Goal: Task Accomplishment & Management: Use online tool/utility

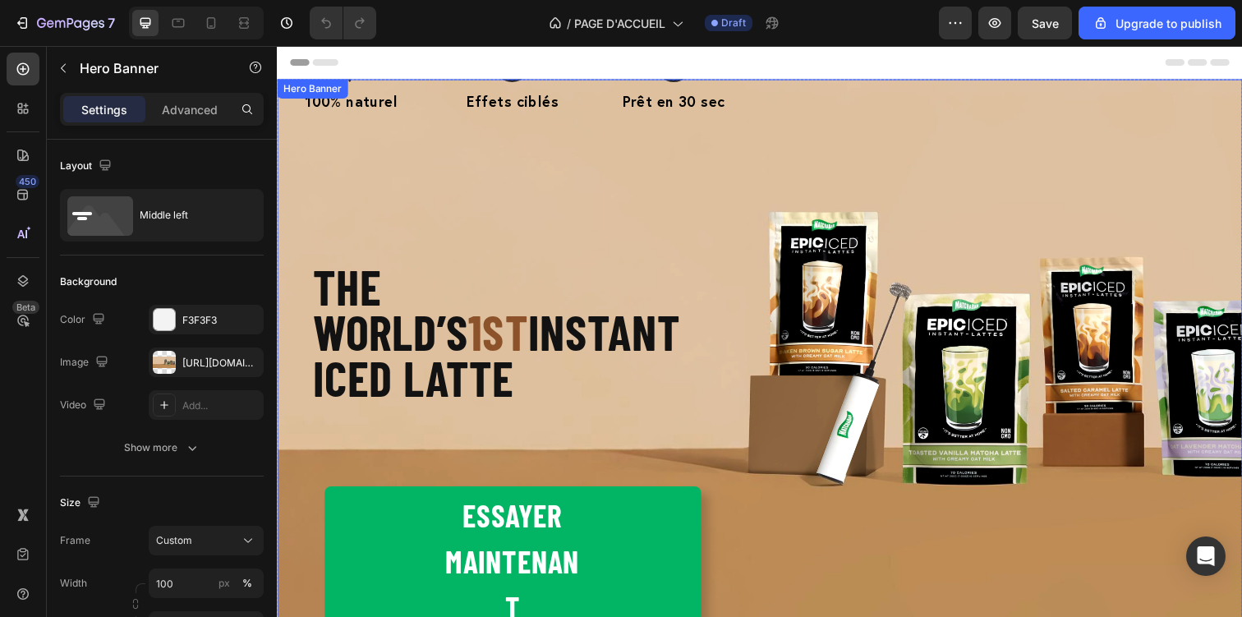
click at [847, 338] on div "Le matcha nouvelle génération Heading Trois capsules. Trois effets ciblés. Focu…" at bounding box center [770, 367] width 986 height 794
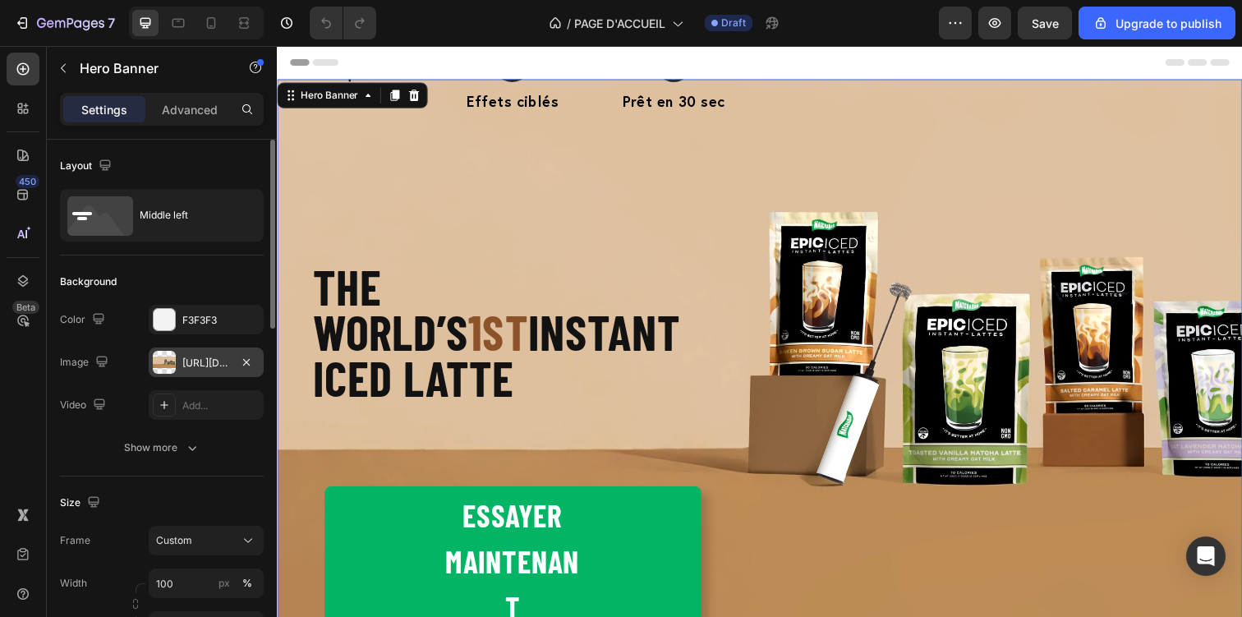
click at [199, 365] on div "https://cdn.shopify.com/s/files/1/0936/3528/1163/files/gempages_579320845667664…" at bounding box center [206, 363] width 48 height 15
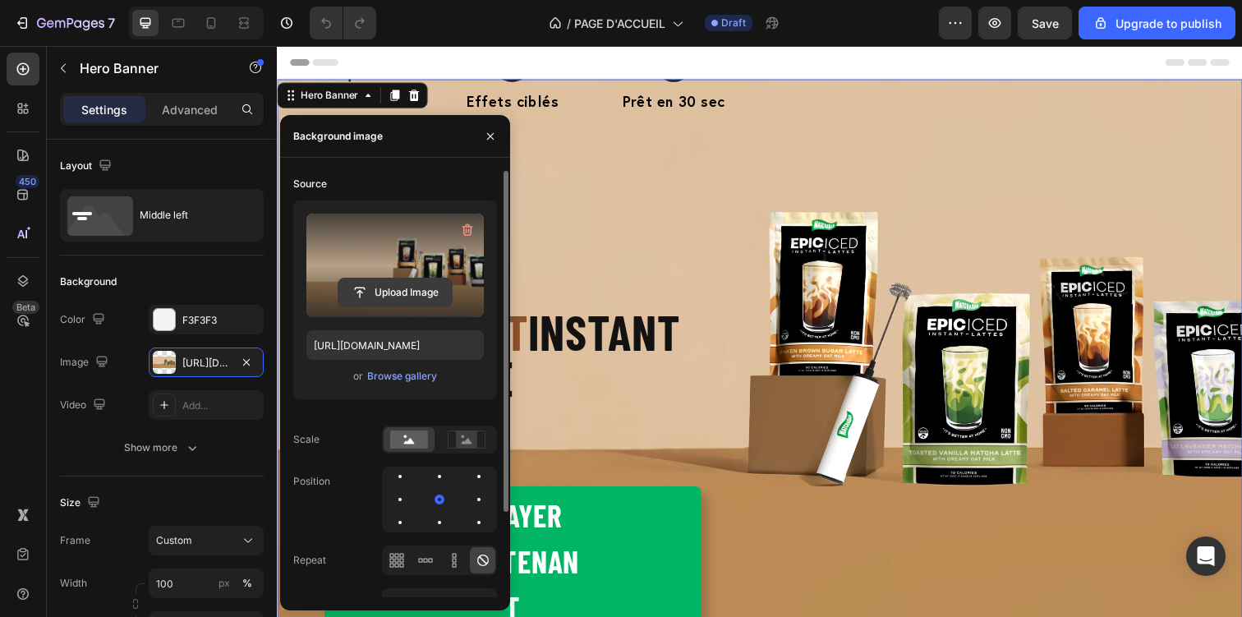
click at [363, 289] on input "file" at bounding box center [394, 292] width 113 height 28
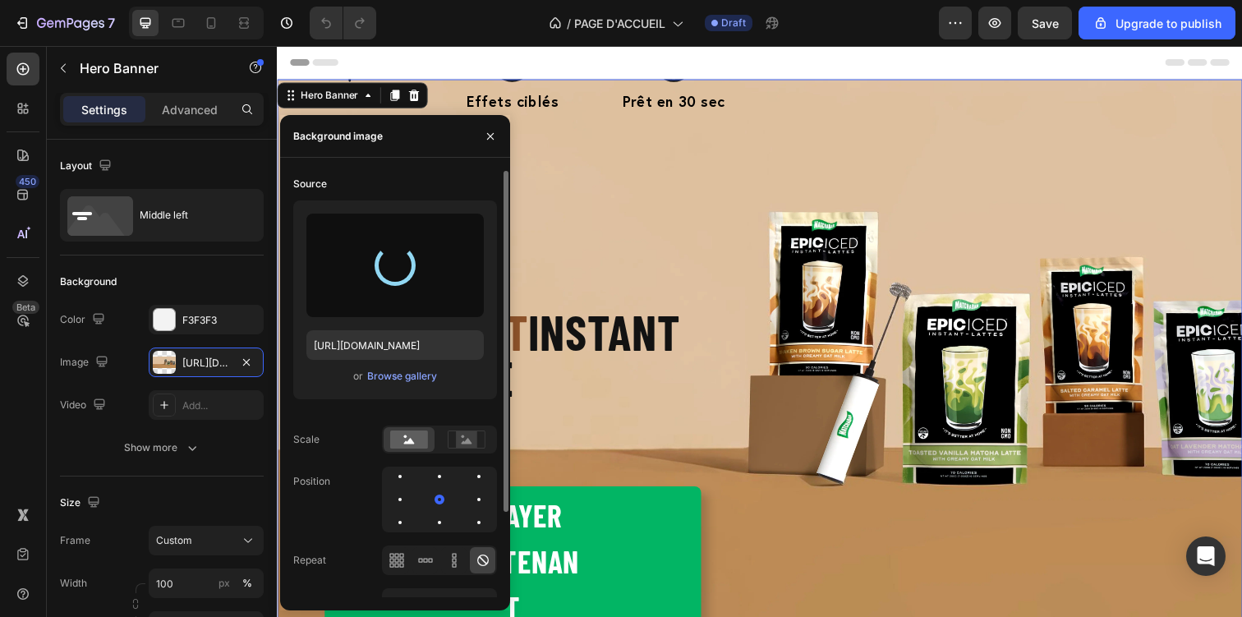
type input "[URL][DOMAIN_NAME]"
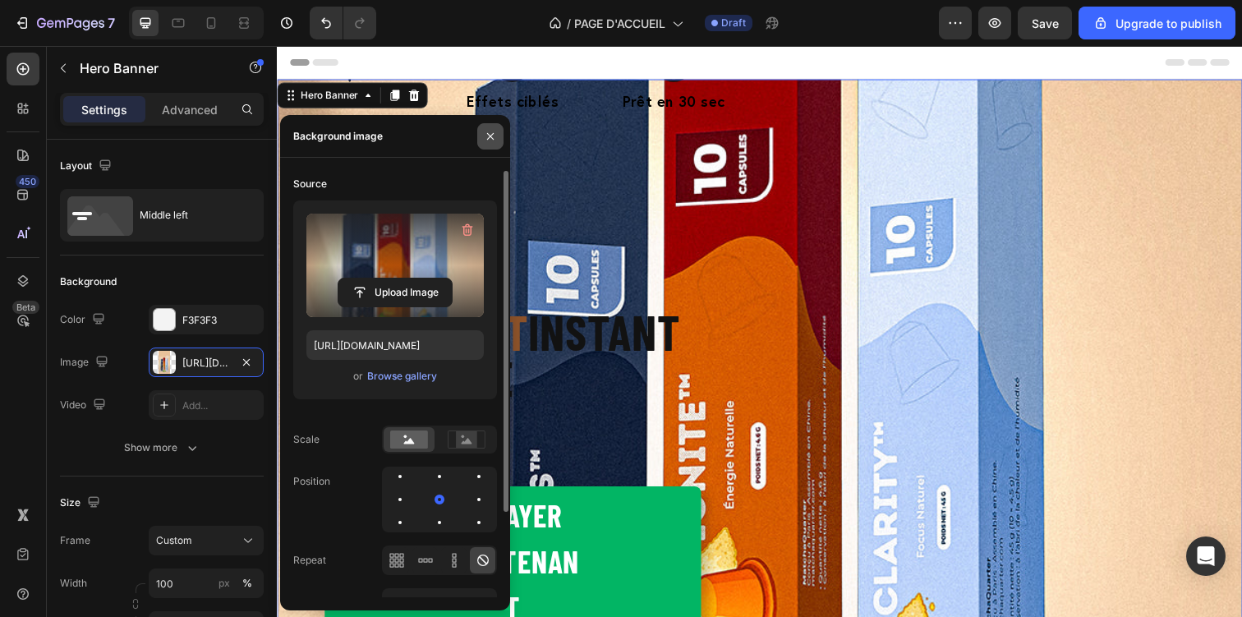
click at [493, 131] on icon "button" at bounding box center [490, 136] width 13 height 13
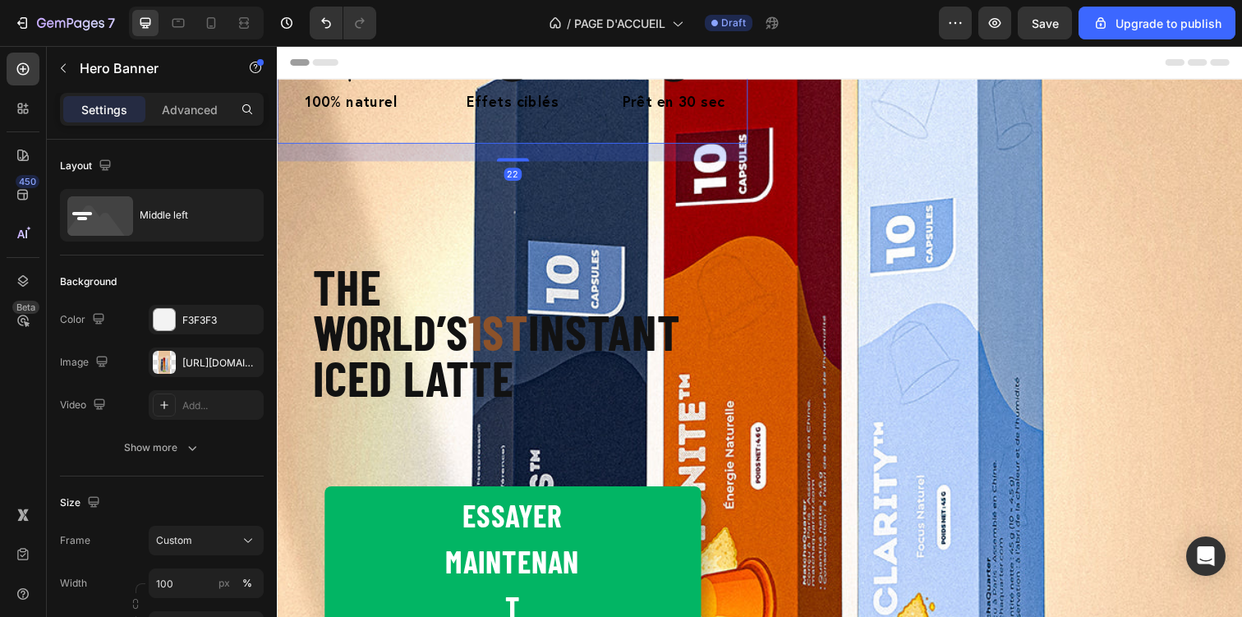
click at [668, 145] on div "Icon 100% naturel Text Block Icon Effets ciblés Text Block Icon Prêt en 30 sec …" at bounding box center [517, 92] width 480 height 108
click at [880, 370] on div "Le matcha nouvelle génération Heading Trois capsules. Trois effets ciblés. Focu…" at bounding box center [770, 367] width 986 height 794
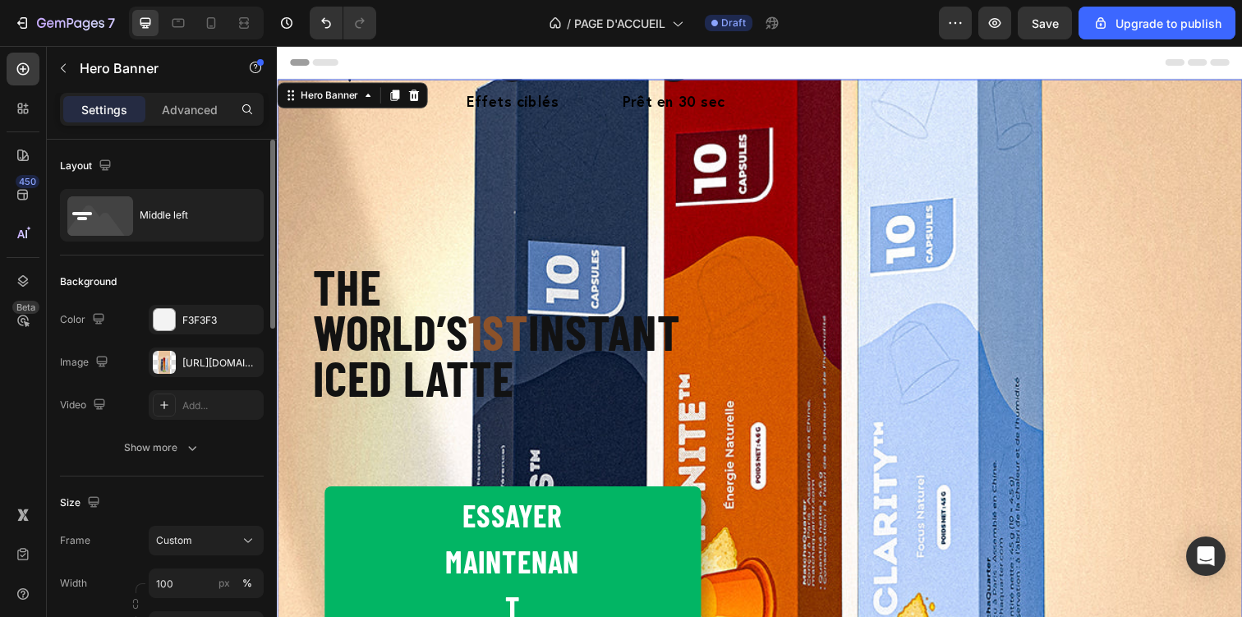
scroll to position [6, 0]
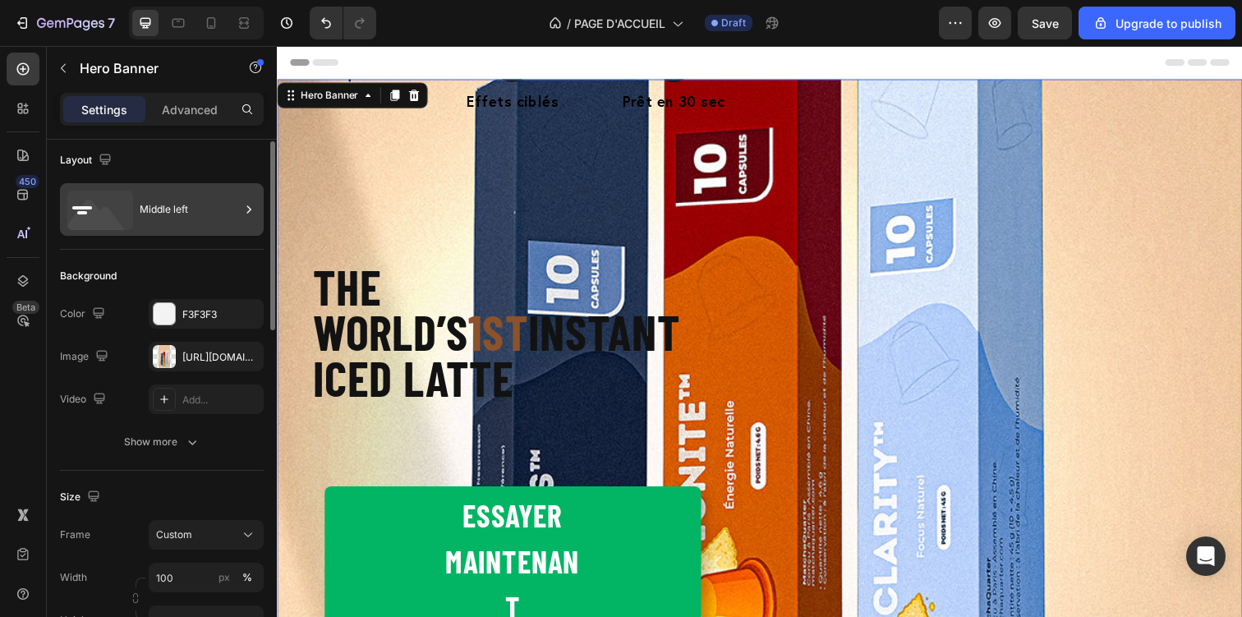
click at [171, 210] on div "Middle left" at bounding box center [190, 210] width 100 height 38
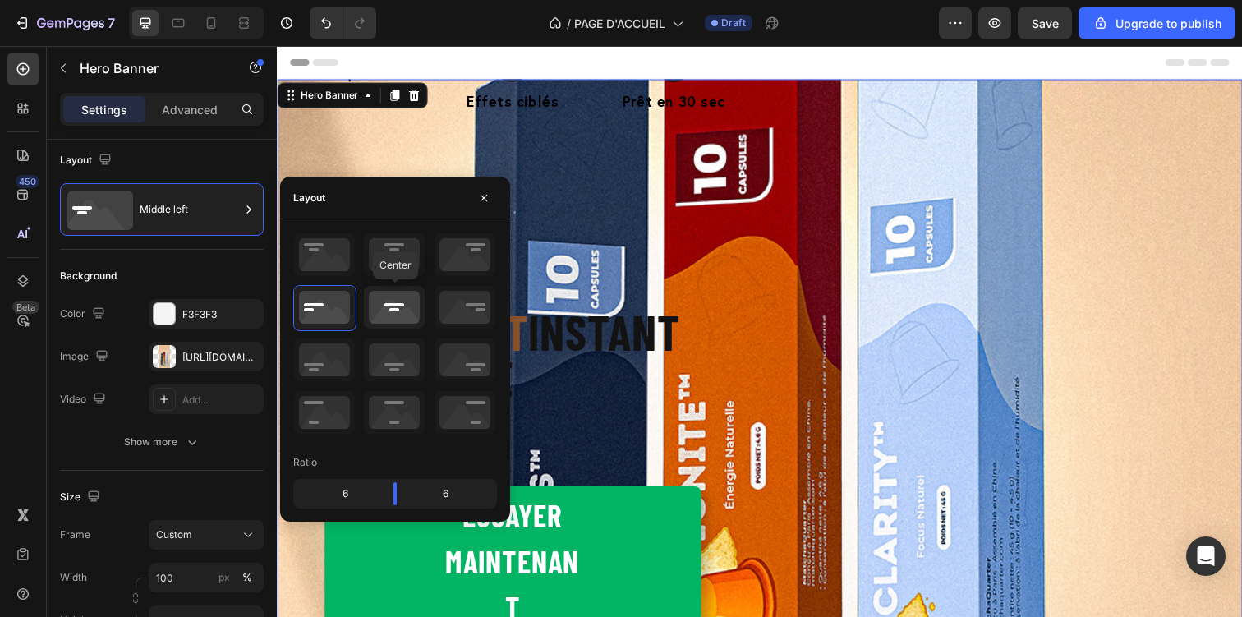
click at [394, 303] on icon at bounding box center [394, 307] width 61 height 43
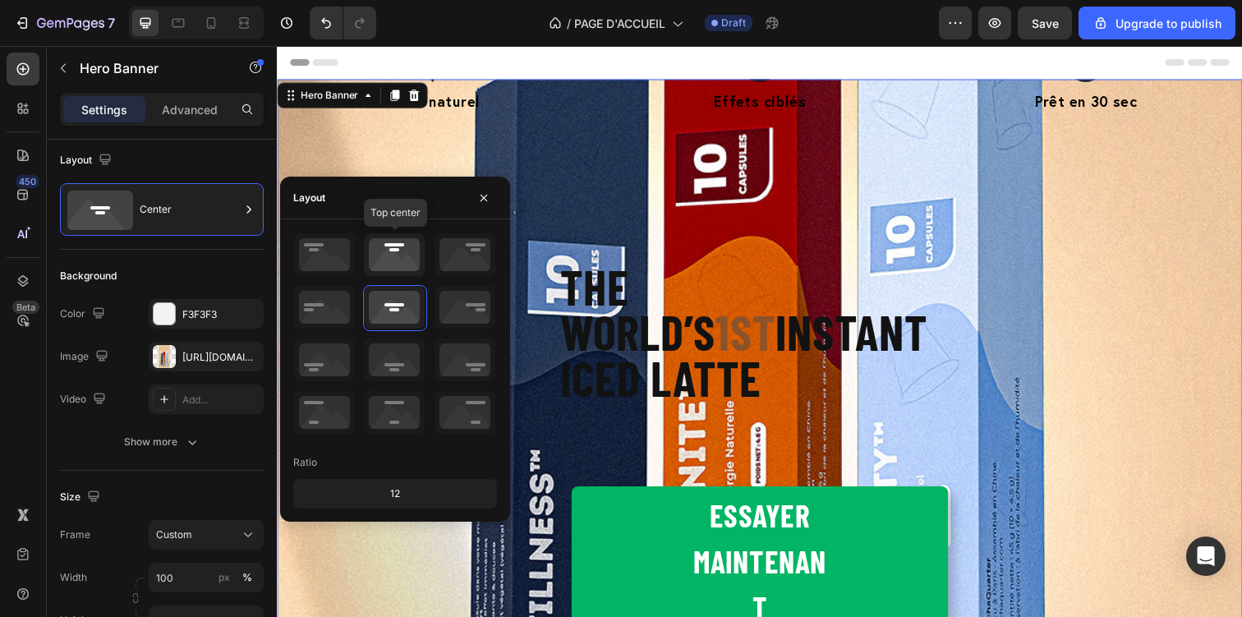
click at [404, 263] on icon at bounding box center [394, 254] width 61 height 43
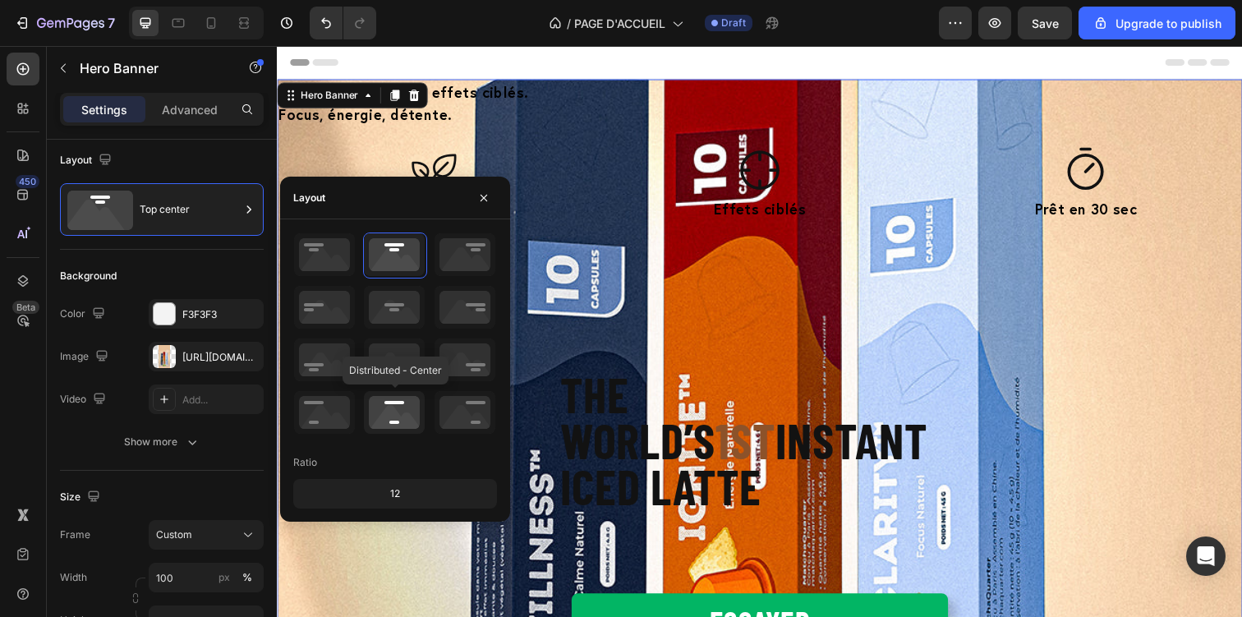
click at [388, 405] on icon at bounding box center [394, 412] width 61 height 43
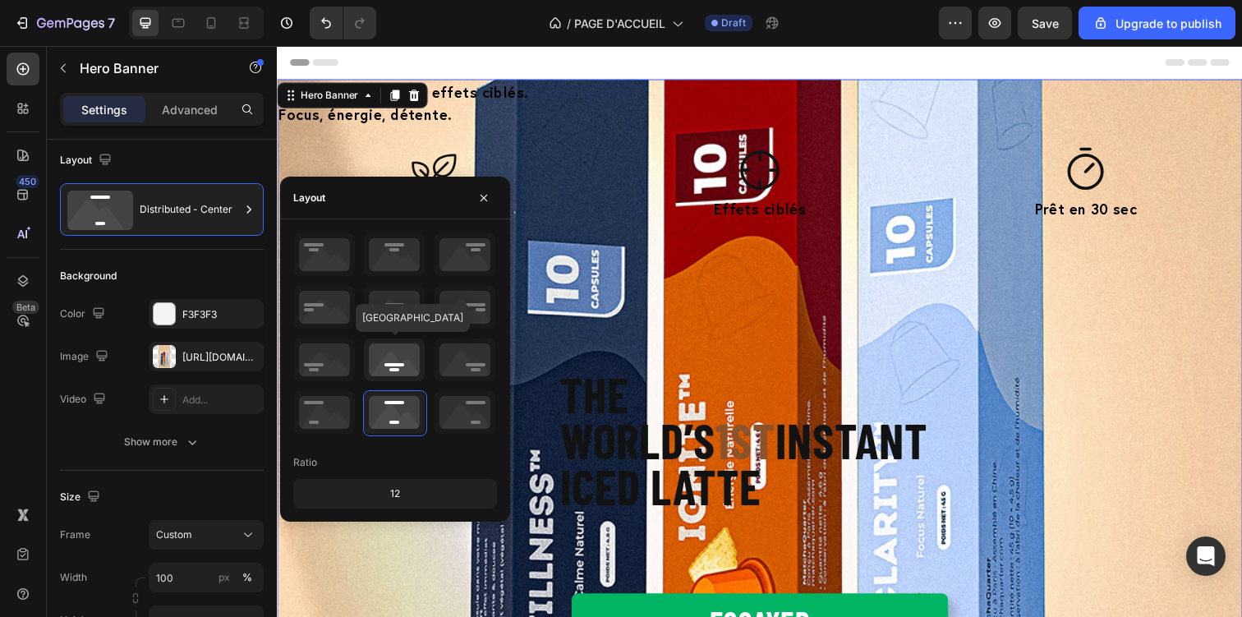
click at [397, 349] on icon at bounding box center [394, 359] width 61 height 43
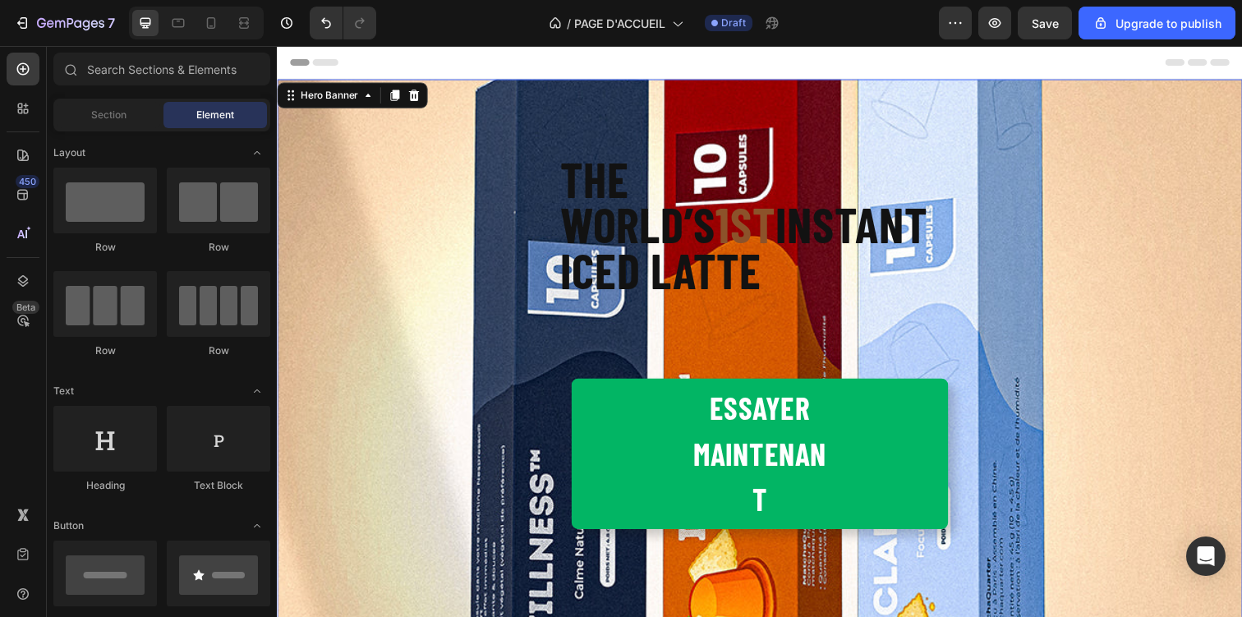
click at [793, 57] on div "Header" at bounding box center [769, 62] width 959 height 33
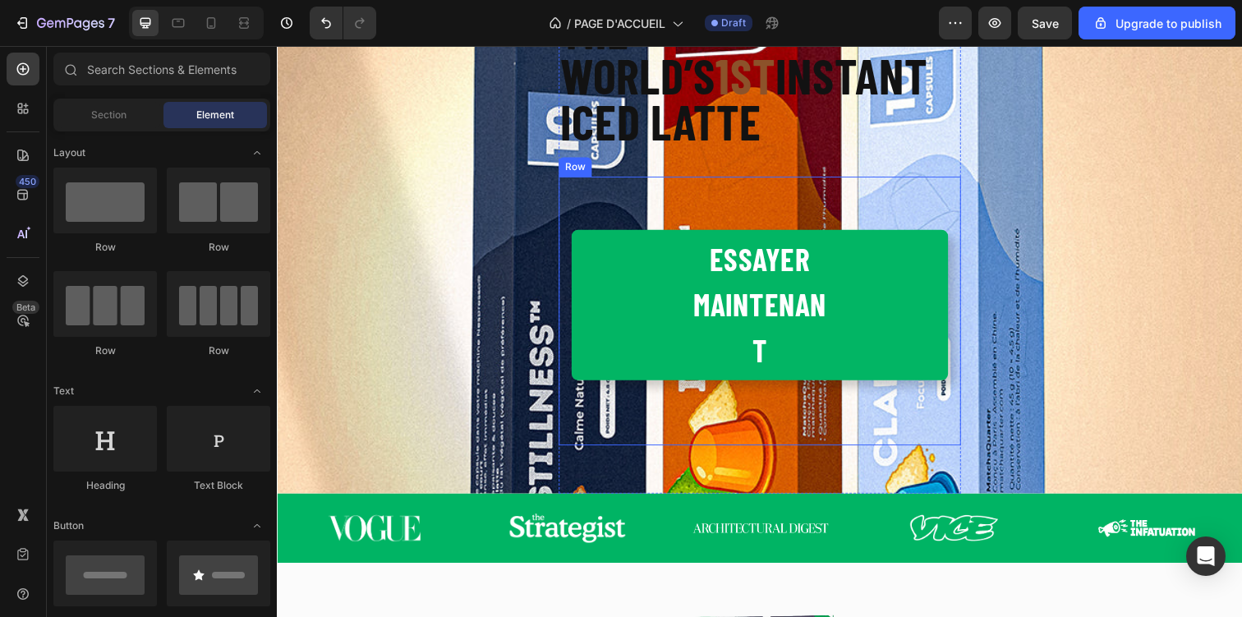
scroll to position [0, 0]
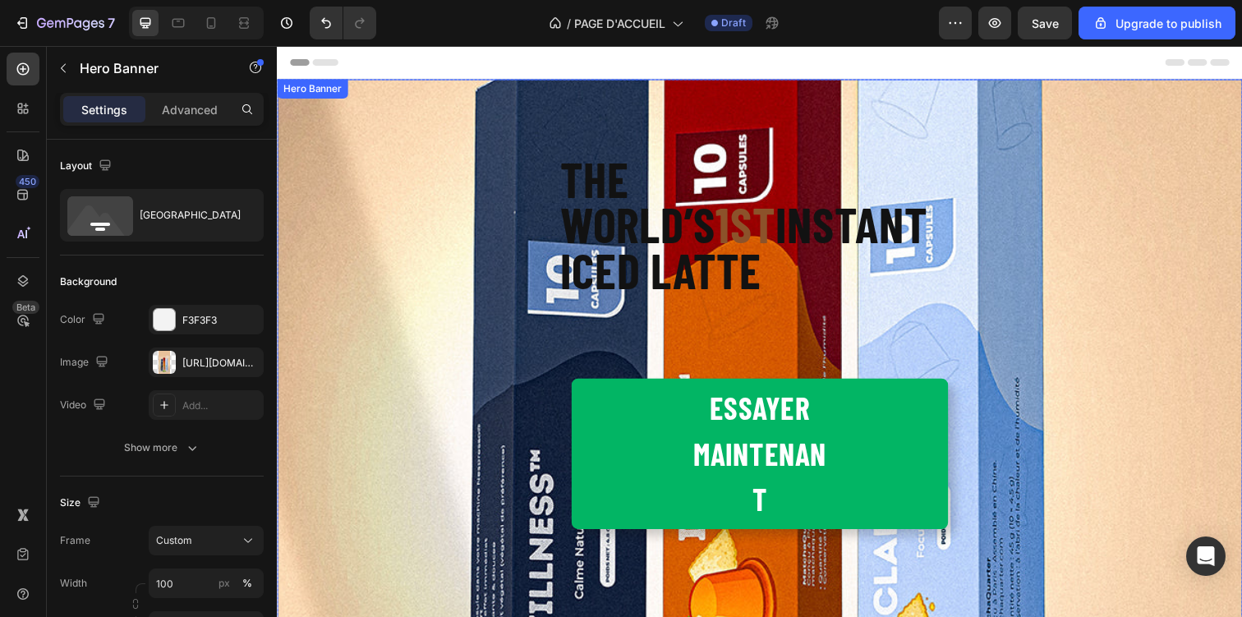
click at [677, 172] on div "Le matcha nouvelle génération Heading Trois capsules. Trois effets ciblés. Focu…" at bounding box center [770, 257] width 986 height 794
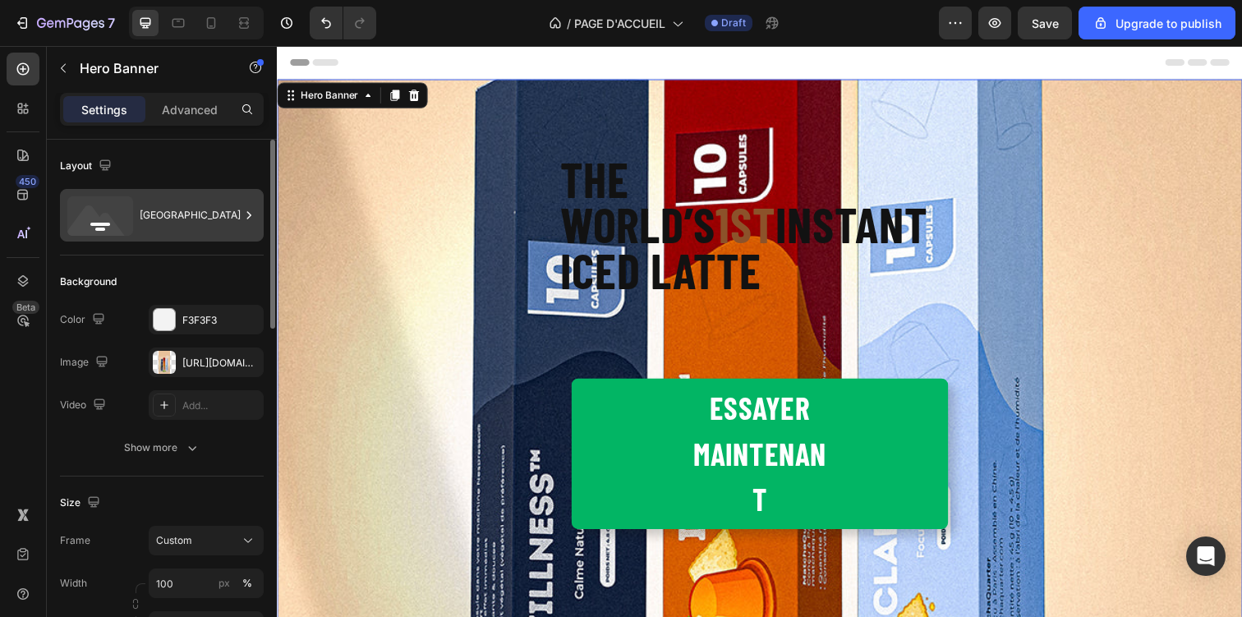
click at [163, 220] on div "Bottom center" at bounding box center [190, 215] width 100 height 38
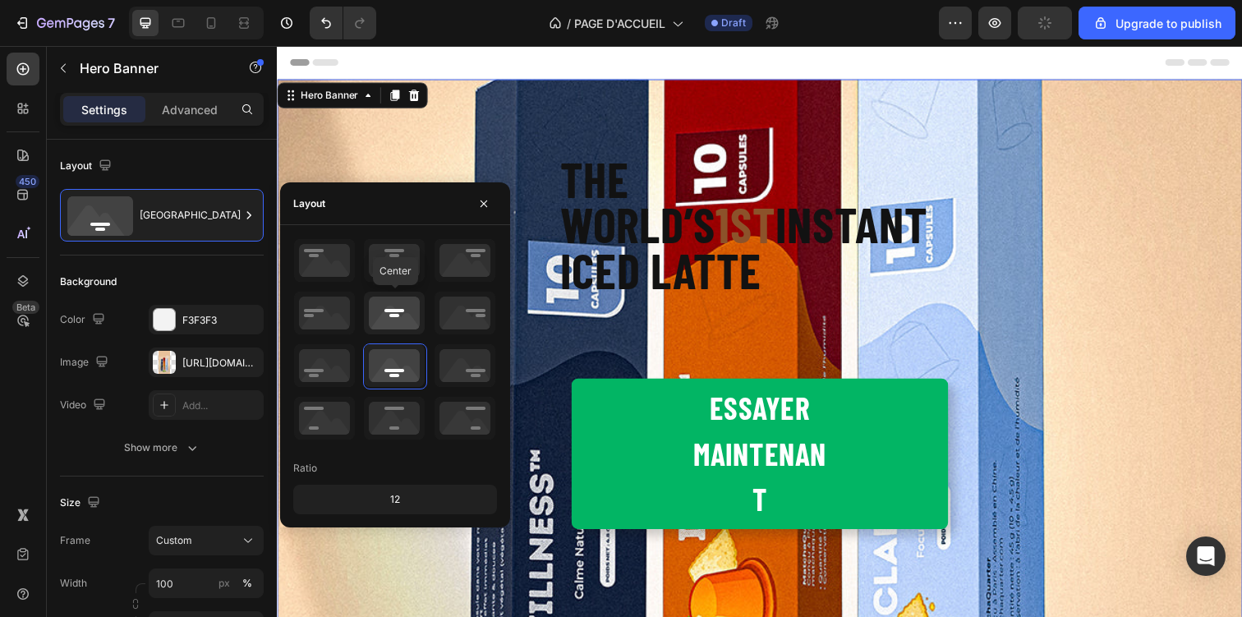
click at [399, 312] on icon at bounding box center [394, 313] width 61 height 43
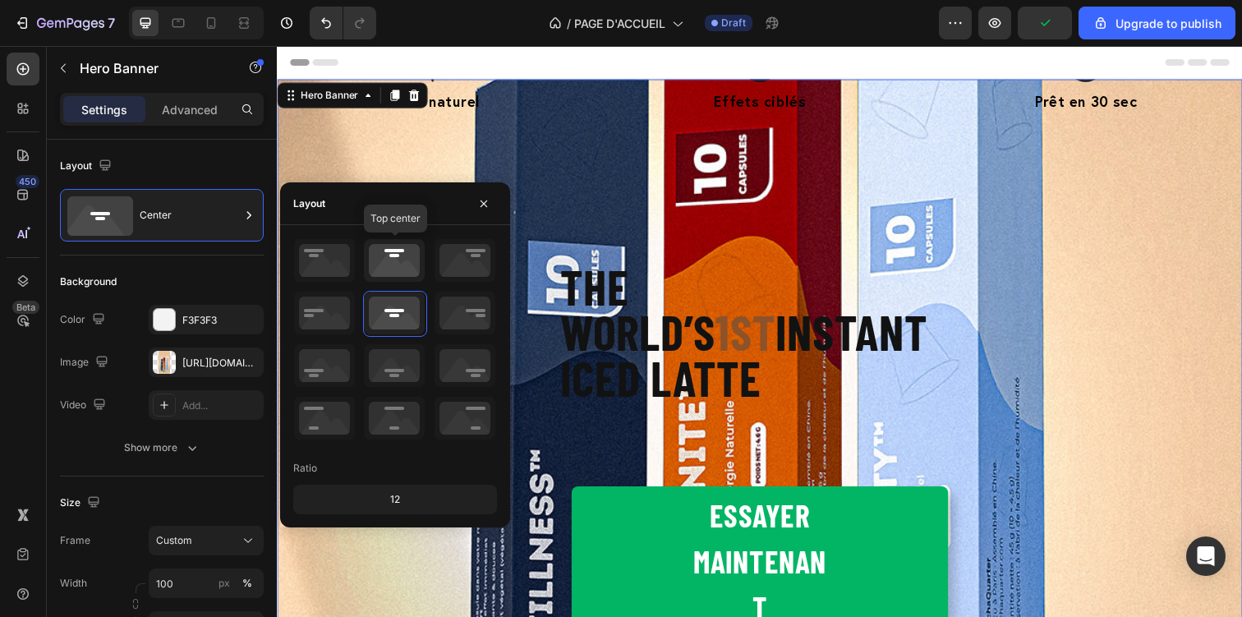
click at [403, 261] on icon at bounding box center [394, 260] width 61 height 43
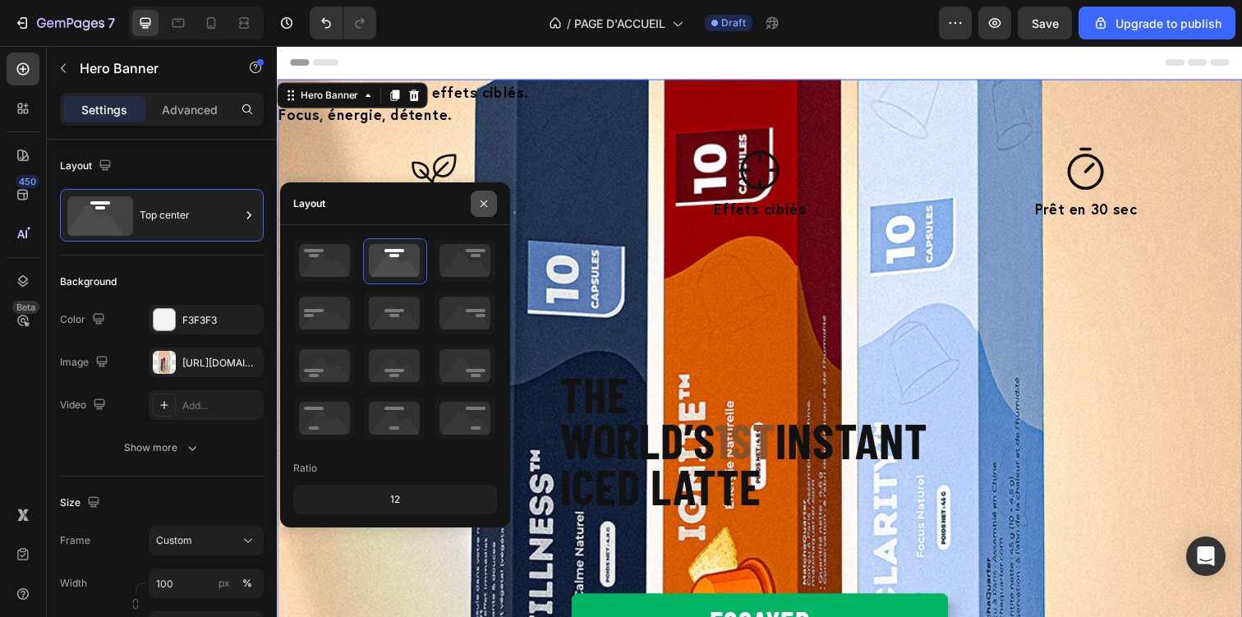
click at [486, 207] on icon "button" at bounding box center [483, 203] width 13 height 13
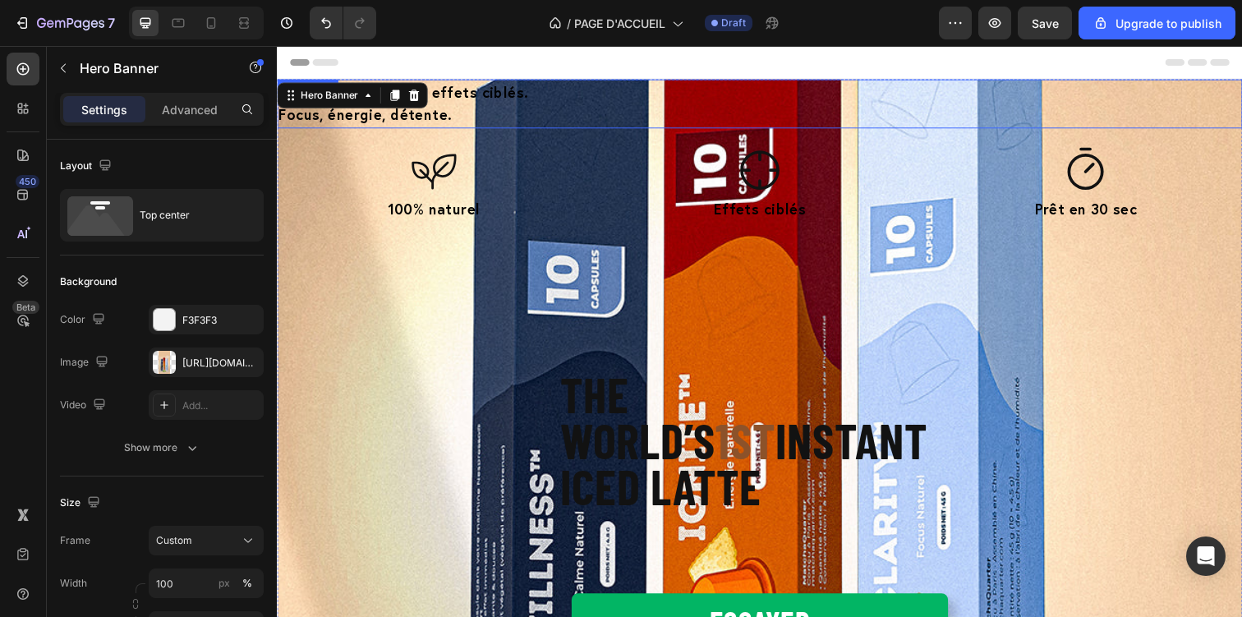
click at [457, 106] on p "Focus, énergie, détente." at bounding box center [769, 115] width 982 height 23
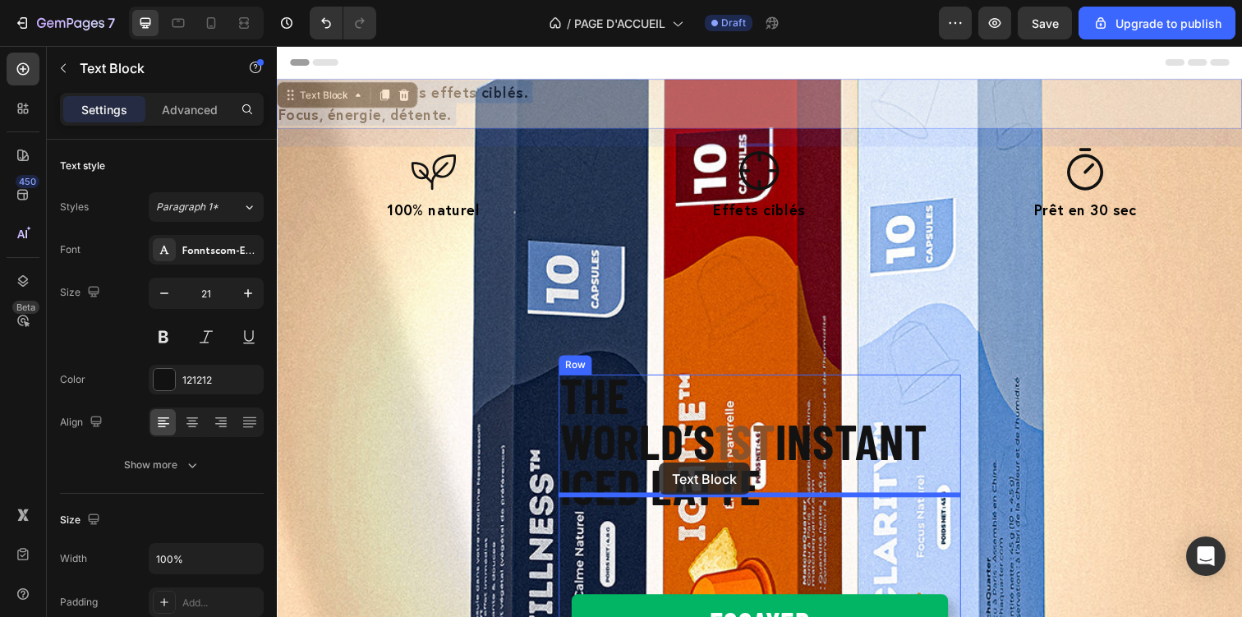
drag, startPoint x: 457, startPoint y: 106, endPoint x: 668, endPoint y: 472, distance: 422.8
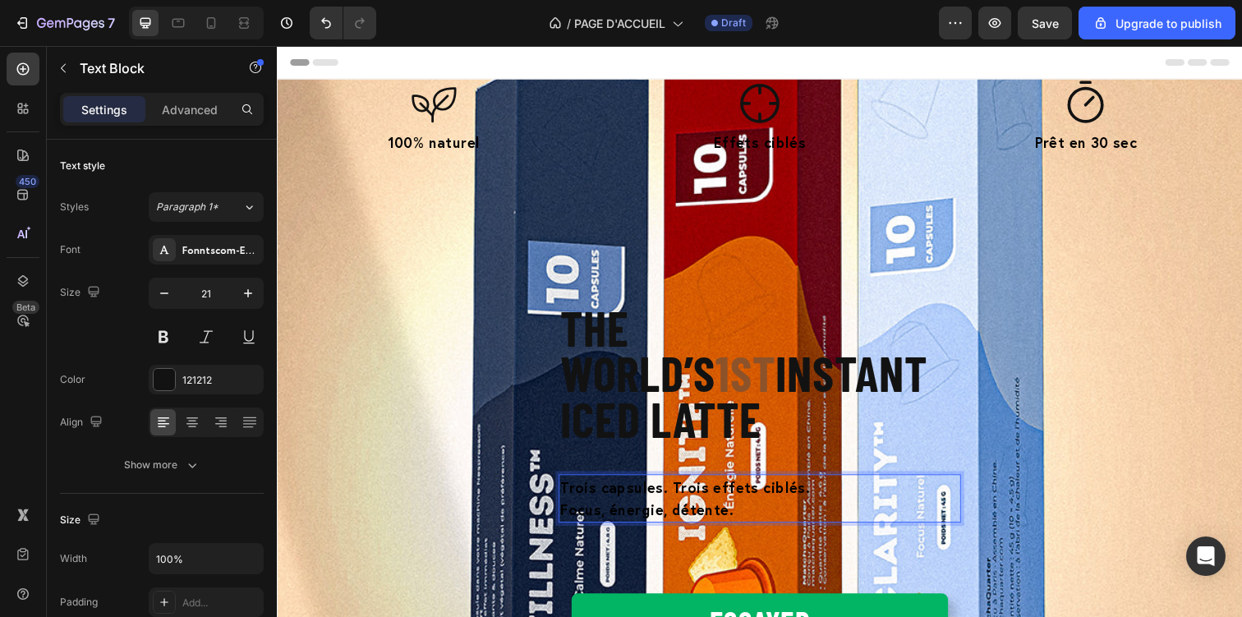
click at [634, 509] on strong "Focus, énergie, détente." at bounding box center [654, 519] width 177 height 20
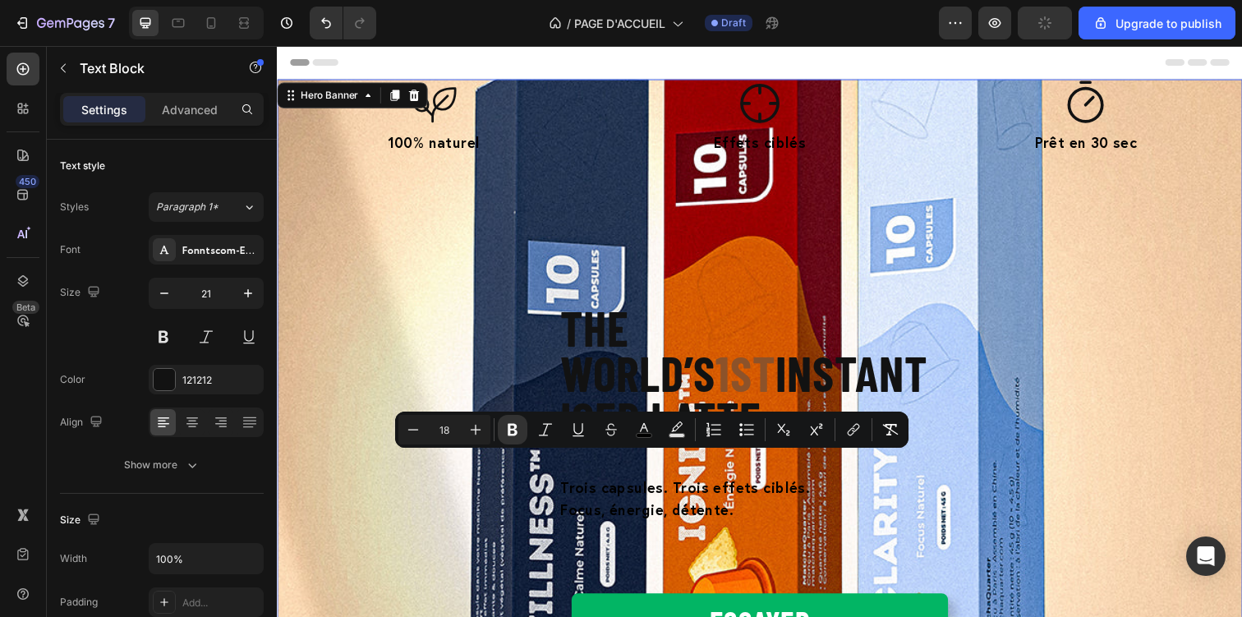
click at [455, 535] on div "Le matcha nouvelle génération Heading Icon 100% naturel Text Block Icon Effets …" at bounding box center [770, 477] width 986 height 794
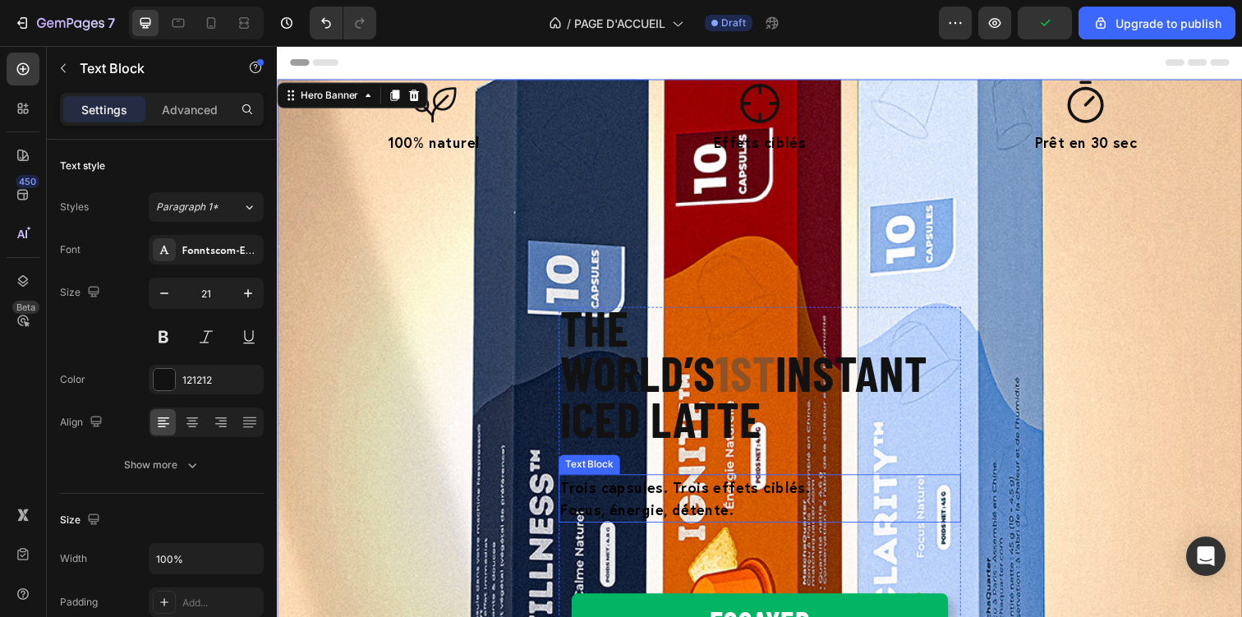
click at [600, 509] on strong "Focus, énergie, détente." at bounding box center [654, 519] width 177 height 20
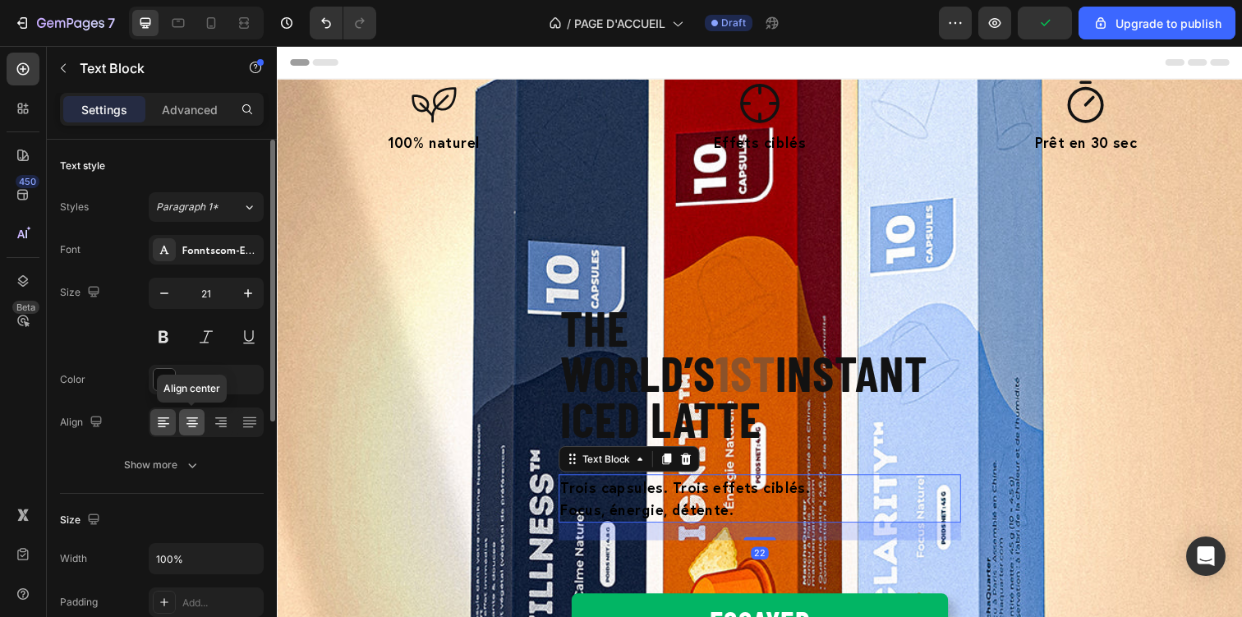
click at [195, 418] on icon at bounding box center [192, 422] width 16 height 16
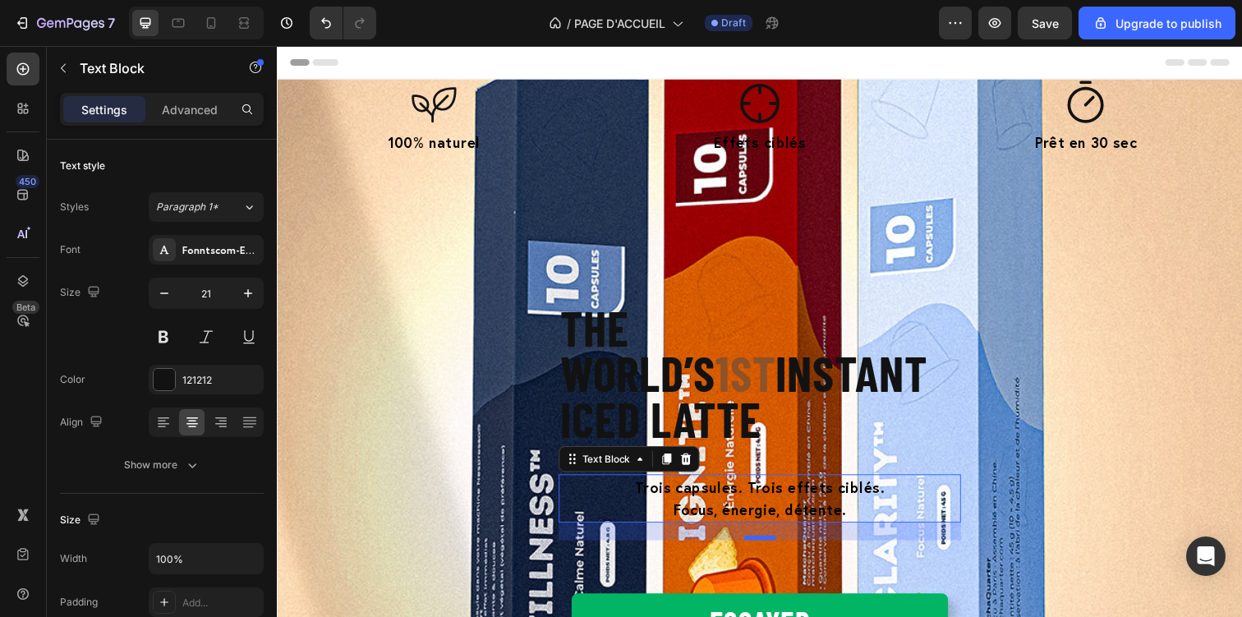
click at [764, 545] on div at bounding box center [769, 547] width 33 height 5
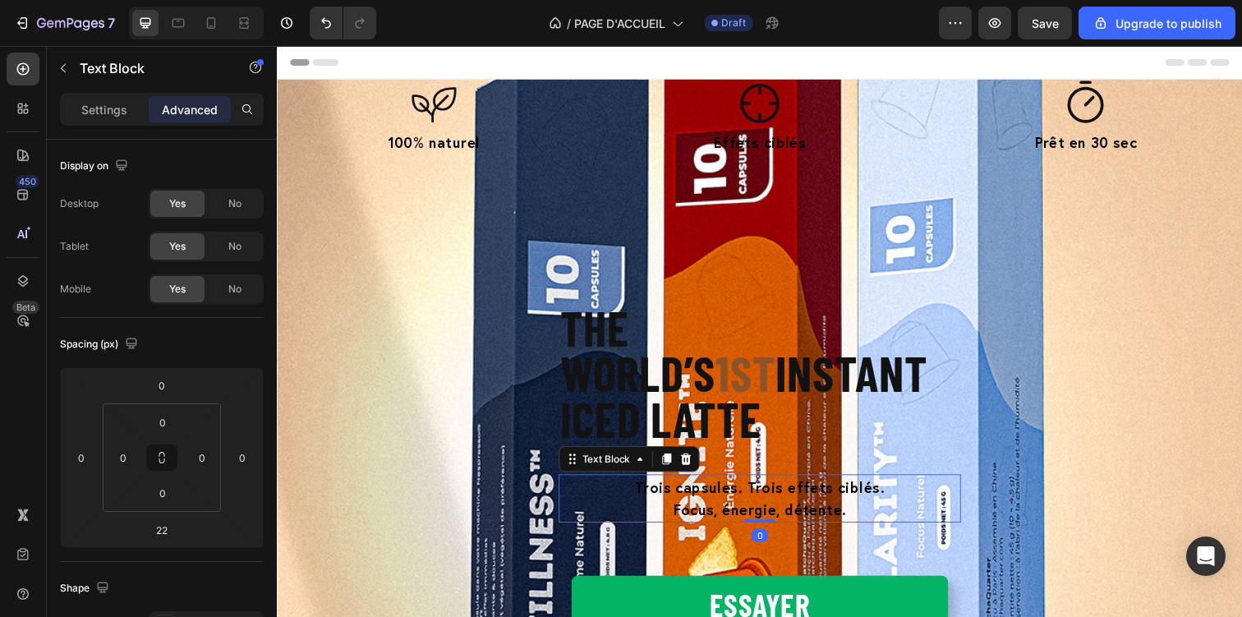
drag, startPoint x: 764, startPoint y: 500, endPoint x: 764, endPoint y: 473, distance: 27.1
click at [764, 483] on div "Trois capsules. Trois effets ciblés. Focus, énergie, détente. Text Block 0" at bounding box center [769, 508] width 411 height 50
type input "0"
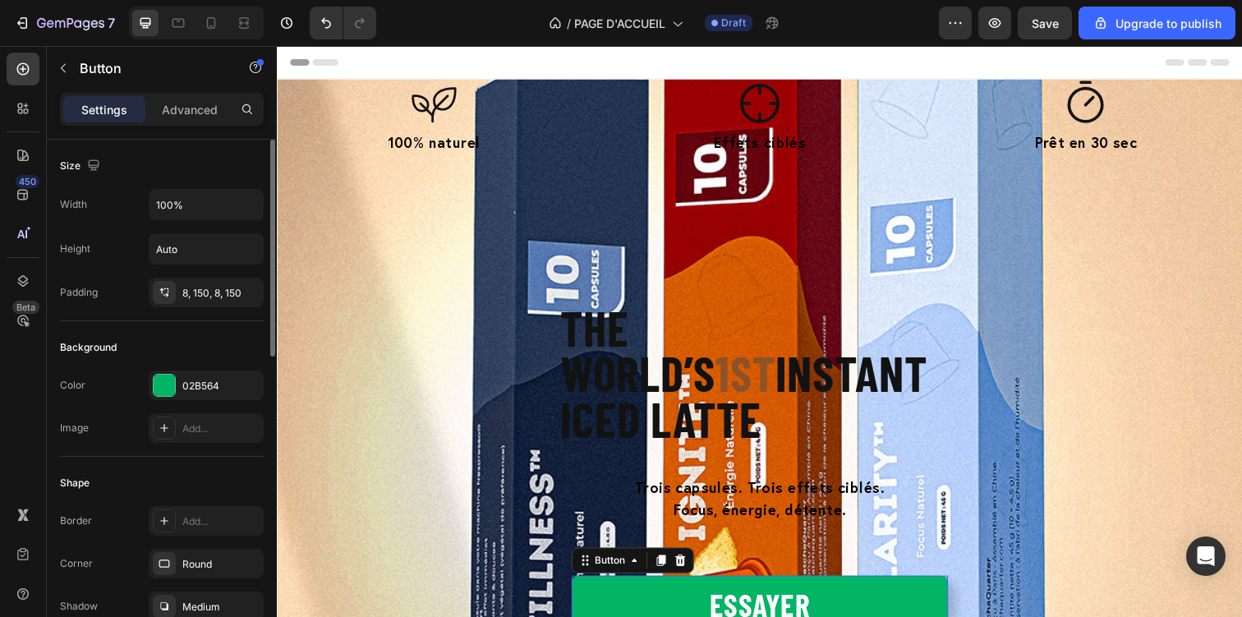
scroll to position [19, 0]
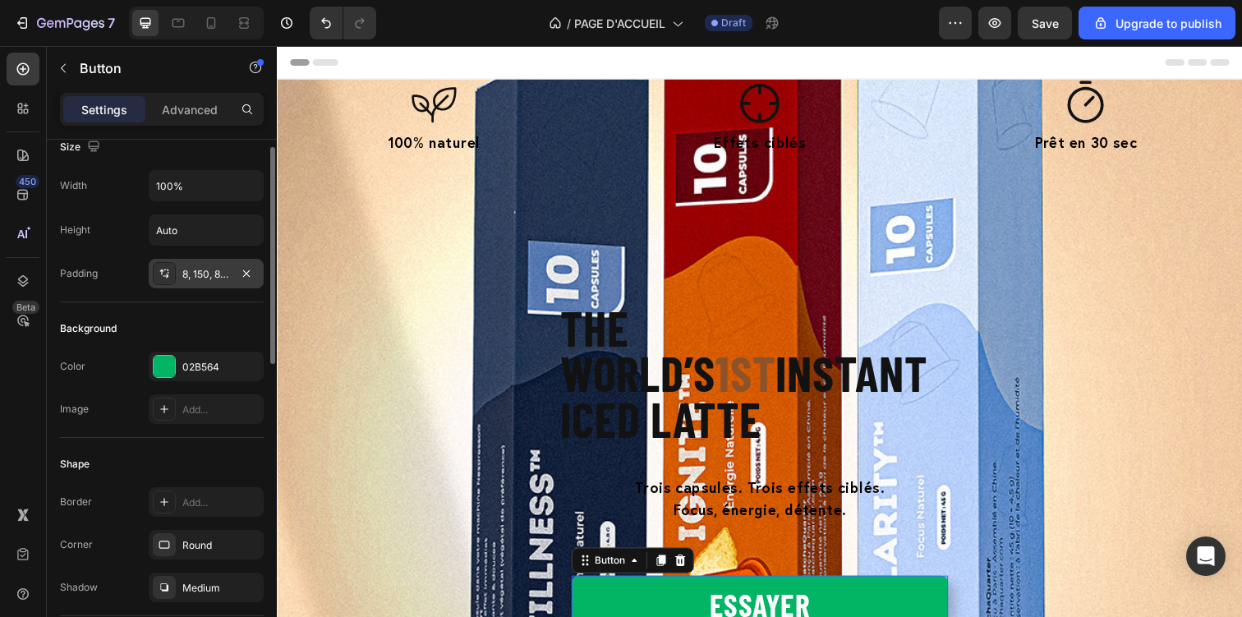
click at [205, 269] on div "8, 150, 8, 150" at bounding box center [206, 274] width 48 height 15
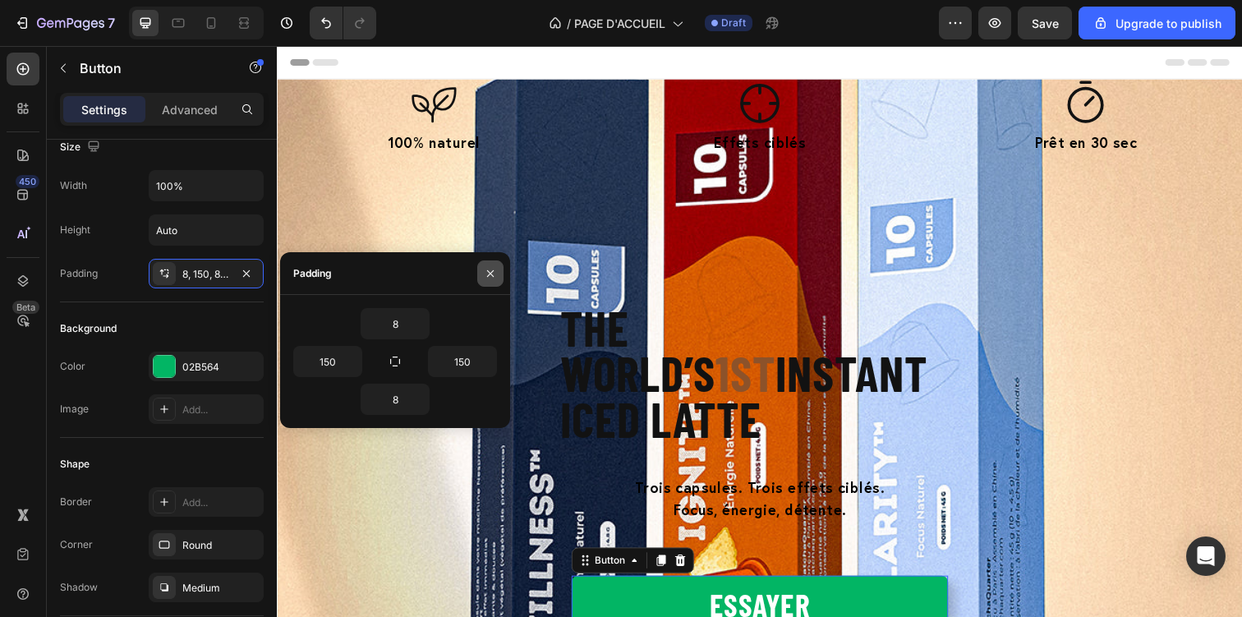
click at [485, 271] on icon "button" at bounding box center [490, 273] width 13 height 13
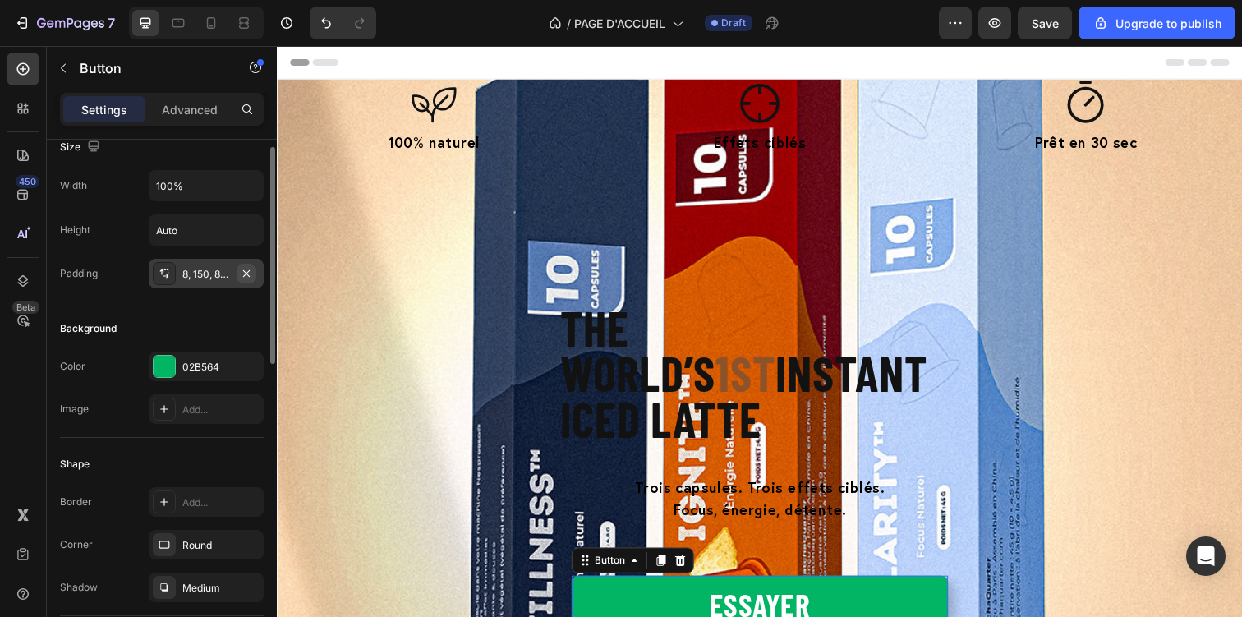
click at [246, 272] on icon "button" at bounding box center [246, 272] width 7 height 7
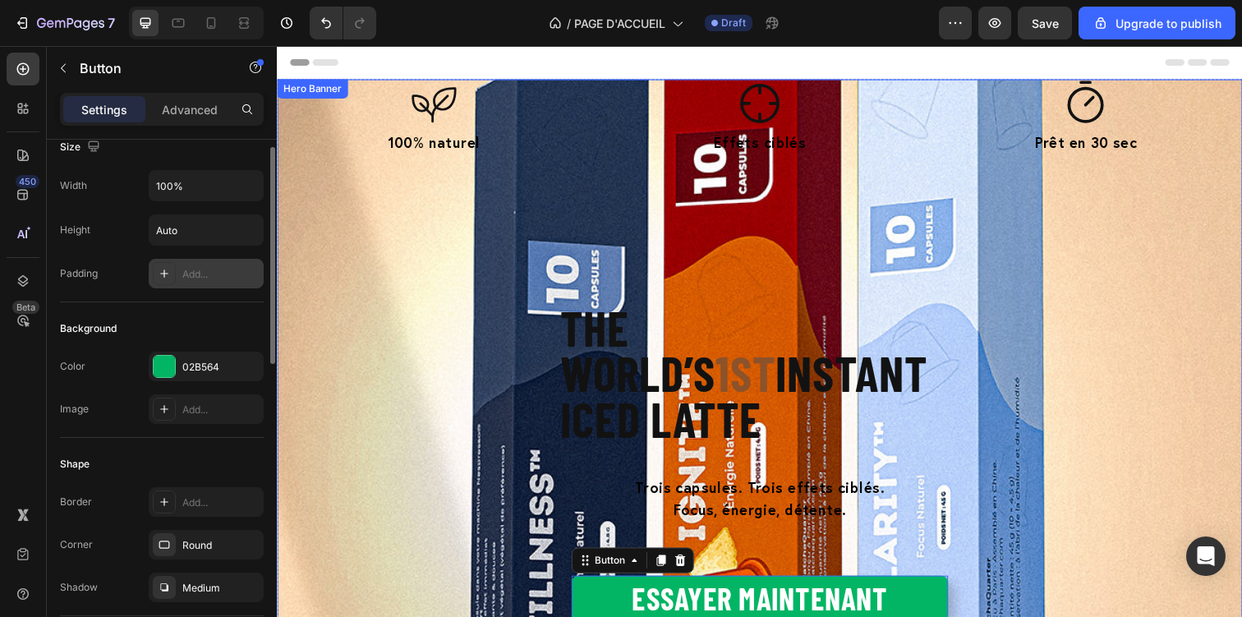
click at [415, 455] on div "Le matcha nouvelle génération Heading Icon 100% naturel Text Block Icon Effets …" at bounding box center [770, 414] width 986 height 669
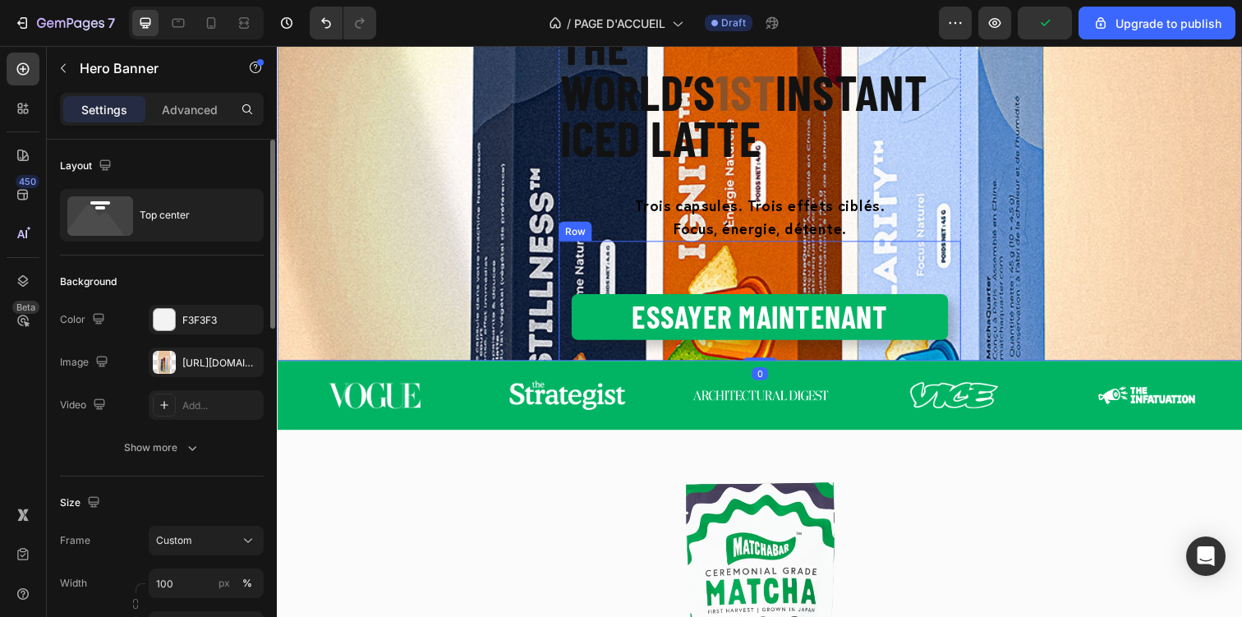
scroll to position [0, 0]
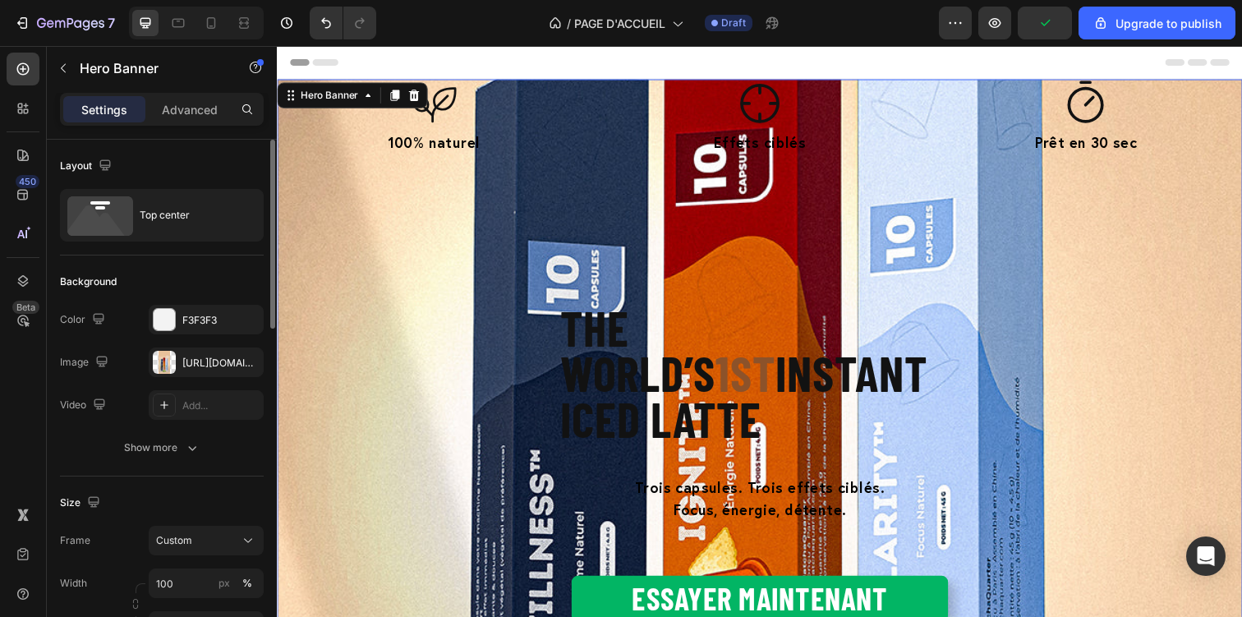
click at [1097, 336] on div "Le matcha nouvelle génération Heading Icon 100% naturel Text Block Icon Effets …" at bounding box center [770, 414] width 986 height 669
click at [209, 34] on div at bounding box center [211, 23] width 26 height 26
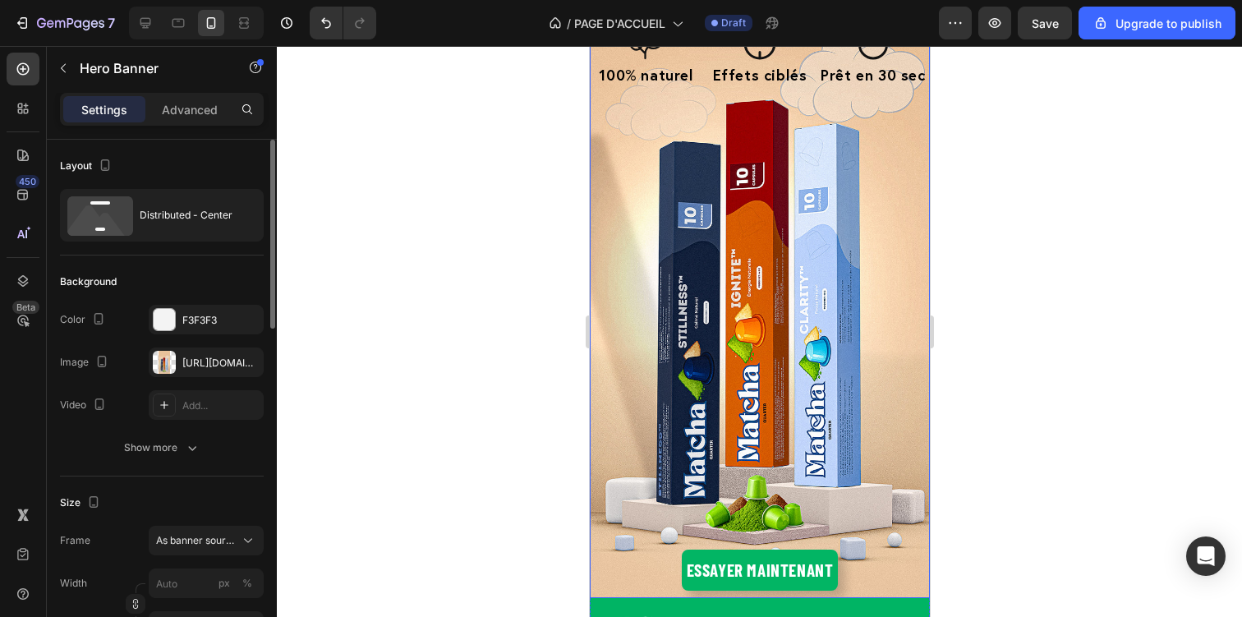
scroll to position [201, 0]
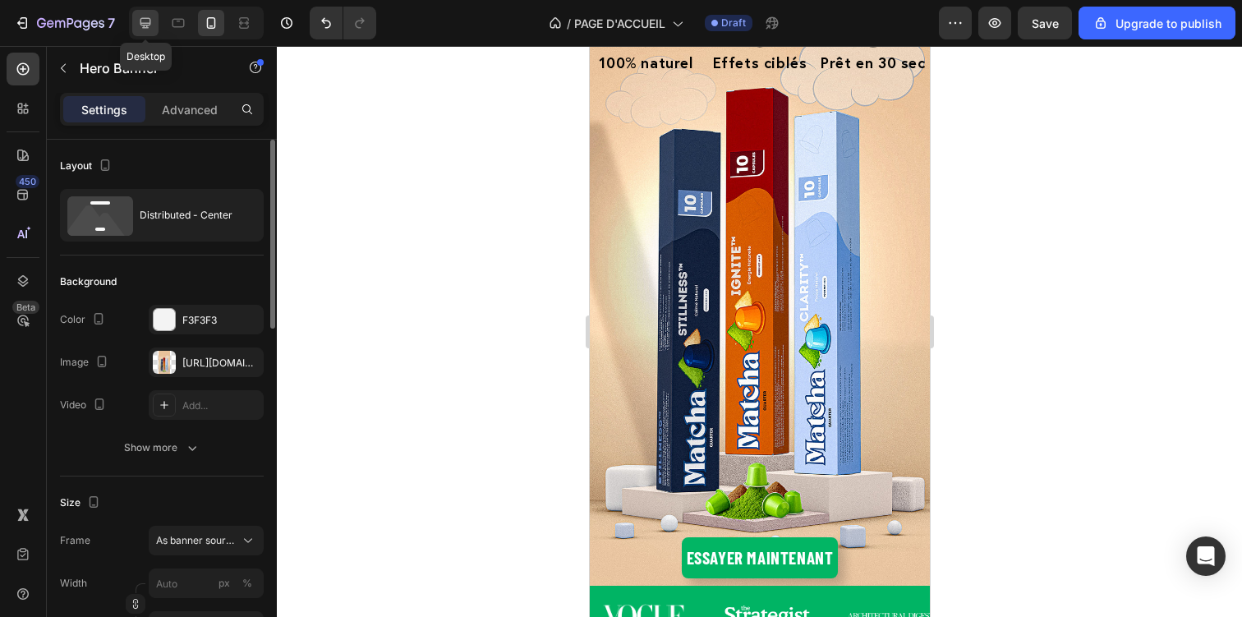
click at [152, 24] on icon at bounding box center [145, 23] width 16 height 16
type input "100"
type input "700"
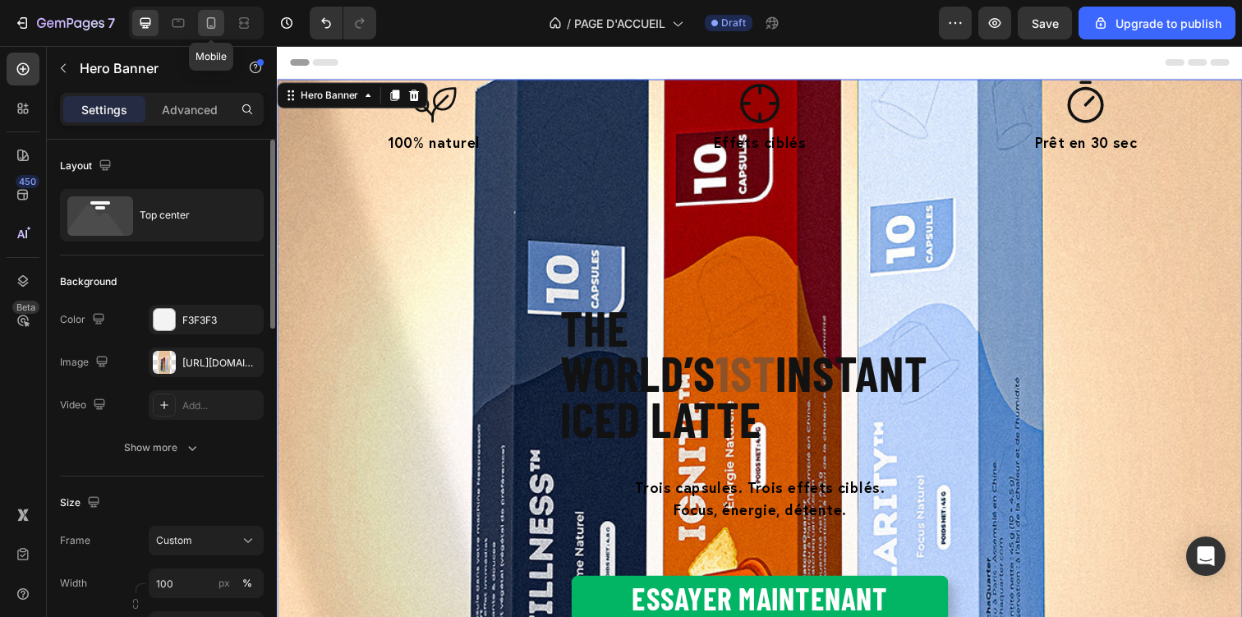
click at [205, 22] on icon at bounding box center [211, 23] width 16 height 16
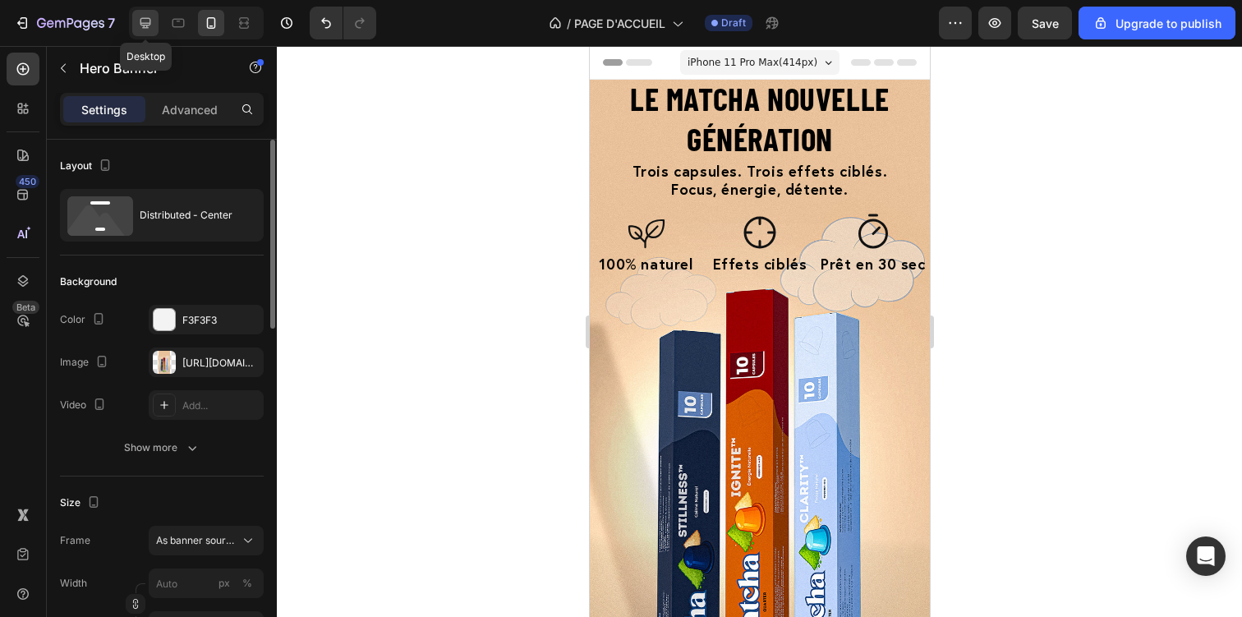
click at [145, 31] on div at bounding box center [145, 23] width 26 height 26
type input "100"
type input "700"
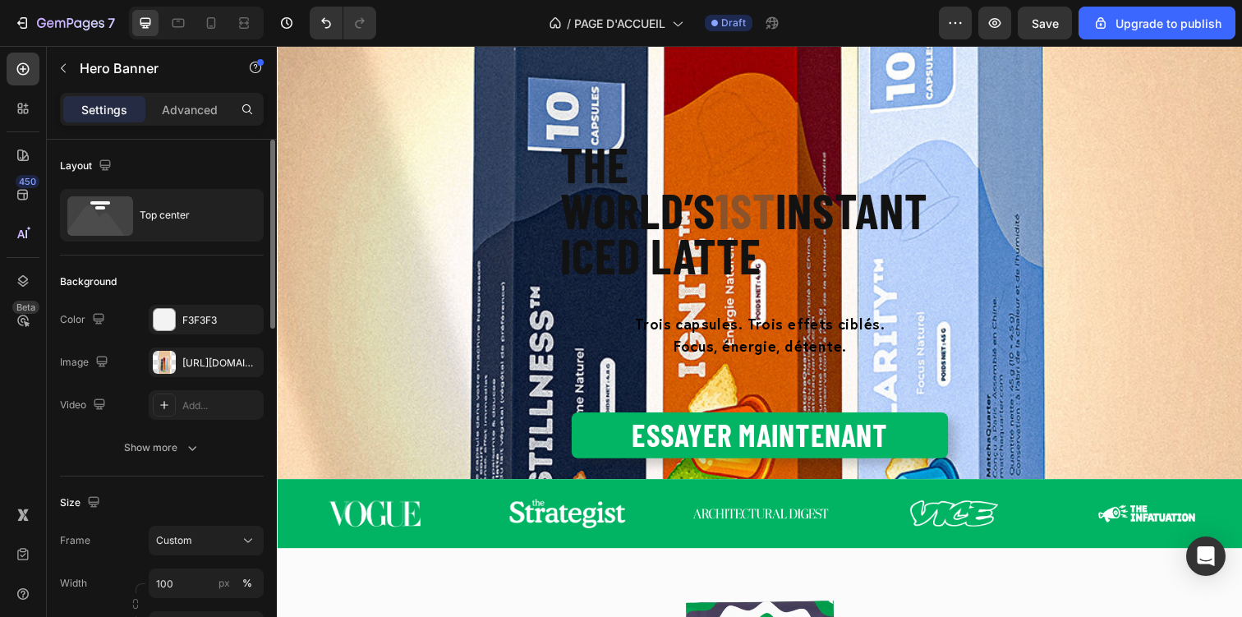
click at [453, 301] on div "Le matcha nouvelle génération Heading Icon 100% naturel Text Block Icon Effets …" at bounding box center [770, 247] width 986 height 669
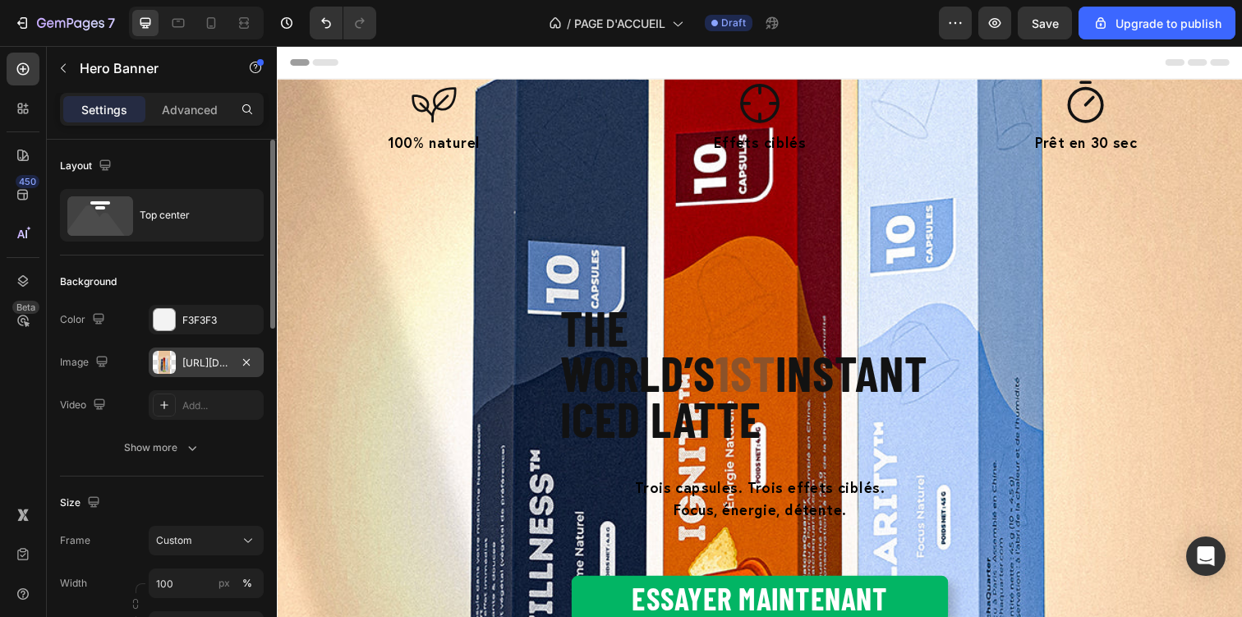
click at [192, 370] on div "[URL][DOMAIN_NAME]" at bounding box center [206, 362] width 115 height 30
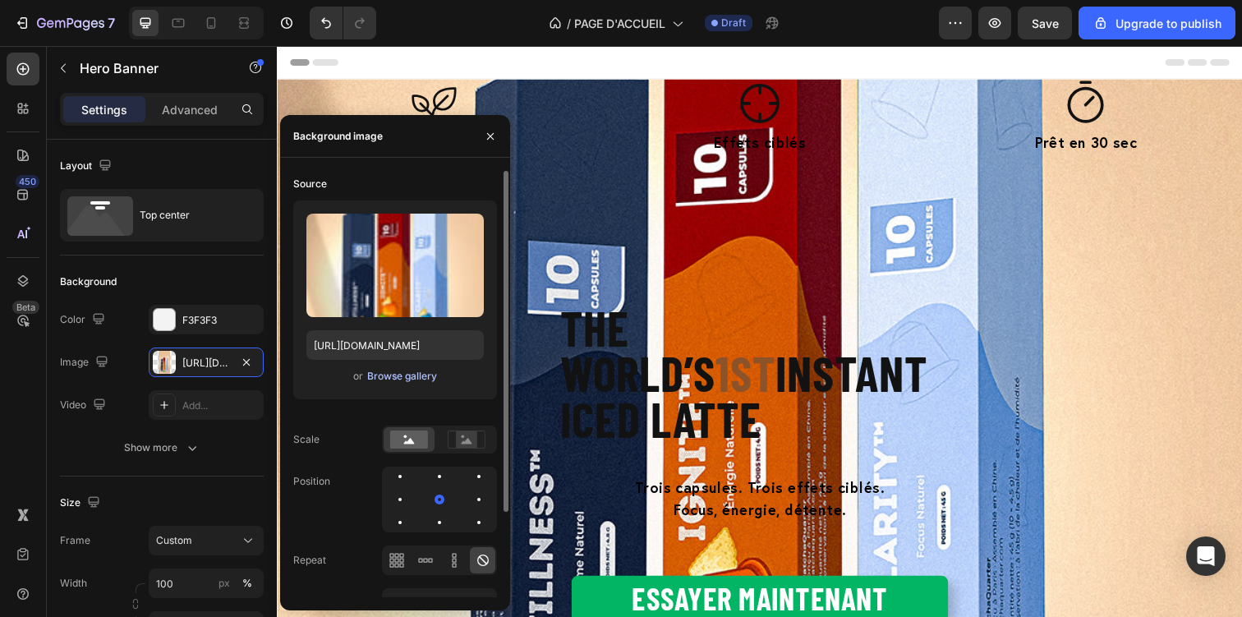
click at [381, 377] on div "Browse gallery" at bounding box center [402, 376] width 70 height 15
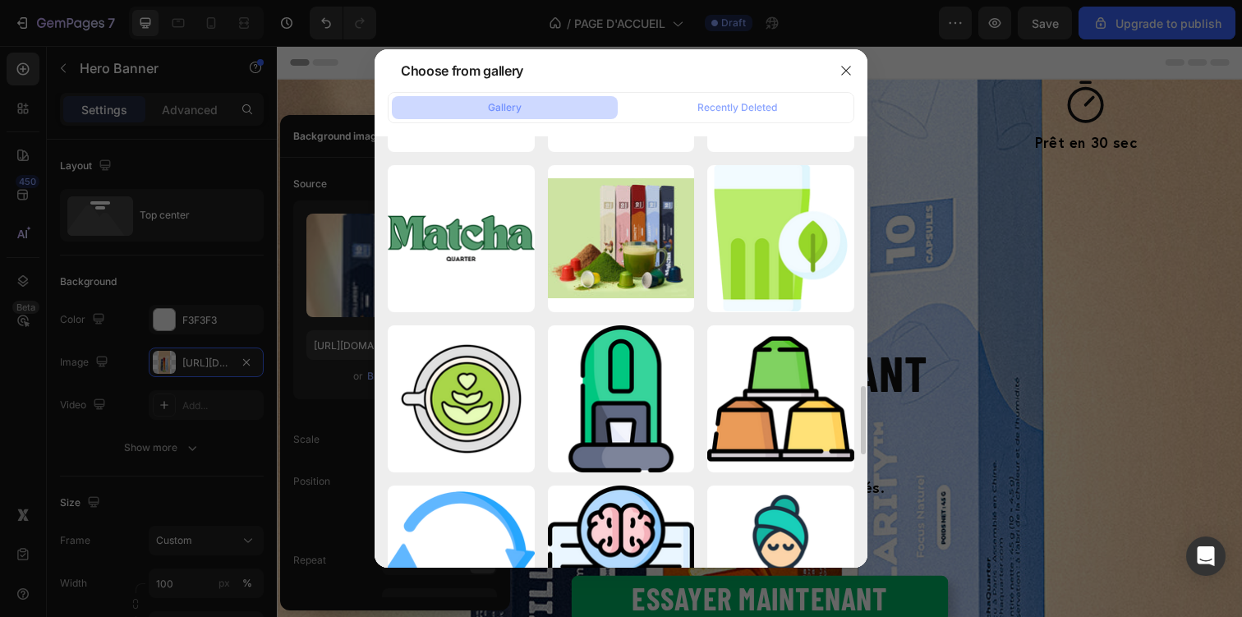
scroll to position [1565, 0]
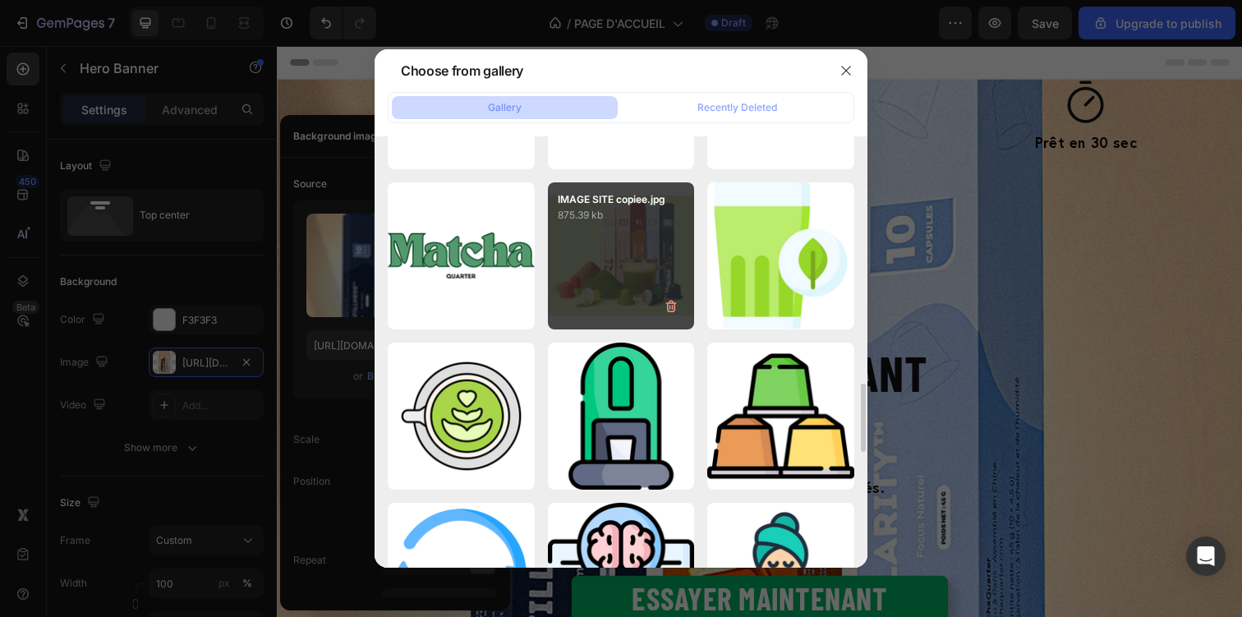
click at [626, 274] on div "IMAGE SITE copiee.jpg 875.39 kb" at bounding box center [621, 255] width 147 height 147
type input "[URL][DOMAIN_NAME]"
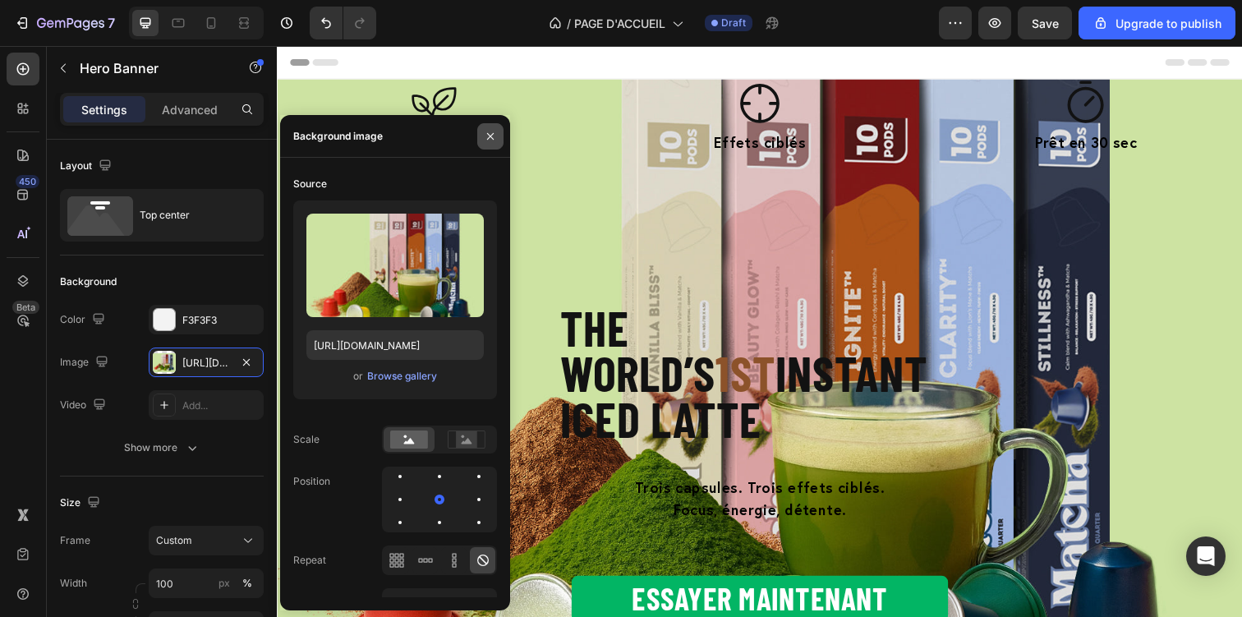
click at [492, 136] on icon "button" at bounding box center [490, 136] width 13 height 13
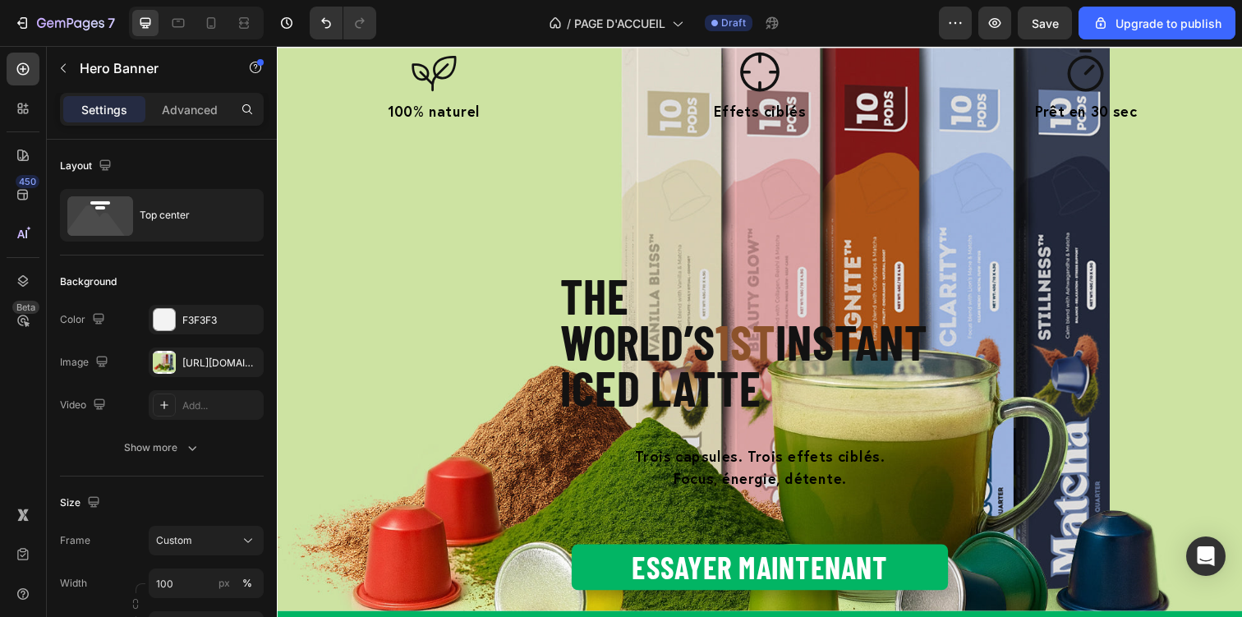
scroll to position [0, 0]
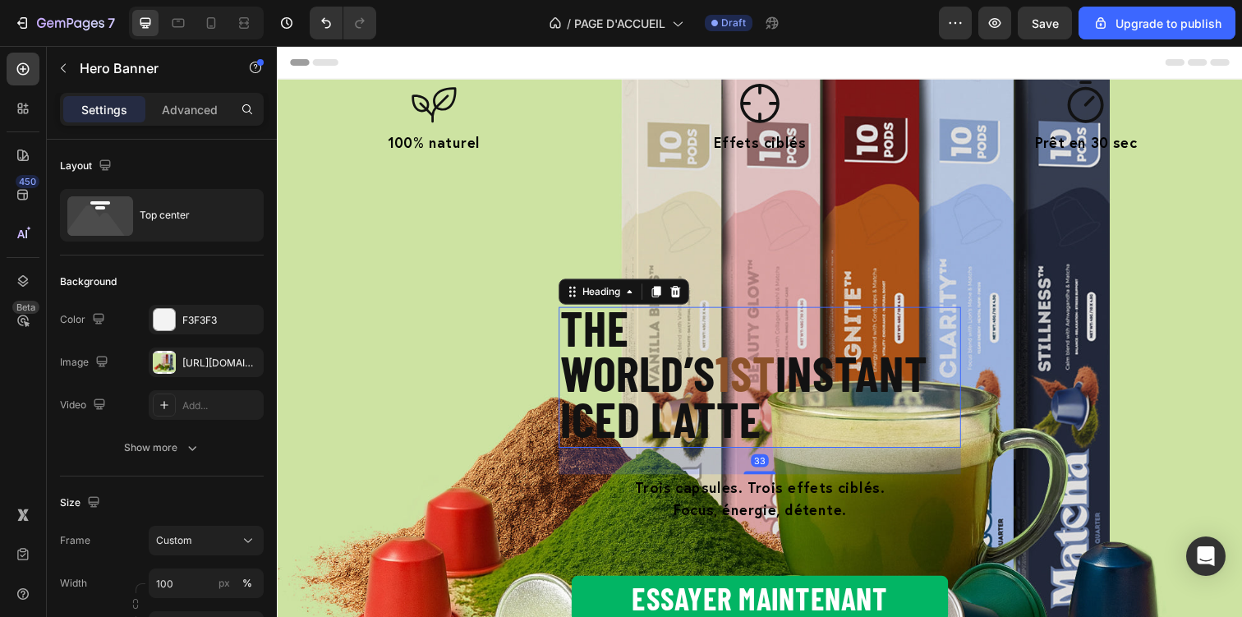
click at [704, 368] on strong "INSTANT ICED LATTE" at bounding box center [753, 403] width 375 height 106
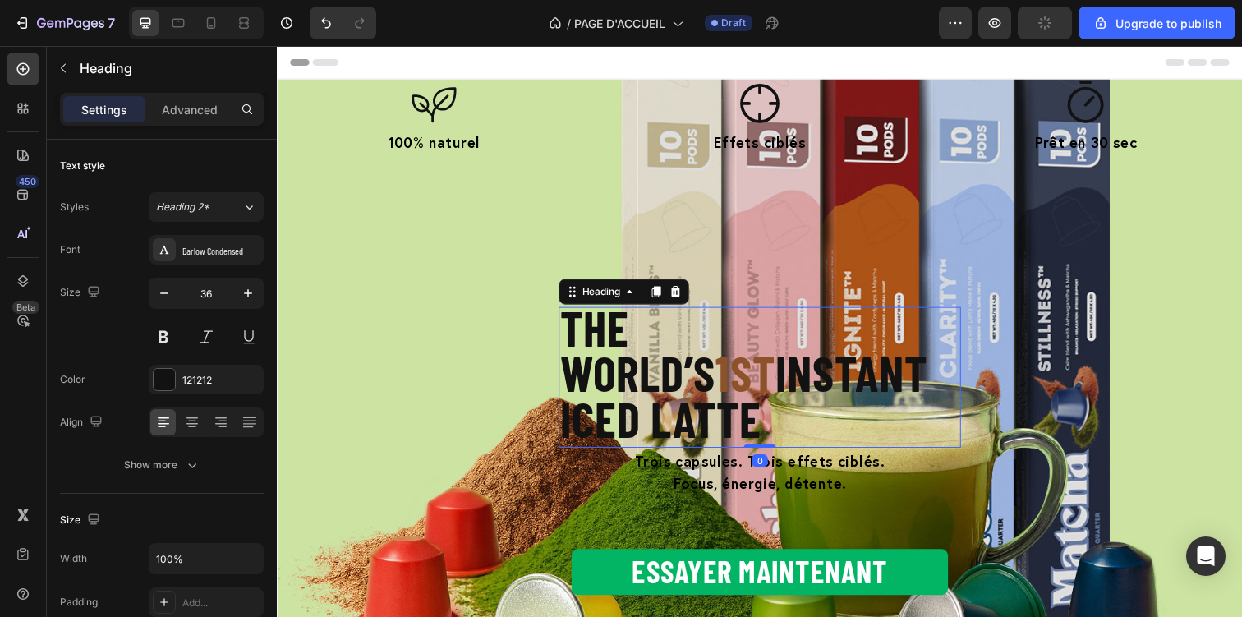
drag, startPoint x: 774, startPoint y: 432, endPoint x: 772, endPoint y: 389, distance: 42.7
click at [772, 389] on div "The world’s 1st INSTANT ICED LATTE Heading 0" at bounding box center [769, 383] width 411 height 143
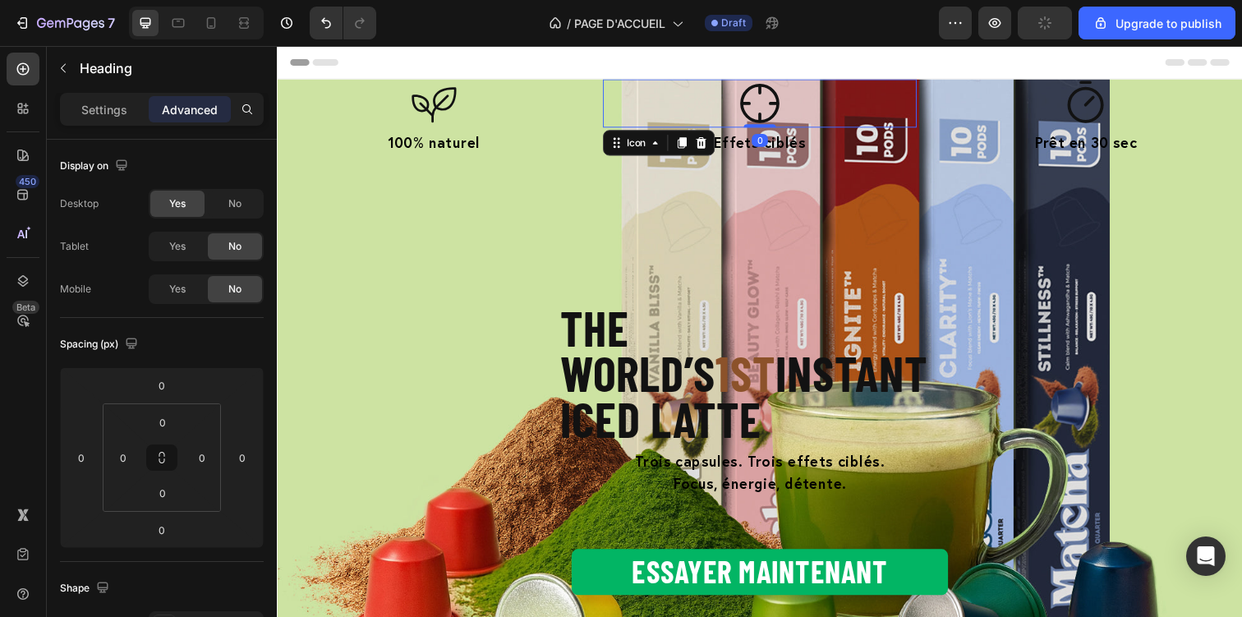
click at [779, 119] on icon at bounding box center [770, 105] width 40 height 40
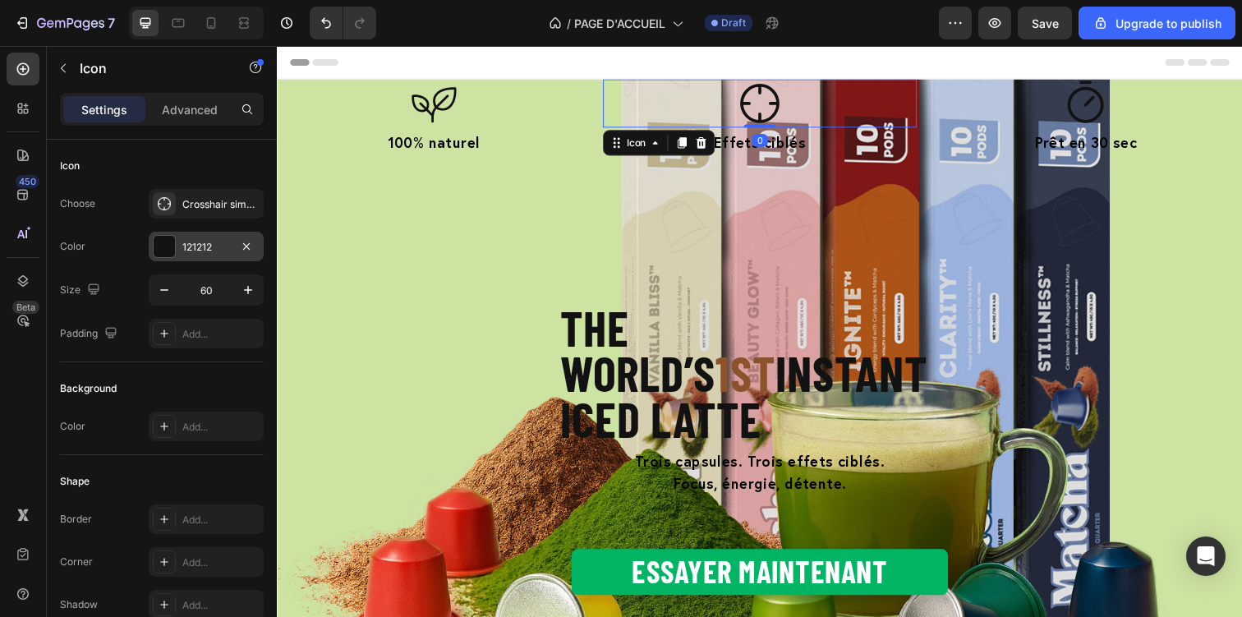
click at [209, 254] on div "121212" at bounding box center [206, 247] width 48 height 15
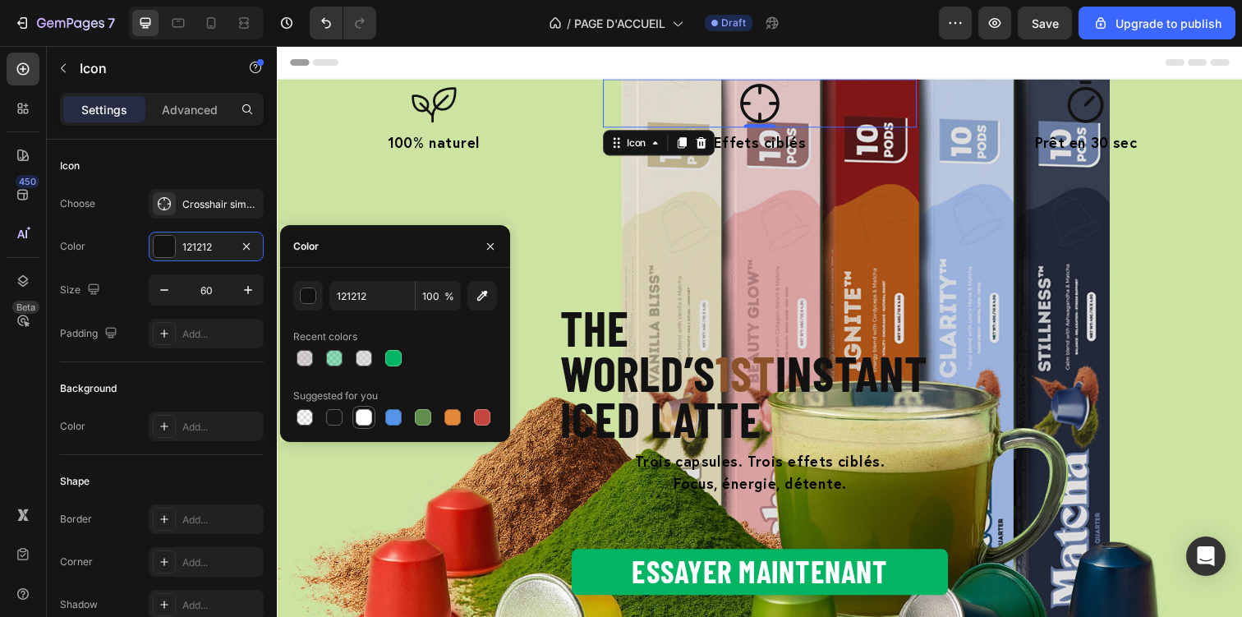
click at [354, 417] on div at bounding box center [364, 417] width 20 height 20
type input "FFFFFF"
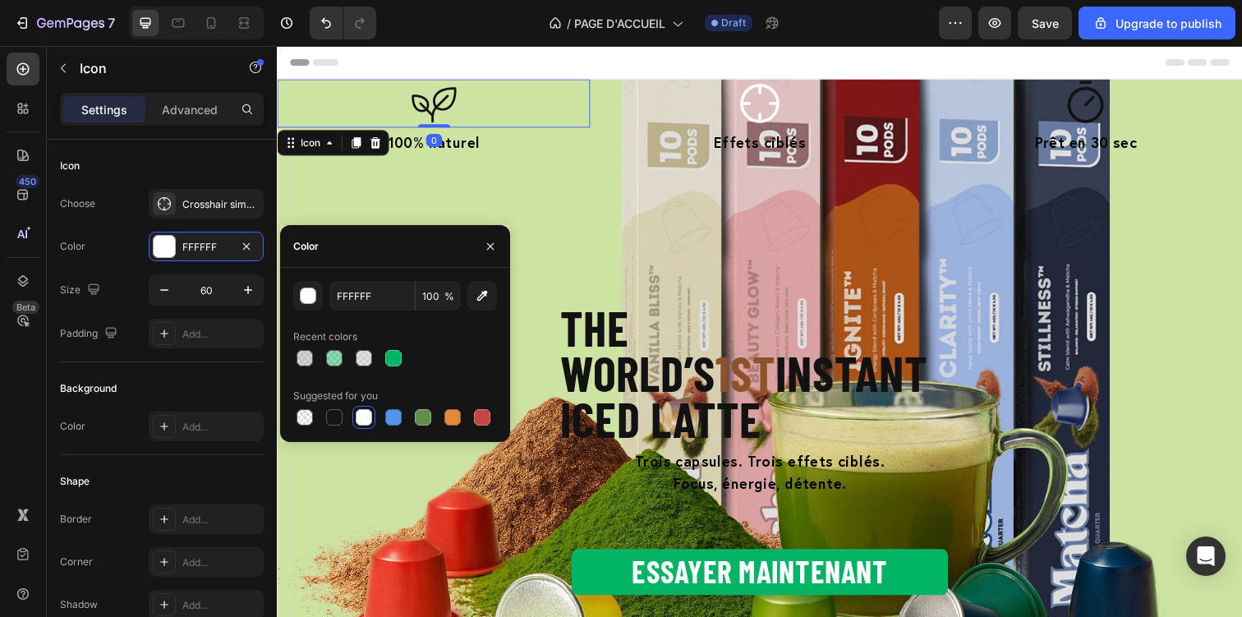
click at [457, 108] on icon at bounding box center [436, 104] width 49 height 49
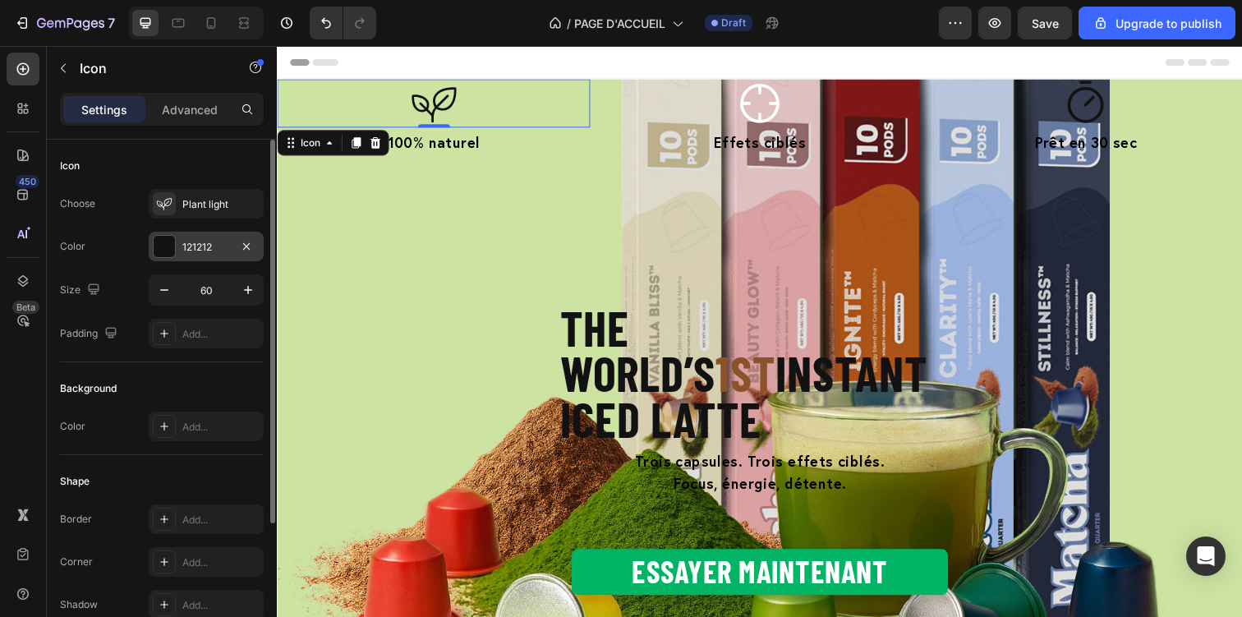
click at [193, 246] on div "121212" at bounding box center [206, 247] width 48 height 15
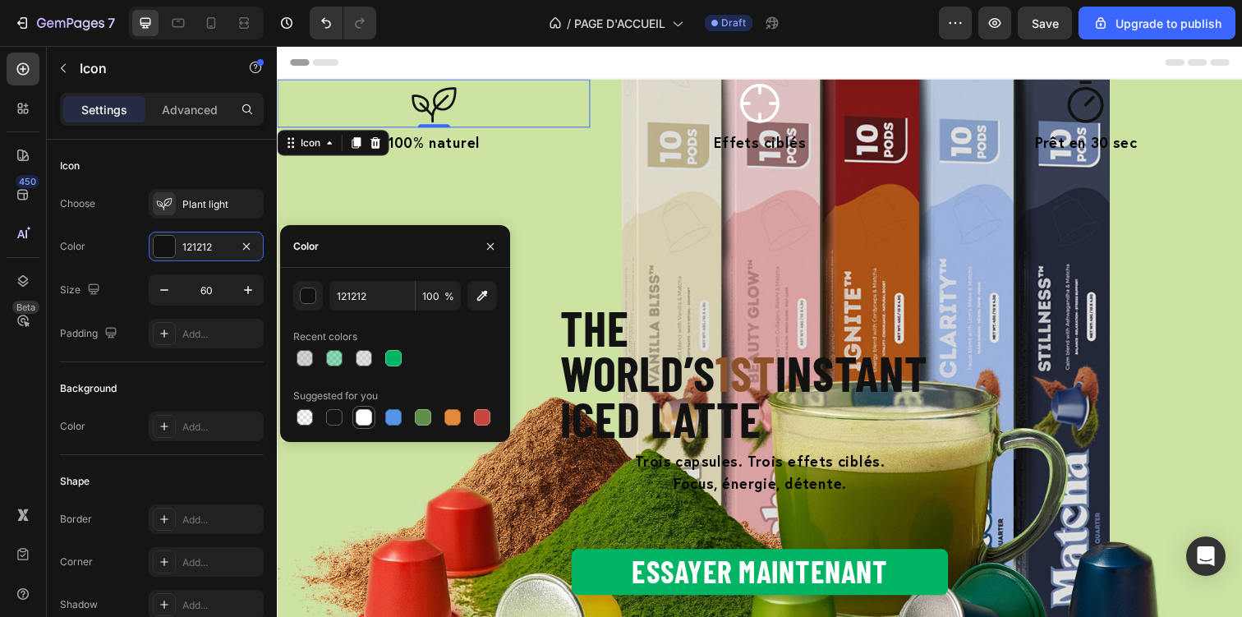
click at [360, 418] on div at bounding box center [364, 417] width 16 height 16
type input "FFFFFF"
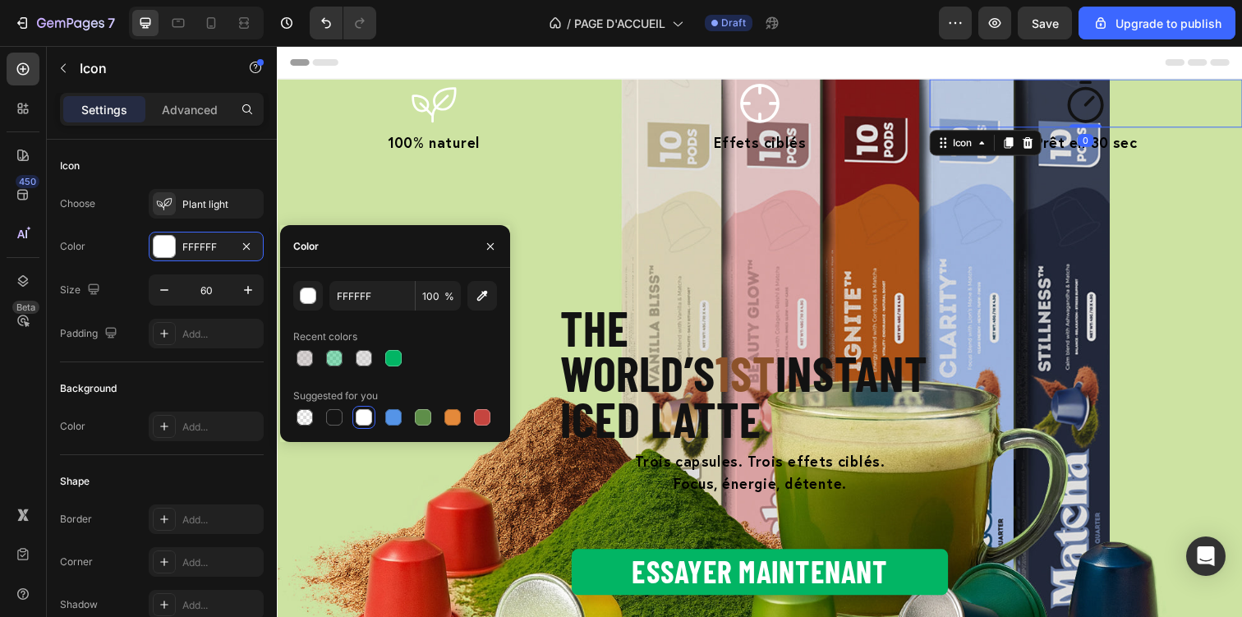
click at [1105, 114] on icon at bounding box center [1102, 104] width 49 height 49
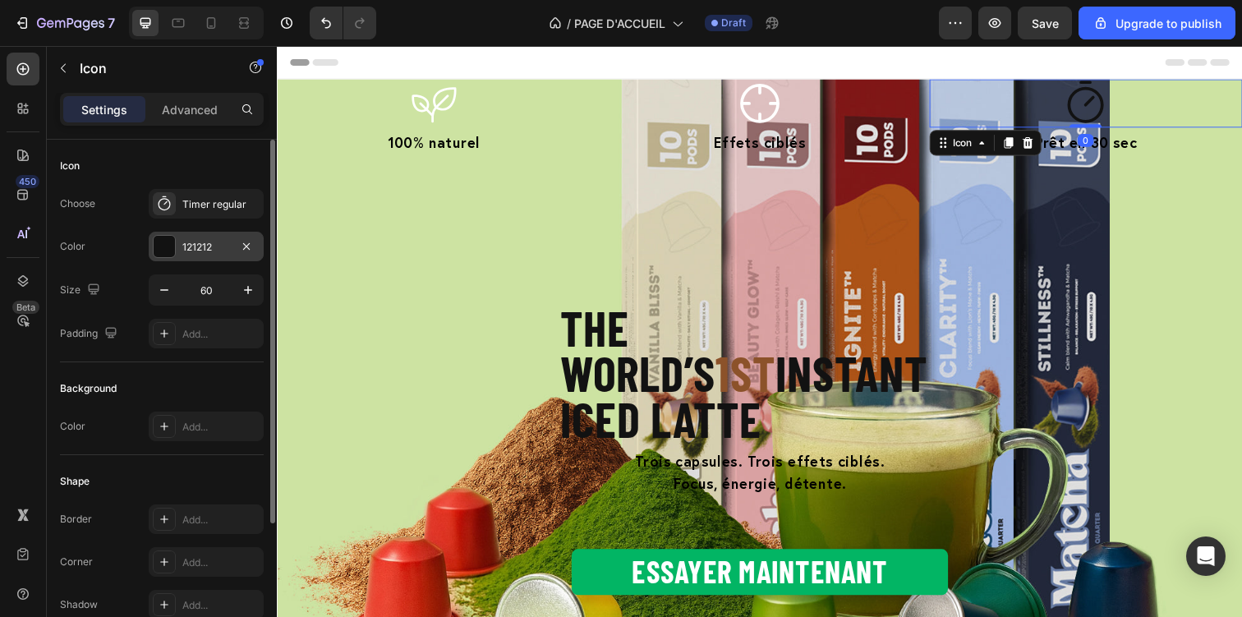
click at [195, 233] on div "121212" at bounding box center [206, 247] width 115 height 30
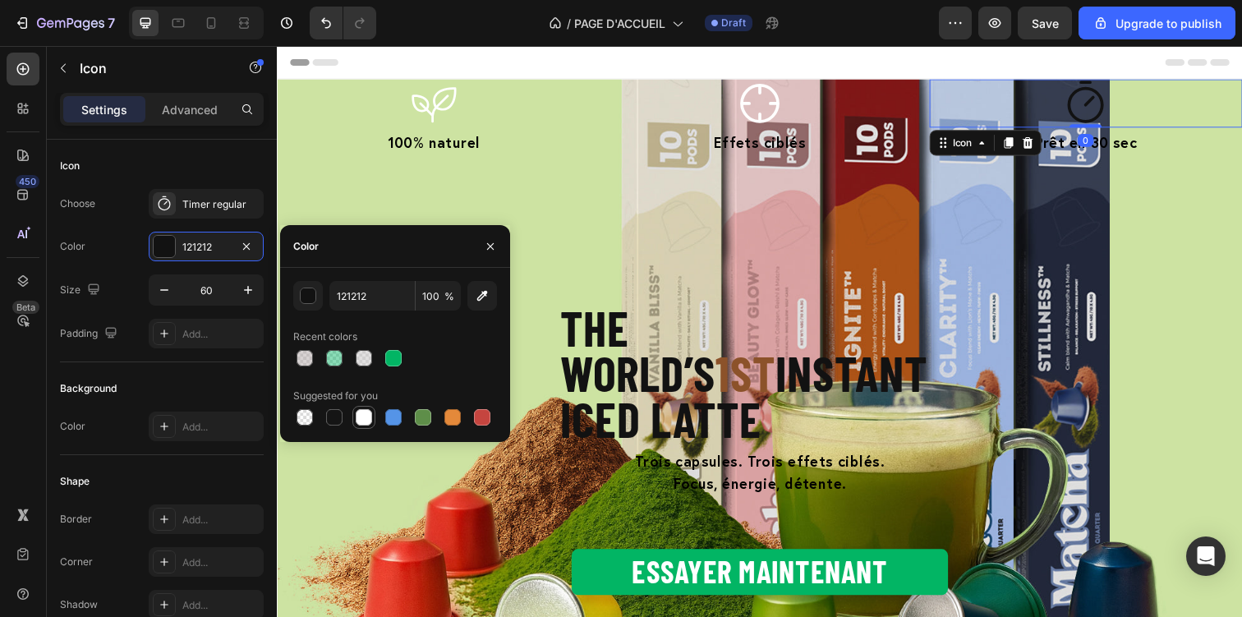
click at [374, 418] on div at bounding box center [363, 417] width 23 height 23
type input "FFFFFF"
click at [438, 139] on span "100% naturel" at bounding box center [436, 144] width 94 height 20
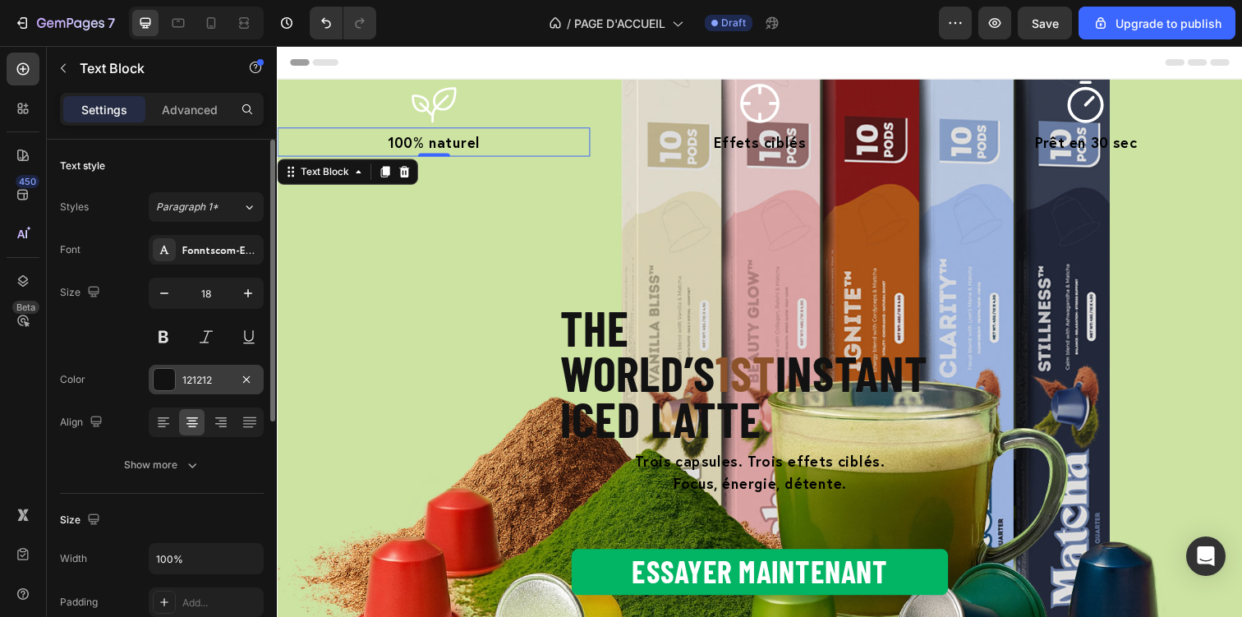
click at [189, 370] on div "121212" at bounding box center [206, 380] width 115 height 30
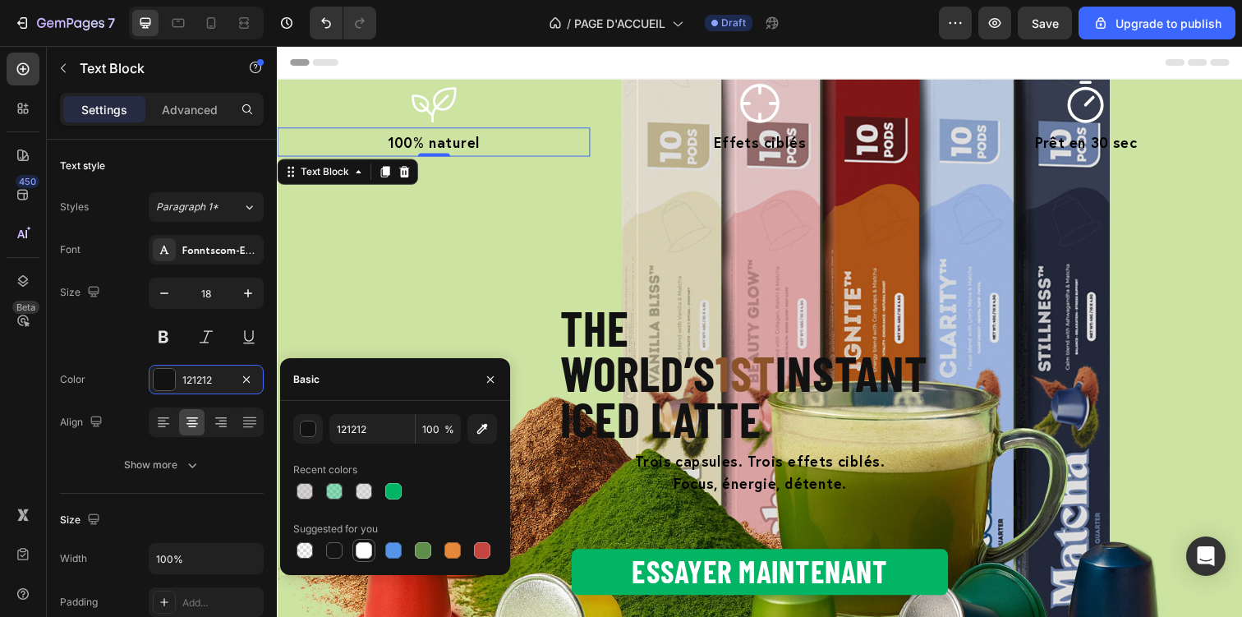
click at [359, 547] on div at bounding box center [364, 550] width 16 height 16
type input "FFFFFF"
click at [369, 548] on div at bounding box center [364, 550] width 16 height 16
click at [446, 135] on span "100% naturel" at bounding box center [436, 144] width 94 height 20
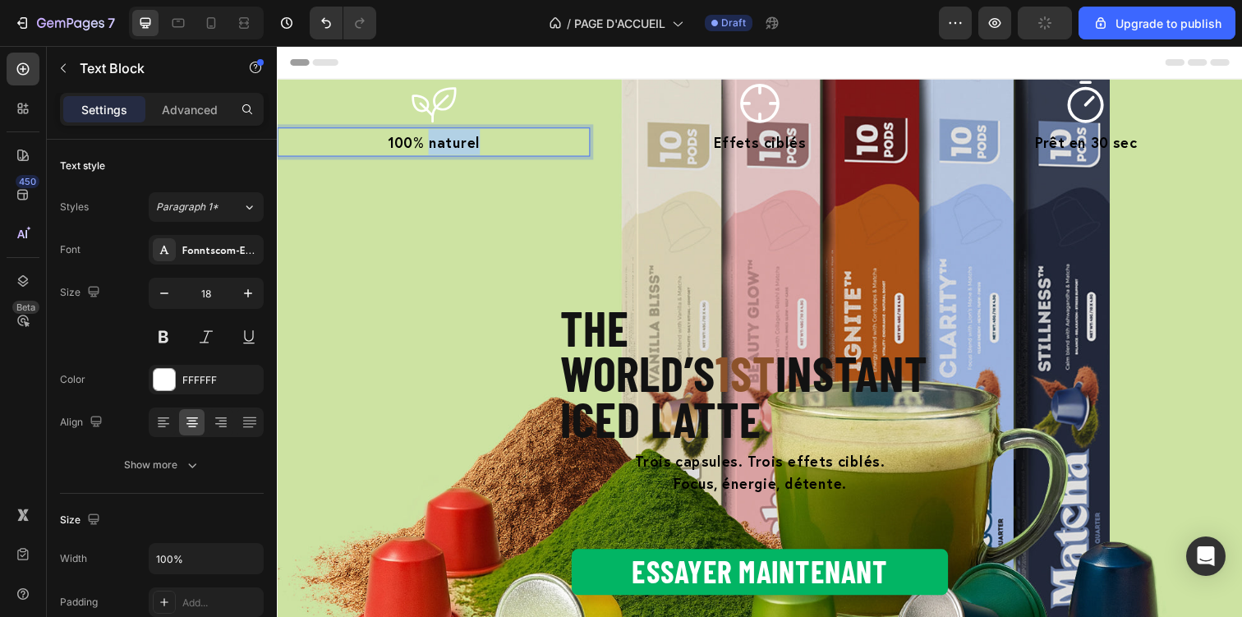
click at [446, 135] on span "100% naturel" at bounding box center [436, 144] width 94 height 20
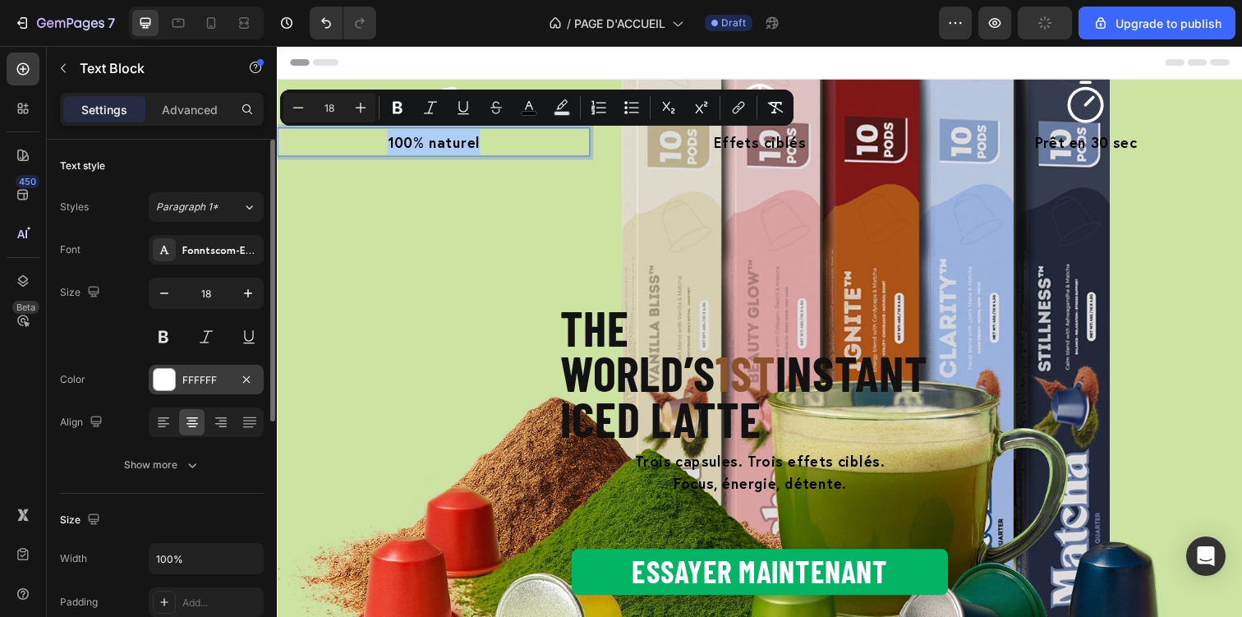
click at [182, 386] on div "FFFFFF" at bounding box center [206, 380] width 48 height 15
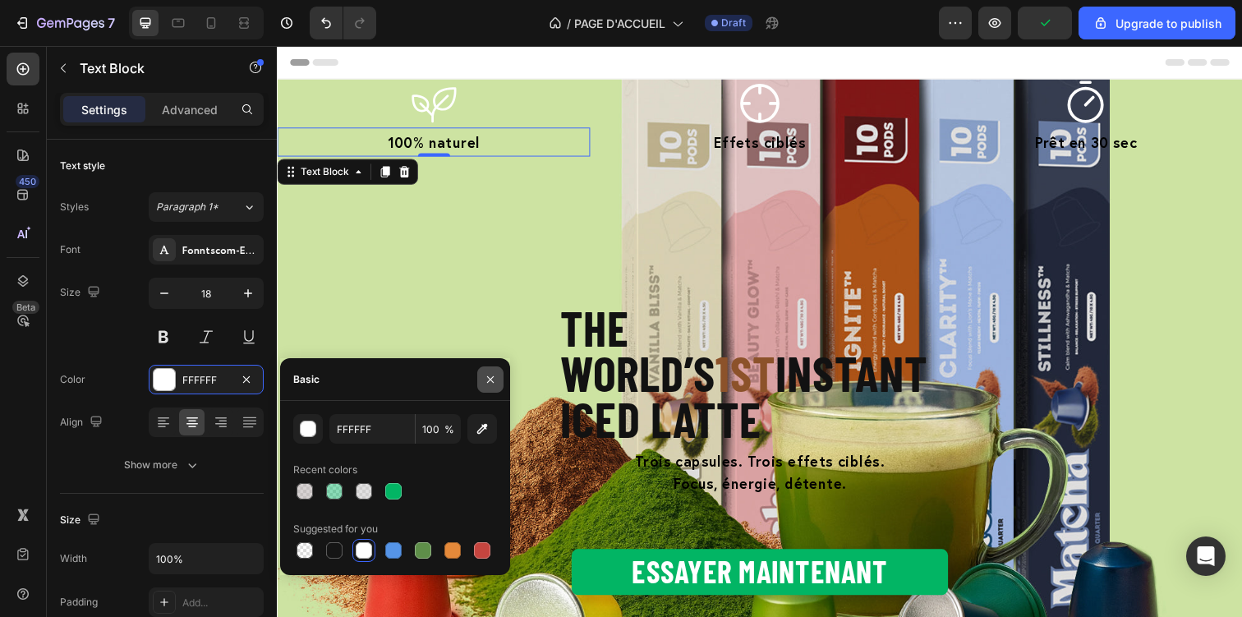
click at [494, 371] on button "button" at bounding box center [490, 379] width 26 height 26
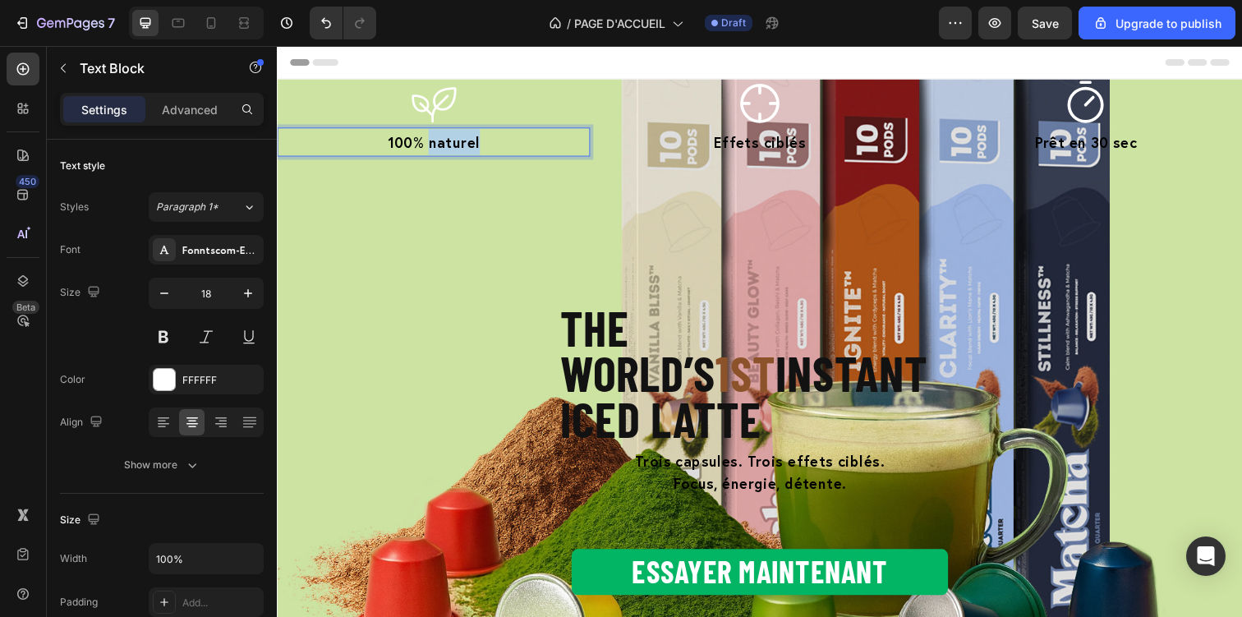
click at [444, 144] on span "100% naturel" at bounding box center [436, 144] width 94 height 20
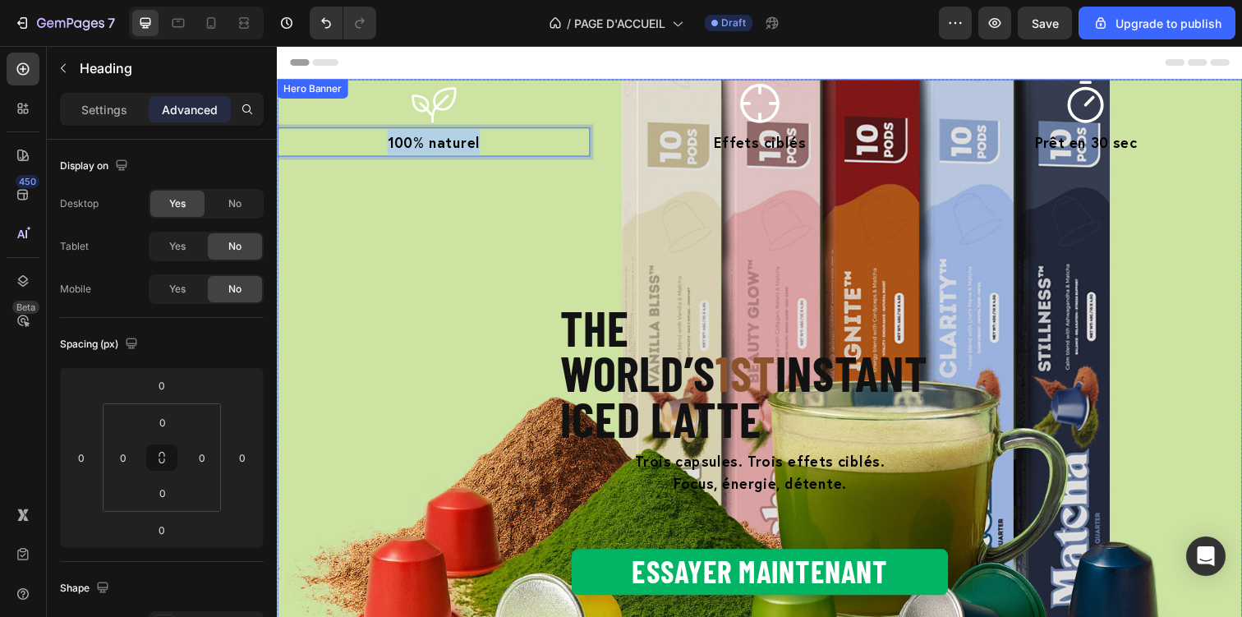
click at [717, 320] on strong "The world’s" at bounding box center [645, 356] width 159 height 106
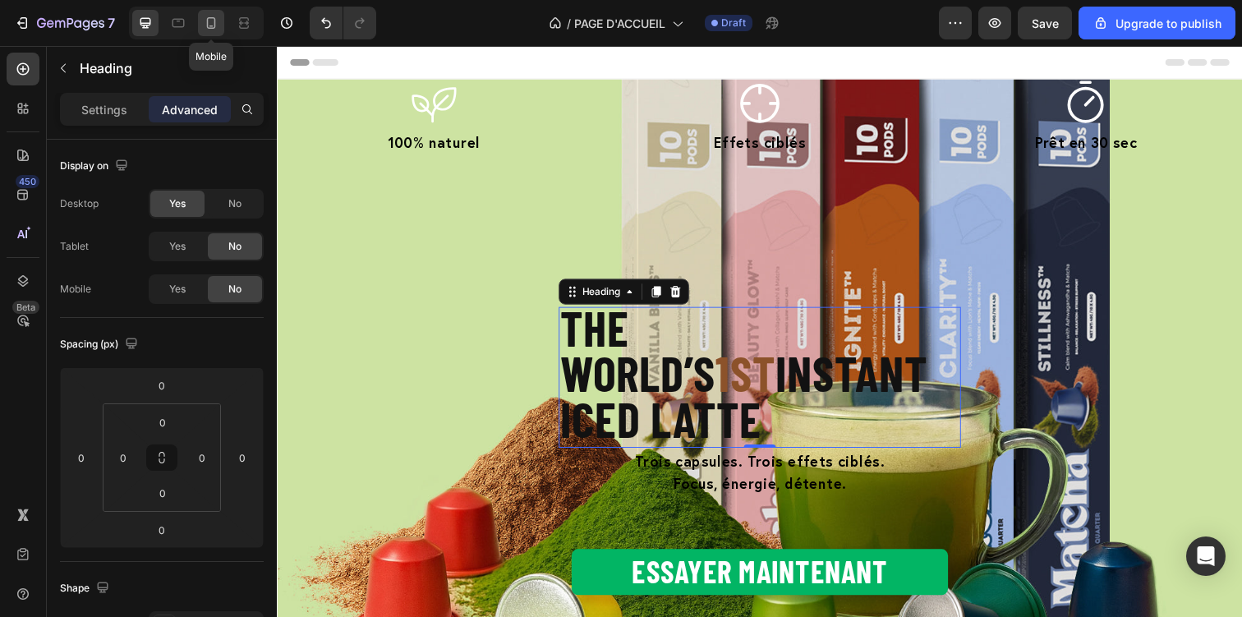
click at [215, 29] on icon at bounding box center [211, 23] width 16 height 16
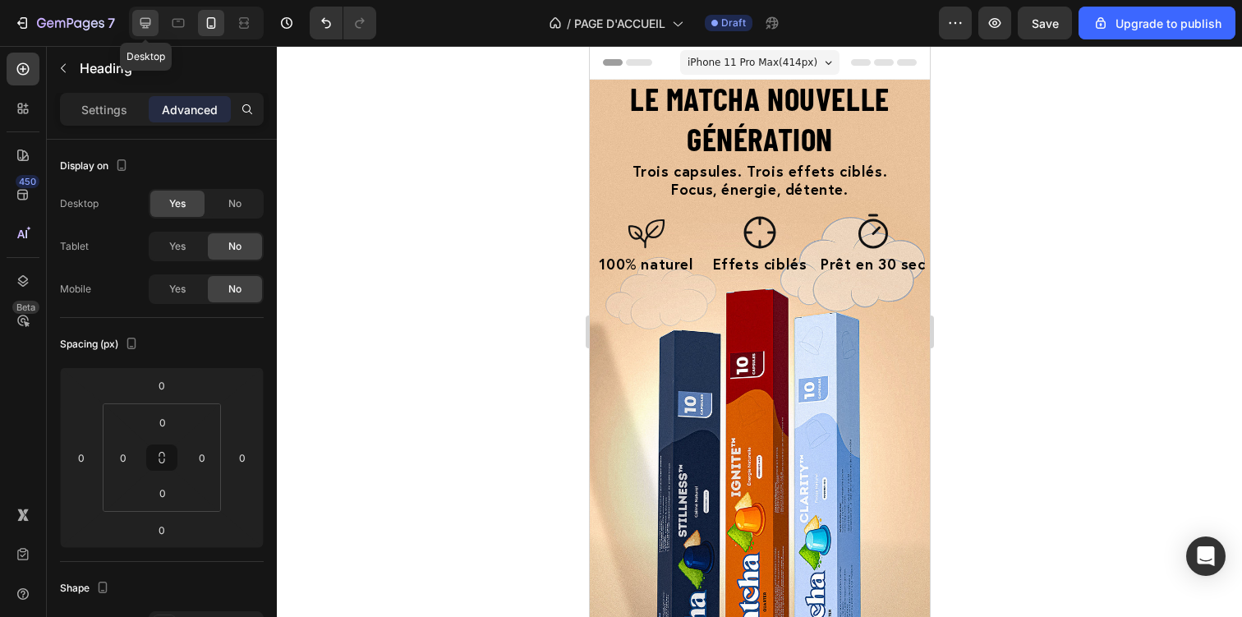
click at [146, 21] on icon at bounding box center [145, 23] width 16 height 16
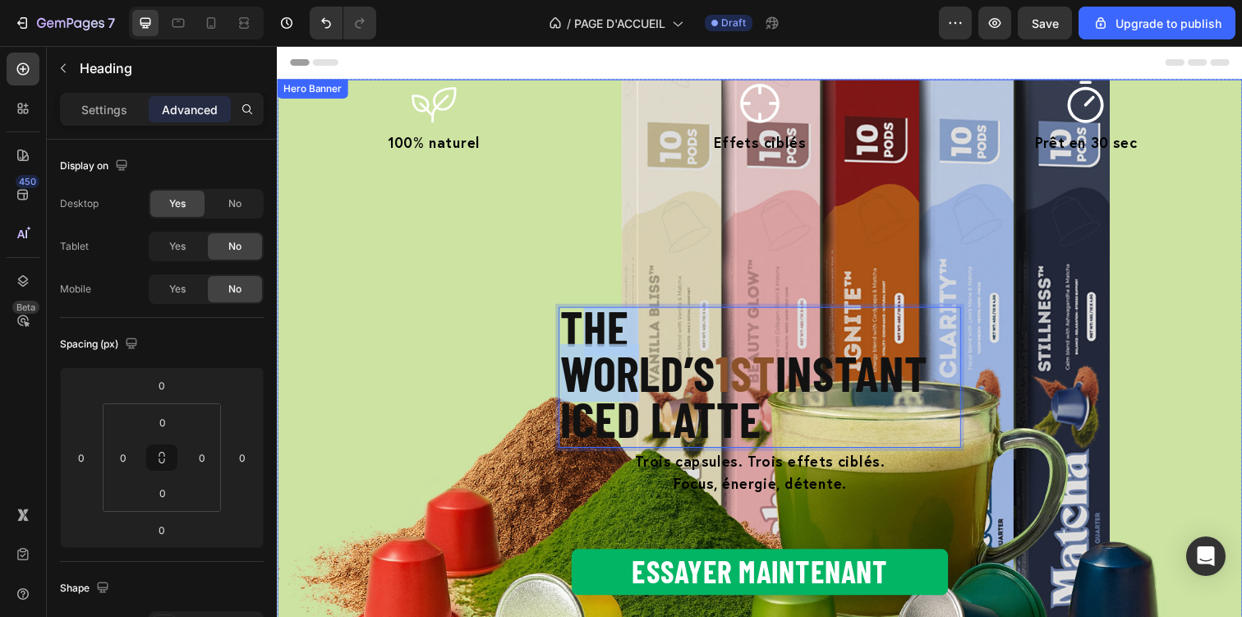
drag, startPoint x: 716, startPoint y: 333, endPoint x: 595, endPoint y: 334, distance: 120.7
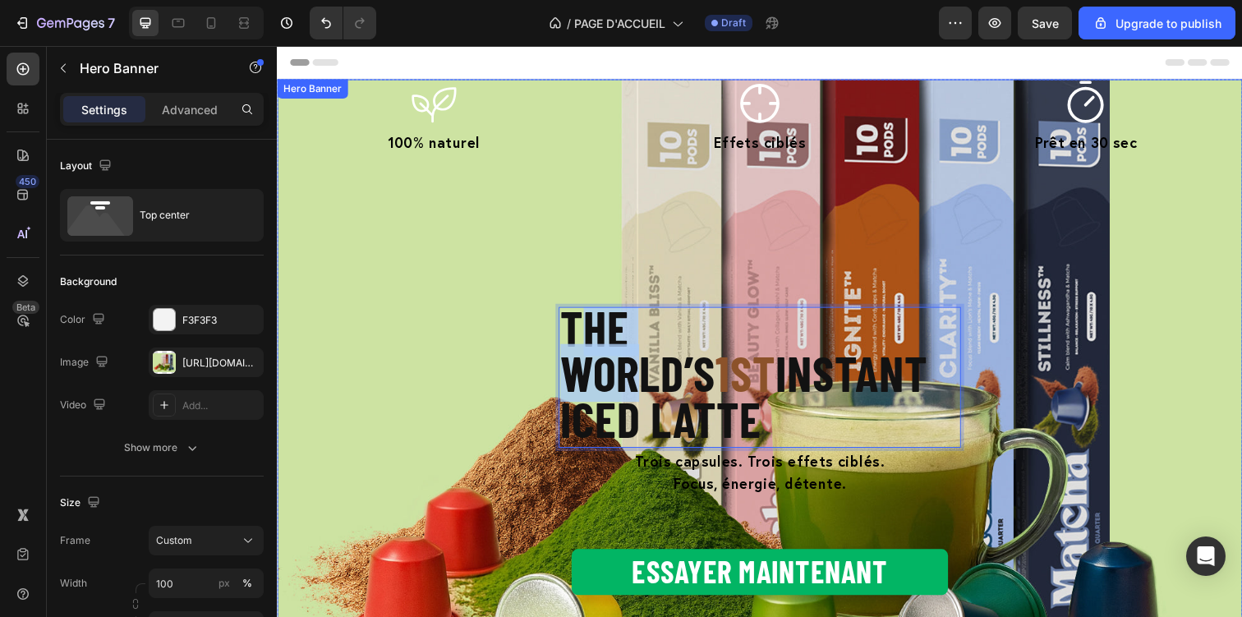
click at [526, 354] on div "Le matcha nouvelle génération Heading Icon 100% naturel Text Block Icon Effets …" at bounding box center [770, 401] width 986 height 642
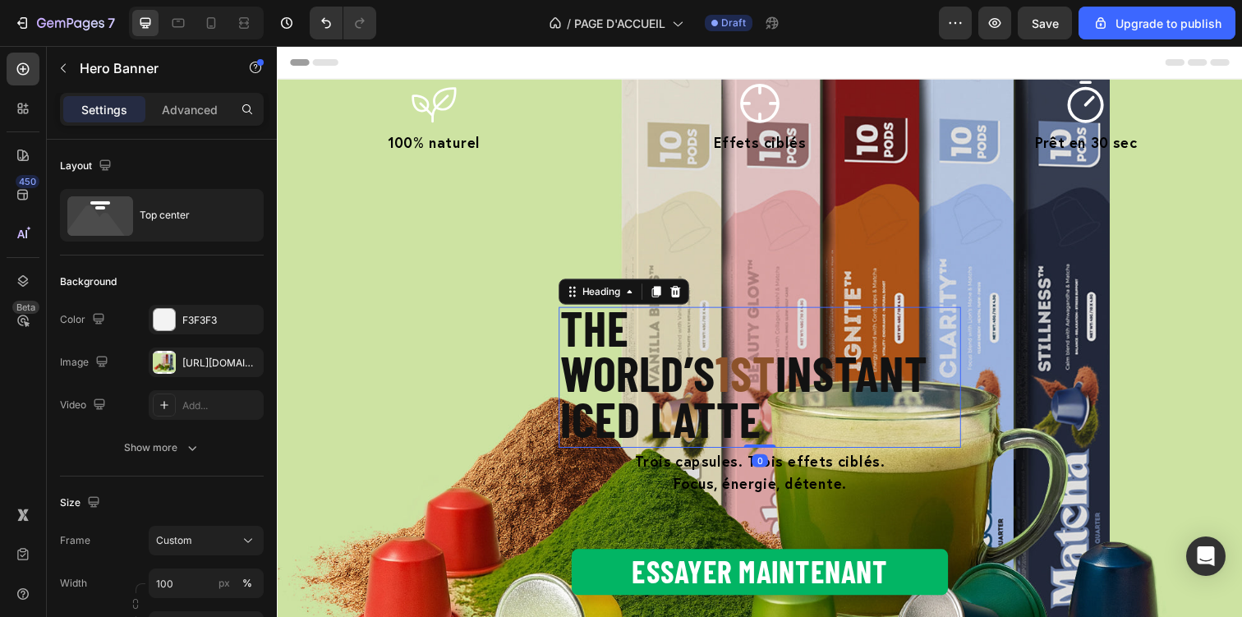
click at [618, 346] on strong "The world’s" at bounding box center [645, 356] width 159 height 106
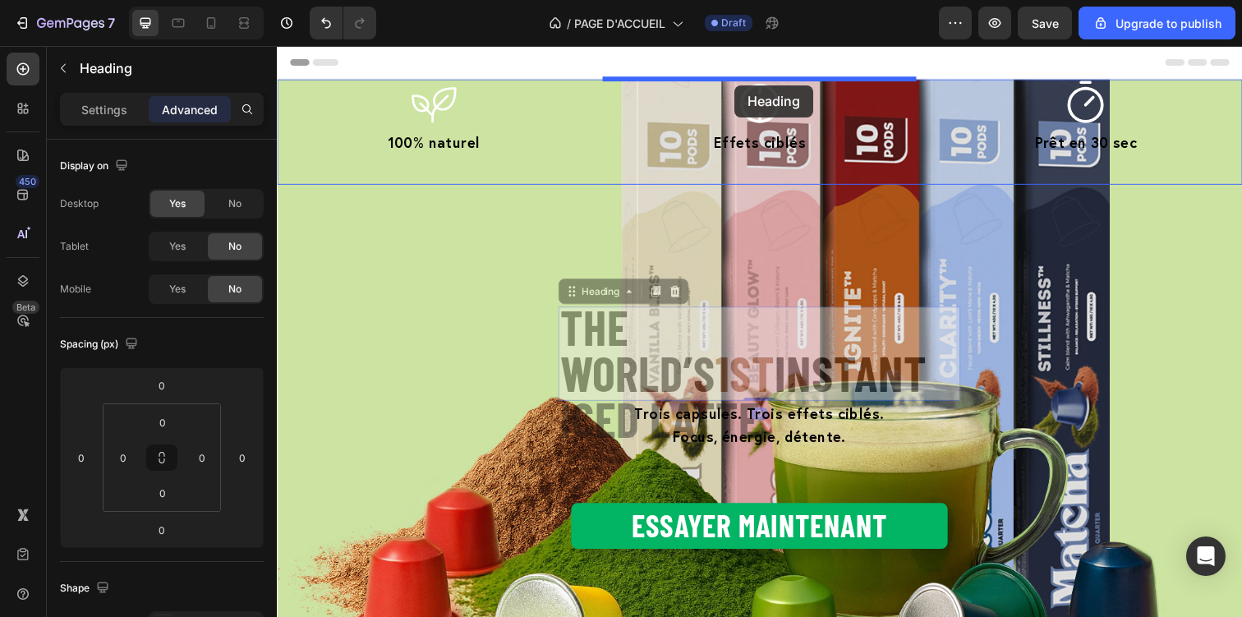
drag, startPoint x: 605, startPoint y: 298, endPoint x: 744, endPoint y: 86, distance: 253.3
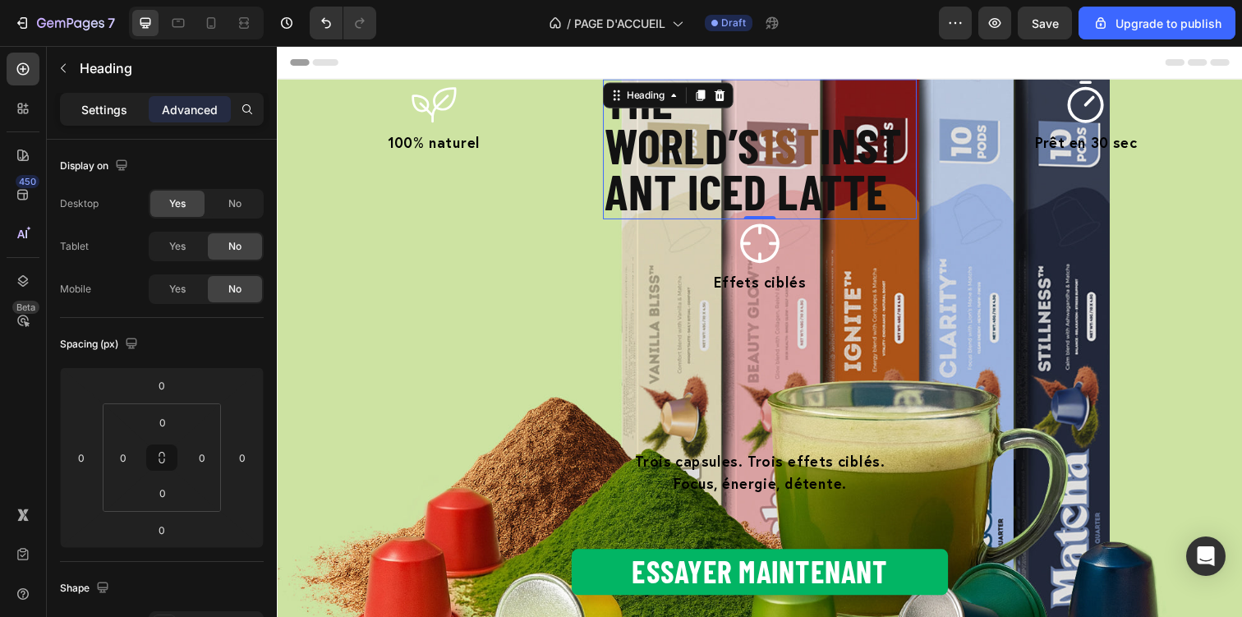
click at [118, 107] on p "Settings" at bounding box center [104, 109] width 46 height 17
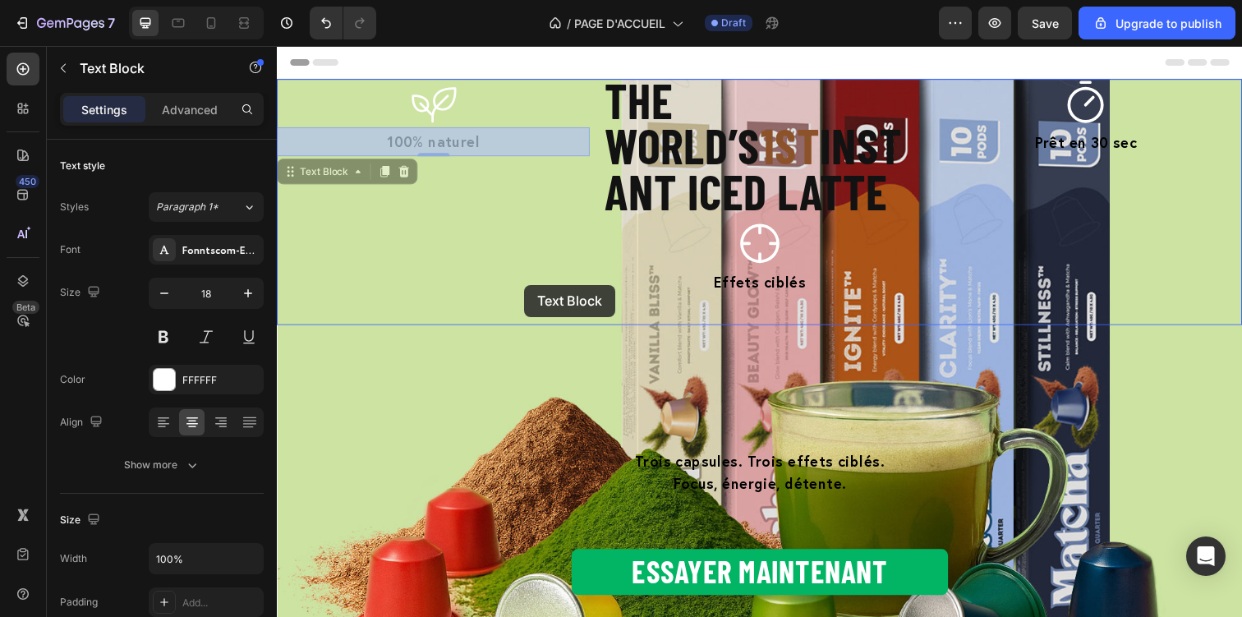
drag, startPoint x: 472, startPoint y: 147, endPoint x: 529, endPoint y: 290, distance: 153.7
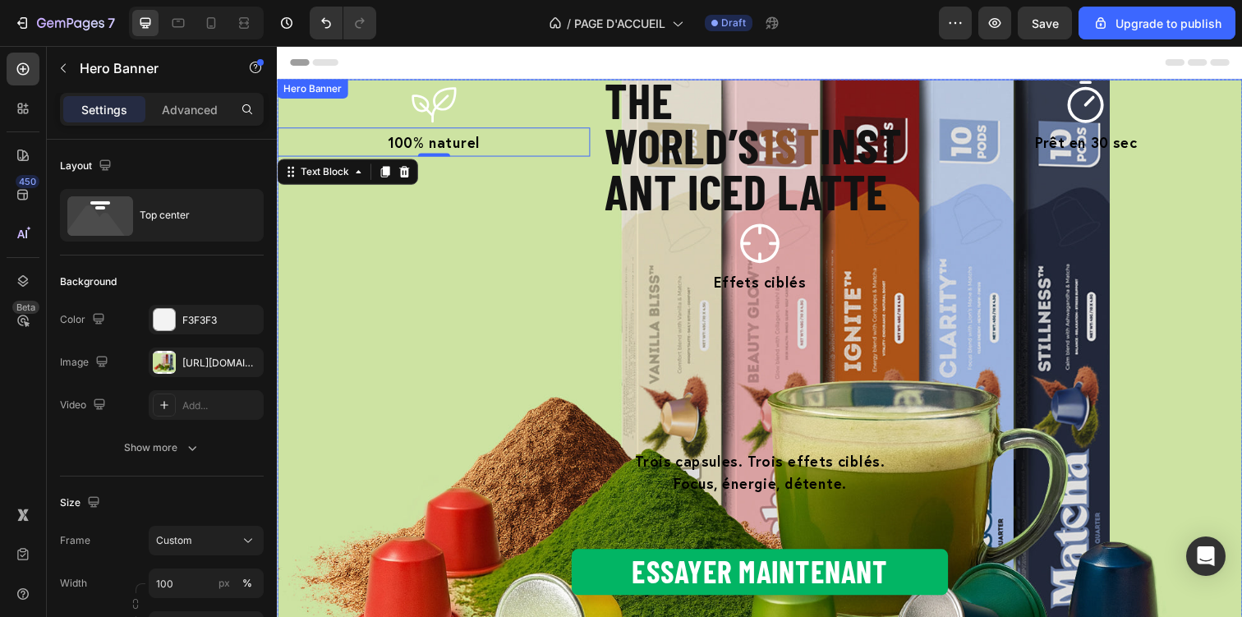
click at [474, 400] on div "Le matcha nouvelle génération Heading Icon 100% naturel Text Block 0 The world’…" at bounding box center [770, 401] width 986 height 642
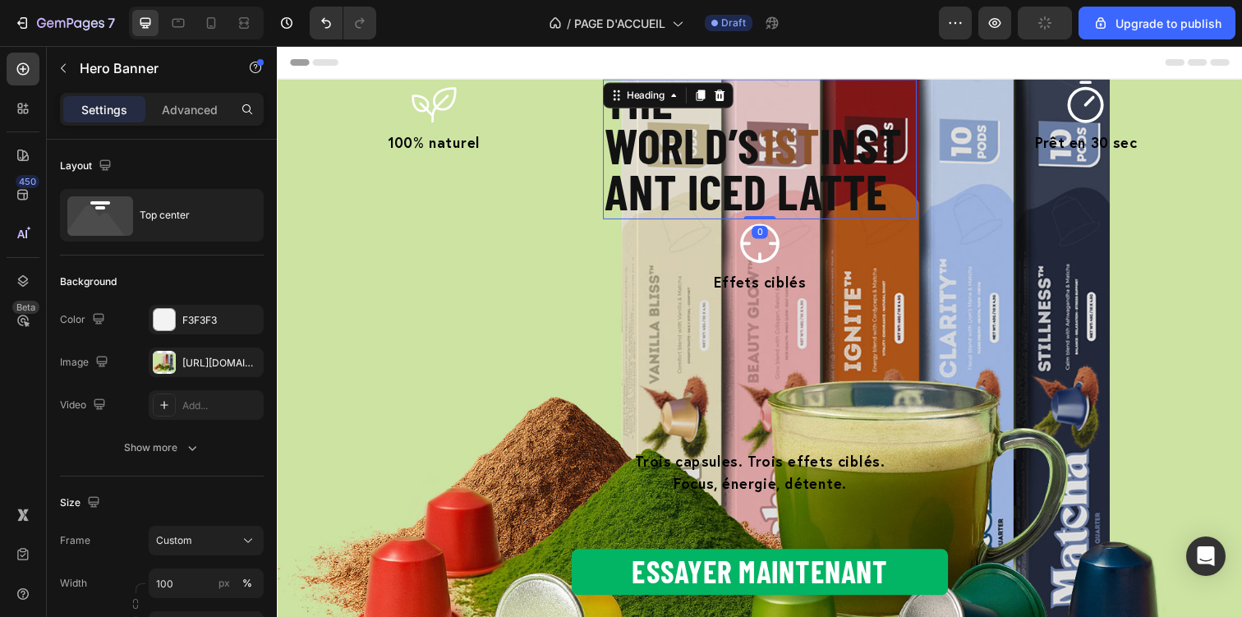
click at [824, 149] on strong "INSTANT ICED LATTE" at bounding box center [762, 170] width 303 height 106
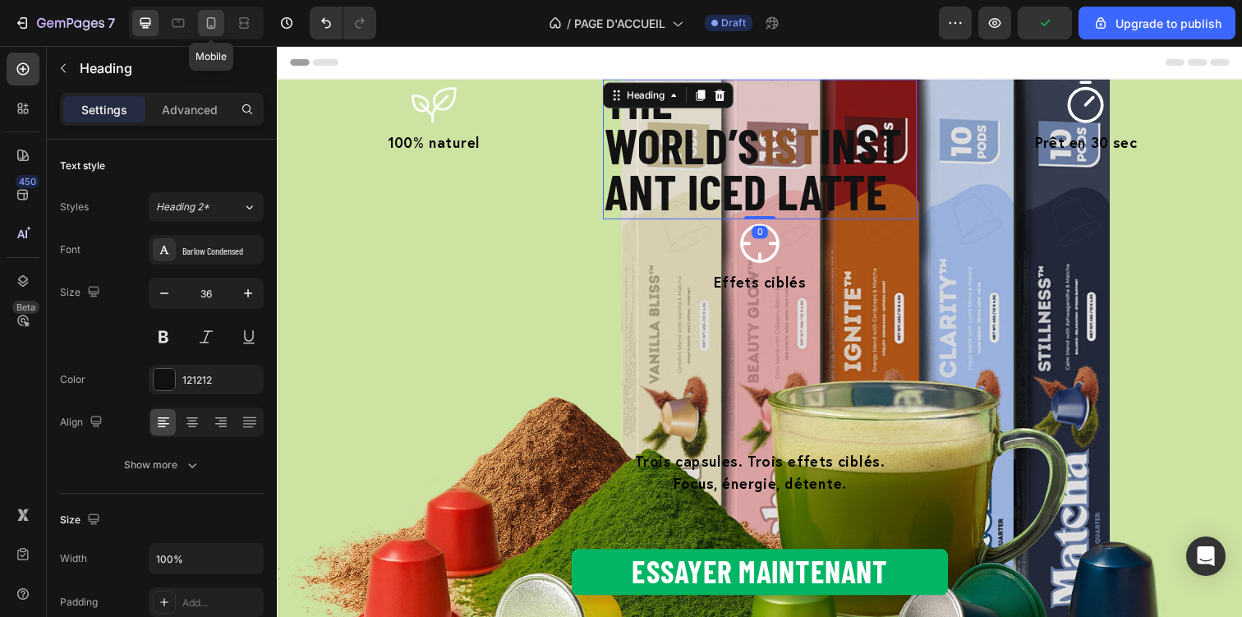
click at [206, 28] on icon at bounding box center [211, 23] width 16 height 16
type input "18"
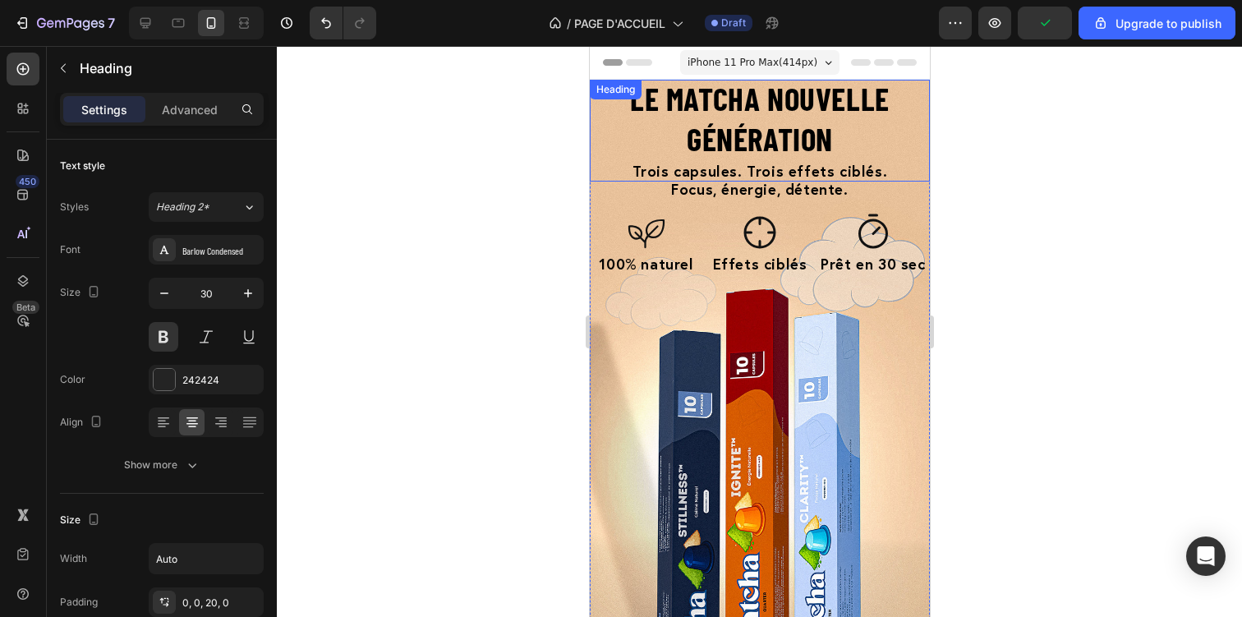
click at [761, 110] on strong "Le matcha nouvelle génération" at bounding box center [759, 118] width 260 height 79
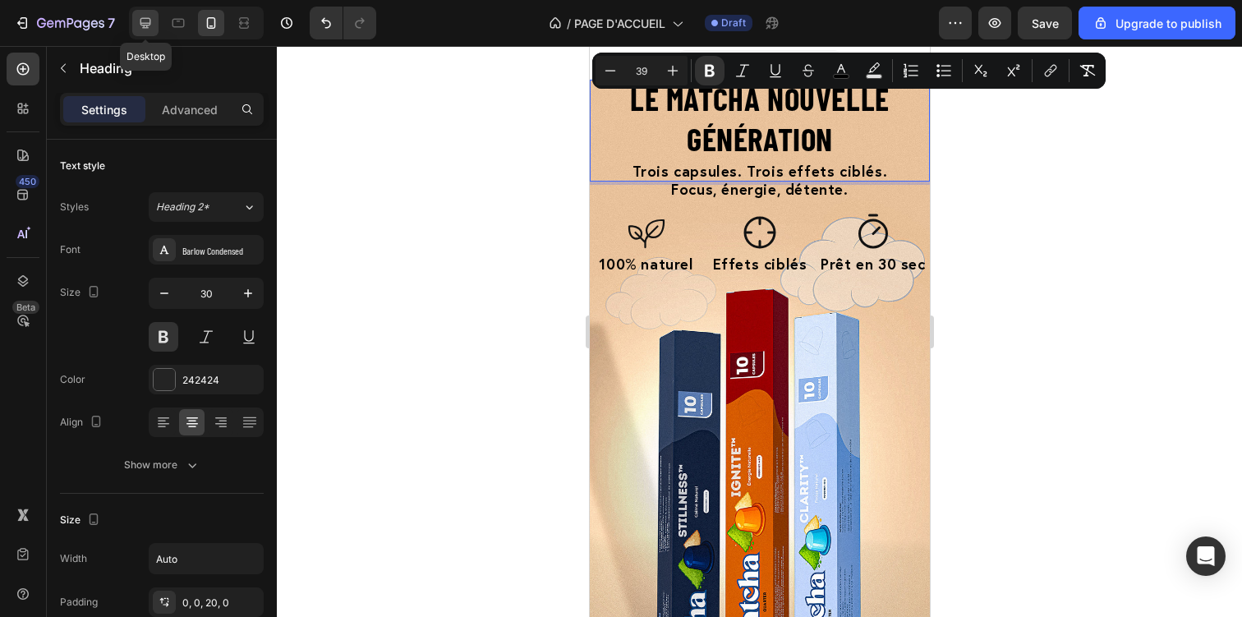
click at [152, 27] on icon at bounding box center [145, 23] width 16 height 16
type input "43"
type input "100%"
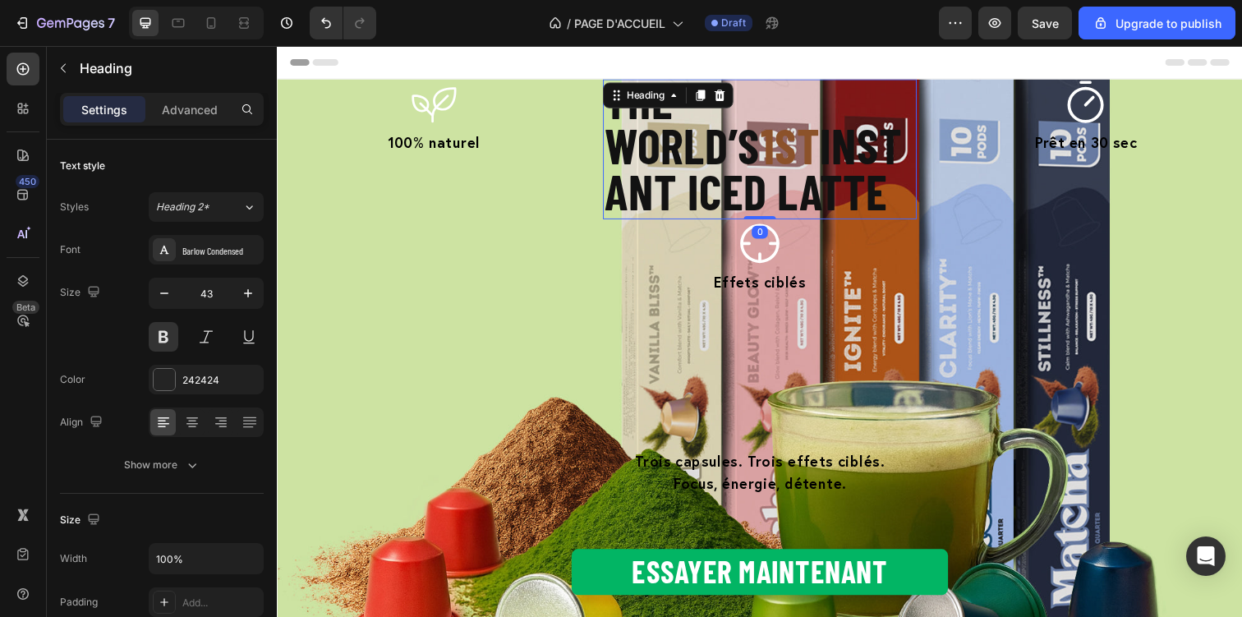
click at [706, 135] on strong "INSTANT ICED LATTE" at bounding box center [762, 170] width 303 height 106
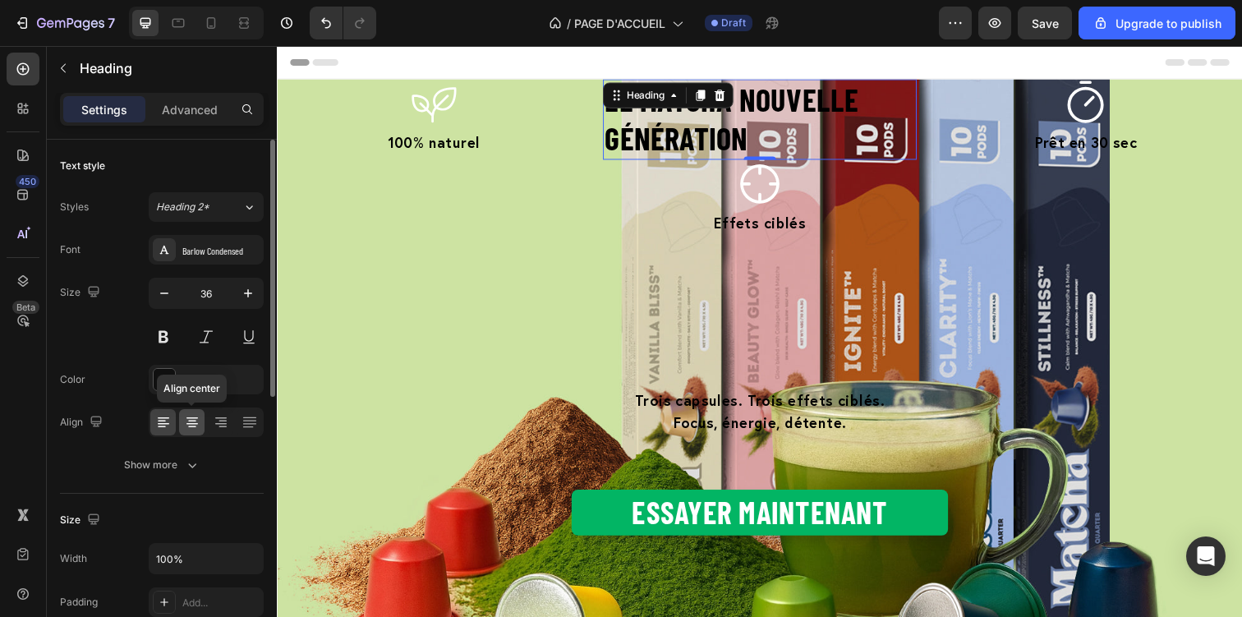
click at [189, 415] on icon at bounding box center [192, 422] width 16 height 16
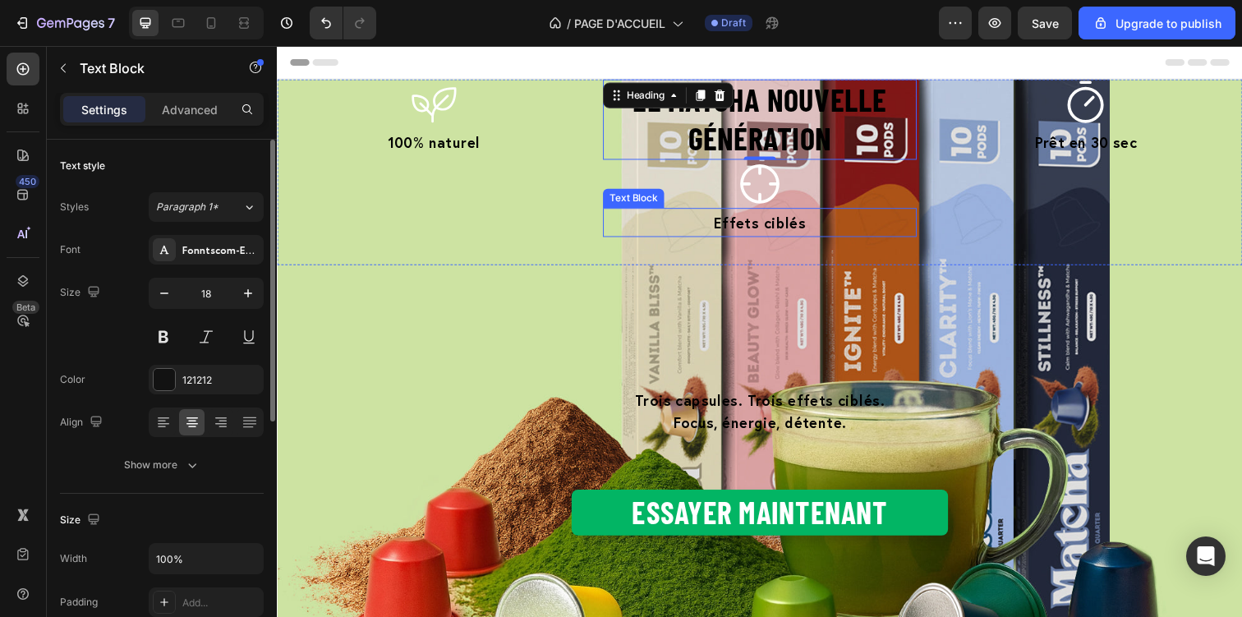
click at [667, 234] on p "Effets ciblés" at bounding box center [769, 226] width 316 height 26
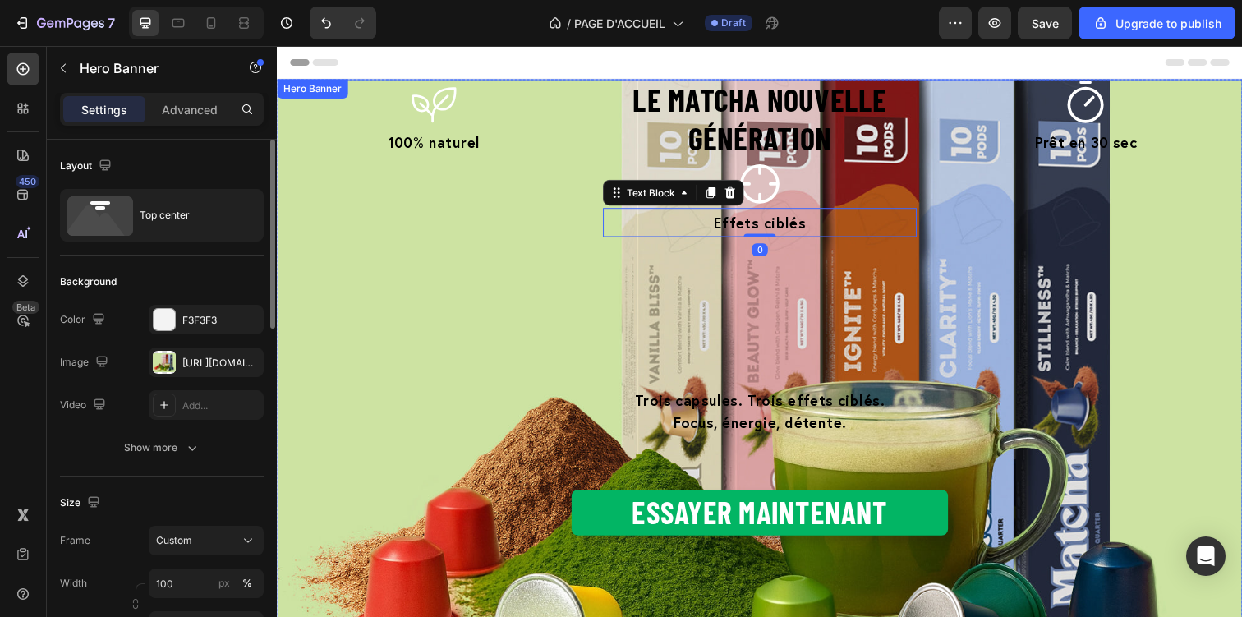
click at [642, 356] on div "Le matcha nouvelle génération Heading Icon 100% naturel Text Block ⁠⁠⁠⁠⁠⁠⁠ Le m…" at bounding box center [770, 370] width 986 height 581
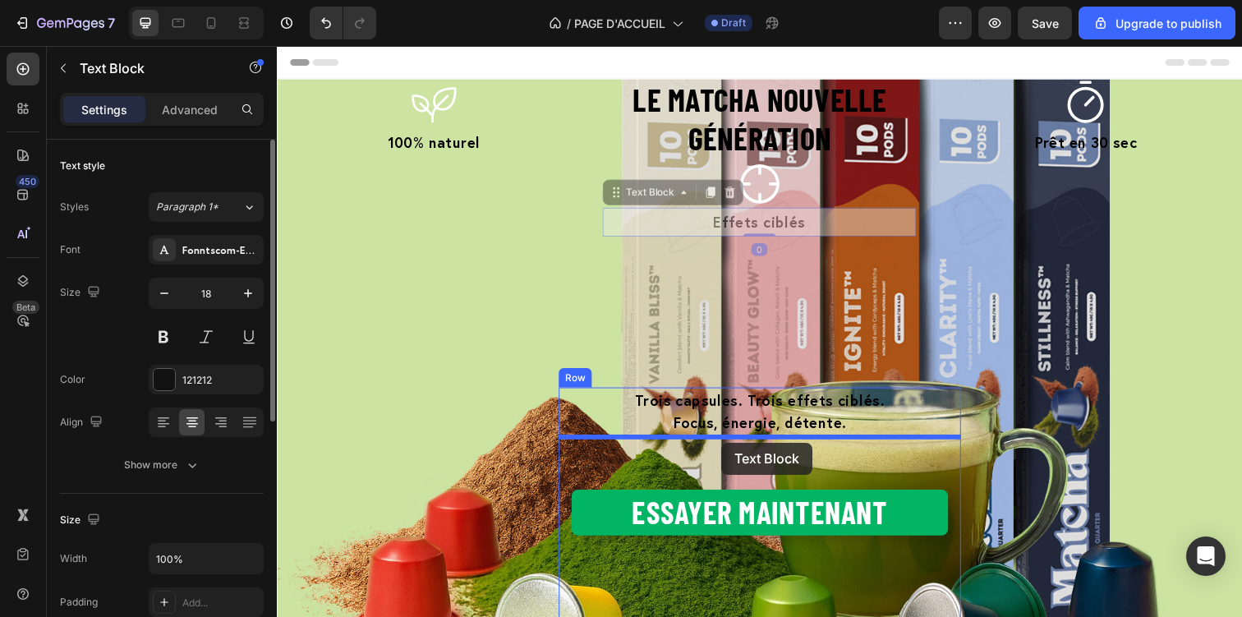
drag, startPoint x: 756, startPoint y: 226, endPoint x: 731, endPoint y: 451, distance: 226.4
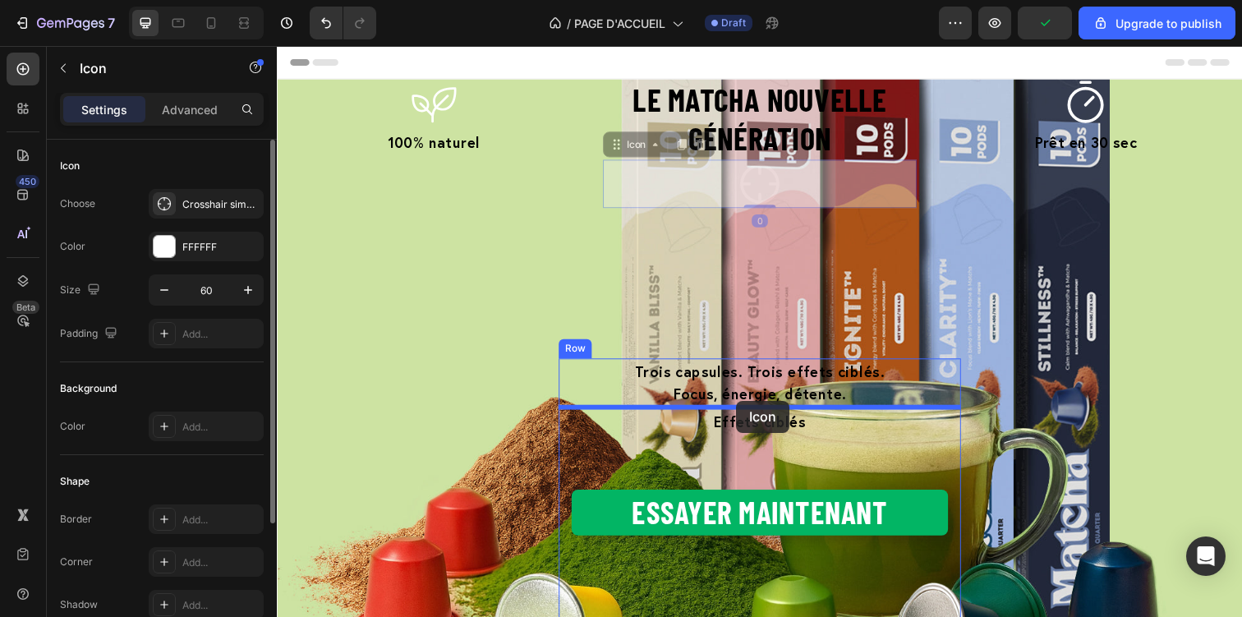
drag, startPoint x: 754, startPoint y: 171, endPoint x: 746, endPoint y: 408, distance: 237.5
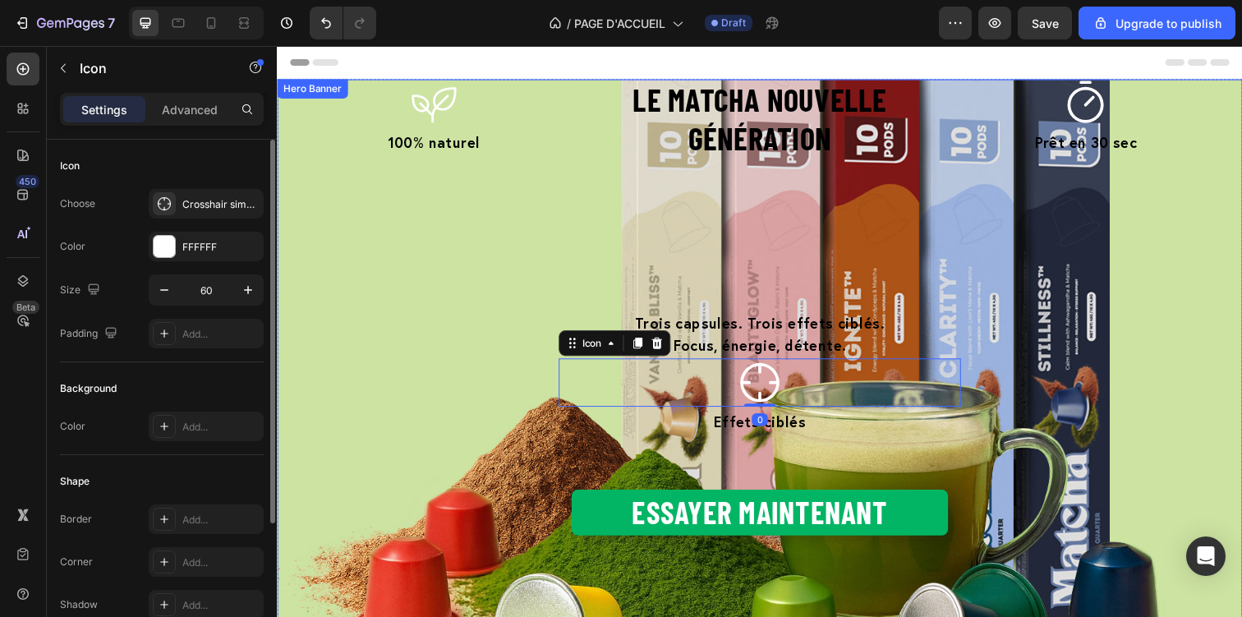
click at [473, 370] on div "Le matcha nouvelle génération Heading Icon 100% naturel Text Block ⁠⁠⁠⁠⁠⁠⁠ Le m…" at bounding box center [770, 370] width 986 height 581
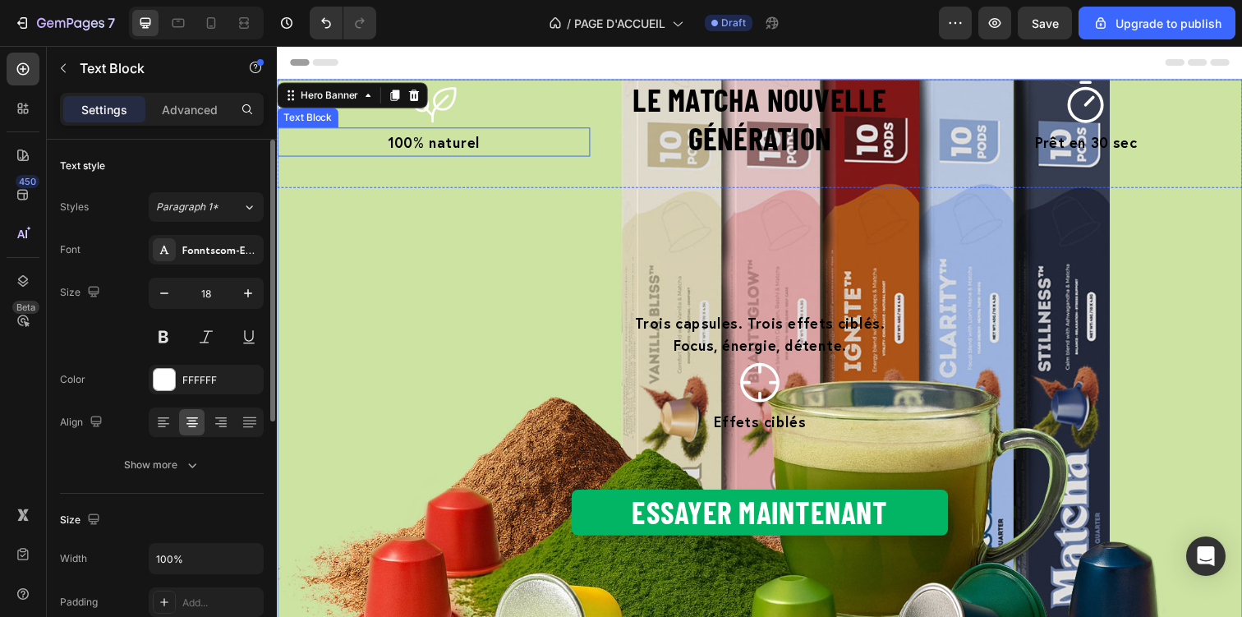
click at [465, 151] on span "100% naturel" at bounding box center [436, 144] width 94 height 20
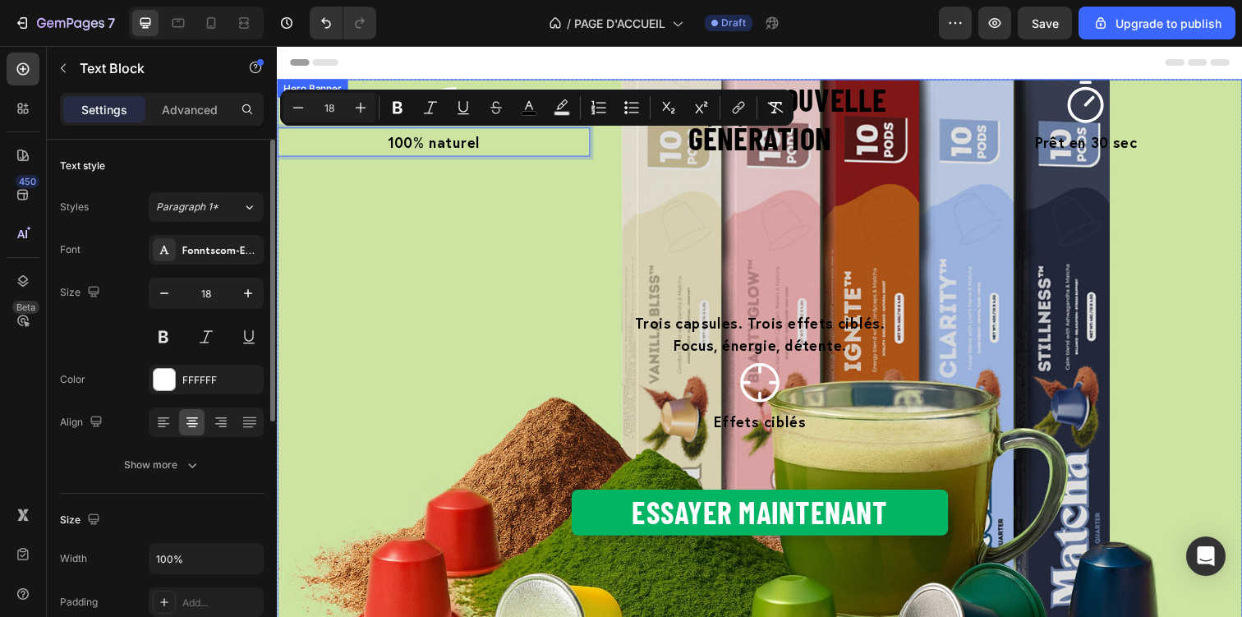
drag, startPoint x: 462, startPoint y: 145, endPoint x: 492, endPoint y: 446, distance: 302.1
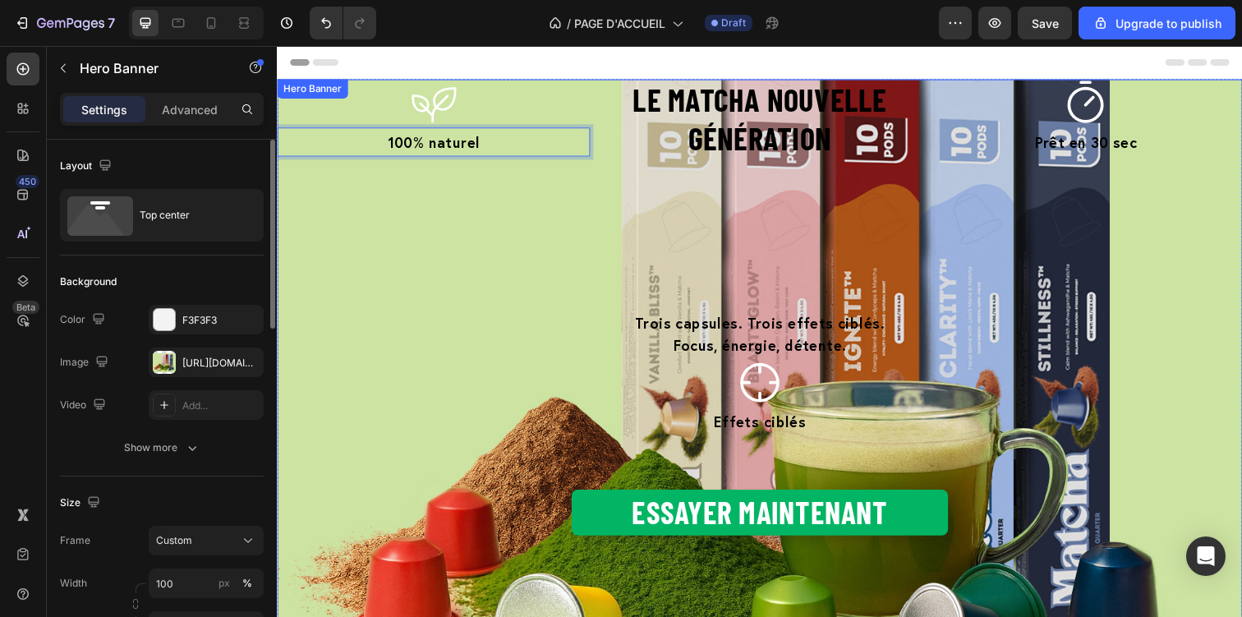
click at [444, 232] on div "Le matcha nouvelle génération Heading Icon 100% naturel Text Block 0 ⁠⁠⁠⁠⁠⁠⁠ Le…" at bounding box center [770, 370] width 986 height 581
click at [431, 142] on span "100% naturel" at bounding box center [436, 144] width 94 height 20
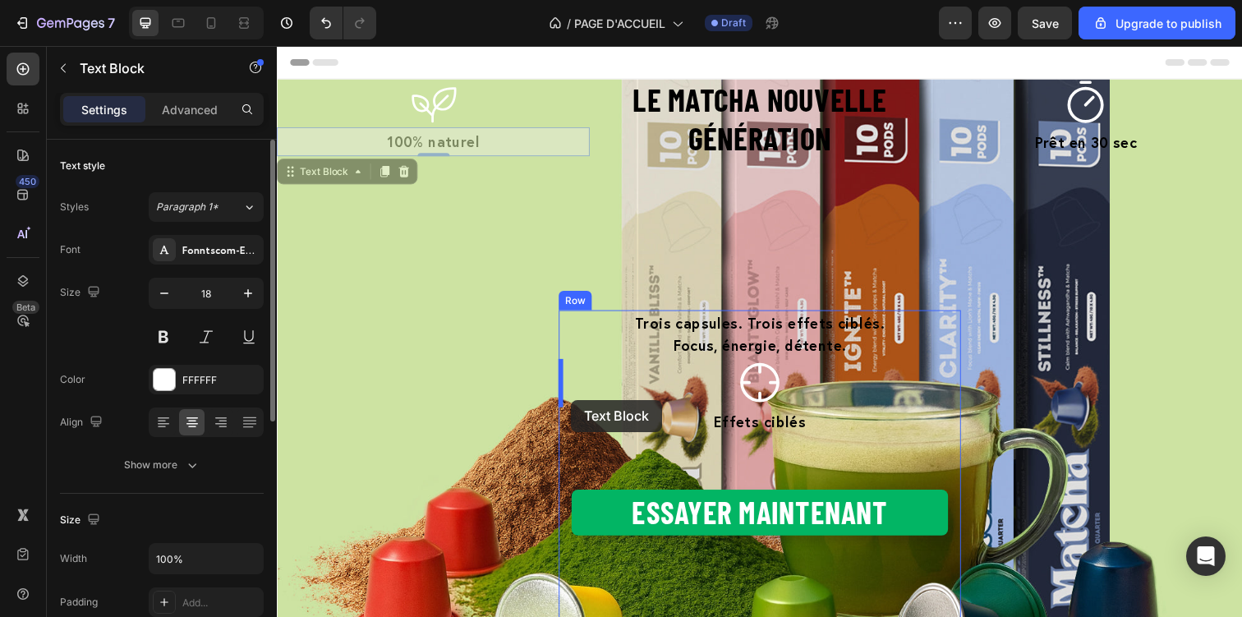
drag, startPoint x: 328, startPoint y: 171, endPoint x: 577, endPoint y: 407, distance: 343.9
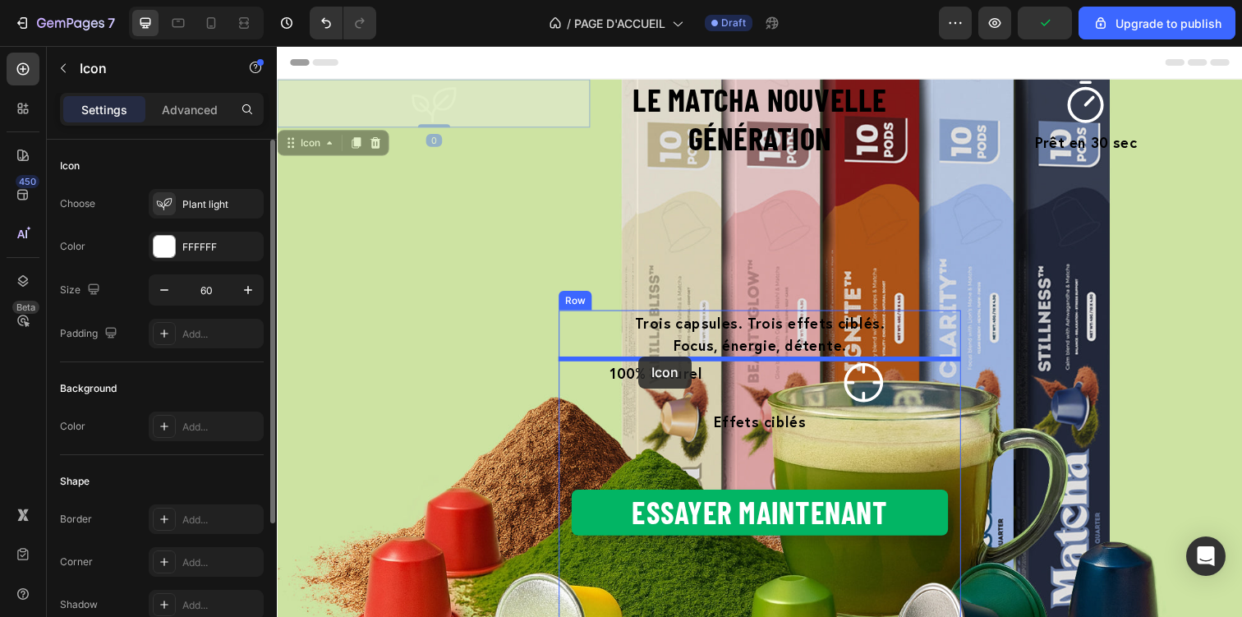
drag, startPoint x: 434, startPoint y: 111, endPoint x: 645, endPoint y: 363, distance: 328.8
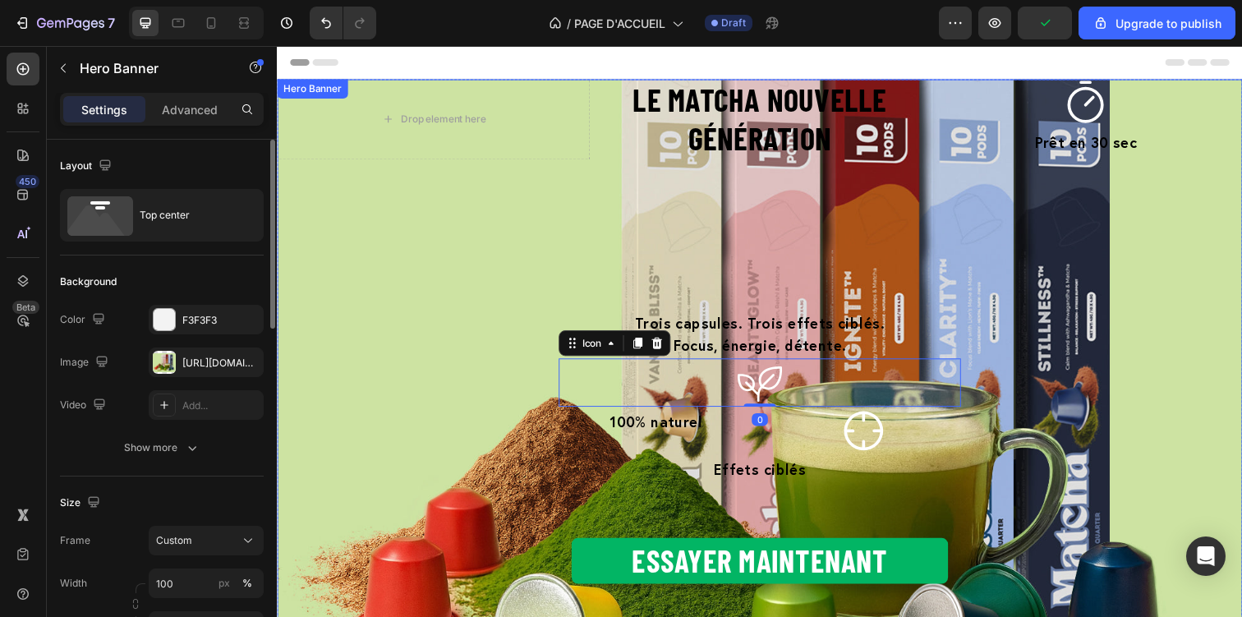
click at [487, 395] on div "Le matcha nouvelle génération Heading Drop element here ⁠⁠⁠⁠⁠⁠⁠ Le matcha nouve…" at bounding box center [770, 395] width 986 height 631
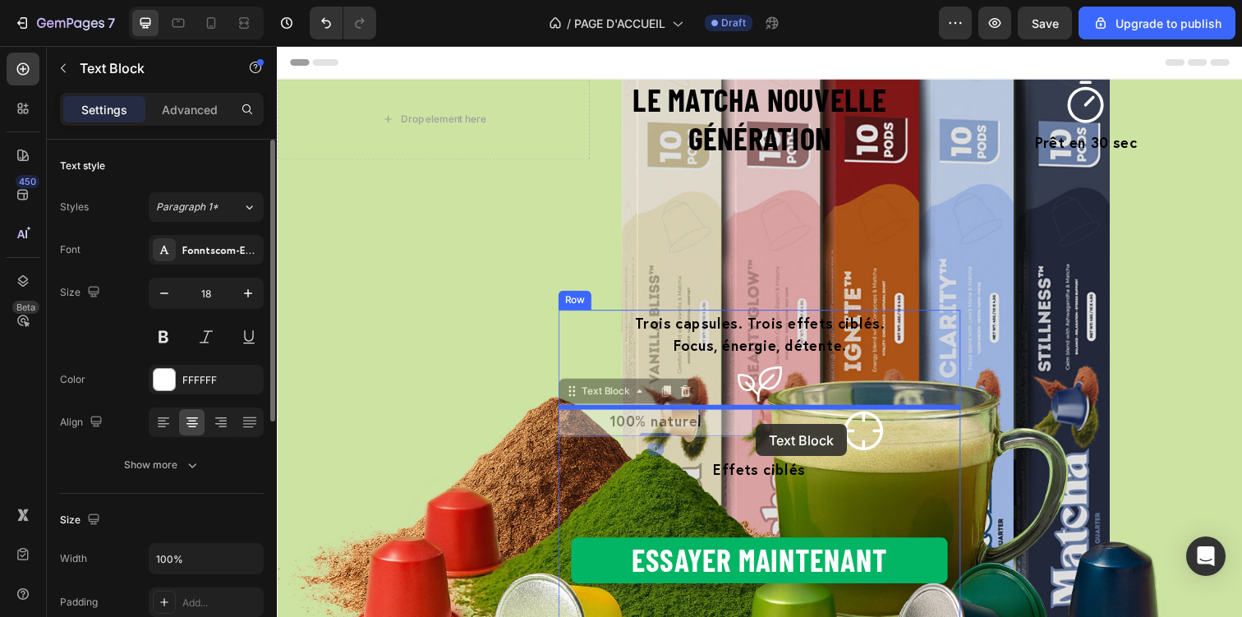
drag, startPoint x: 650, startPoint y: 424, endPoint x: 766, endPoint y: 432, distance: 116.1
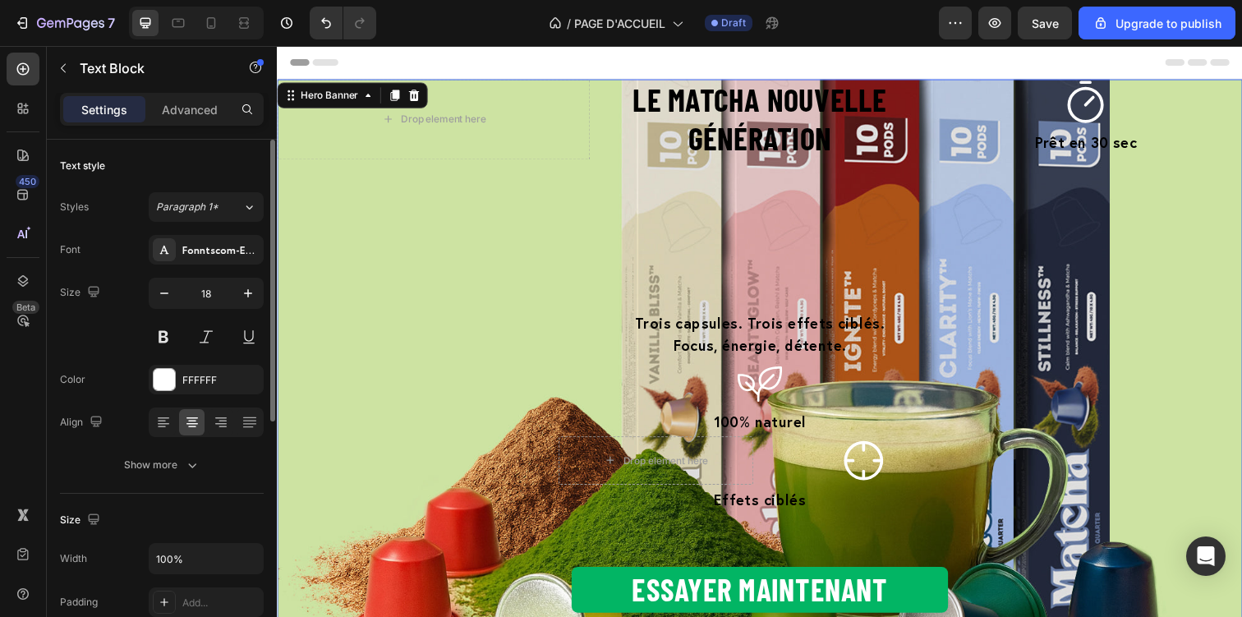
click at [523, 461] on div "Le matcha nouvelle génération Heading Drop element here ⁠⁠⁠⁠⁠⁠⁠ Le matcha nouve…" at bounding box center [770, 410] width 986 height 660
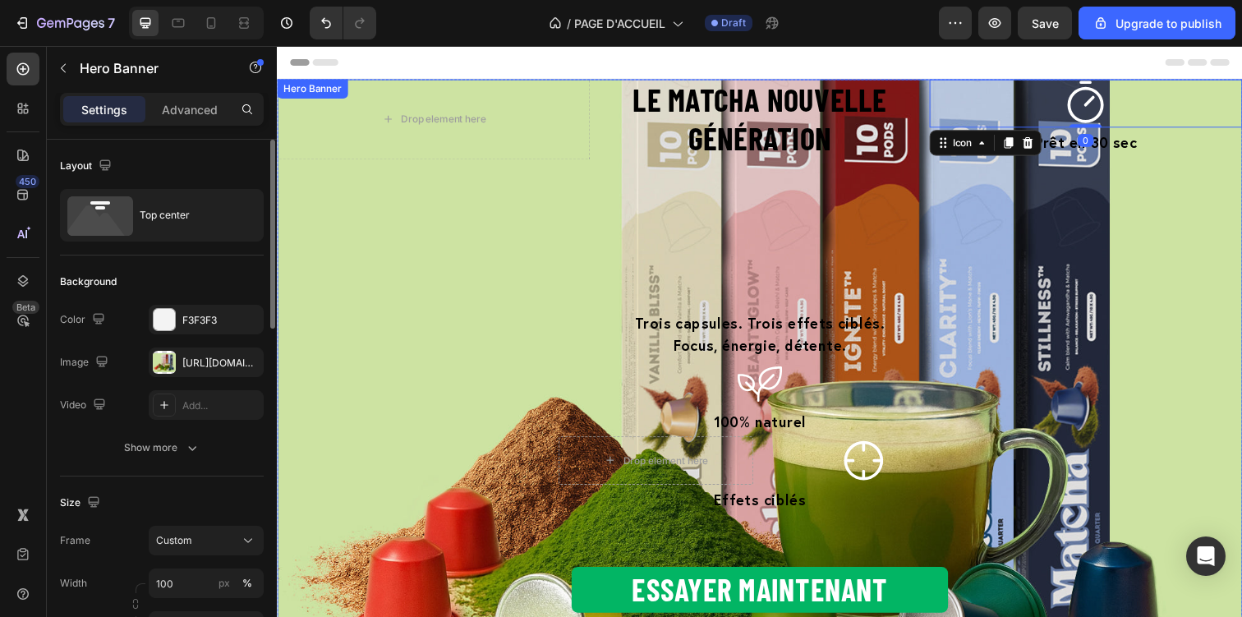
click at [1067, 209] on div "Le matcha nouvelle génération Heading Drop element here ⁠⁠⁠⁠⁠⁠⁠ Le matcha nouve…" at bounding box center [770, 410] width 986 height 660
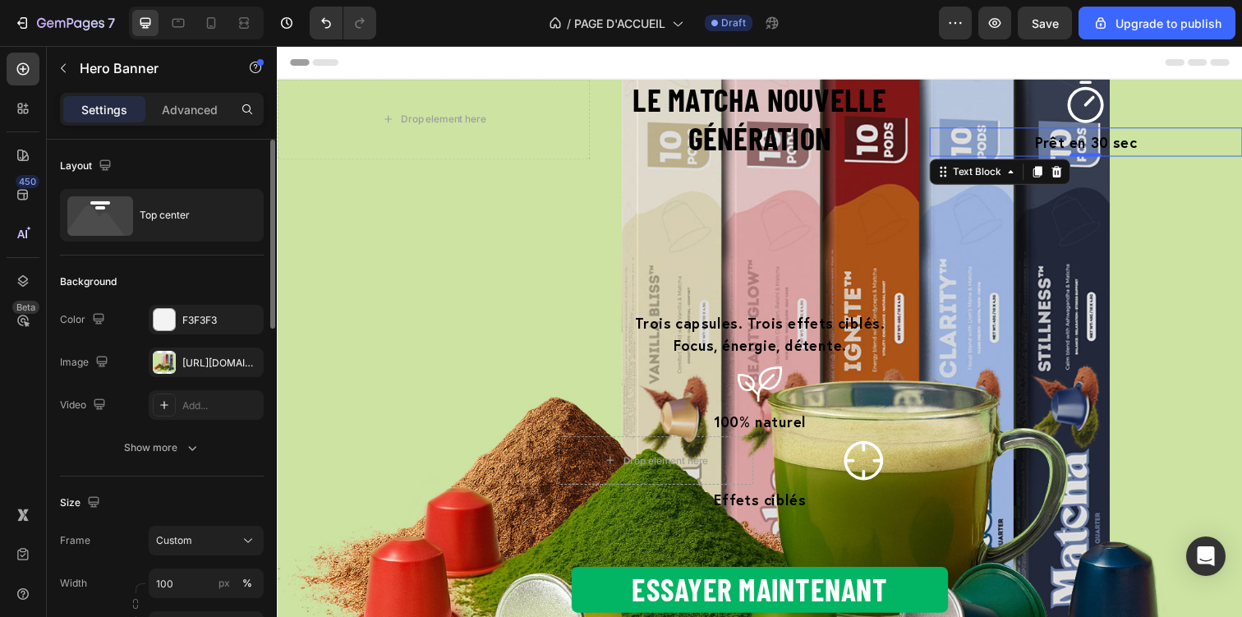
click at [1072, 136] on span "Prêt en 30 sec" at bounding box center [1102, 144] width 104 height 20
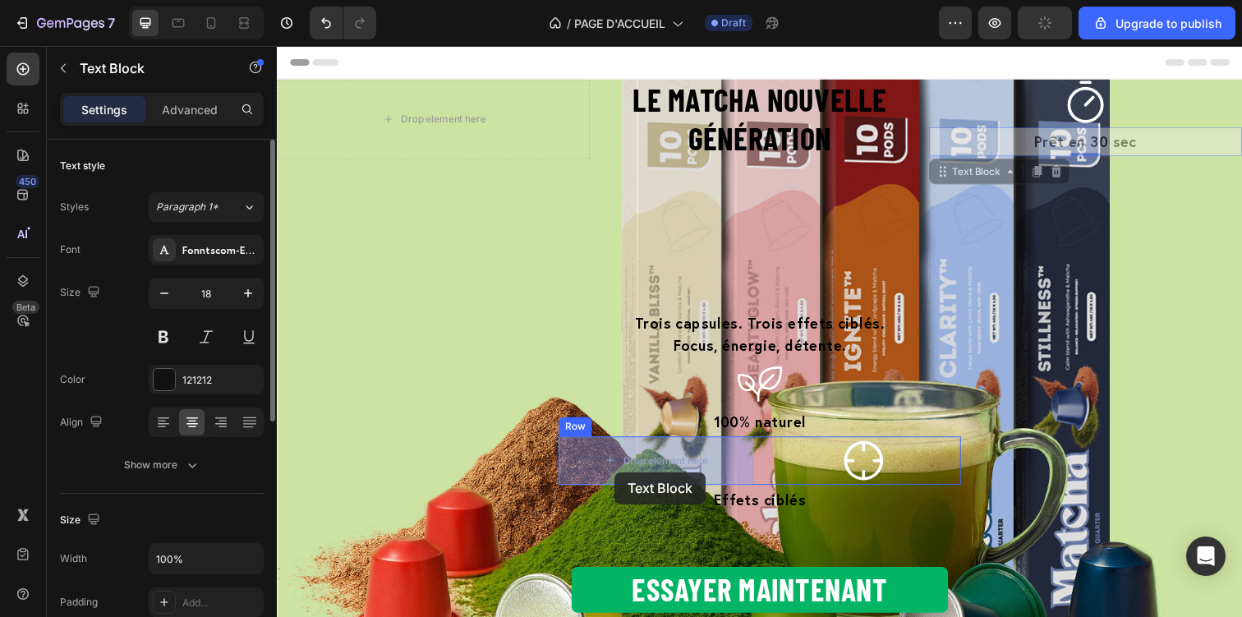
drag, startPoint x: 958, startPoint y: 180, endPoint x: 621, endPoint y: 481, distance: 451.9
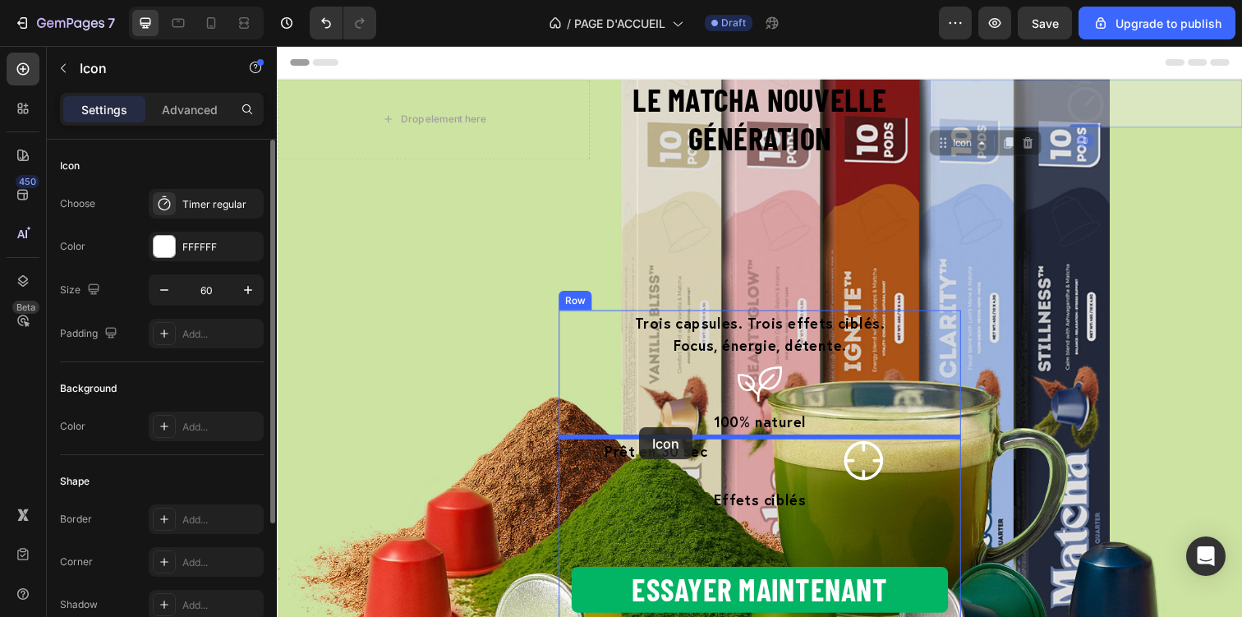
drag, startPoint x: 974, startPoint y: 155, endPoint x: 646, endPoint y: 435, distance: 431.1
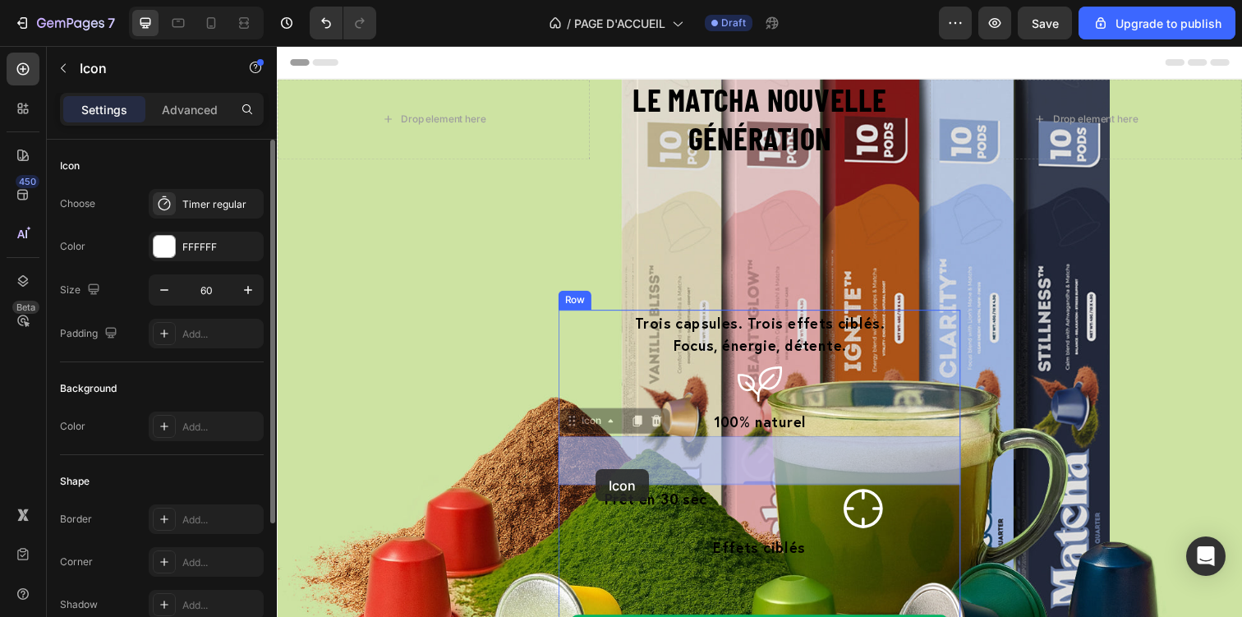
drag, startPoint x: 602, startPoint y: 432, endPoint x: 588, endPoint y: 460, distance: 31.2
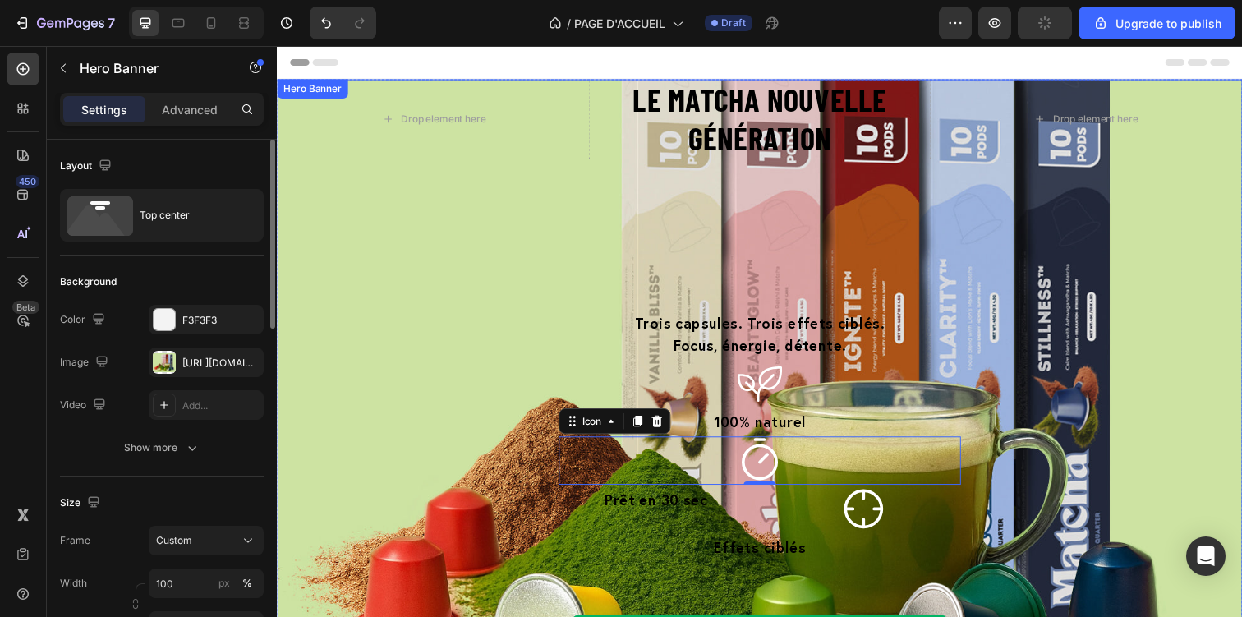
click at [536, 361] on div "Le matcha nouvelle génération Heading Drop element here ⁠⁠⁠⁠⁠⁠⁠ Le matcha nouve…" at bounding box center [770, 435] width 986 height 710
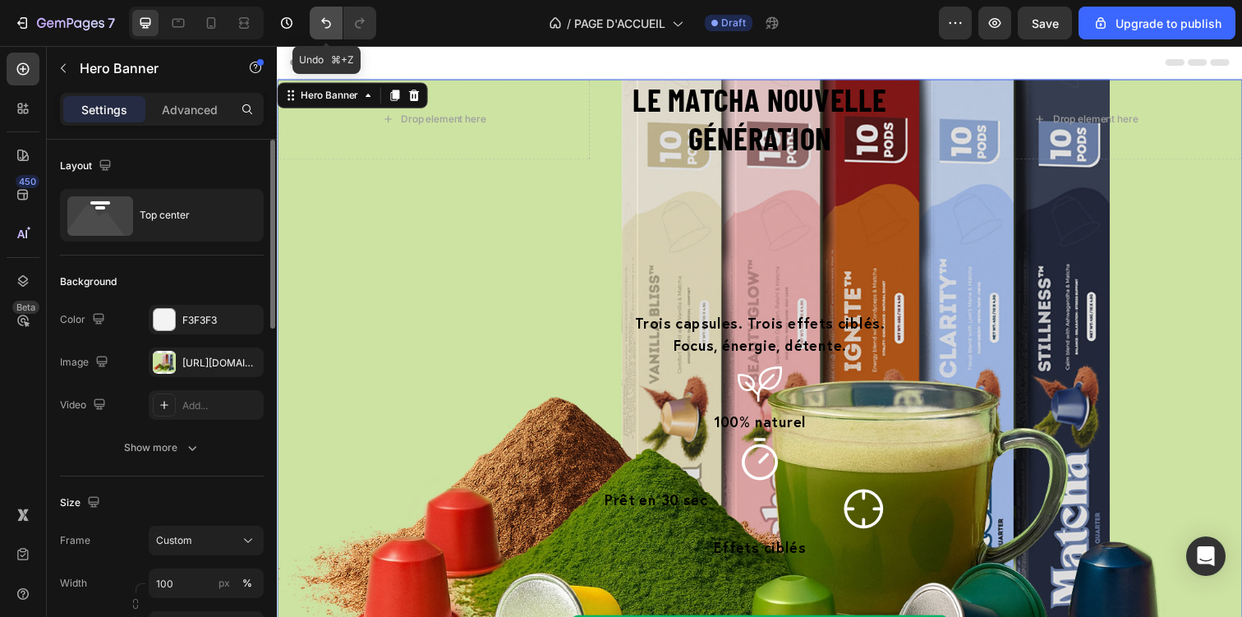
click at [329, 27] on icon "Undo/Redo" at bounding box center [326, 23] width 16 height 16
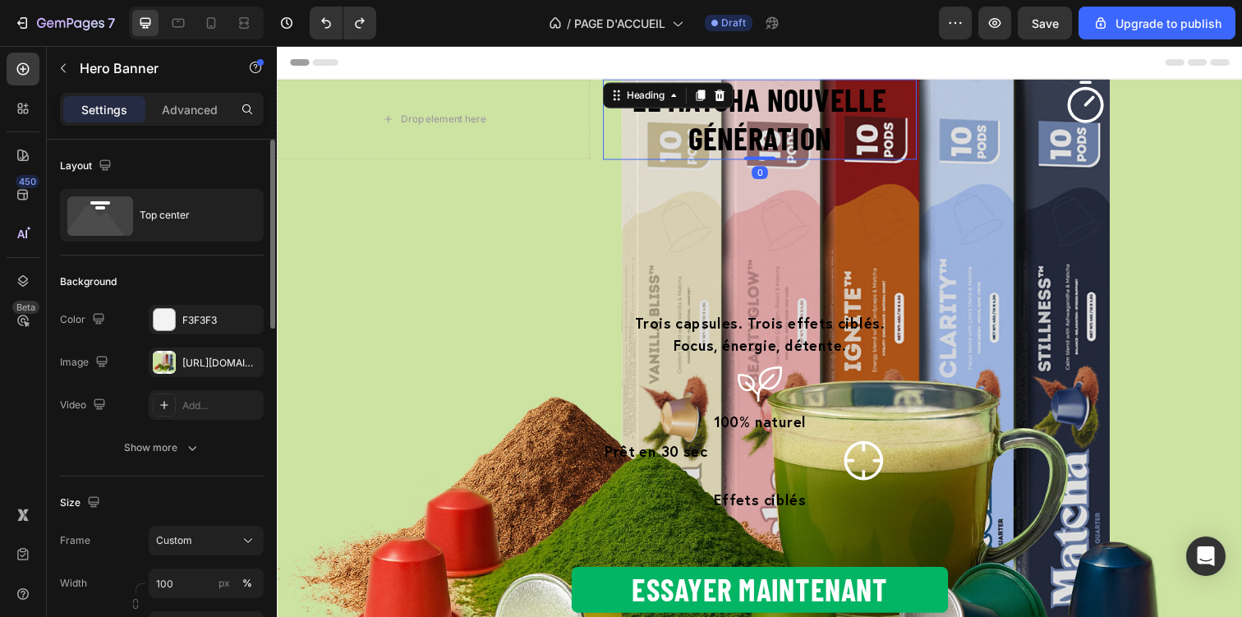
click at [794, 126] on strong "Le matcha nouvelle génération" at bounding box center [770, 119] width 260 height 78
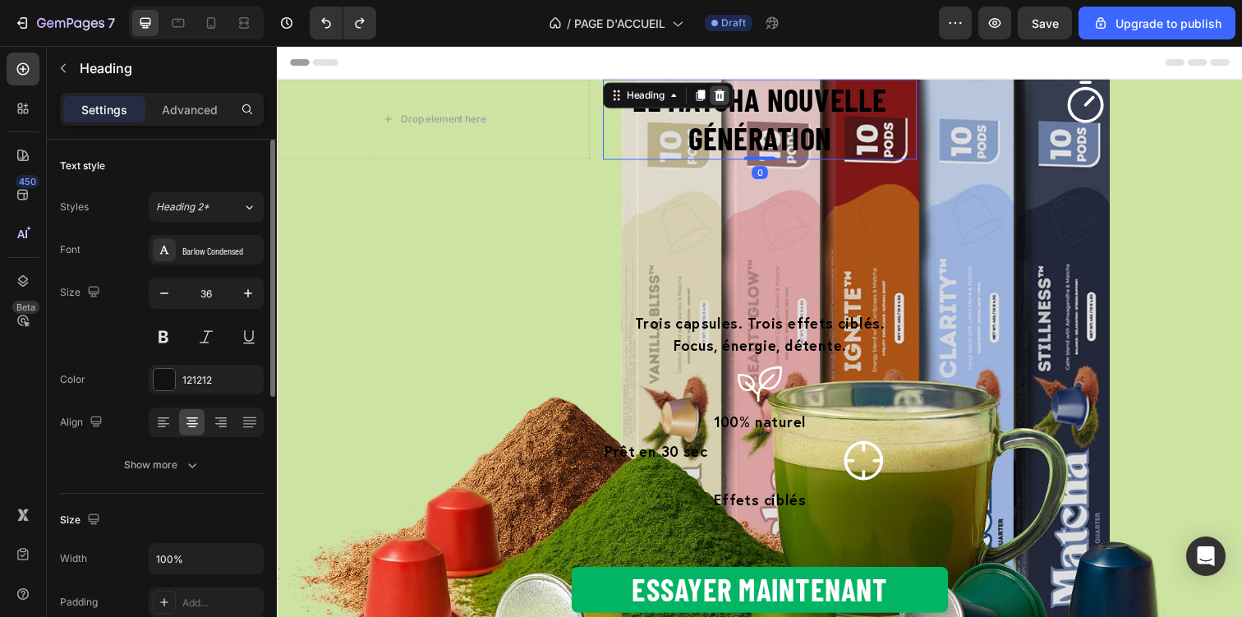
click at [735, 90] on icon at bounding box center [728, 96] width 13 height 13
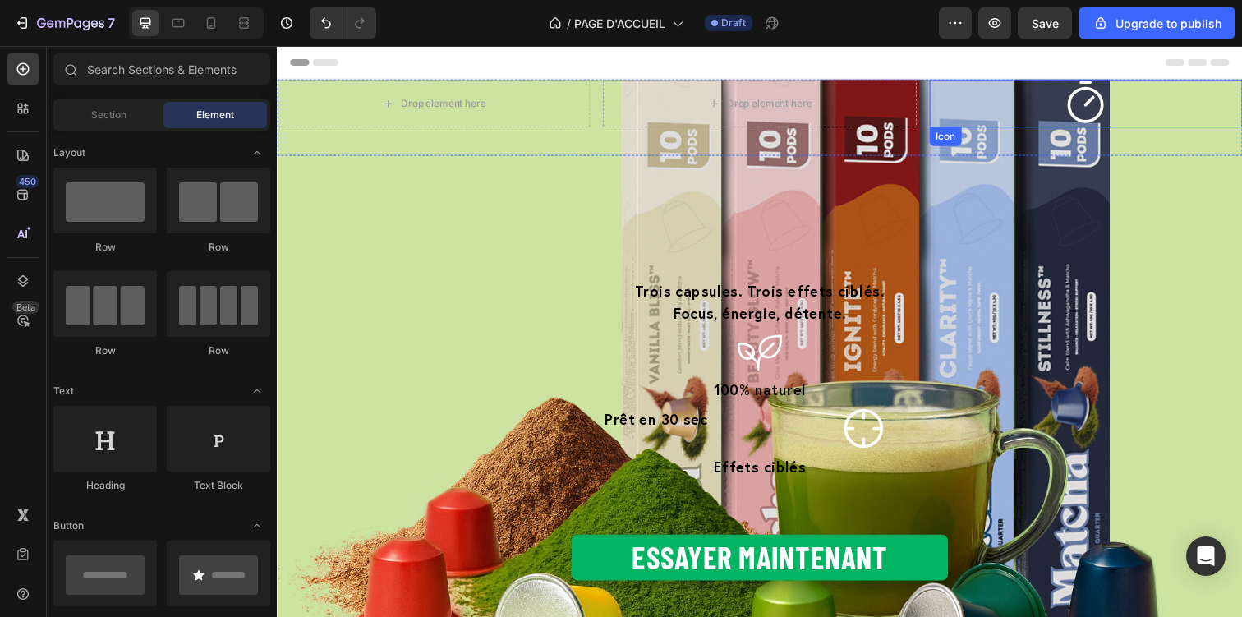
click at [995, 110] on div "Icon" at bounding box center [1102, 104] width 319 height 49
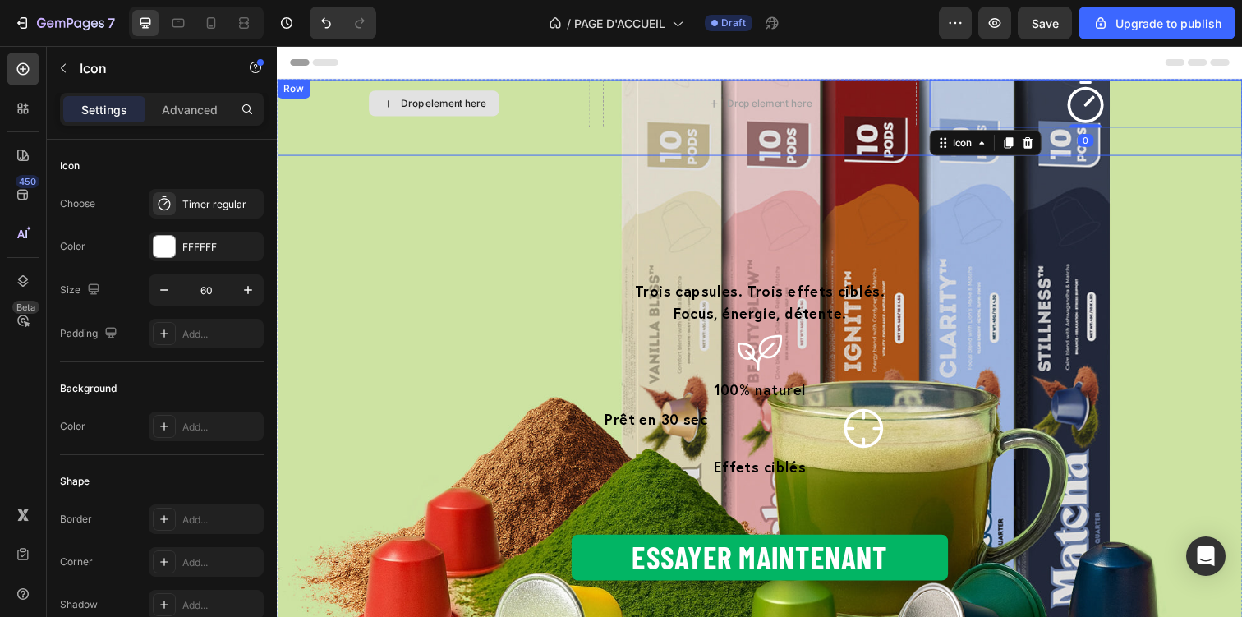
click at [569, 115] on div "Drop element here" at bounding box center [436, 104] width 319 height 49
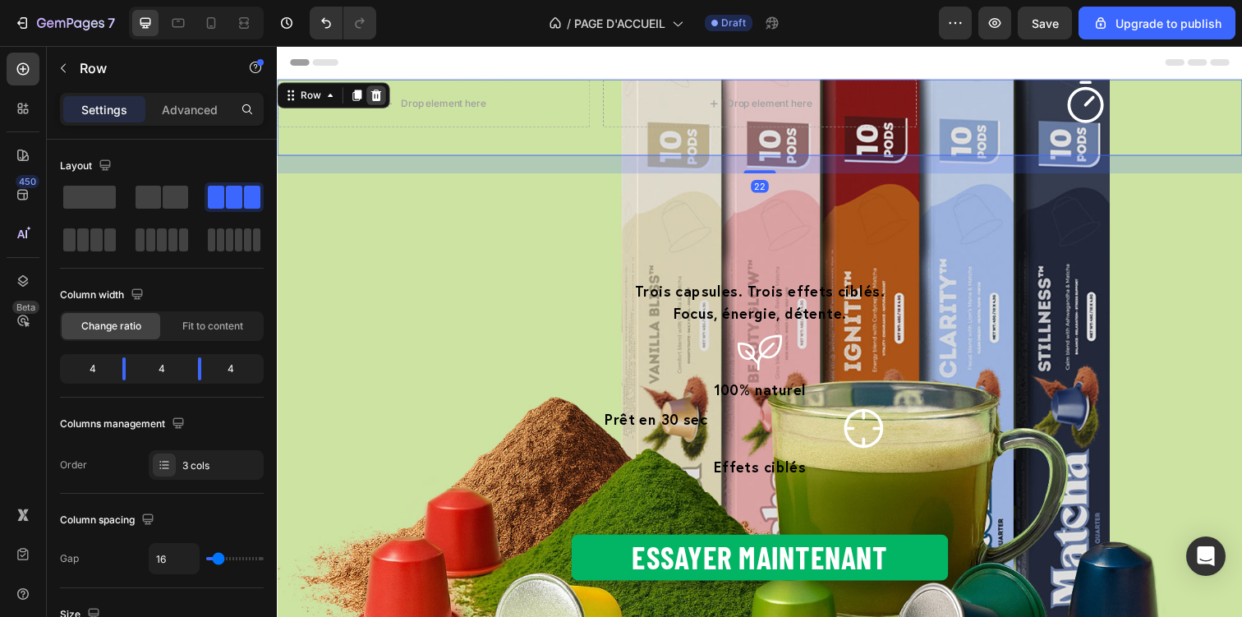
click at [375, 93] on icon at bounding box center [378, 95] width 11 height 11
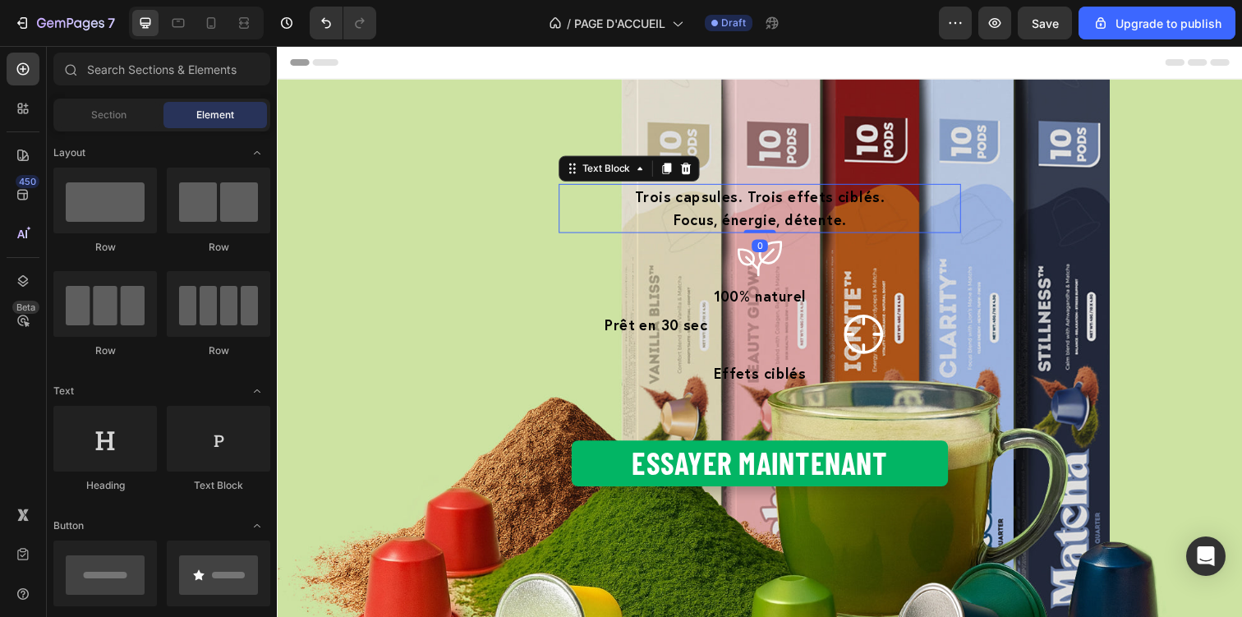
click at [750, 207] on strong "Trois capsules. Trois effets ciblés." at bounding box center [769, 200] width 255 height 20
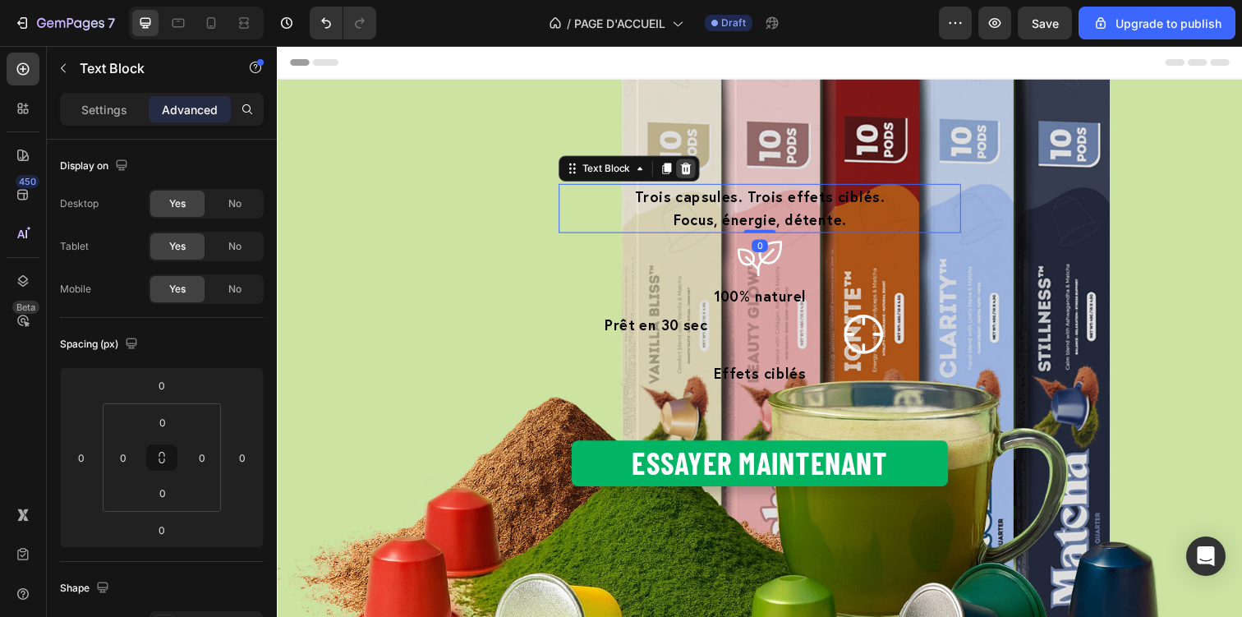
click at [690, 167] on icon at bounding box center [694, 170] width 11 height 11
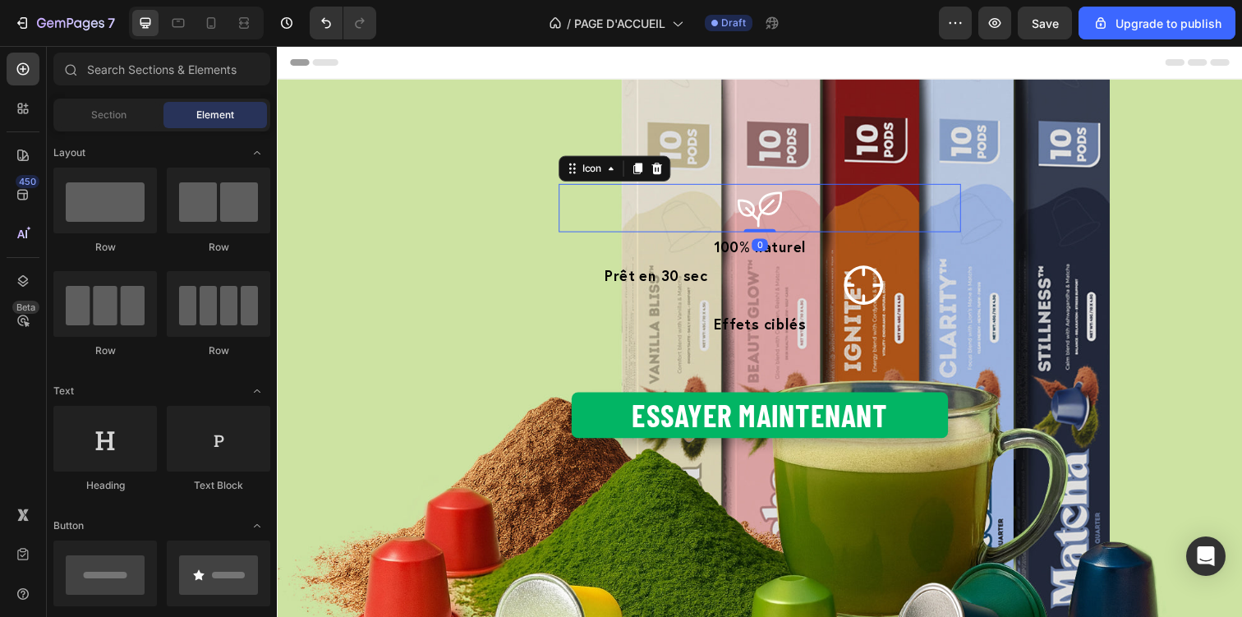
click at [750, 223] on icon at bounding box center [769, 210] width 49 height 49
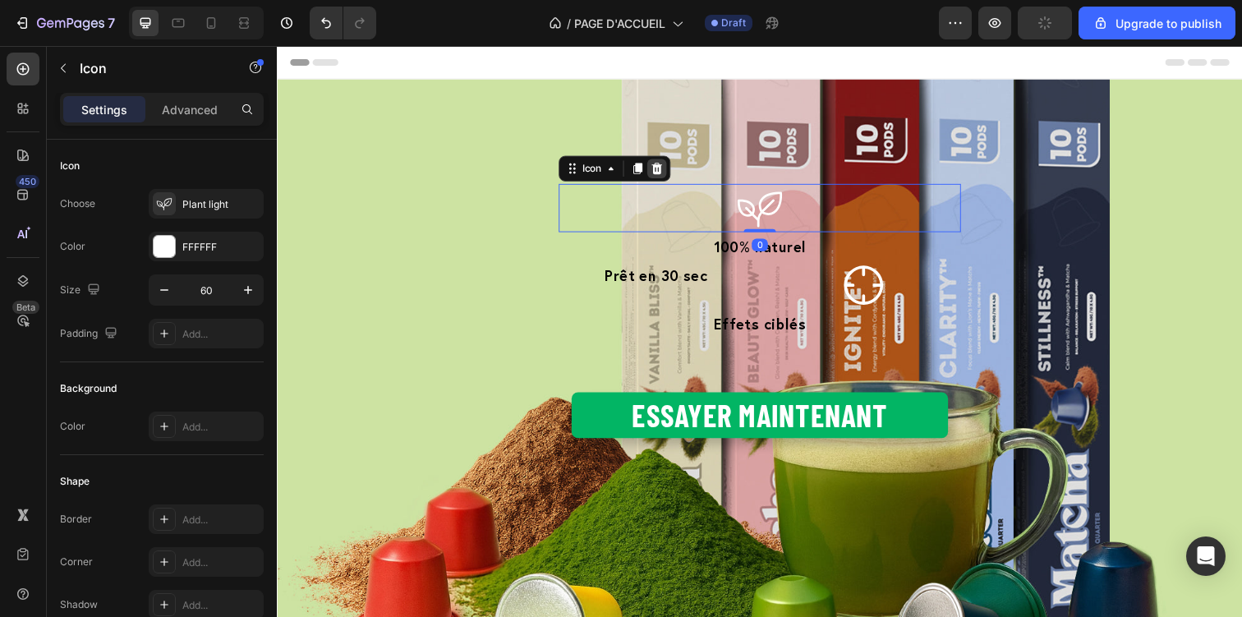
click at [664, 161] on div at bounding box center [665, 171] width 20 height 20
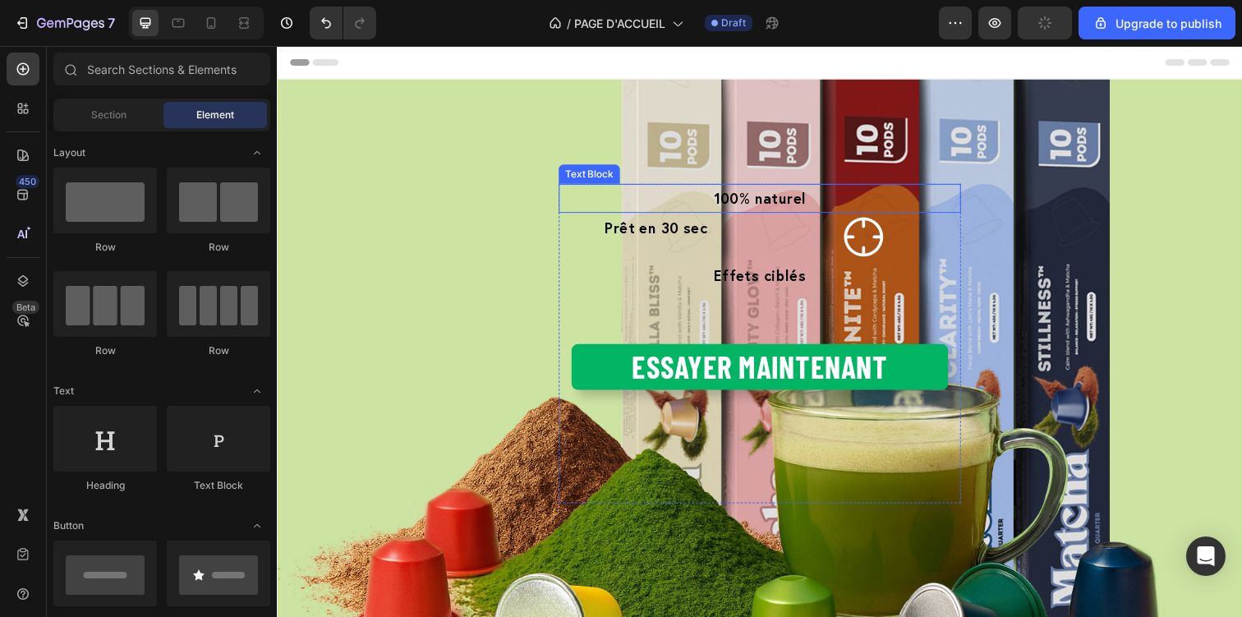
click at [728, 200] on span "100% naturel" at bounding box center [769, 201] width 94 height 20
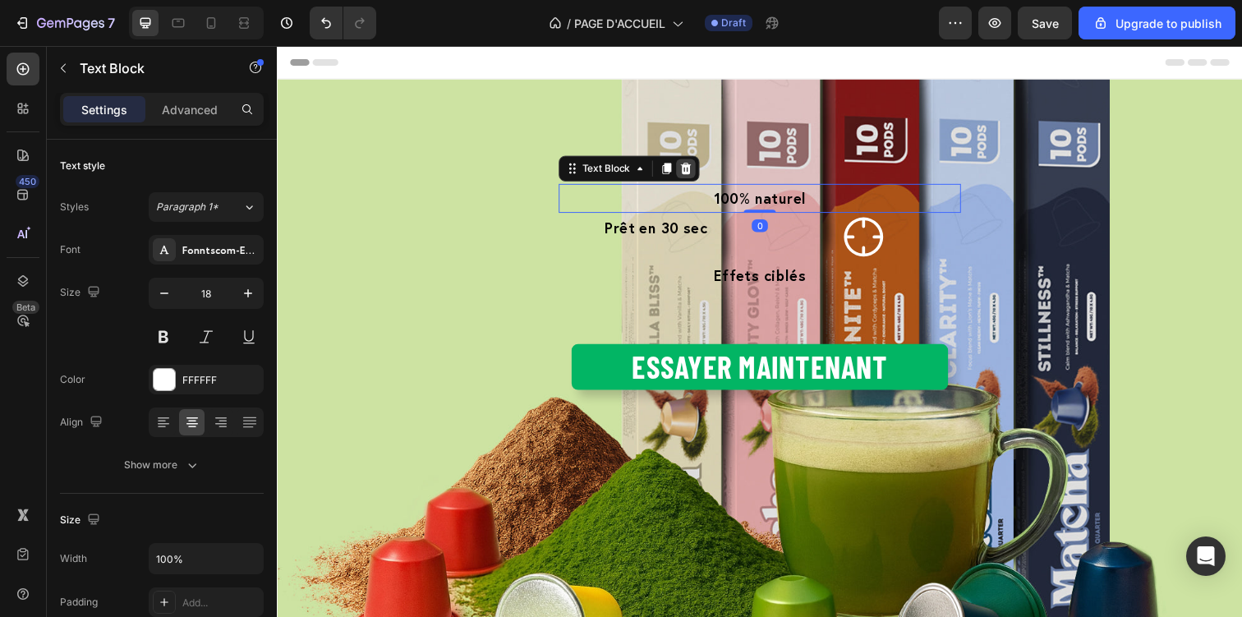
click at [687, 164] on icon at bounding box center [693, 170] width 13 height 13
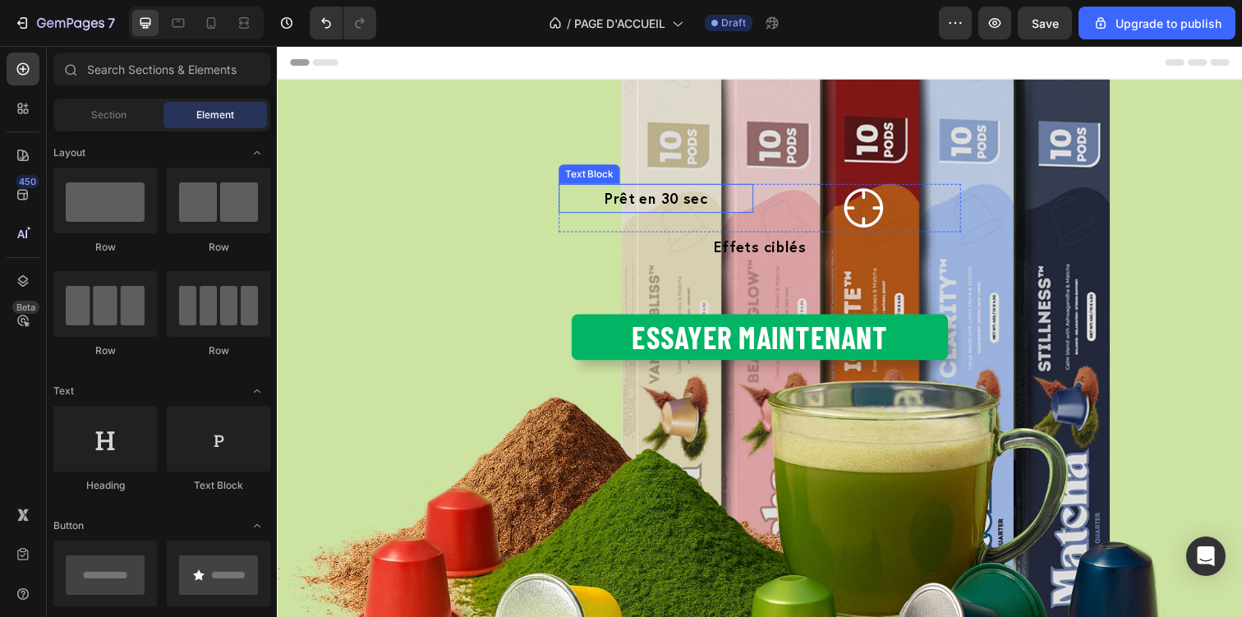
click at [679, 195] on span "Prêt en 30 sec" at bounding box center [663, 201] width 104 height 20
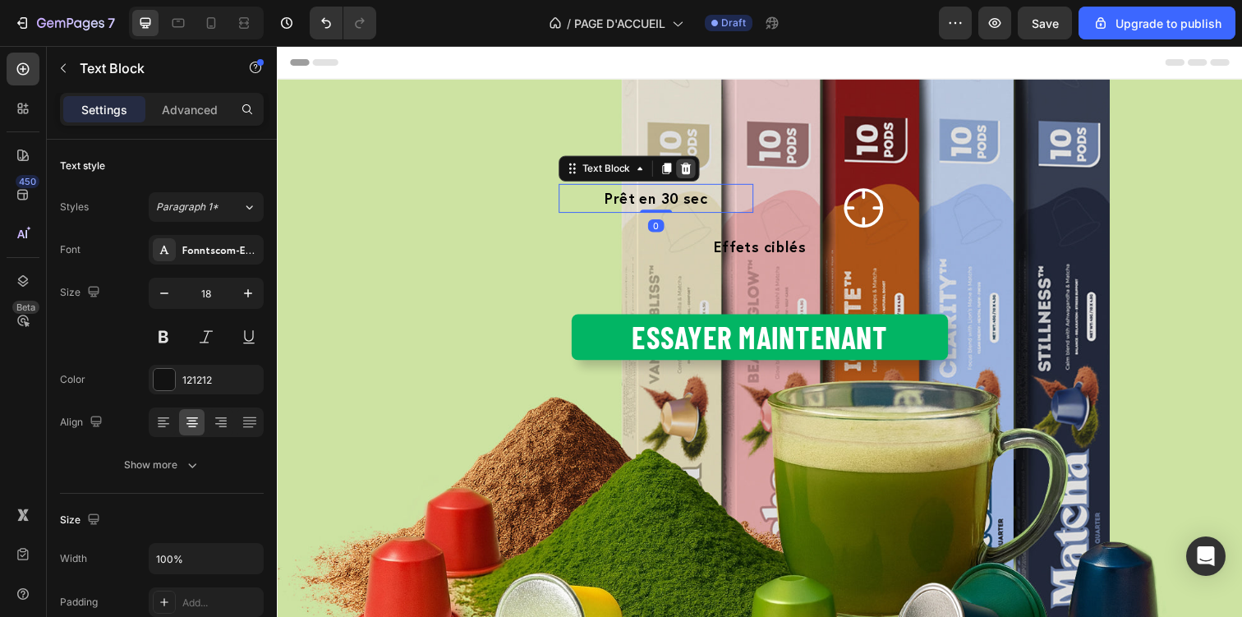
click at [692, 165] on icon at bounding box center [694, 170] width 11 height 11
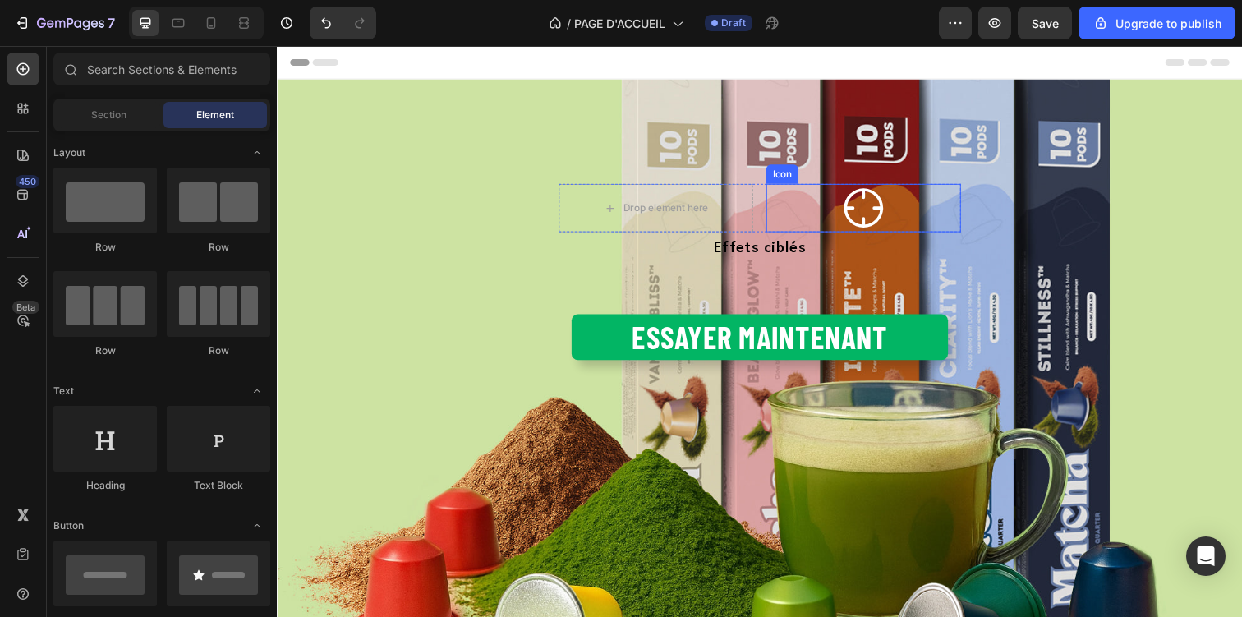
click at [875, 216] on icon at bounding box center [875, 210] width 49 height 49
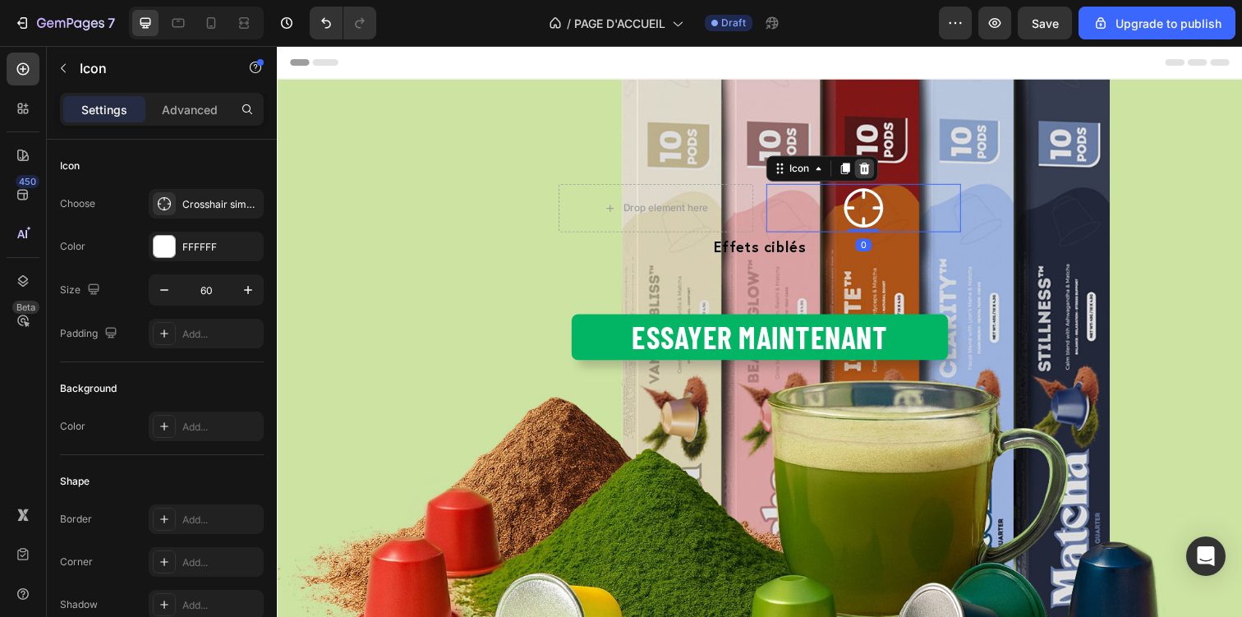
click at [873, 177] on icon at bounding box center [876, 170] width 13 height 13
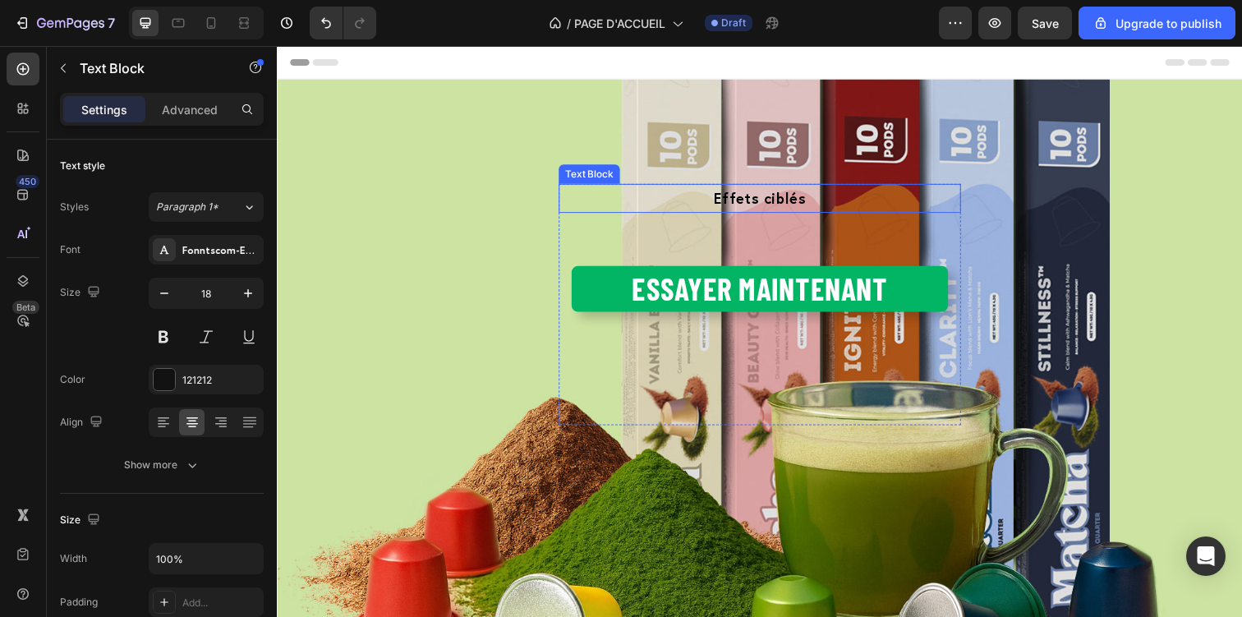
click at [747, 202] on span "Effets ciblés" at bounding box center [770, 201] width 94 height 20
click at [699, 167] on icon at bounding box center [693, 170] width 13 height 13
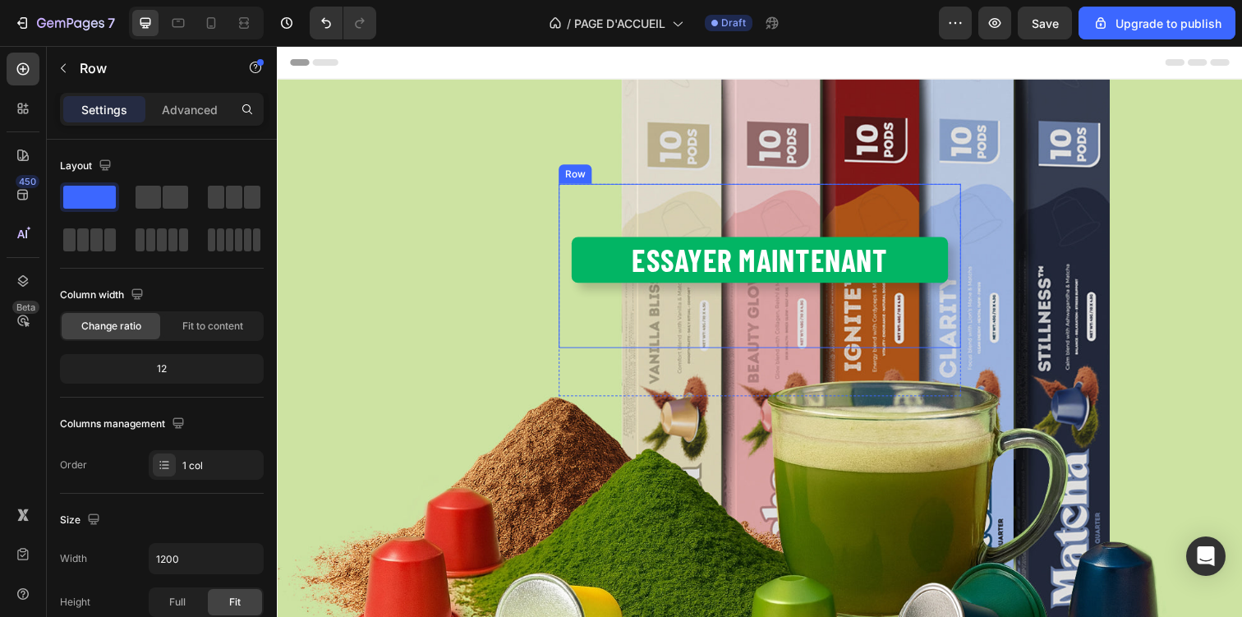
click at [724, 225] on div "Essayer maintenant Button" at bounding box center [769, 270] width 384 height 141
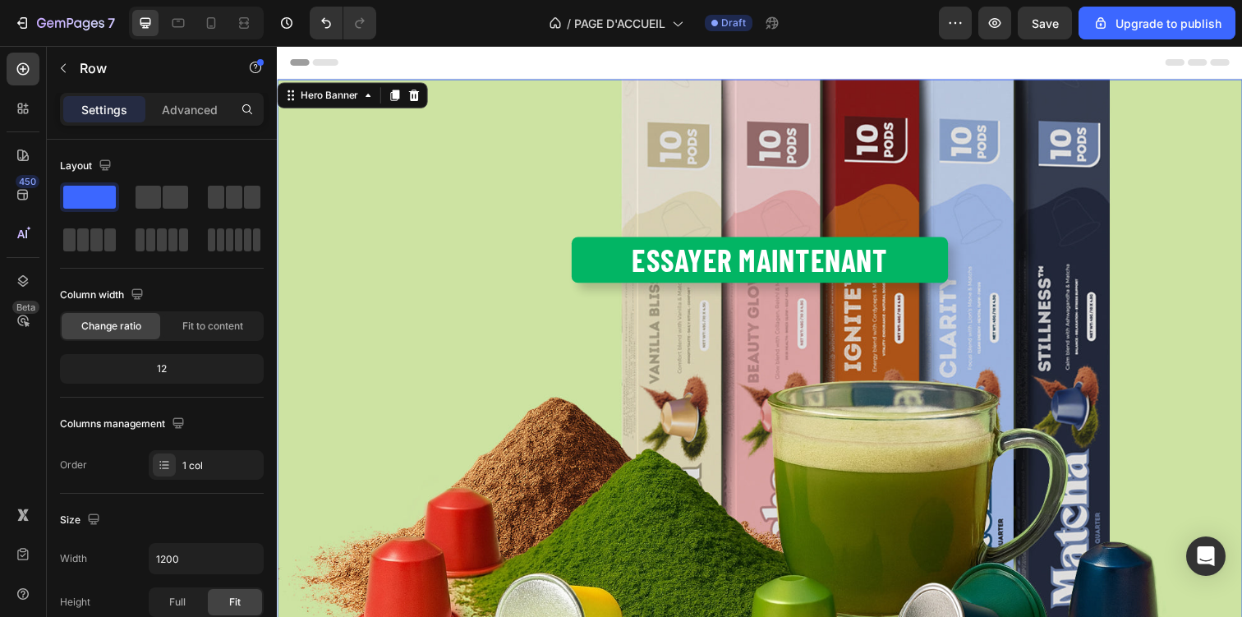
click at [743, 413] on div "Overlay" at bounding box center [770, 367] width 986 height 575
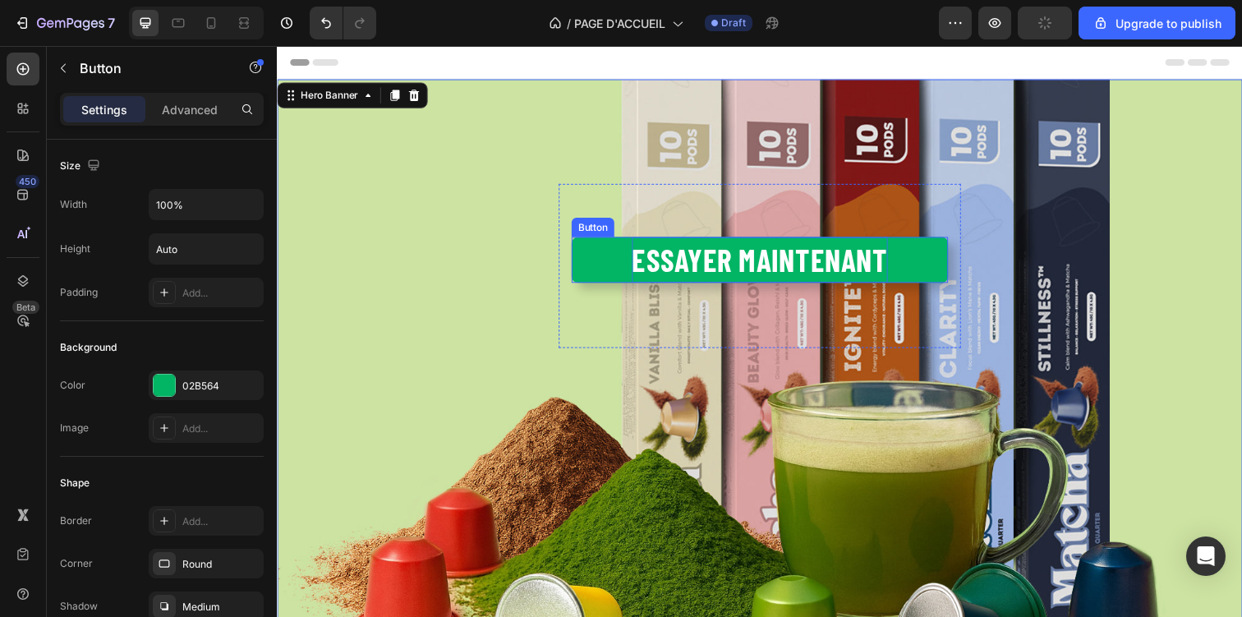
click at [734, 255] on p "Essayer maintenant" at bounding box center [769, 264] width 261 height 47
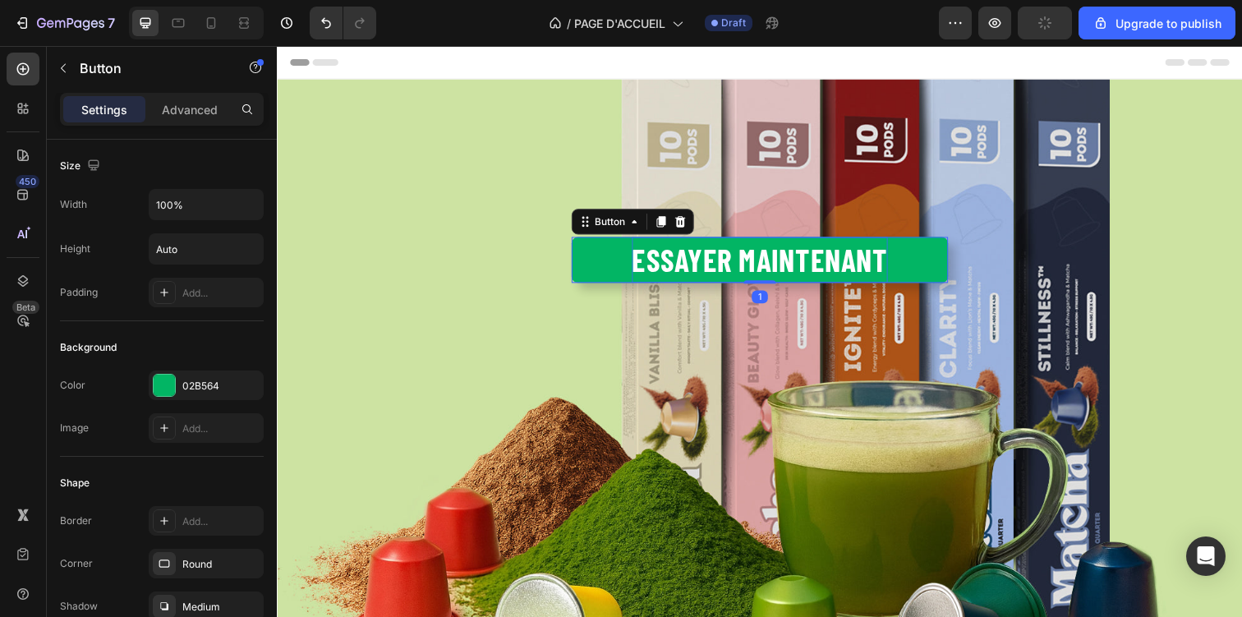
drag, startPoint x: 761, startPoint y: 340, endPoint x: 765, endPoint y: 277, distance: 63.3
click at [765, 277] on div "Essayer maintenant Button 1" at bounding box center [769, 264] width 384 height 47
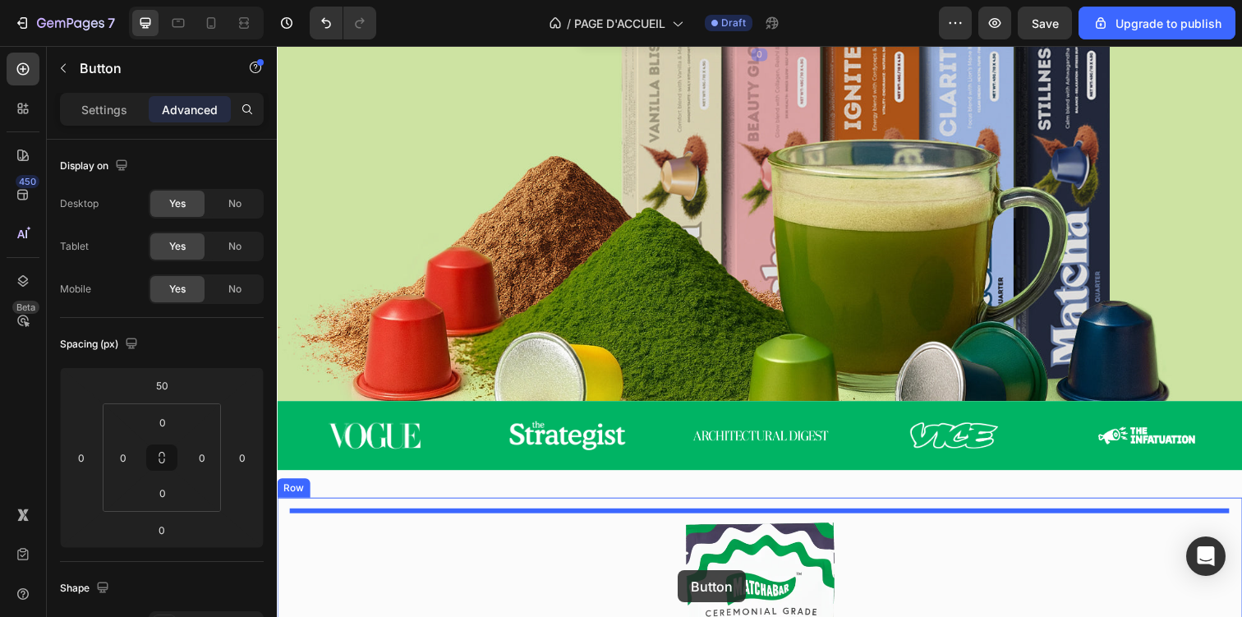
scroll to position [337, 0]
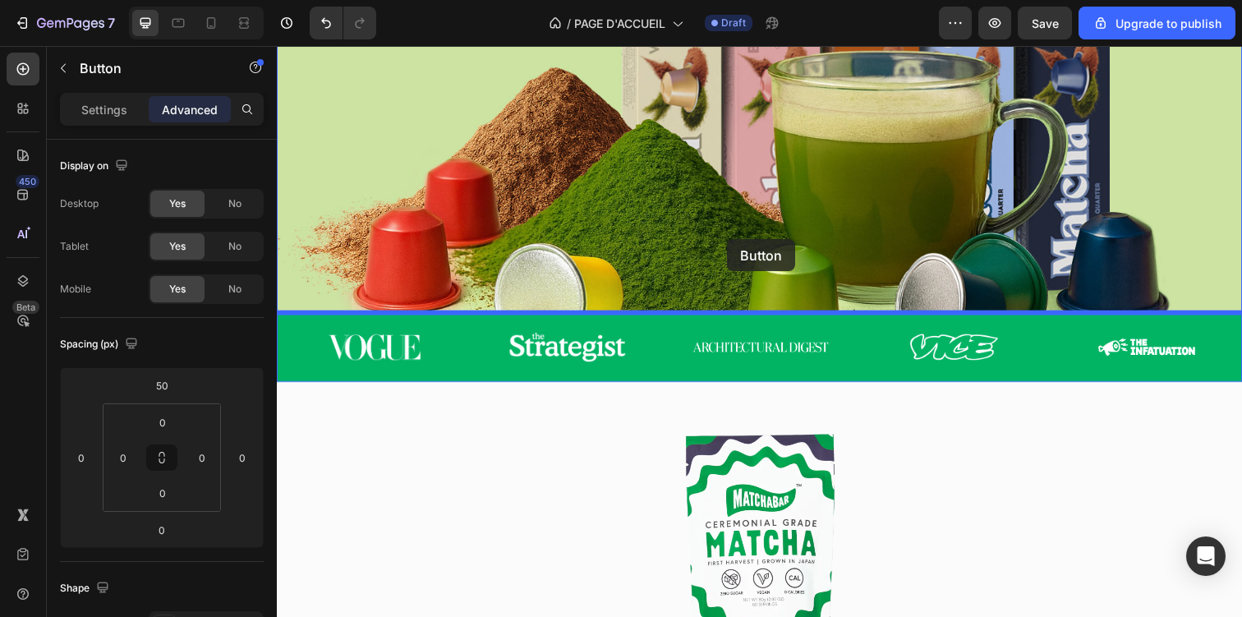
drag, startPoint x: 634, startPoint y: 226, endPoint x: 736, endPoint y: 243, distance: 103.3
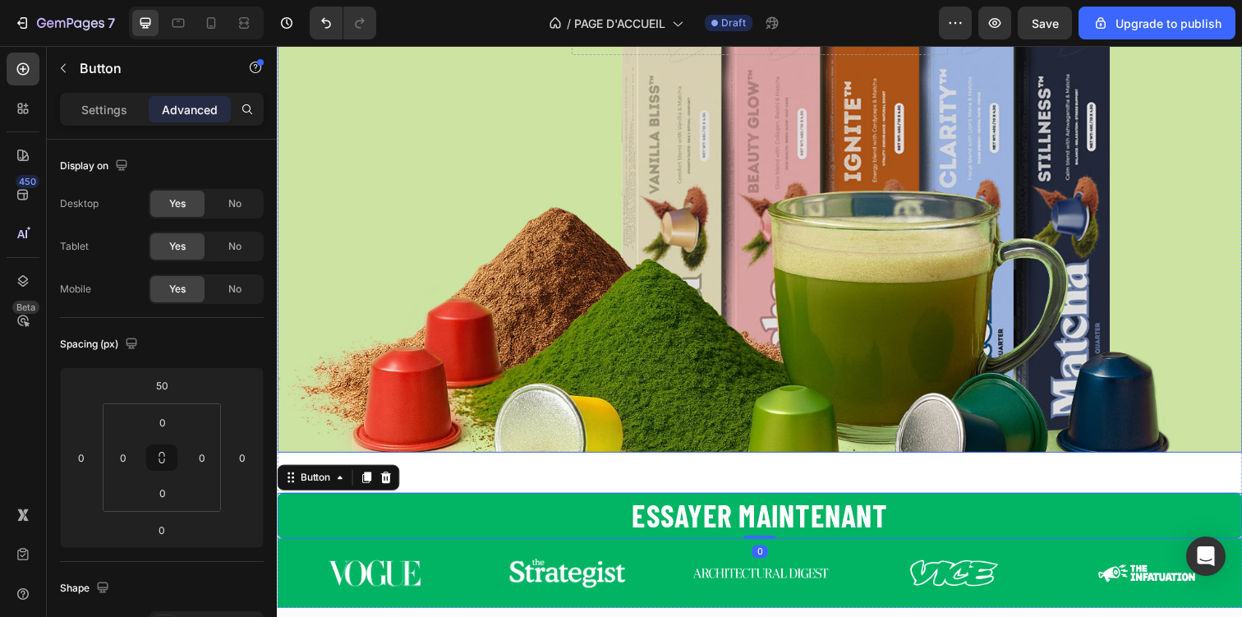
scroll to position [186, 0]
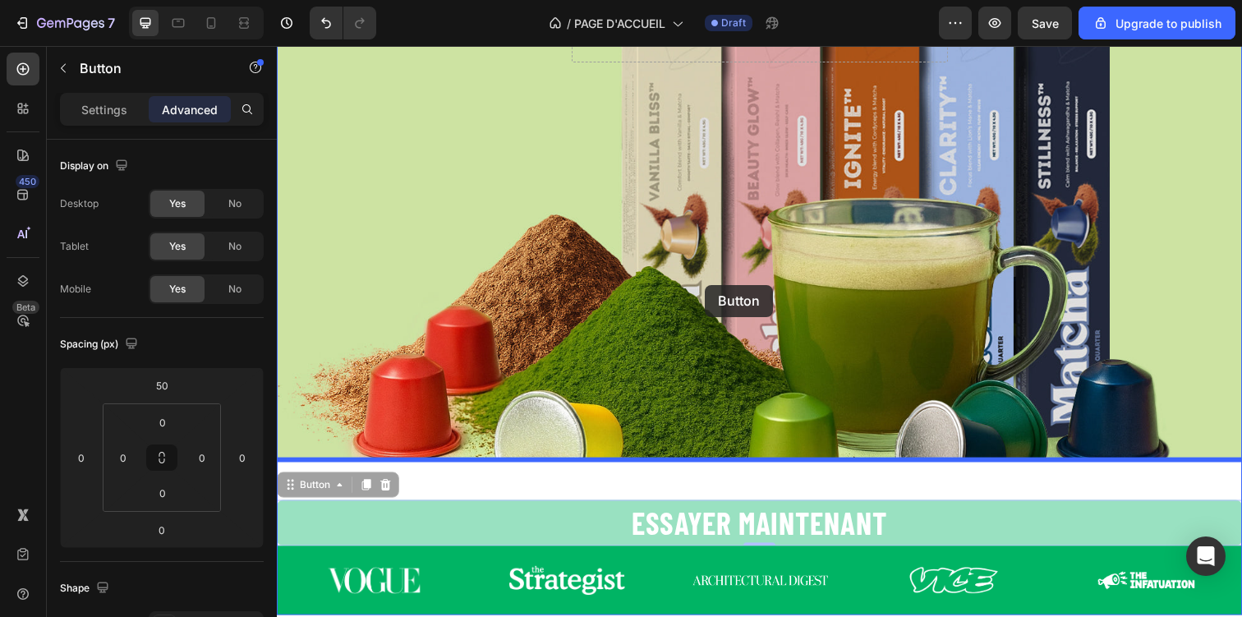
drag, startPoint x: 322, startPoint y: 485, endPoint x: 712, endPoint y: 290, distance: 436.0
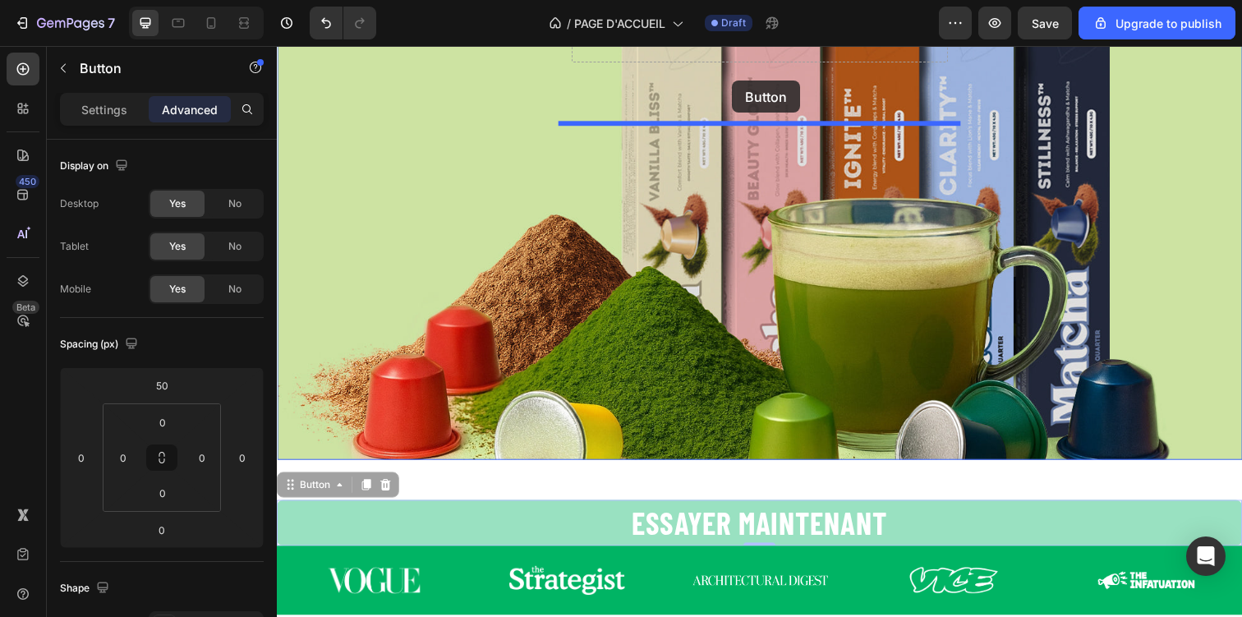
drag, startPoint x: 312, startPoint y: 495, endPoint x: 739, endPoint y: 75, distance: 599.4
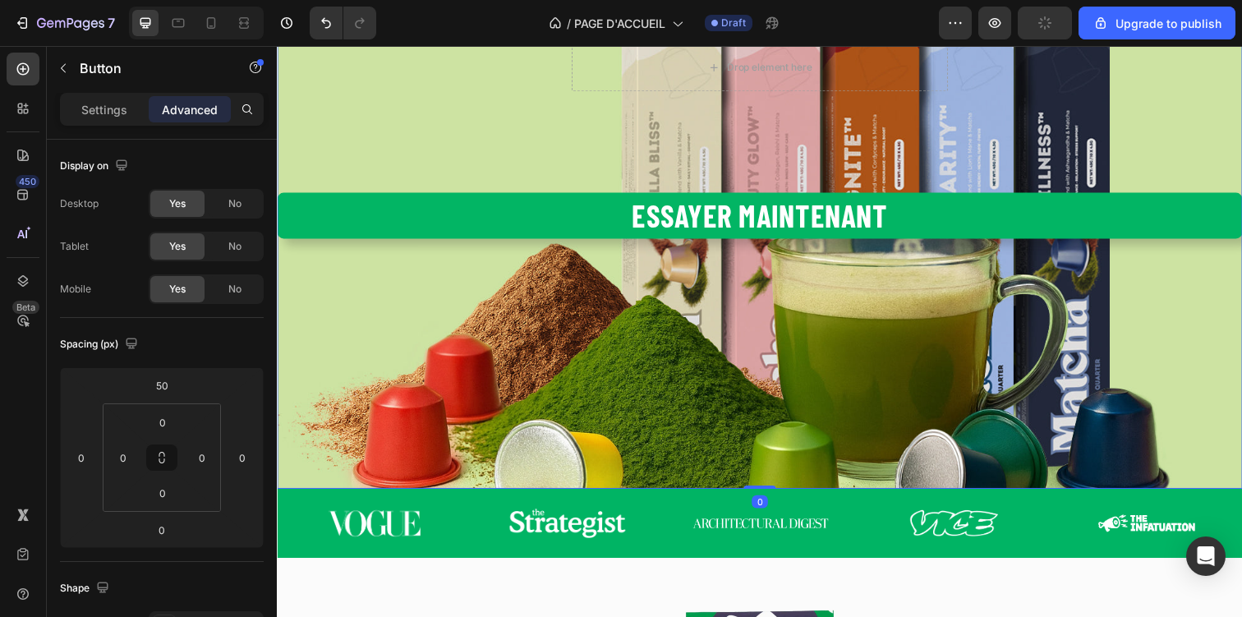
click at [739, 347] on div "Overlay" at bounding box center [770, 210] width 986 height 575
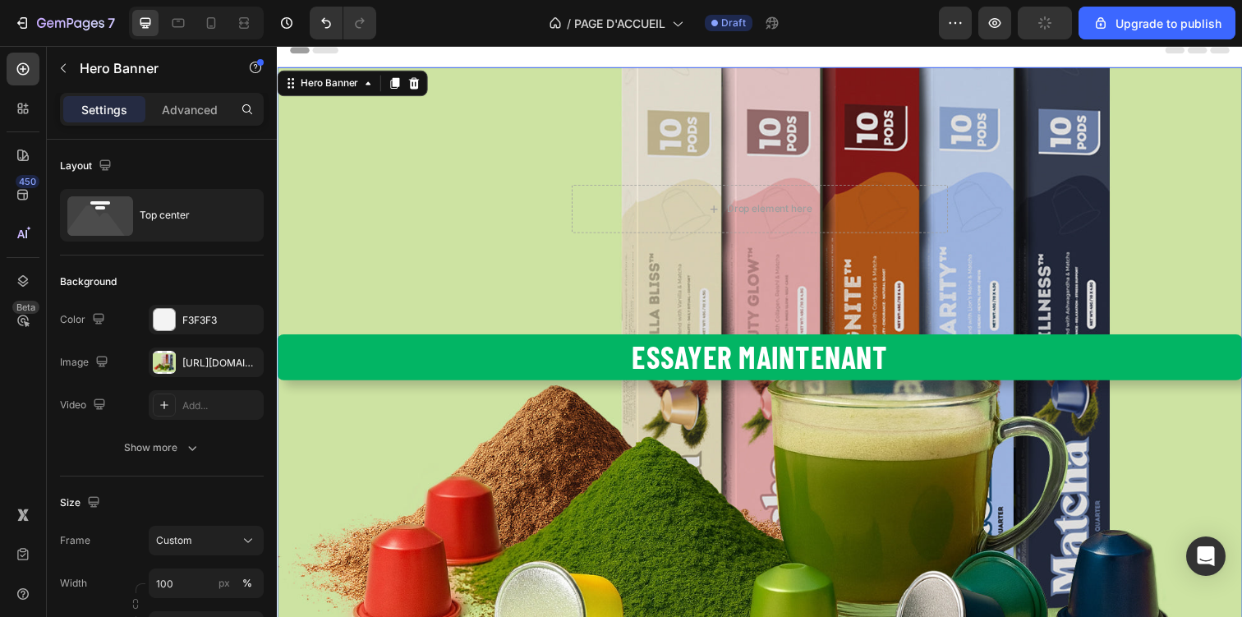
scroll to position [0, 0]
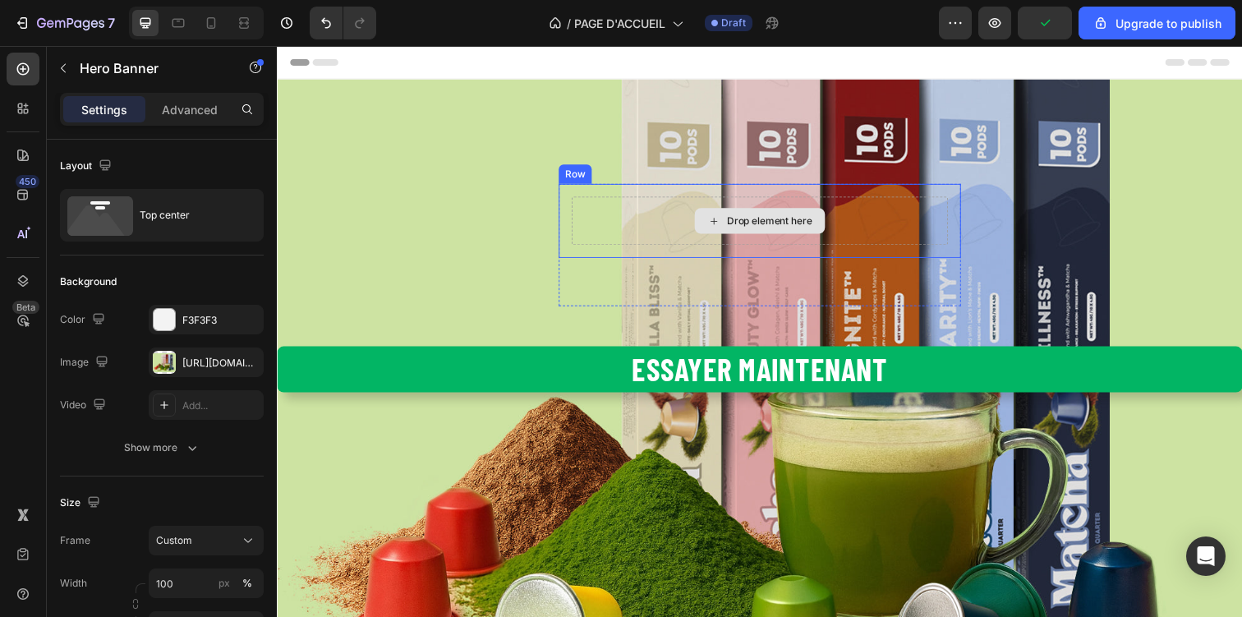
click at [748, 215] on div "Drop element here" at bounding box center [769, 224] width 133 height 26
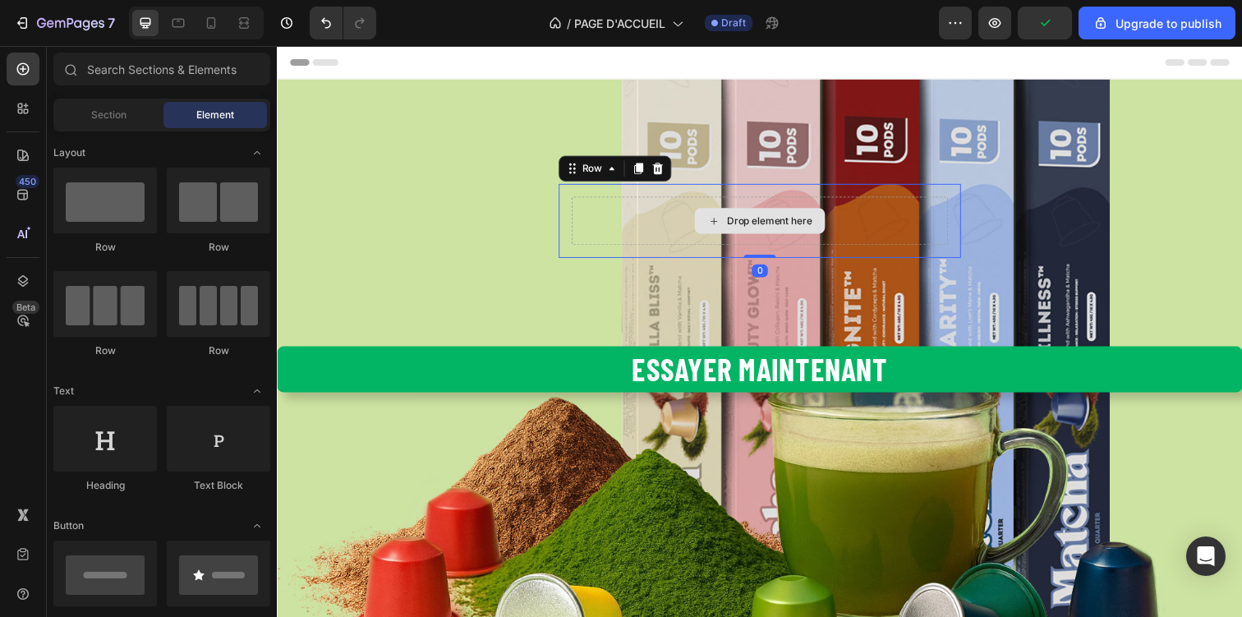
click at [669, 228] on div "Drop element here" at bounding box center [769, 224] width 384 height 49
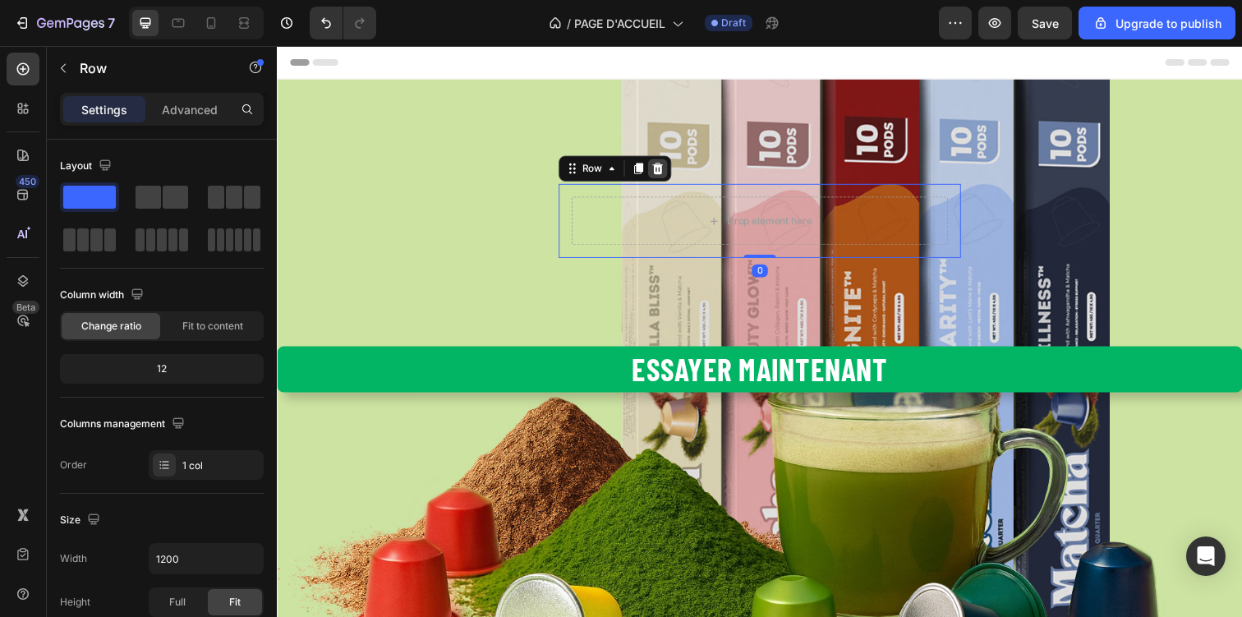
click at [665, 174] on icon at bounding box center [665, 170] width 11 height 11
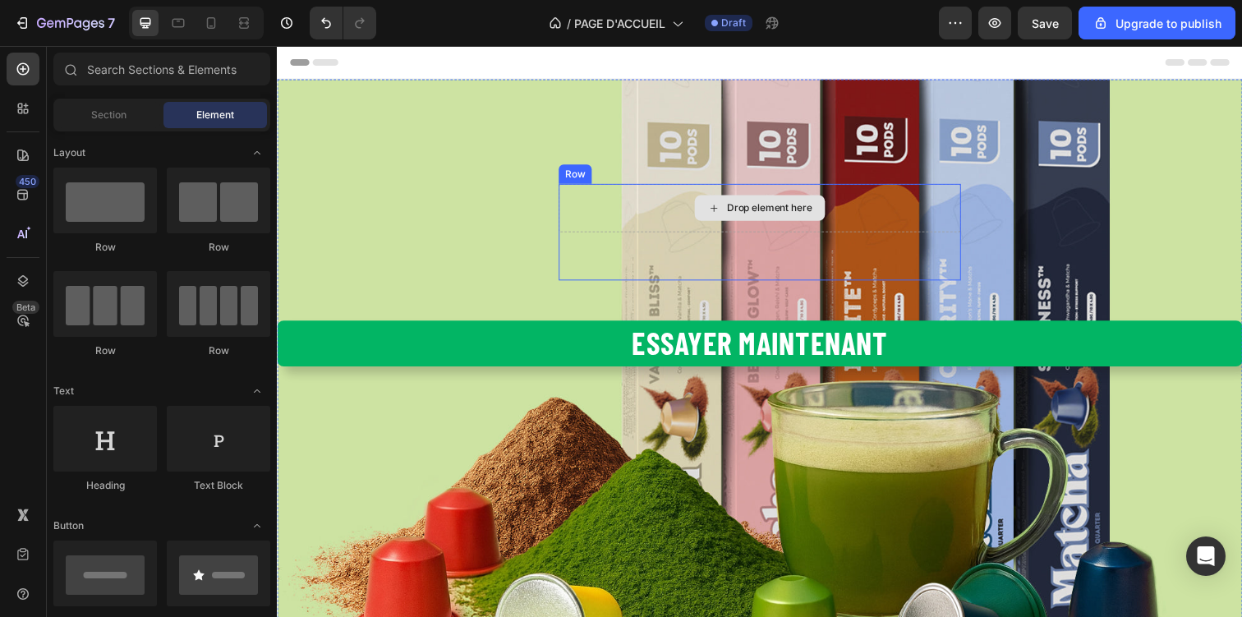
click at [727, 214] on icon at bounding box center [722, 212] width 13 height 14
click at [624, 213] on div "Drop element here" at bounding box center [769, 210] width 411 height 49
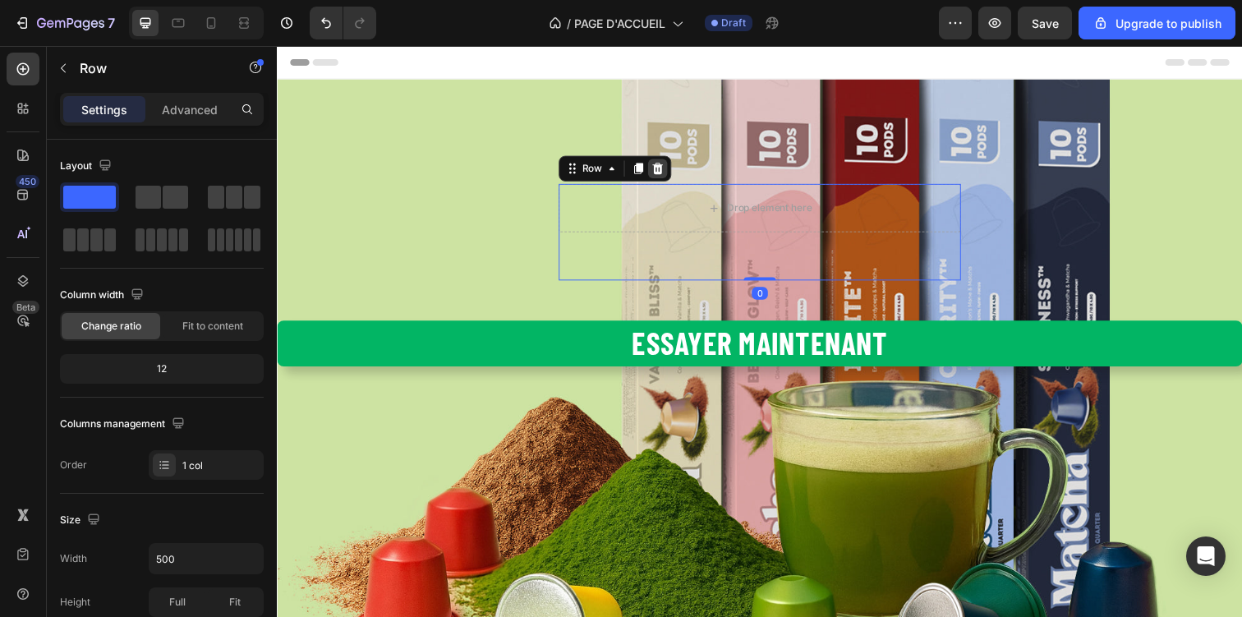
click at [662, 165] on icon at bounding box center [665, 170] width 13 height 13
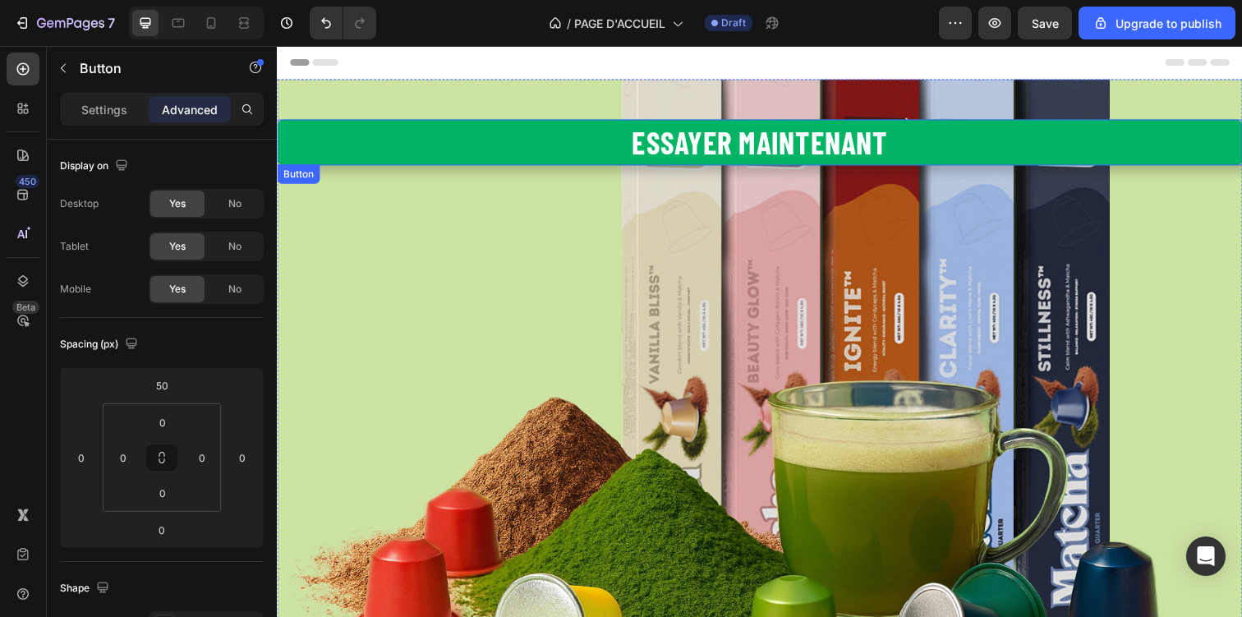
click at [598, 146] on button "Essayer maintenant" at bounding box center [770, 144] width 986 height 47
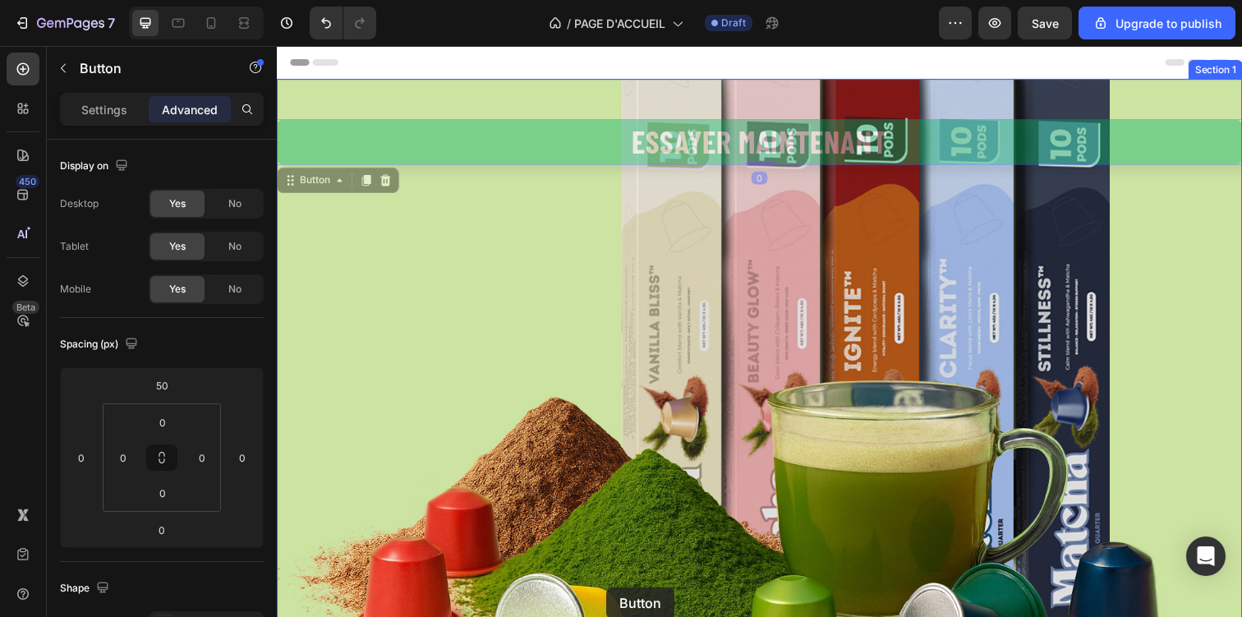
scroll to position [172, 0]
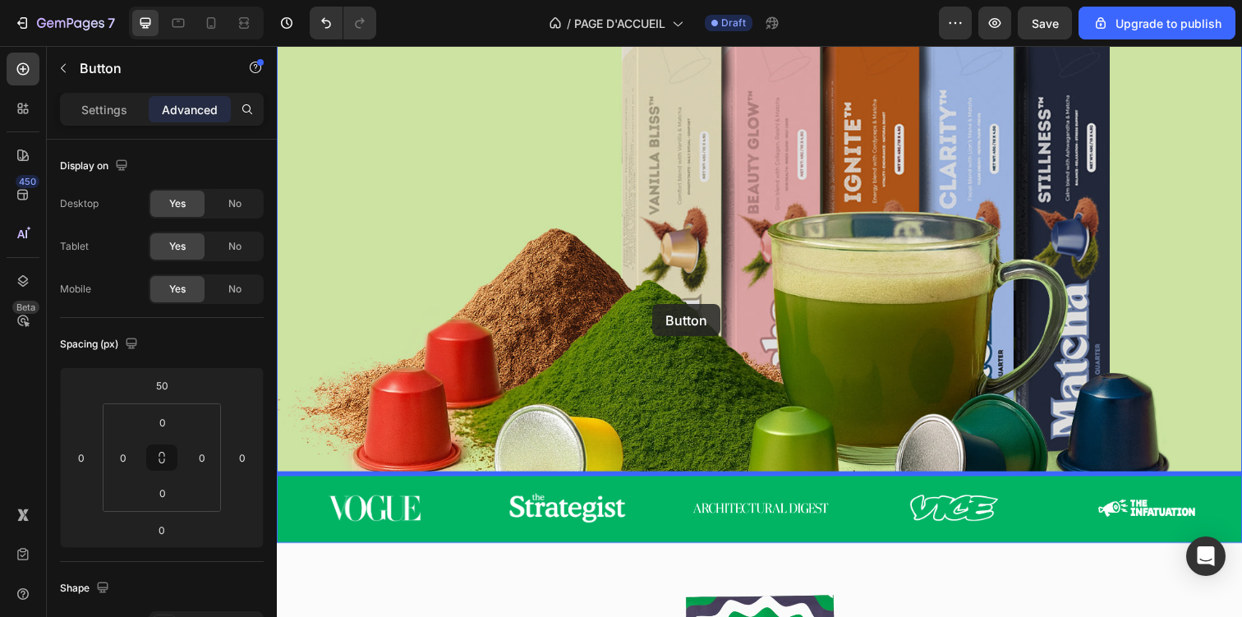
drag, startPoint x: 598, startPoint y: 146, endPoint x: 660, endPoint y: 310, distance: 175.0
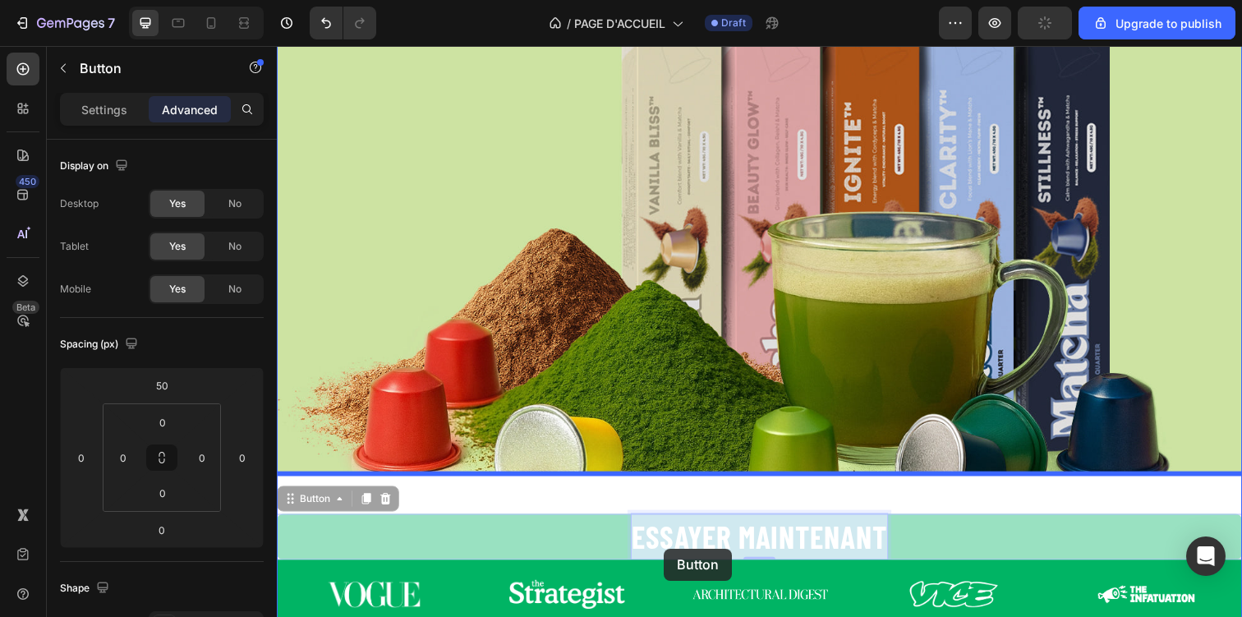
drag, startPoint x: 672, startPoint y: 561, endPoint x: 674, endPoint y: 549, distance: 11.8
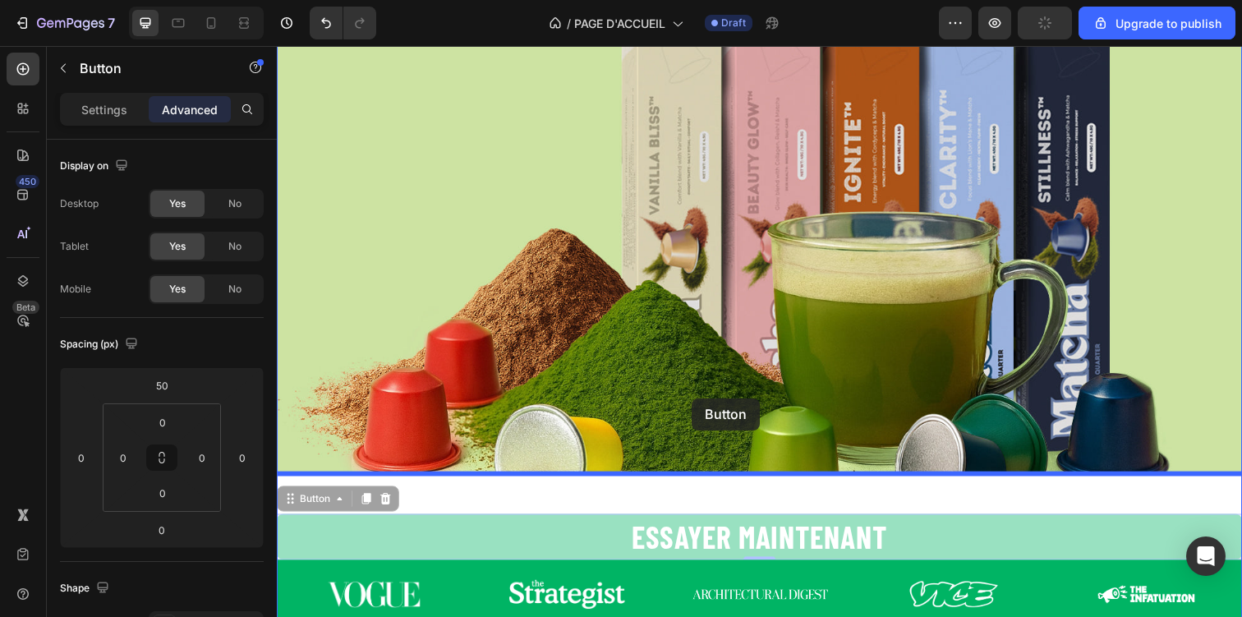
drag, startPoint x: 622, startPoint y: 549, endPoint x: 699, endPoint y: 406, distance: 163.2
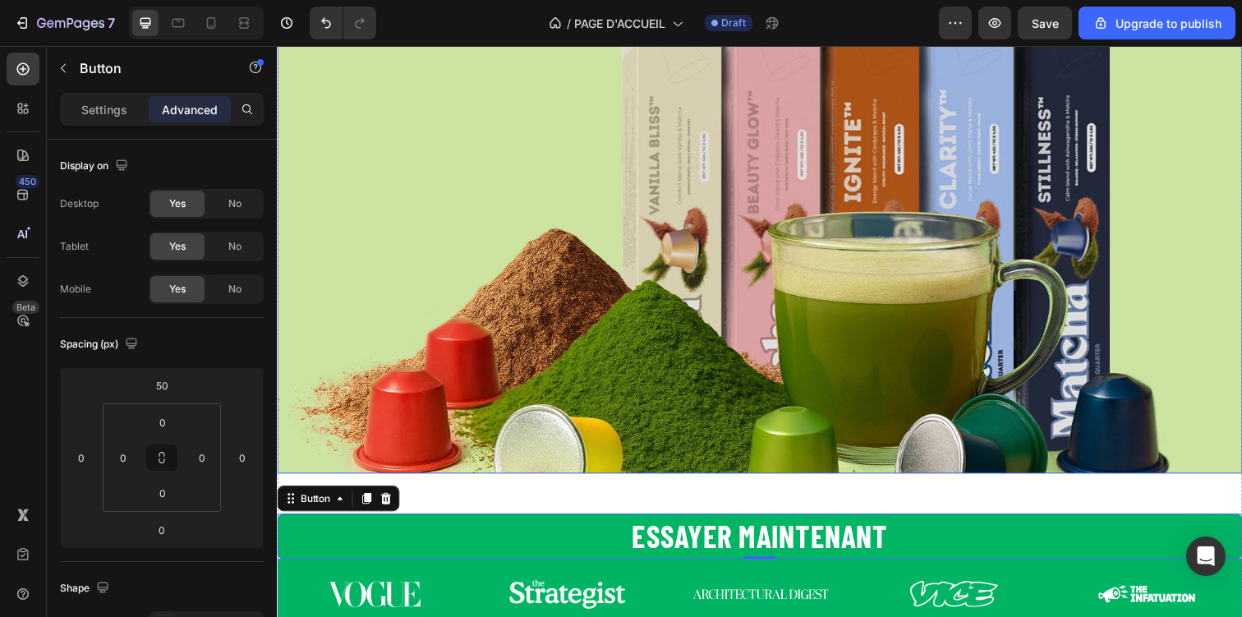
click at [540, 368] on div "Overlay" at bounding box center [770, 194] width 986 height 575
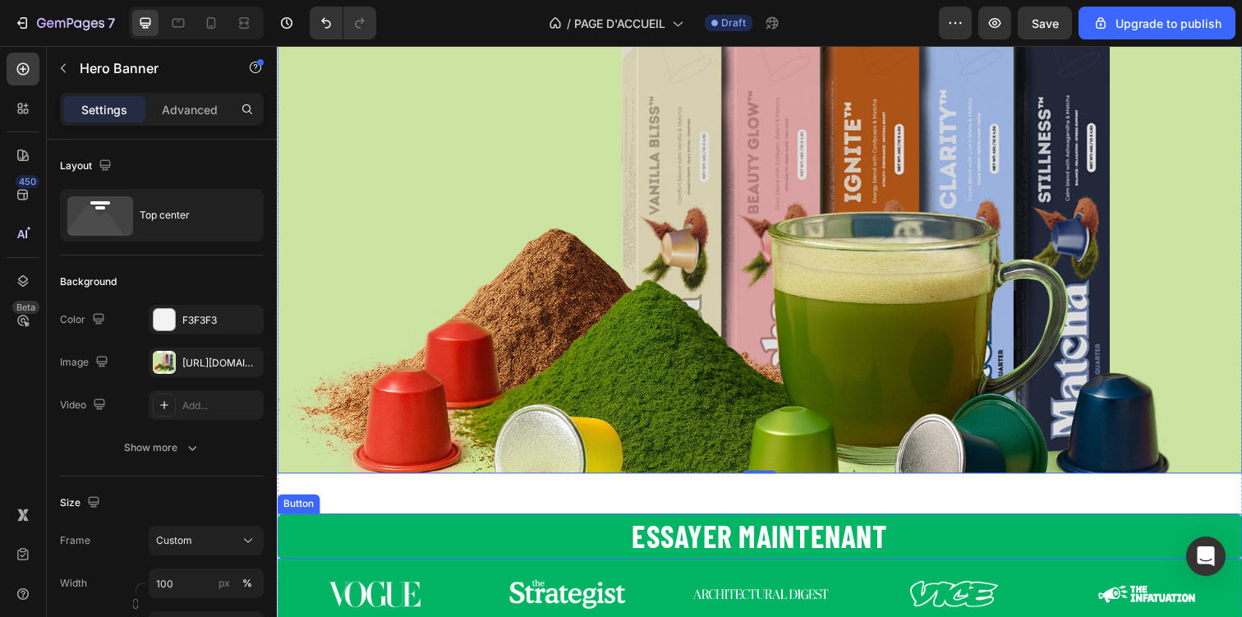
click at [508, 550] on button "Essayer maintenant" at bounding box center [770, 546] width 986 height 47
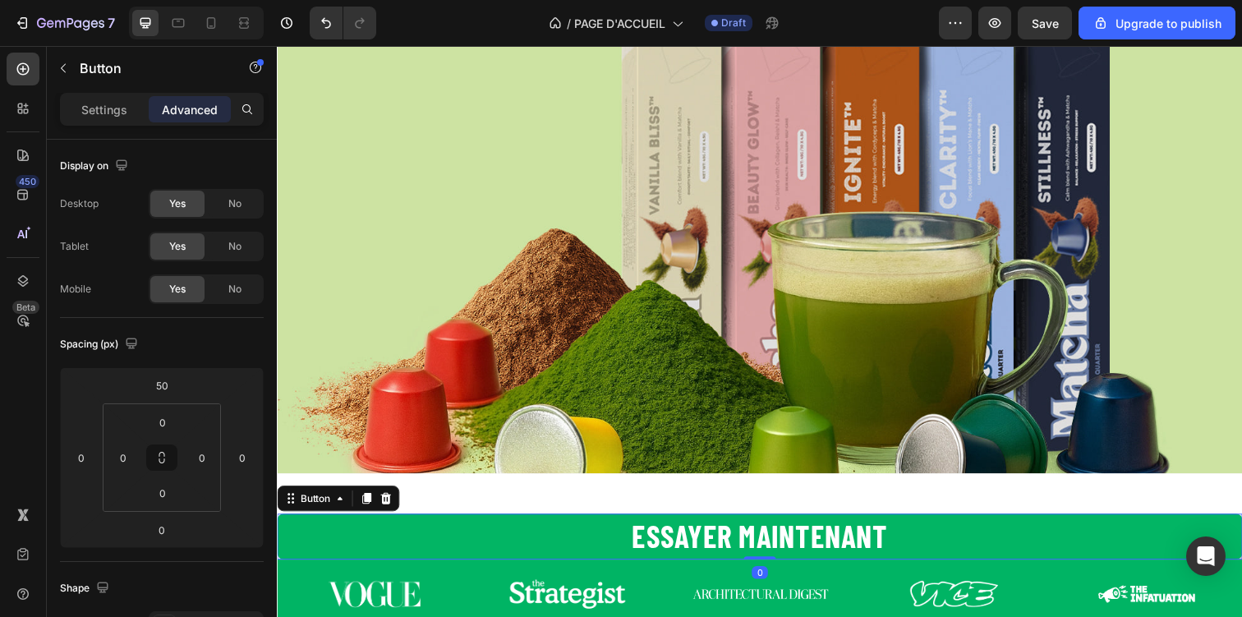
click at [508, 550] on button "Essayer maintenant" at bounding box center [770, 546] width 986 height 47
click at [95, 103] on p "Settings" at bounding box center [104, 109] width 46 height 17
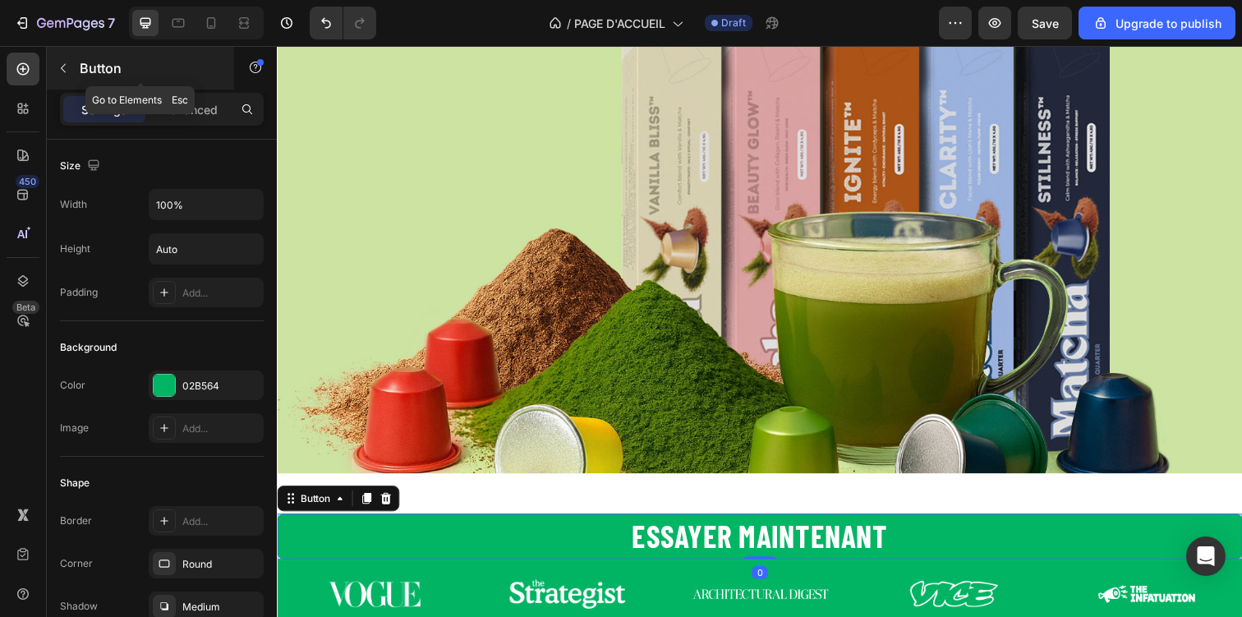
click at [75, 76] on button "button" at bounding box center [63, 68] width 26 height 26
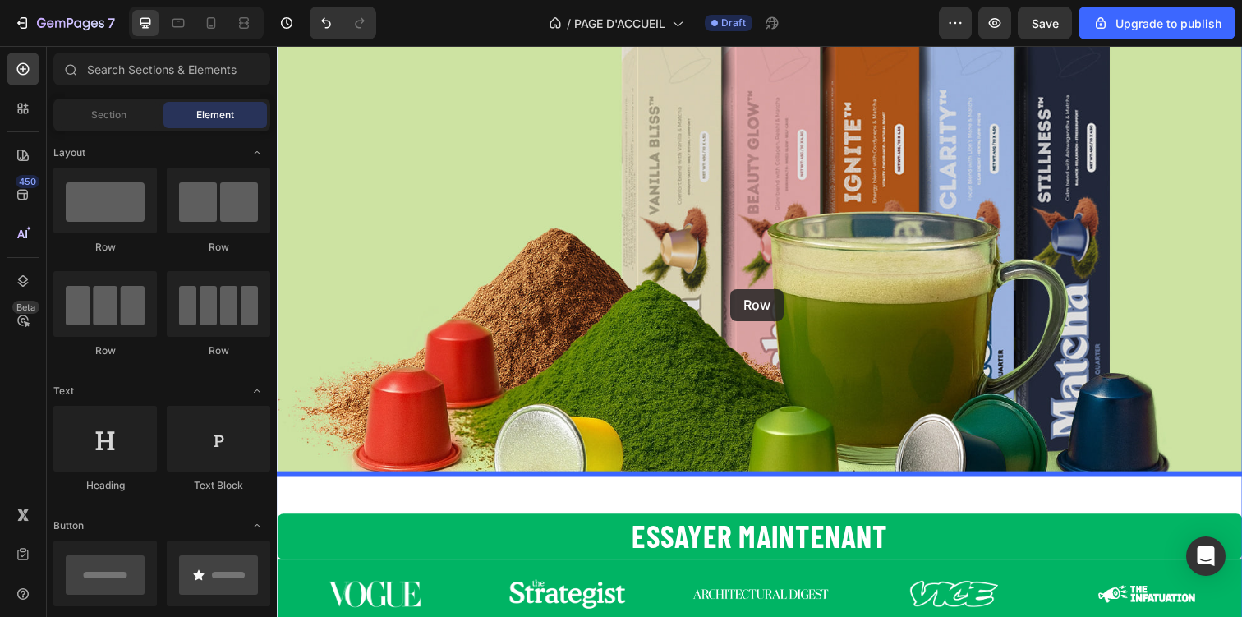
drag, startPoint x: 501, startPoint y: 263, endPoint x: 740, endPoint y: 294, distance: 241.0
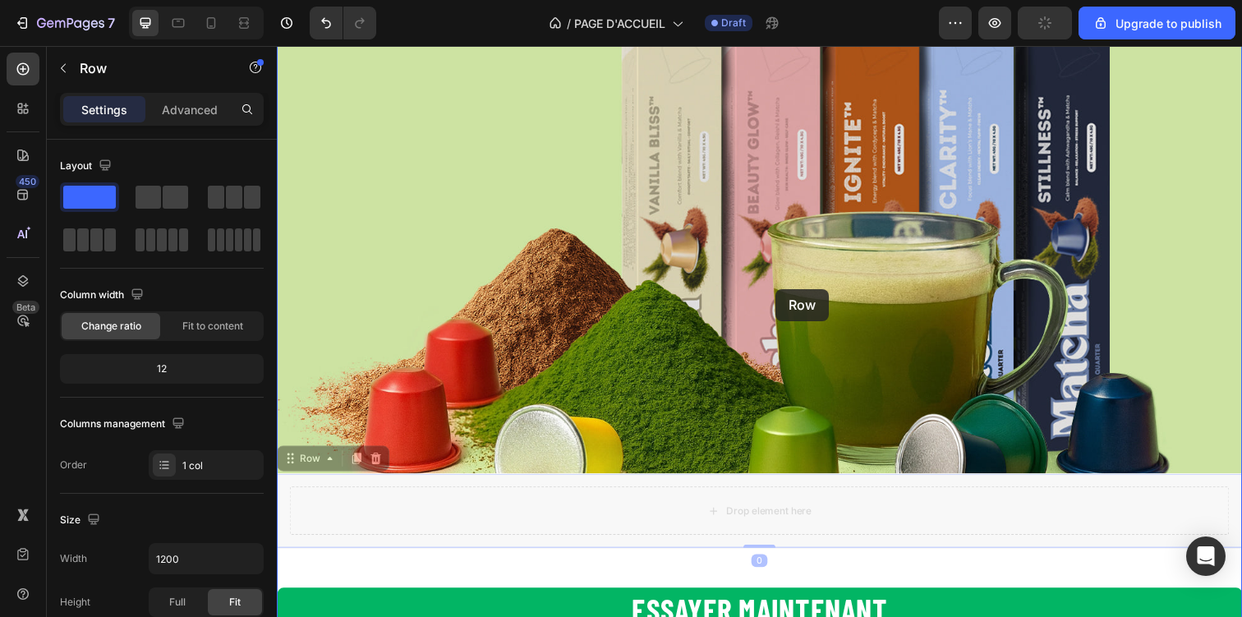
drag, startPoint x: 672, startPoint y: 517, endPoint x: 784, endPoint y: 291, distance: 252.0
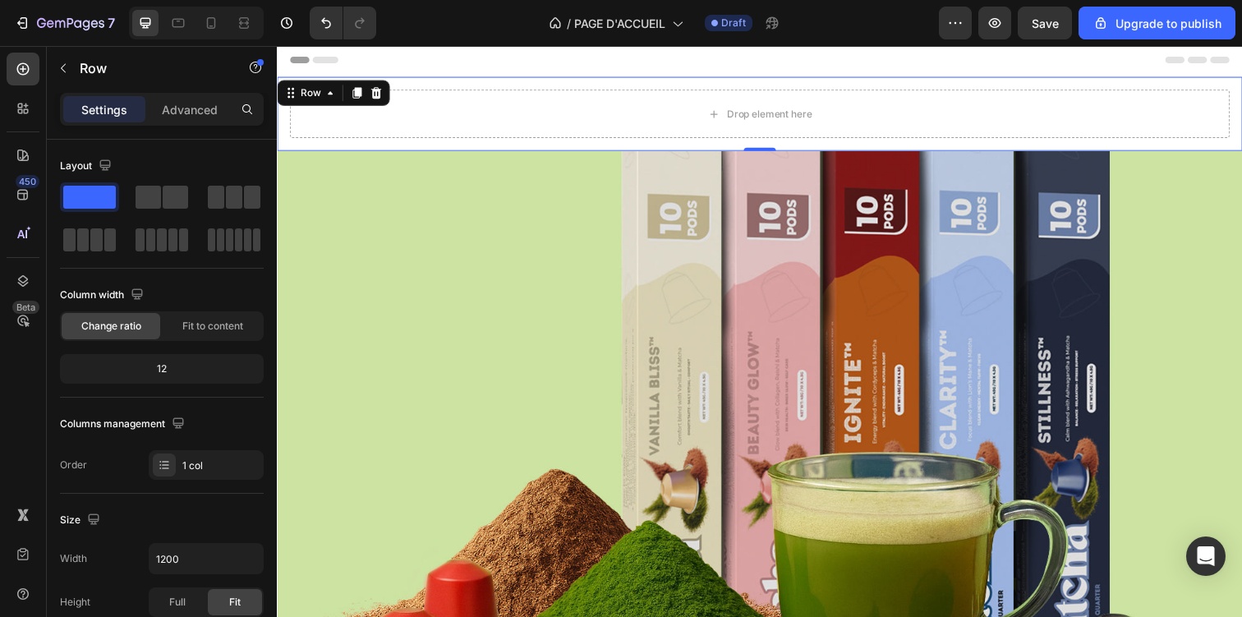
scroll to position [0, 0]
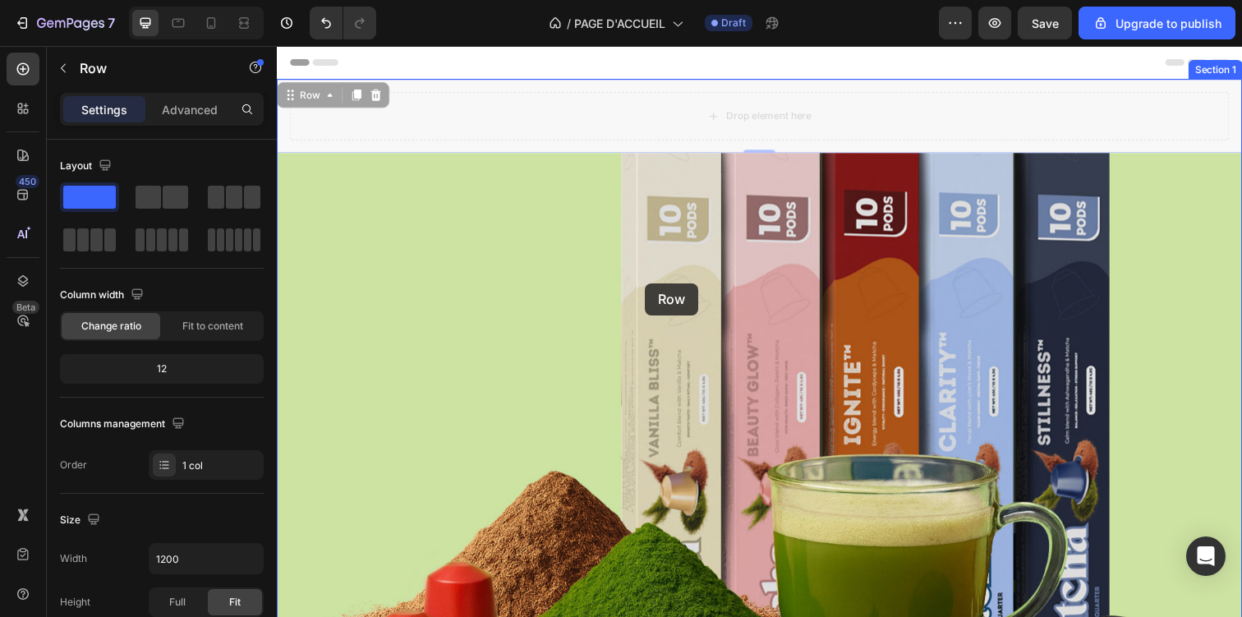
drag, startPoint x: 653, startPoint y: 113, endPoint x: 653, endPoint y: 291, distance: 177.4
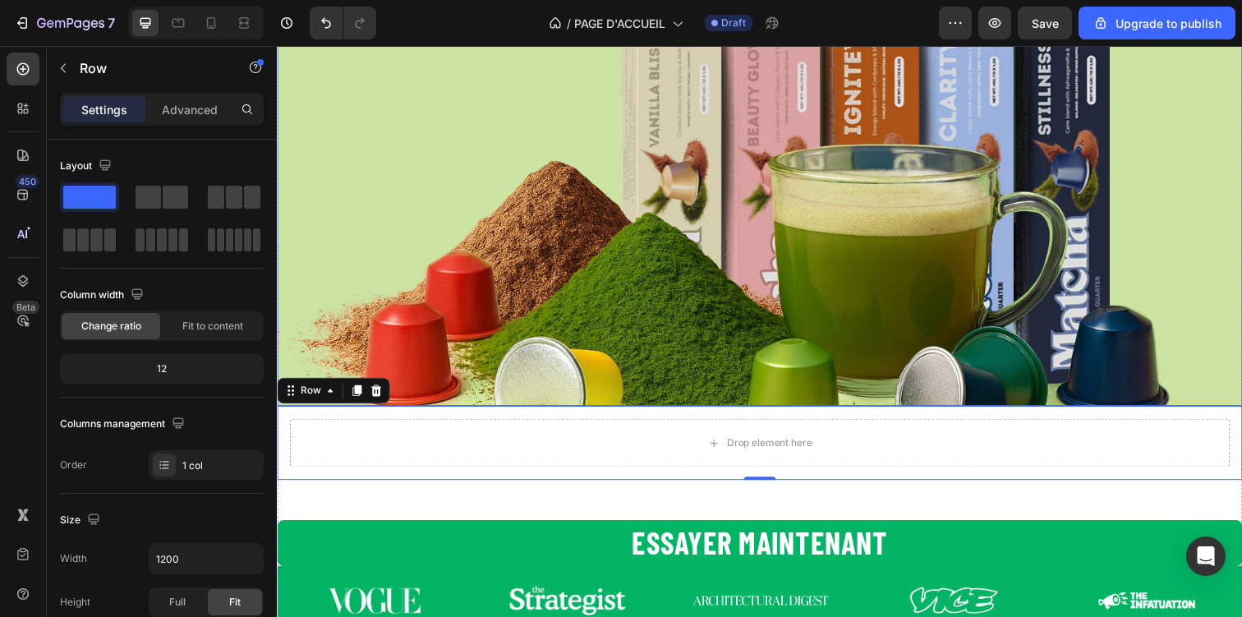
scroll to position [245, 0]
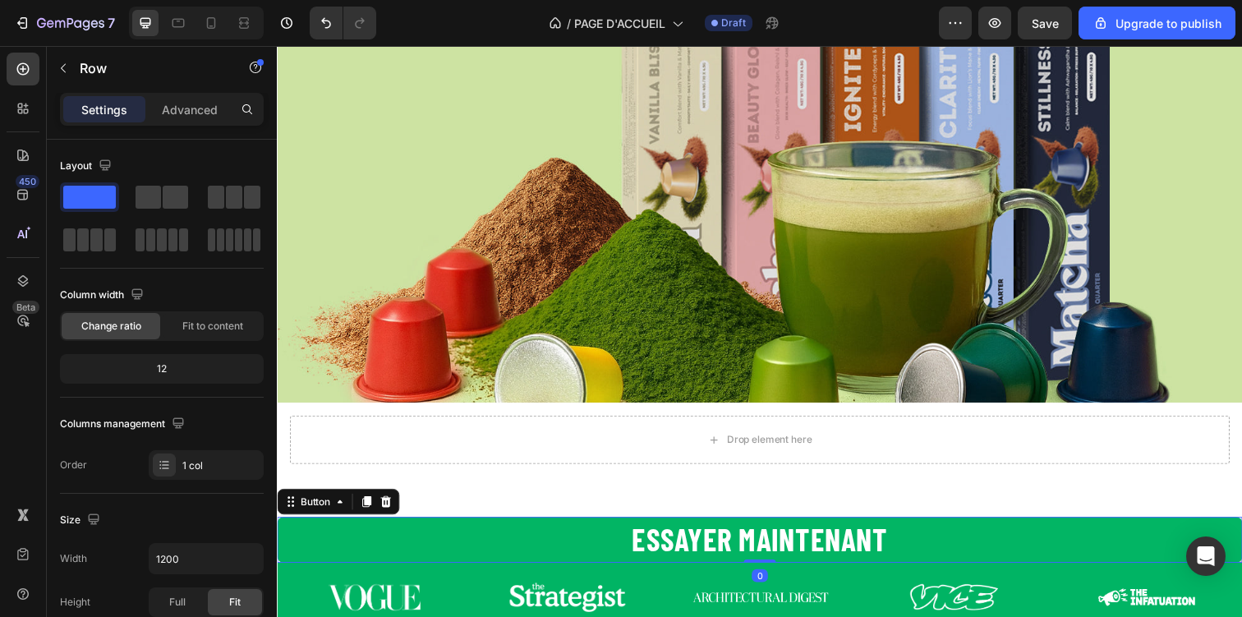
click at [600, 553] on button "Essayer maintenant" at bounding box center [770, 549] width 986 height 47
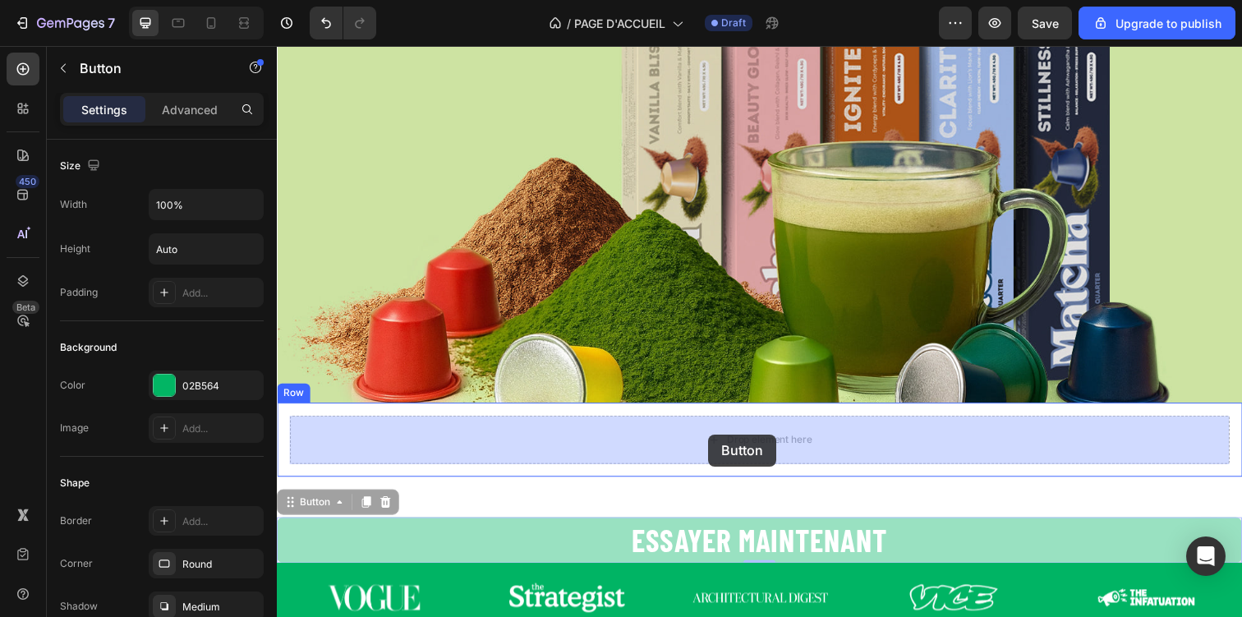
drag, startPoint x: 600, startPoint y: 553, endPoint x: 717, endPoint y: 439, distance: 163.8
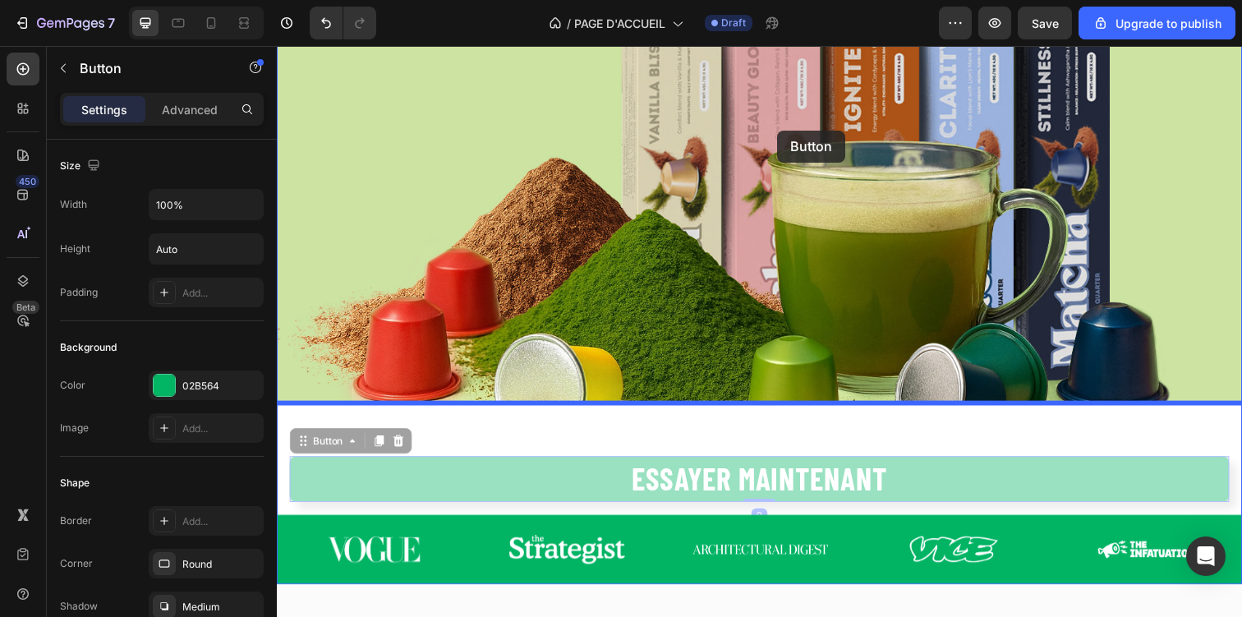
drag, startPoint x: 344, startPoint y: 448, endPoint x: 789, endPoint y: 131, distance: 547.0
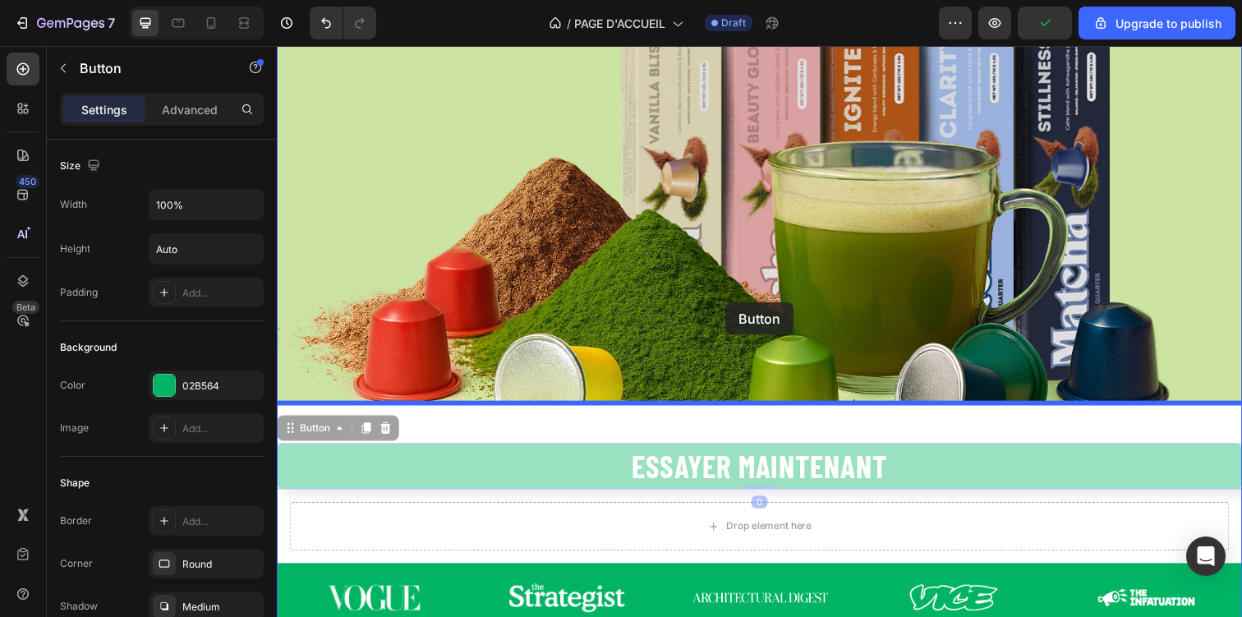
drag, startPoint x: 307, startPoint y: 434, endPoint x: 733, endPoint y: 307, distance: 444.6
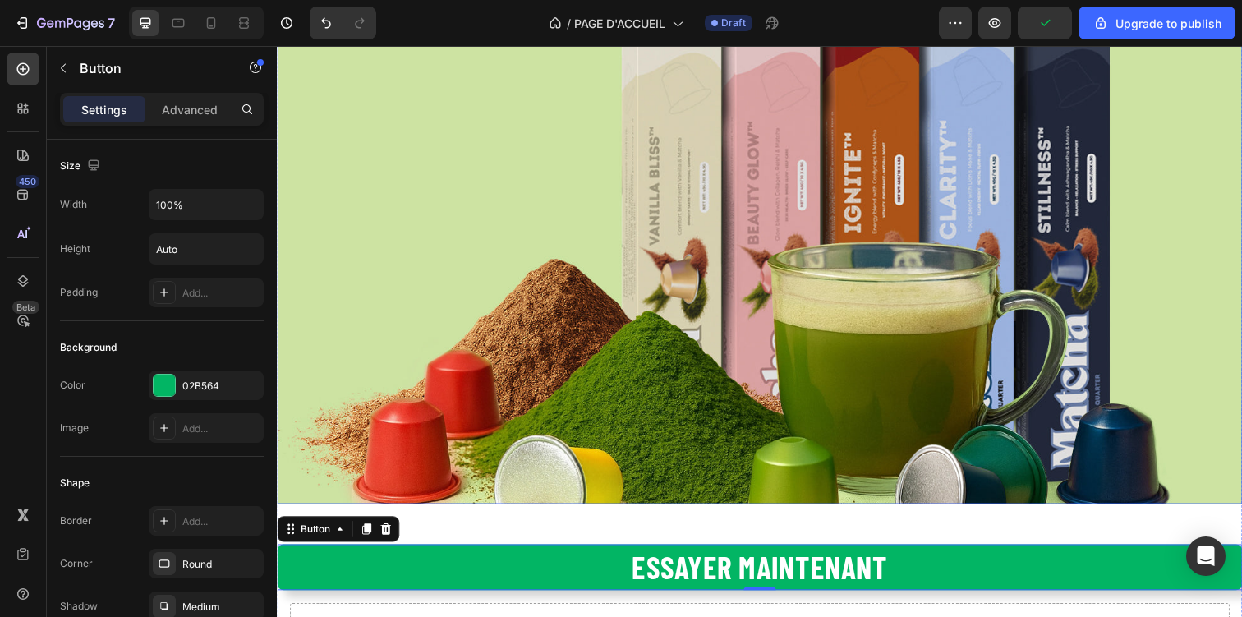
scroll to position [0, 0]
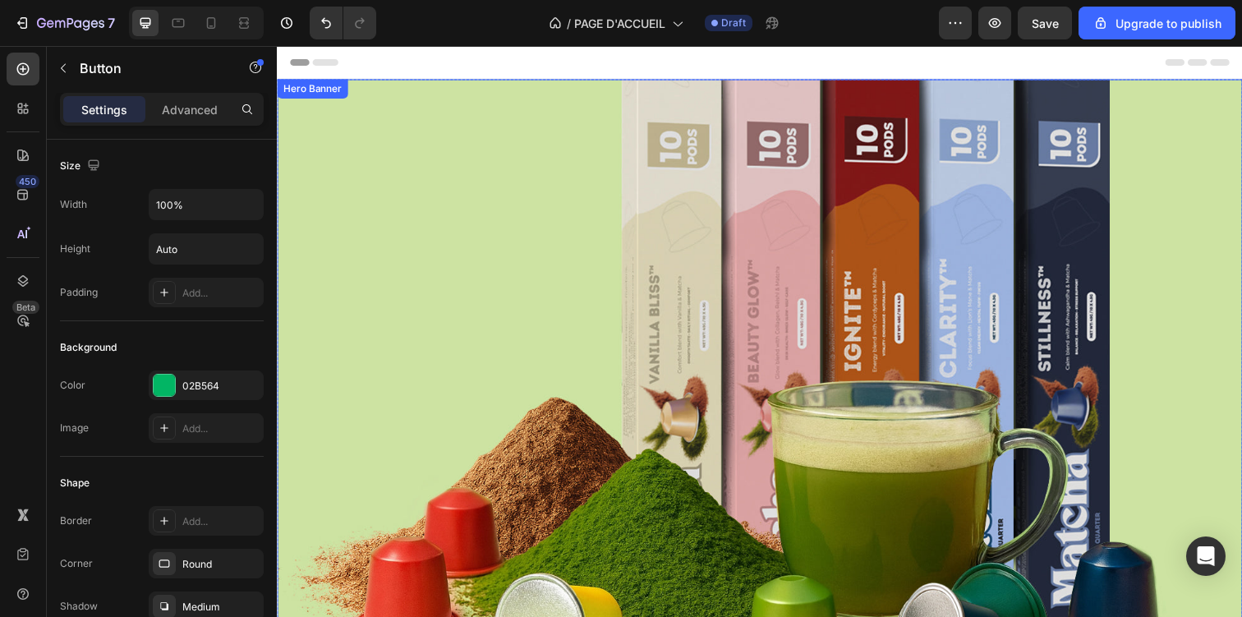
click at [441, 327] on div "Overlay" at bounding box center [770, 367] width 986 height 575
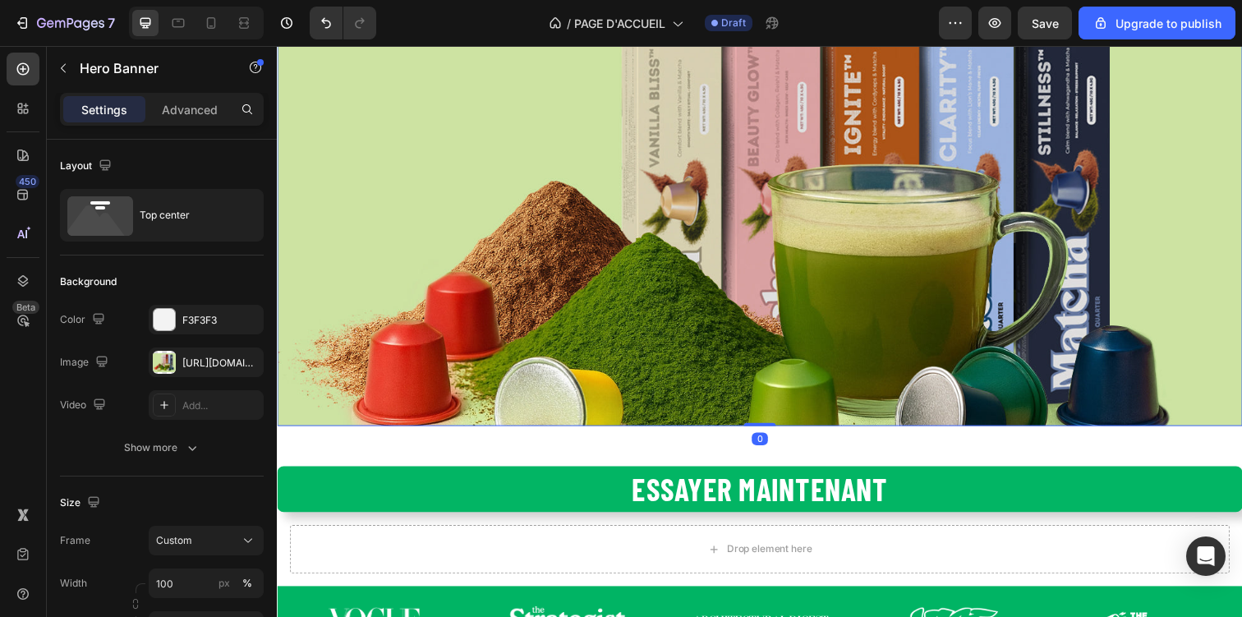
scroll to position [222, 0]
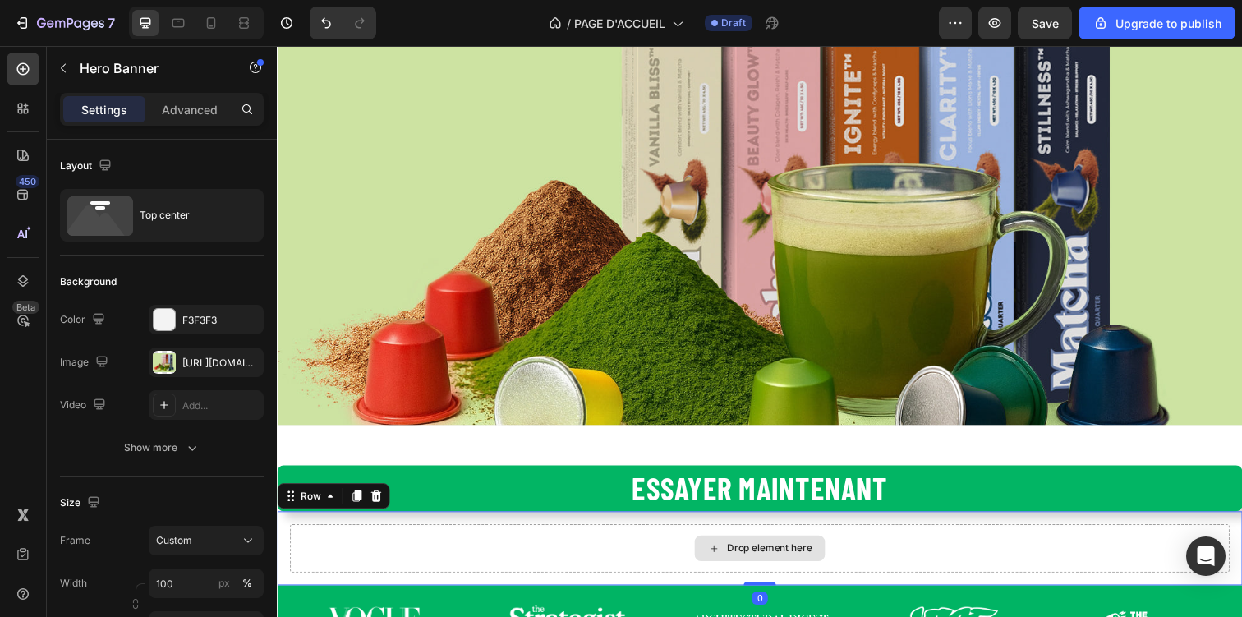
click at [385, 572] on div "Drop element here" at bounding box center [769, 558] width 959 height 49
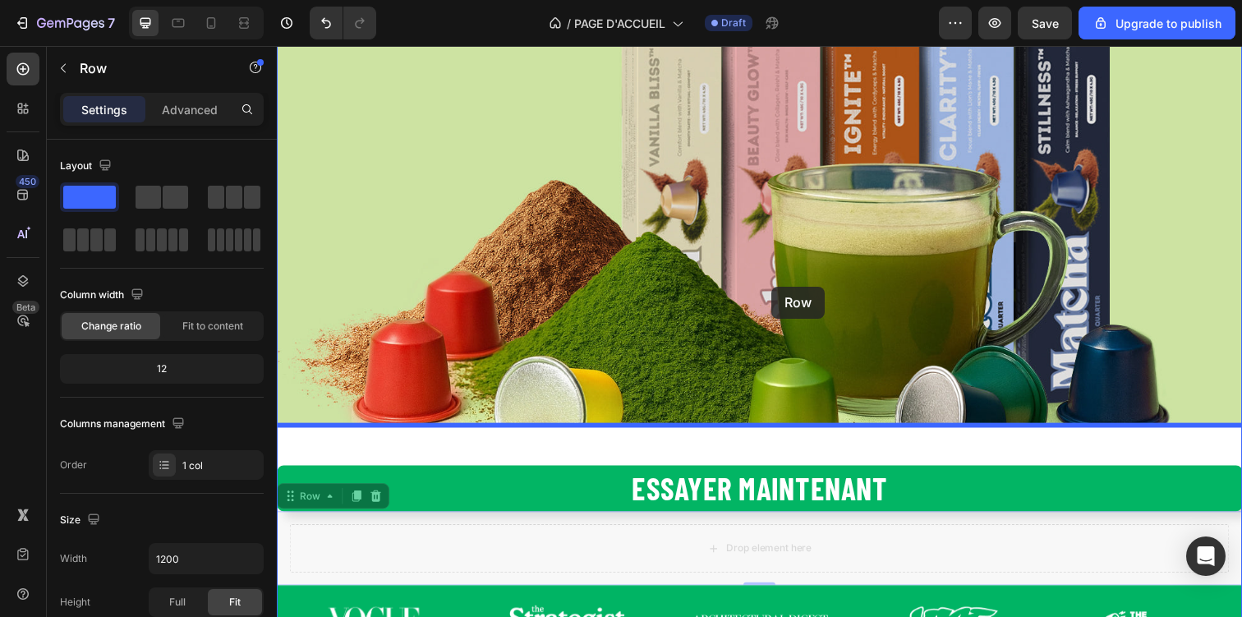
drag, startPoint x: 324, startPoint y: 503, endPoint x: 779, endPoint y: 278, distance: 508.4
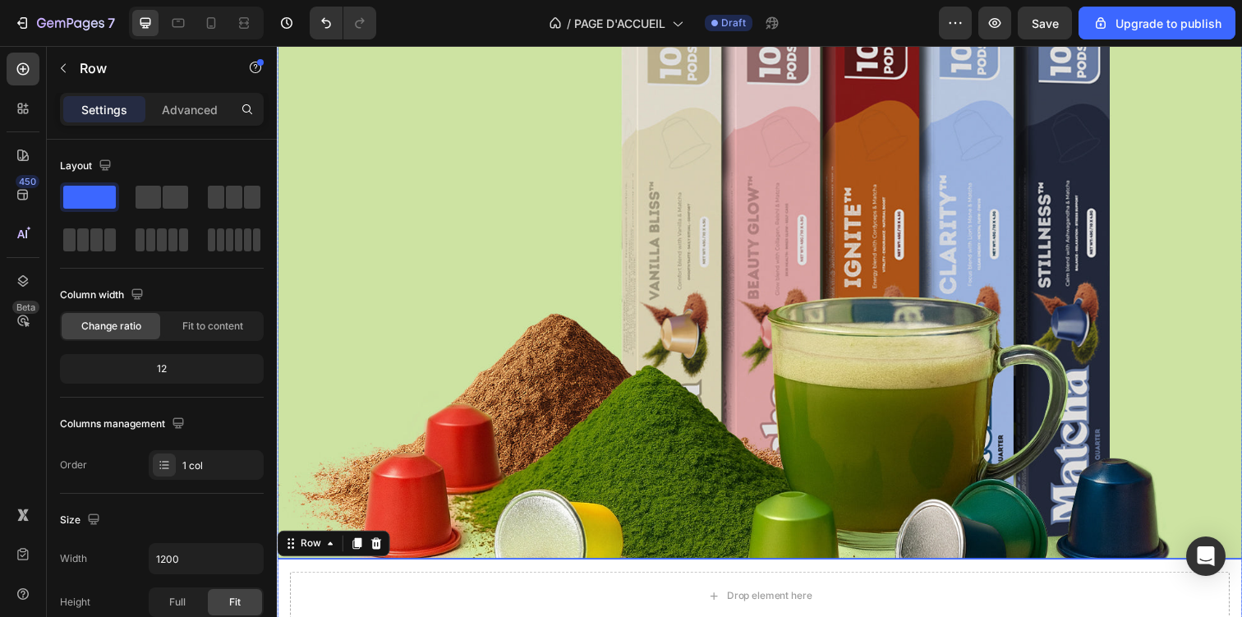
scroll to position [91, 0]
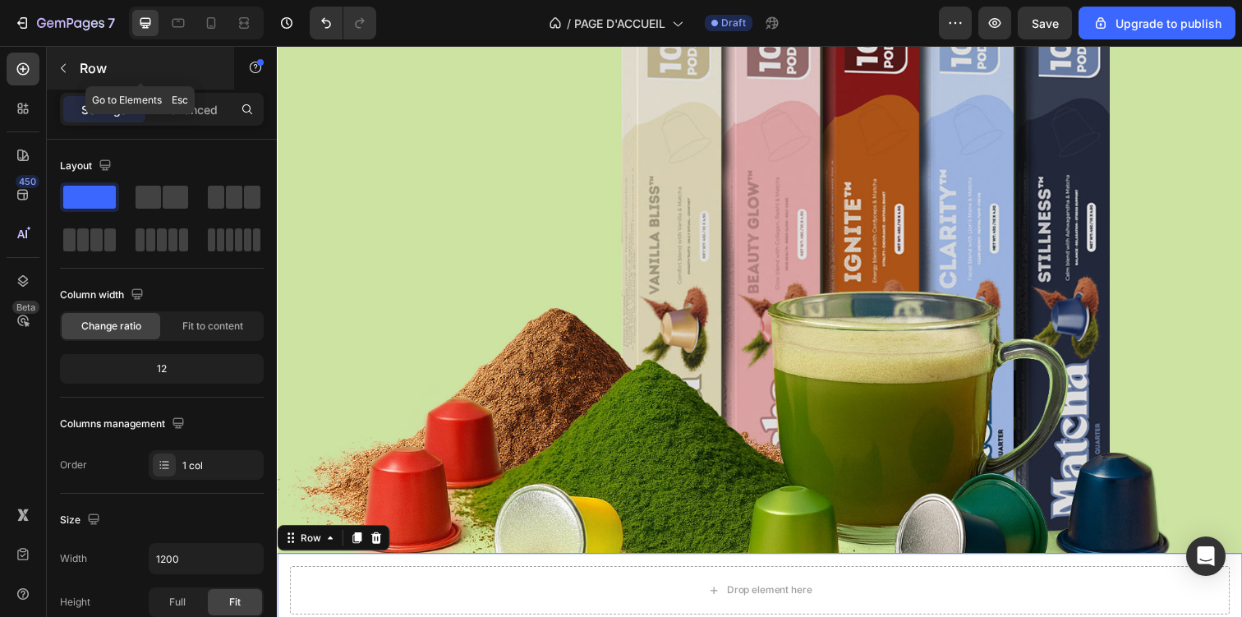
click at [69, 70] on icon "button" at bounding box center [63, 68] width 13 height 13
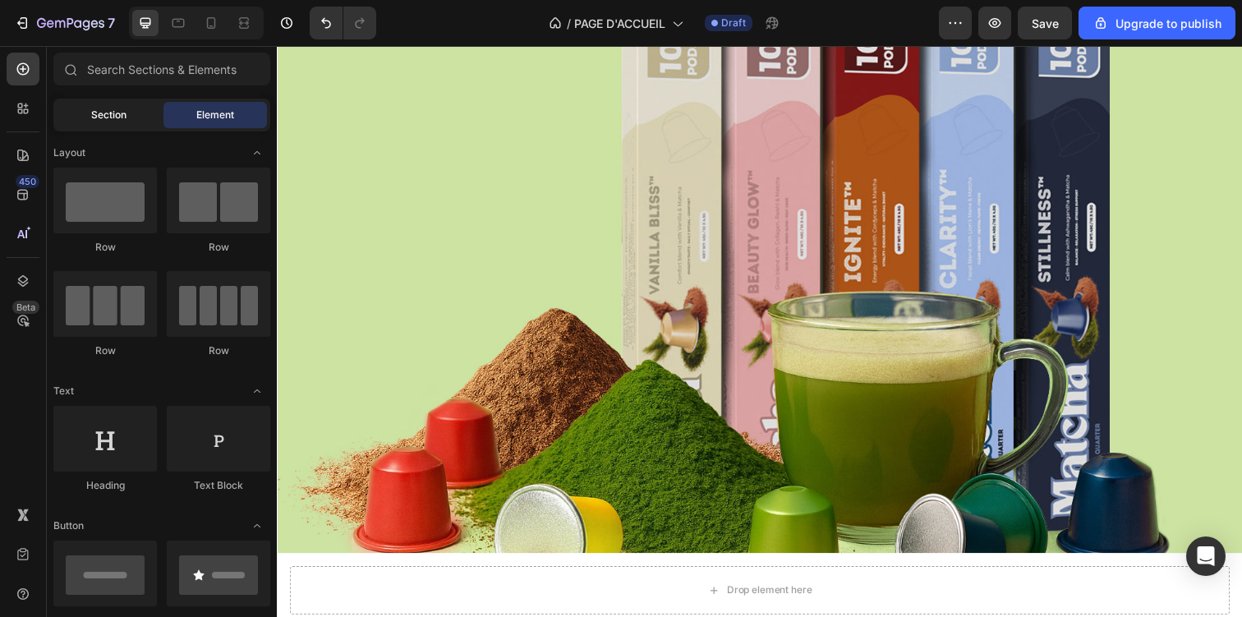
click at [120, 117] on span "Section" at bounding box center [108, 115] width 35 height 15
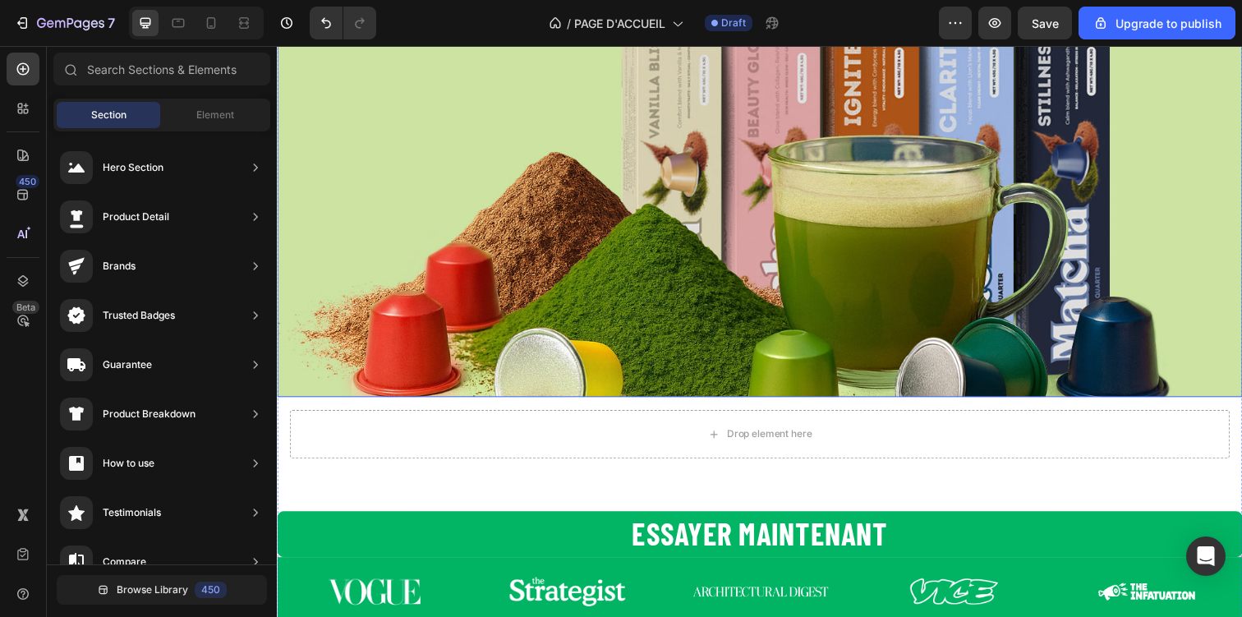
scroll to position [255, 0]
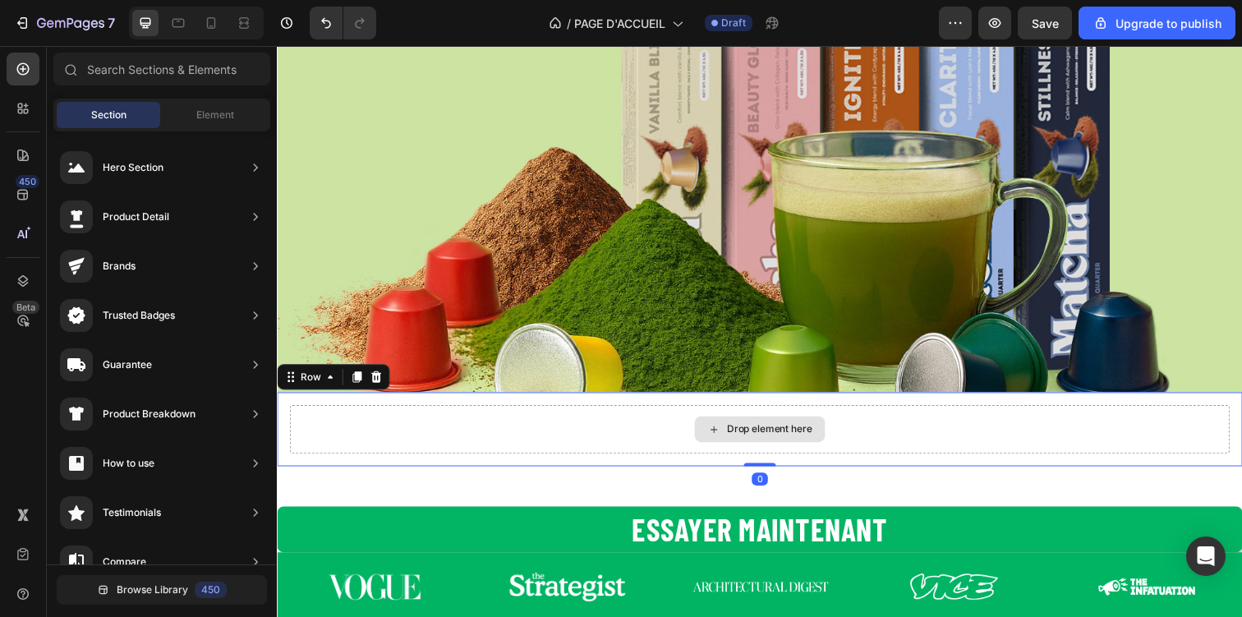
click at [578, 431] on div "Drop element here" at bounding box center [769, 436] width 959 height 49
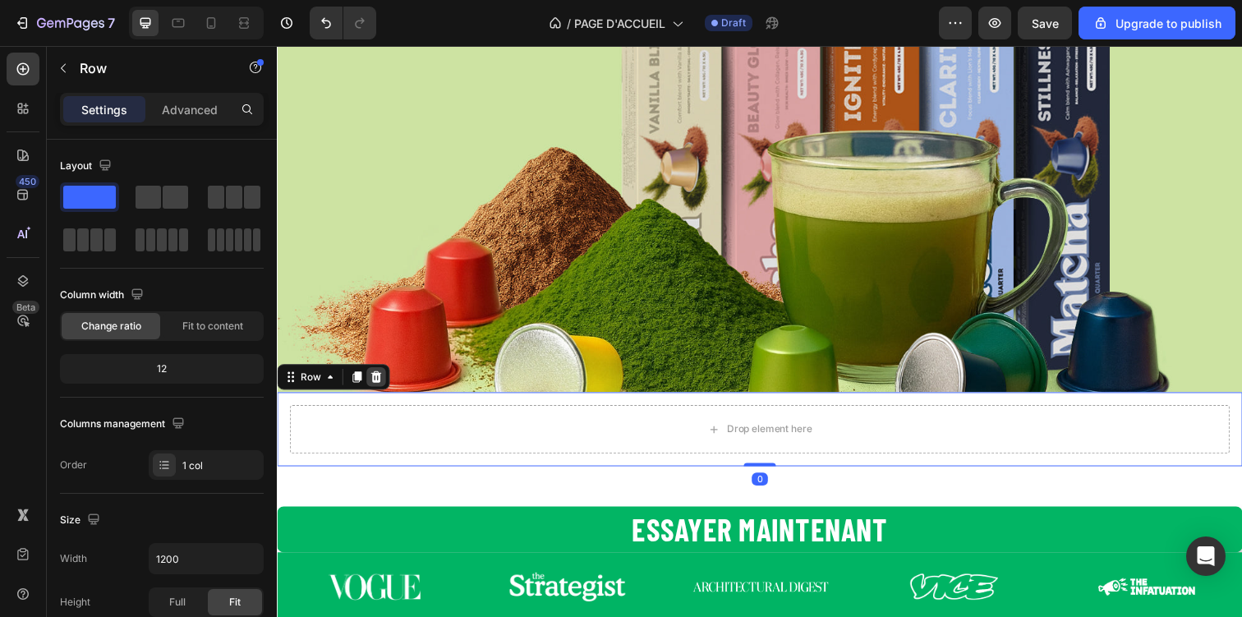
click at [381, 381] on icon at bounding box center [378, 383] width 11 height 11
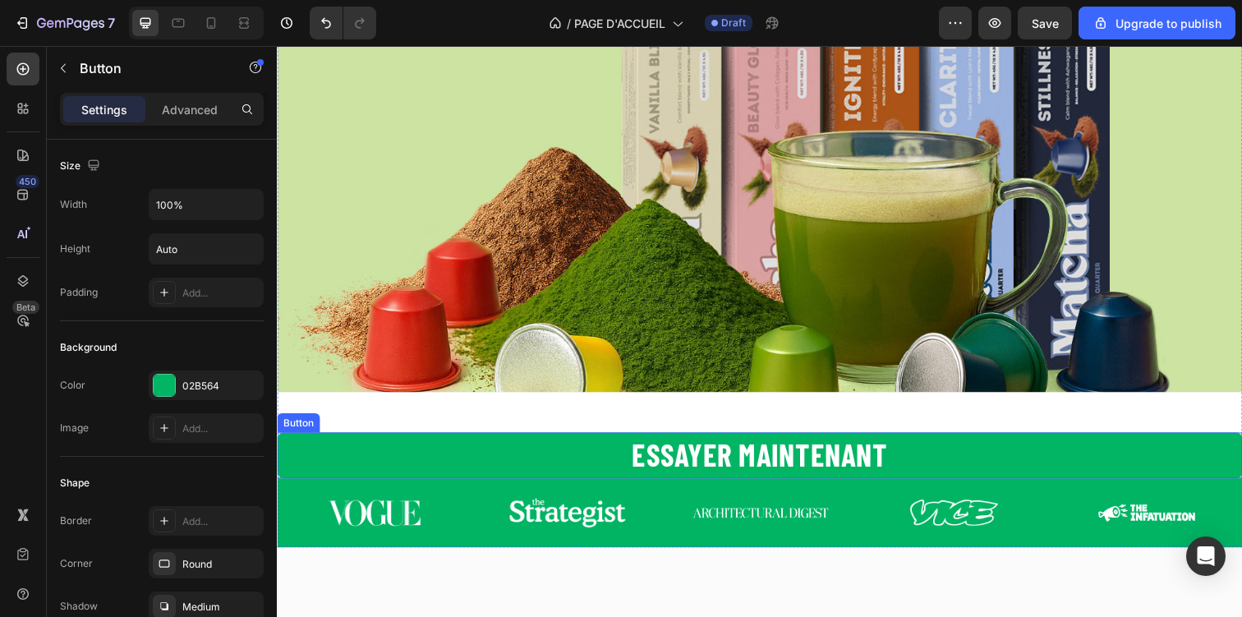
click at [477, 453] on button "Essayer maintenant" at bounding box center [770, 463] width 986 height 47
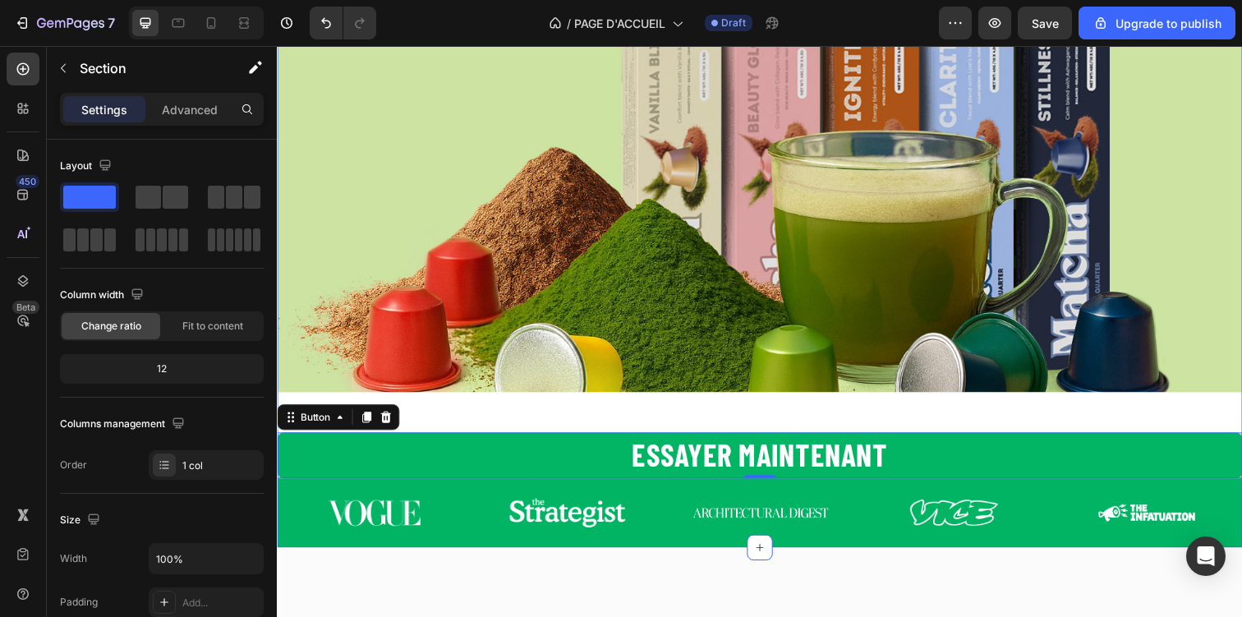
click at [509, 413] on div "Essayer maintenant Button 0" at bounding box center [770, 443] width 986 height 88
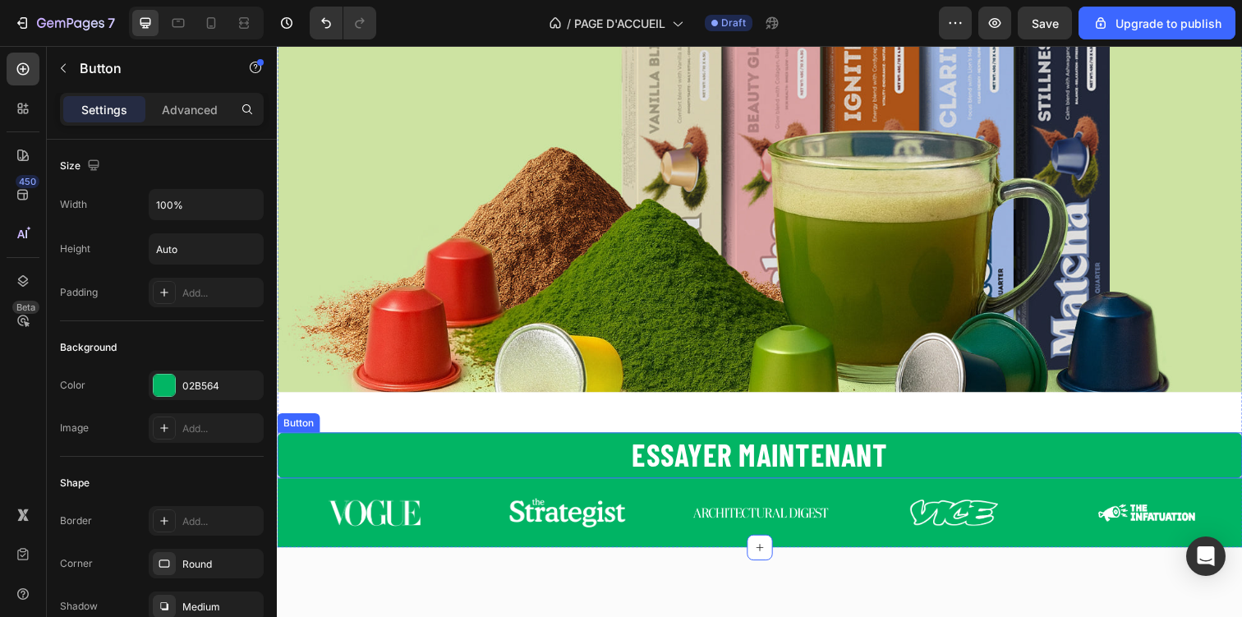
click at [497, 453] on button "Essayer maintenant" at bounding box center [770, 463] width 986 height 47
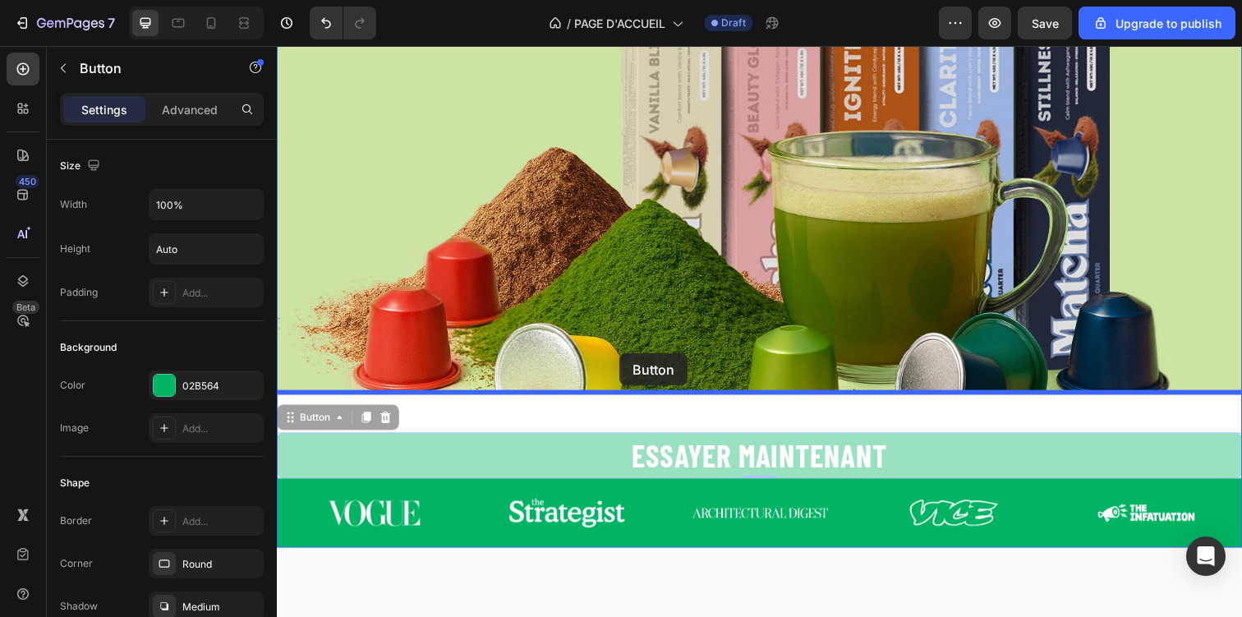
drag, startPoint x: 497, startPoint y: 453, endPoint x: 624, endPoint y: 359, distance: 158.0
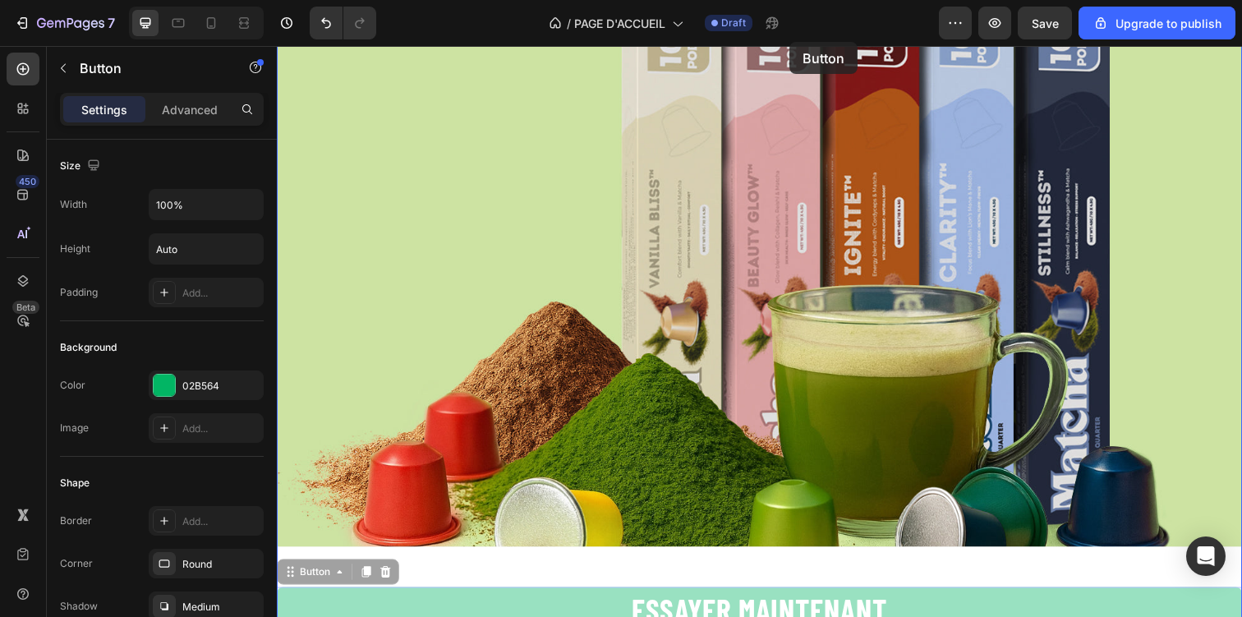
scroll to position [0, 0]
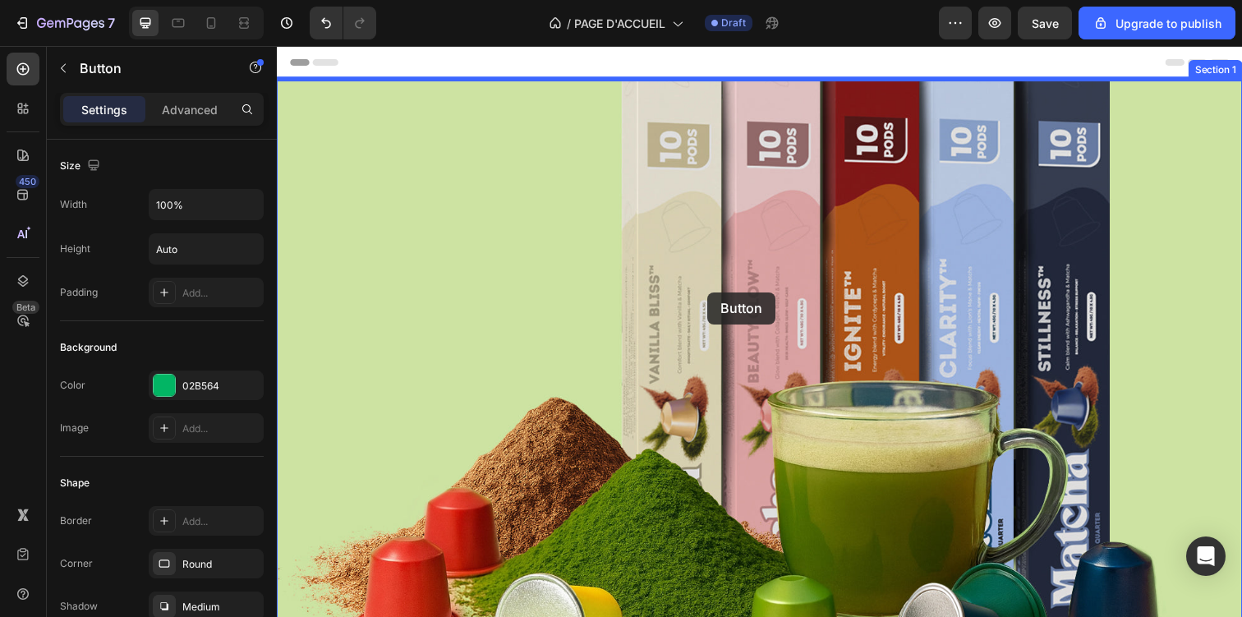
drag, startPoint x: 560, startPoint y: 462, endPoint x: 716, endPoint y: 297, distance: 227.2
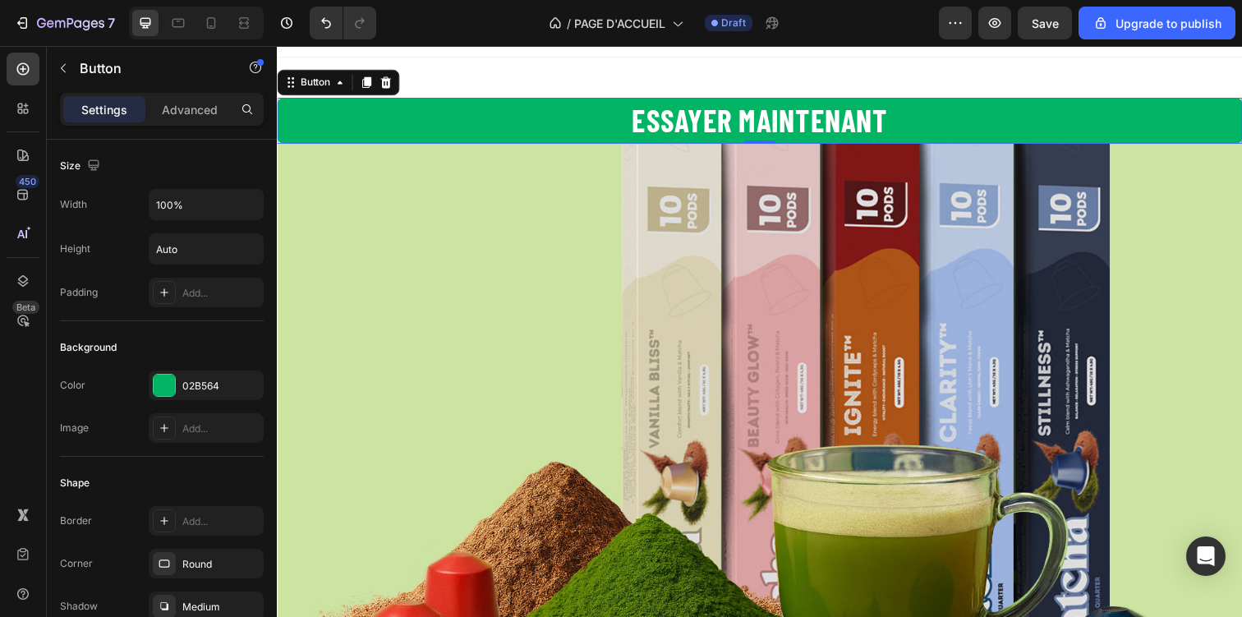
scroll to position [28, 0]
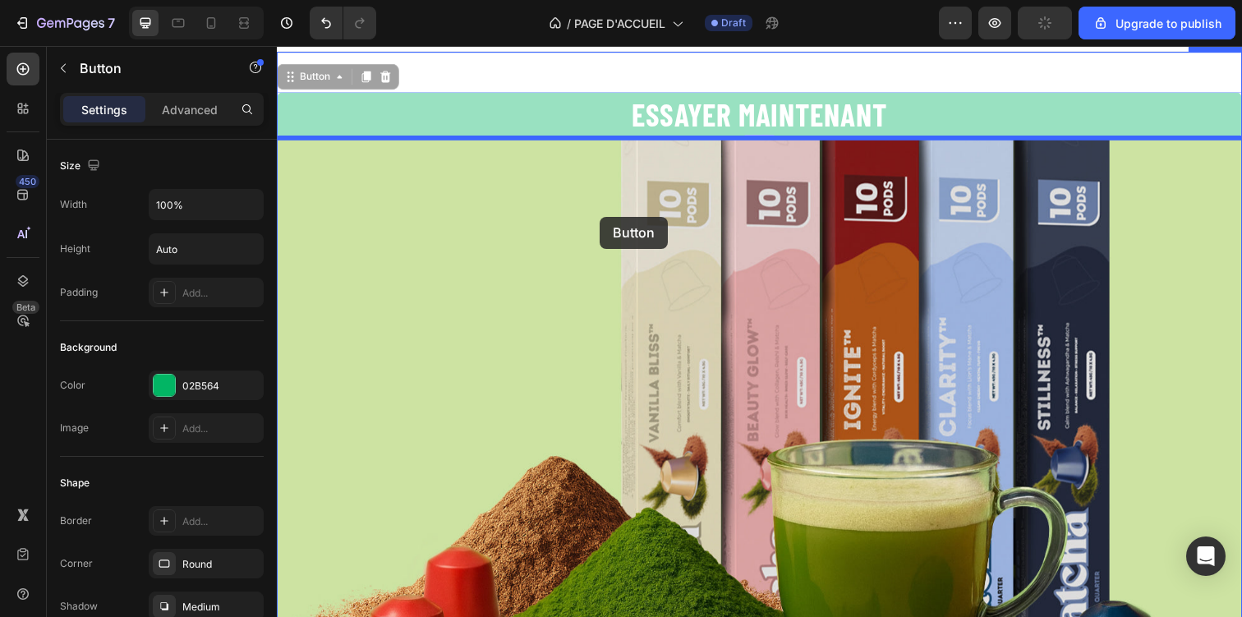
drag, startPoint x: 606, startPoint y: 113, endPoint x: 606, endPoint y: 226, distance: 113.3
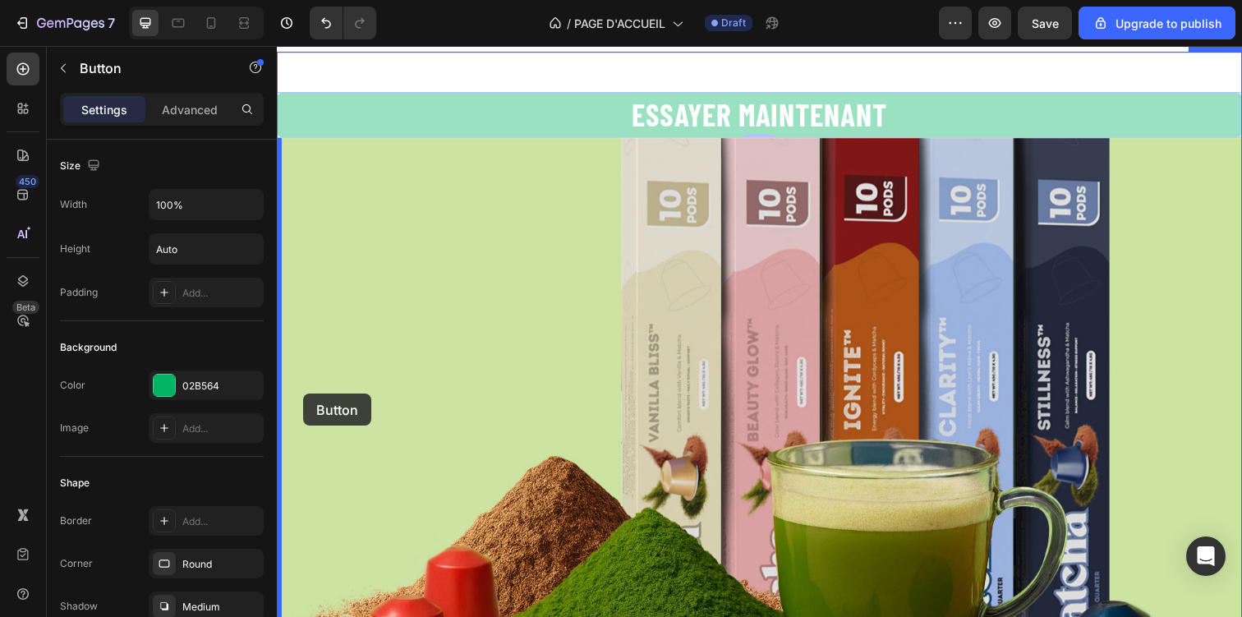
drag, startPoint x: 528, startPoint y: 121, endPoint x: 306, endPoint y: 400, distance: 357.1
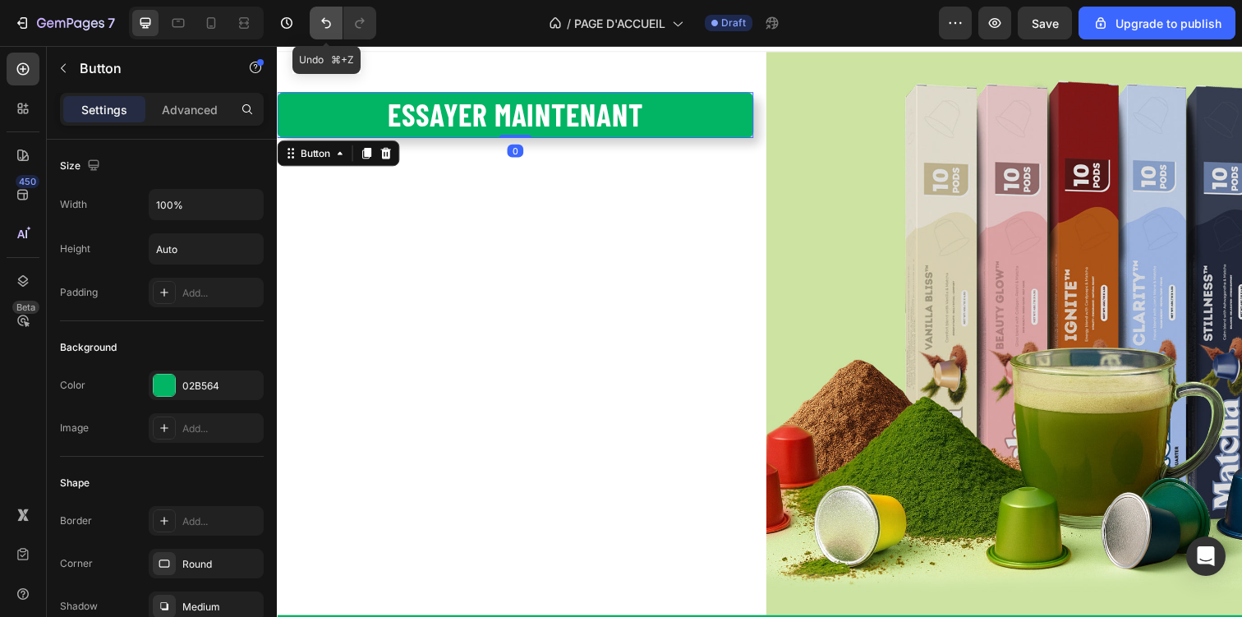
click at [333, 25] on icon "Undo/Redo" at bounding box center [326, 23] width 16 height 16
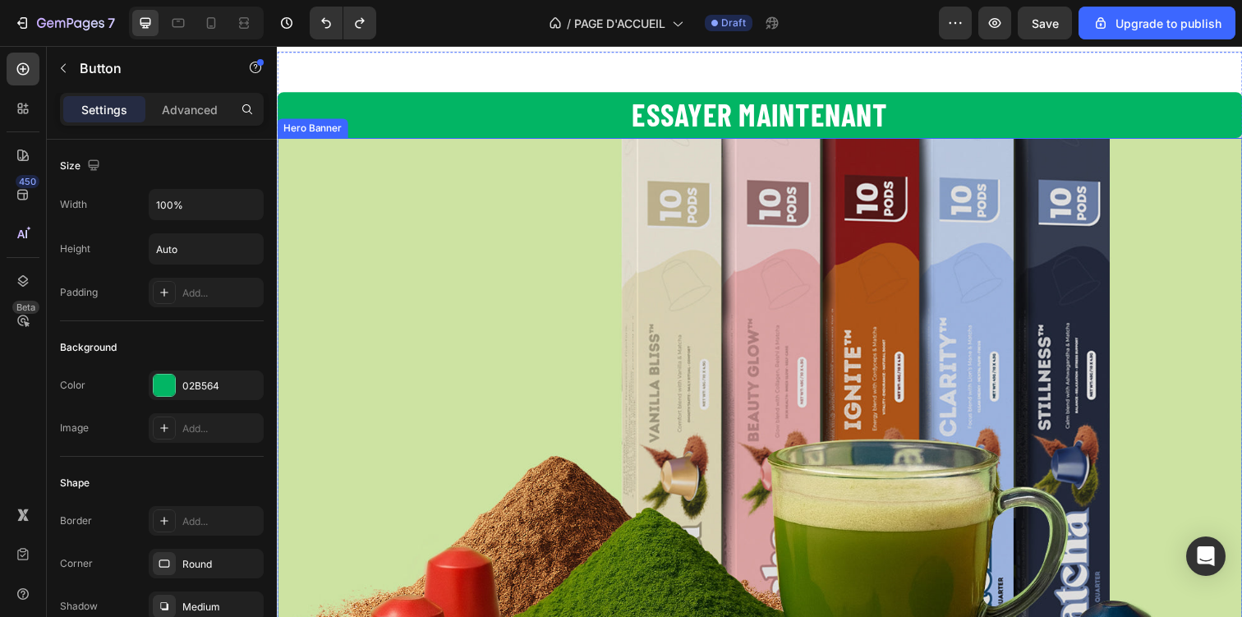
scroll to position [39, 0]
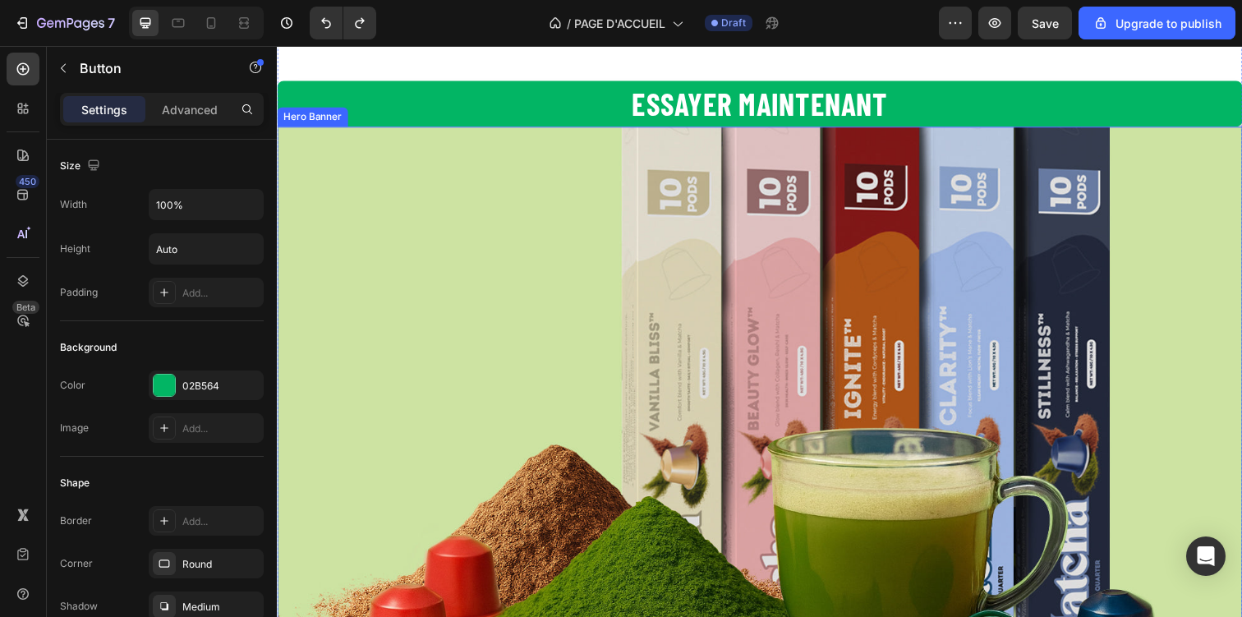
click at [658, 352] on div "Overlay" at bounding box center [770, 415] width 986 height 575
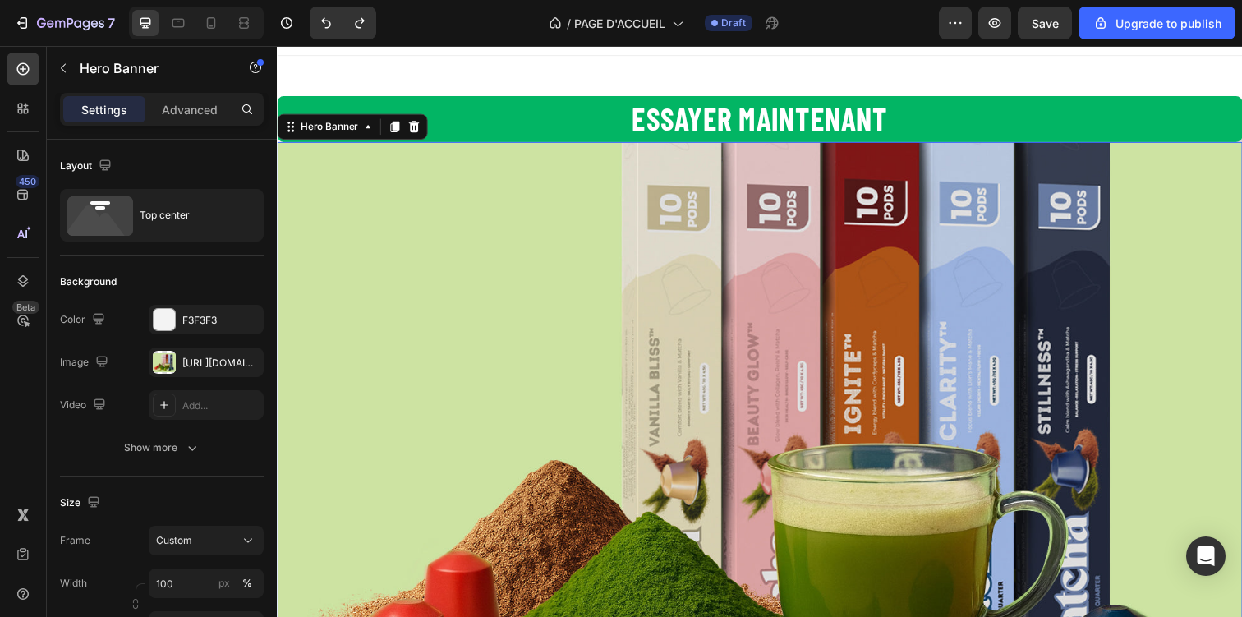
scroll to position [7, 0]
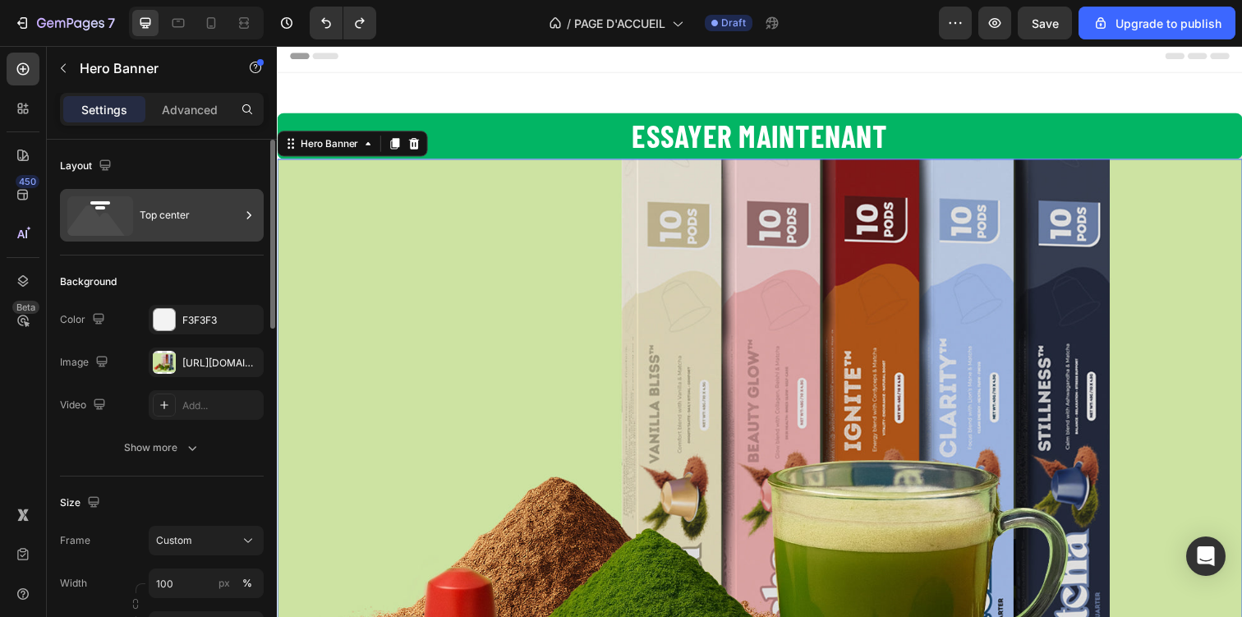
click at [212, 232] on div "Top center" at bounding box center [190, 215] width 100 height 38
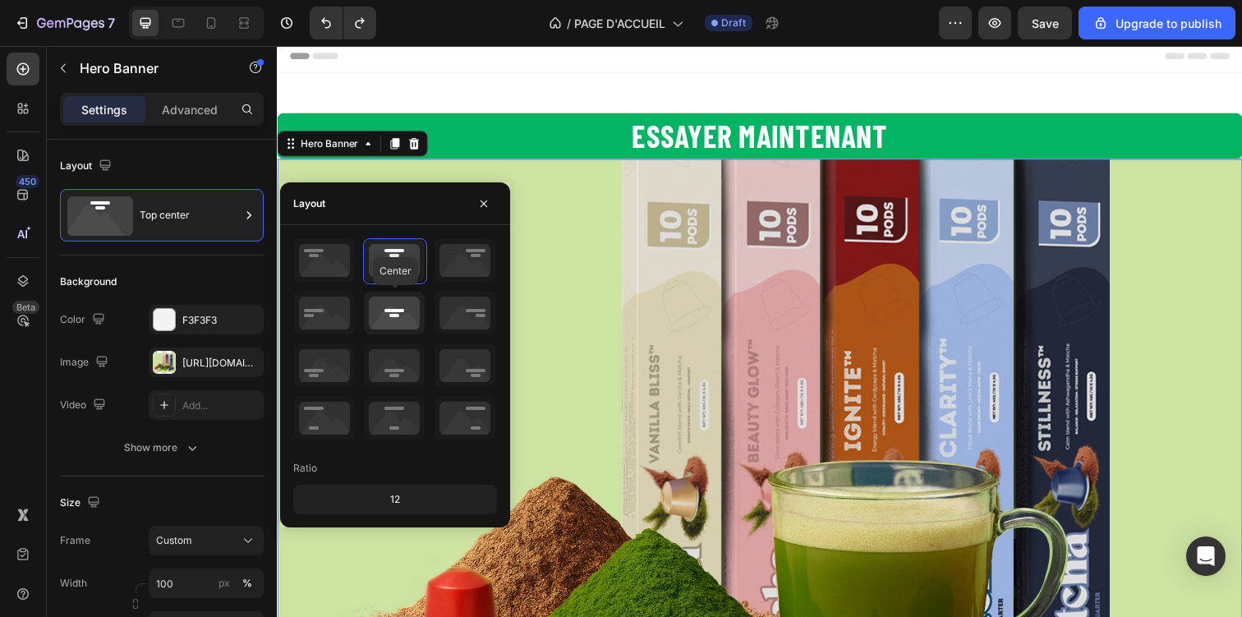
click at [382, 333] on icon at bounding box center [394, 313] width 61 height 43
click at [384, 364] on icon at bounding box center [394, 365] width 61 height 43
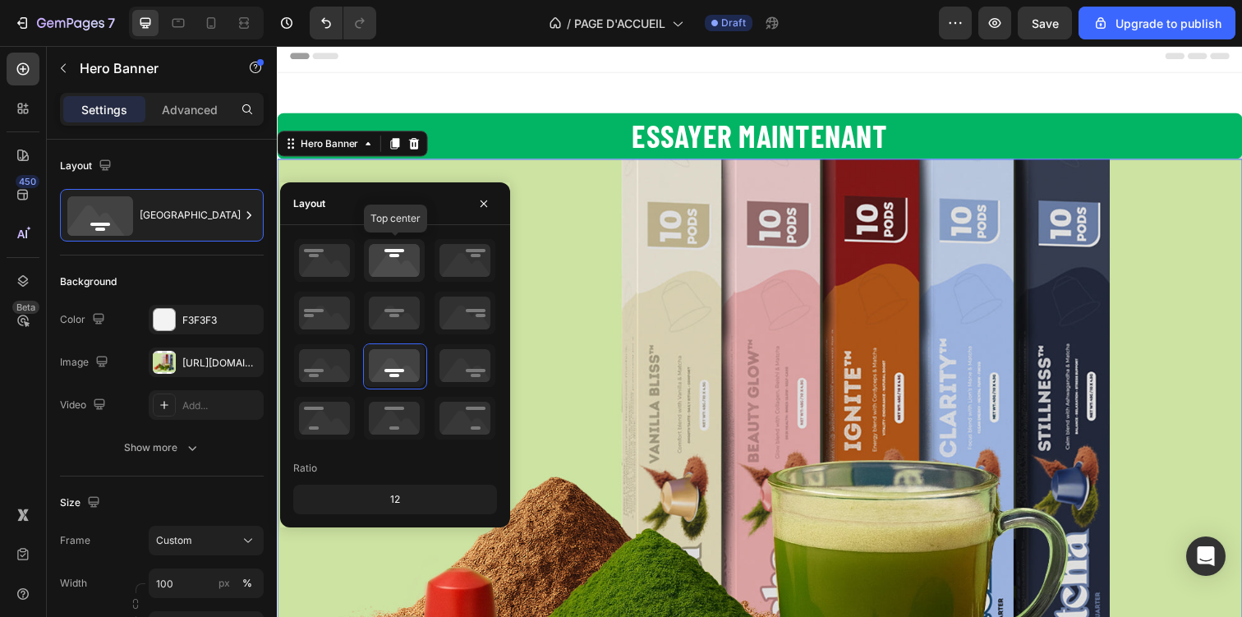
click at [393, 274] on icon at bounding box center [394, 260] width 61 height 43
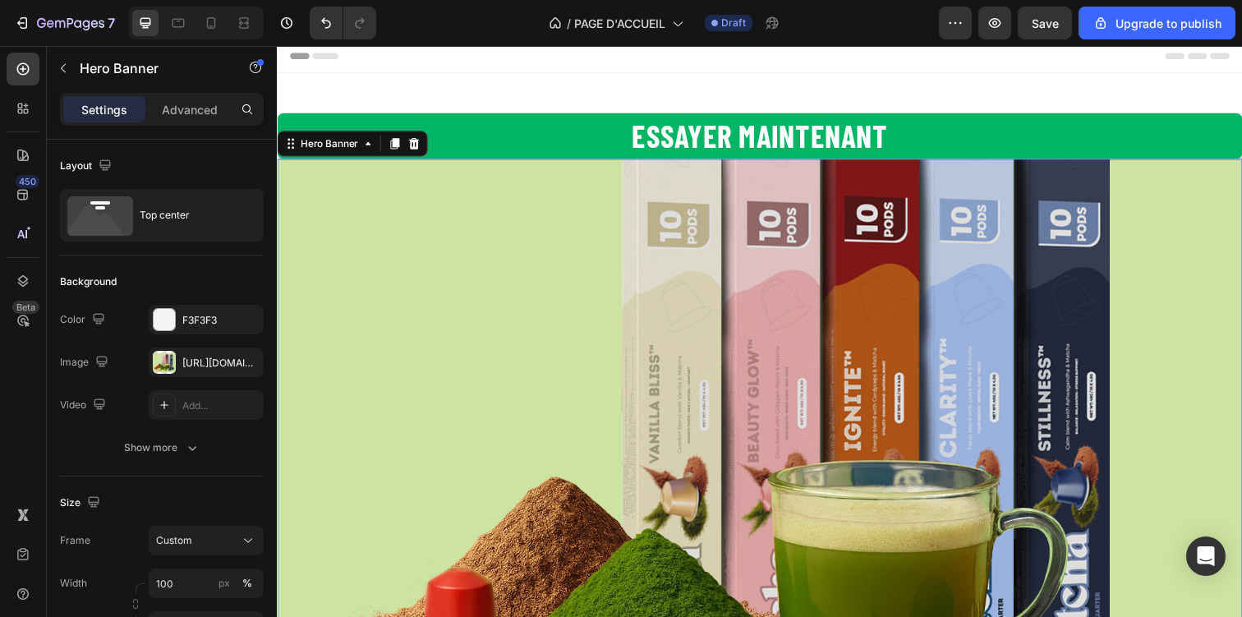
click at [615, 333] on div "Overlay" at bounding box center [770, 448] width 986 height 575
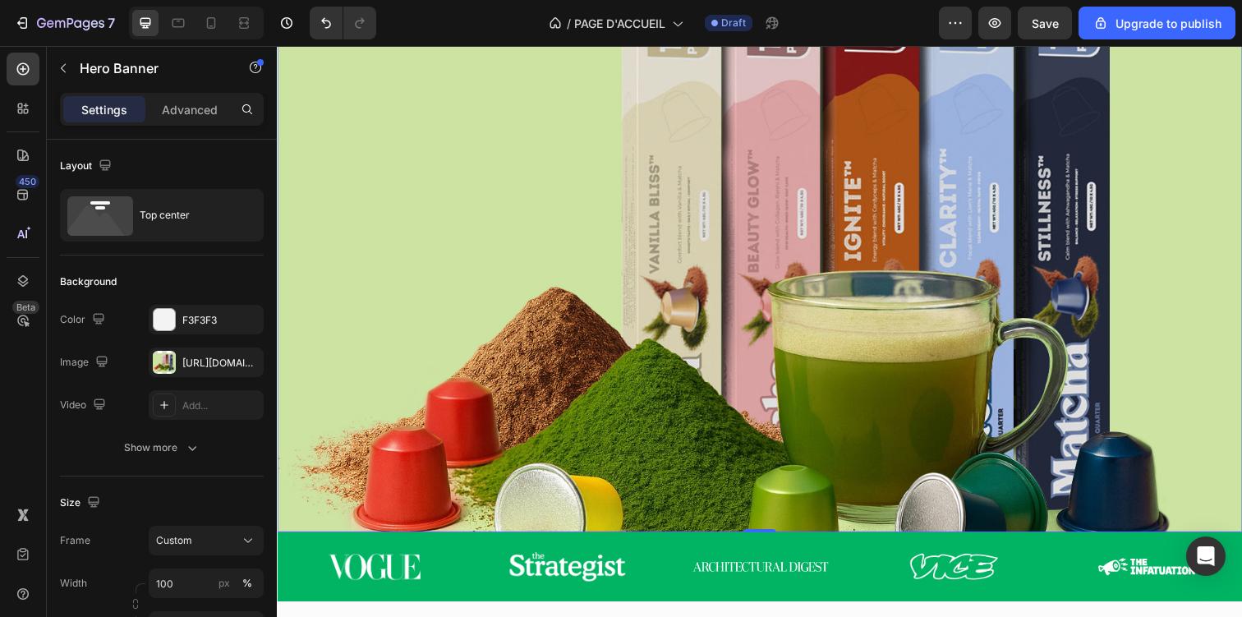
scroll to position [0, 0]
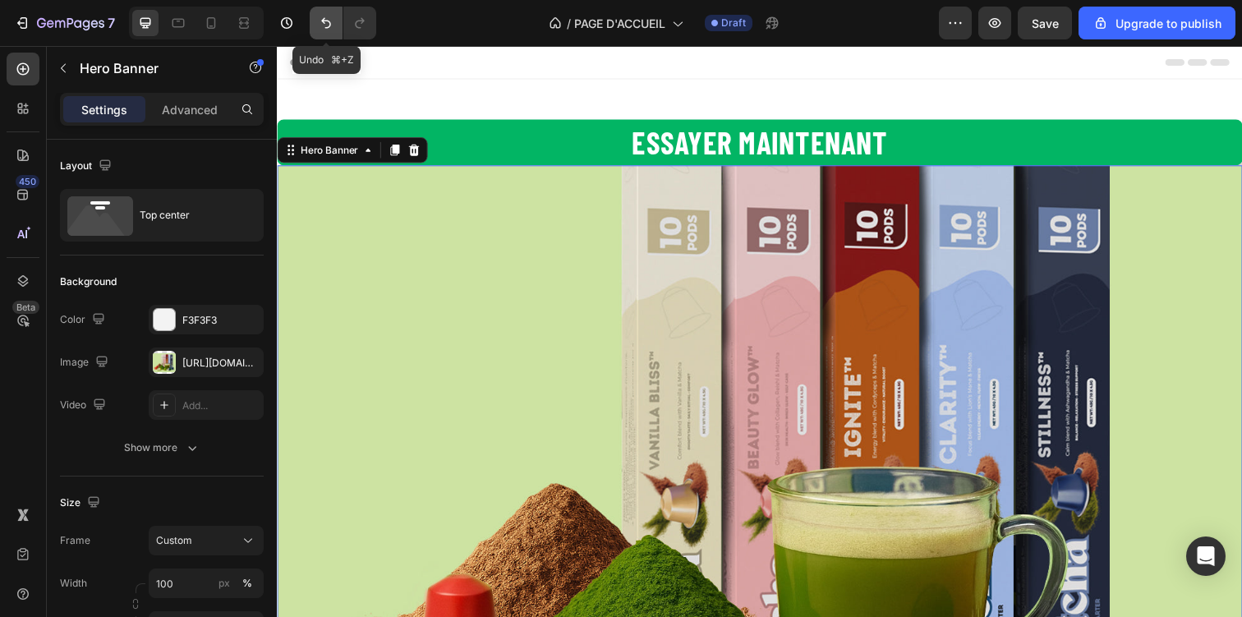
click at [321, 24] on icon "Undo/Redo" at bounding box center [326, 23] width 16 height 16
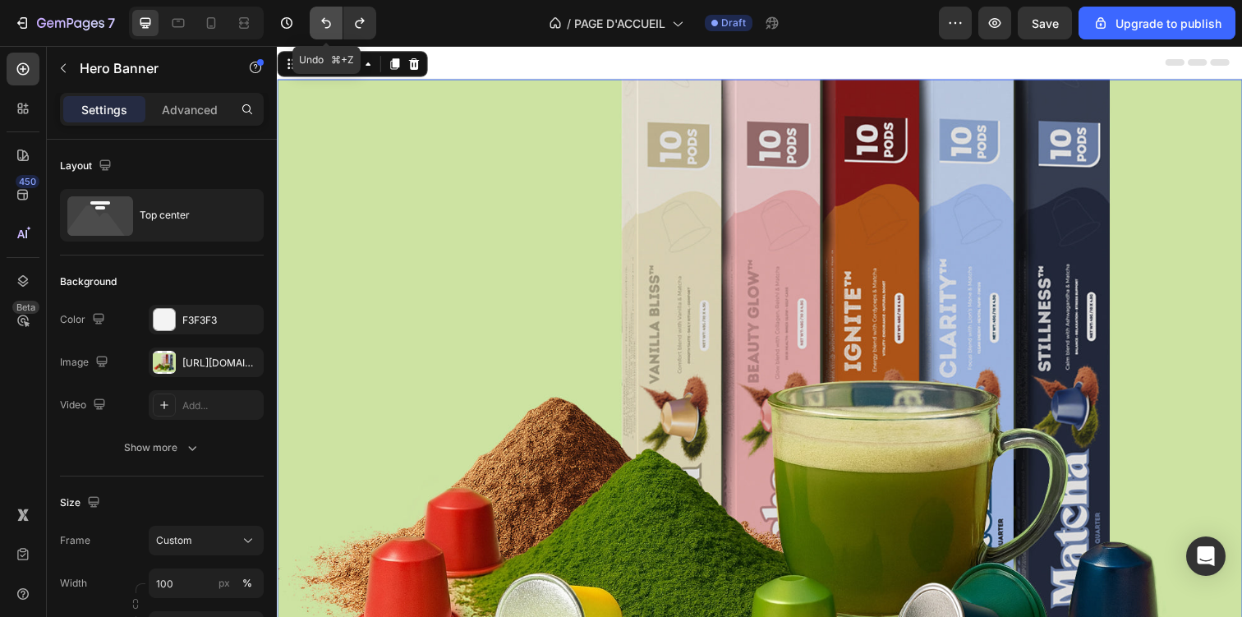
click at [321, 24] on icon "Undo/Redo" at bounding box center [326, 23] width 16 height 16
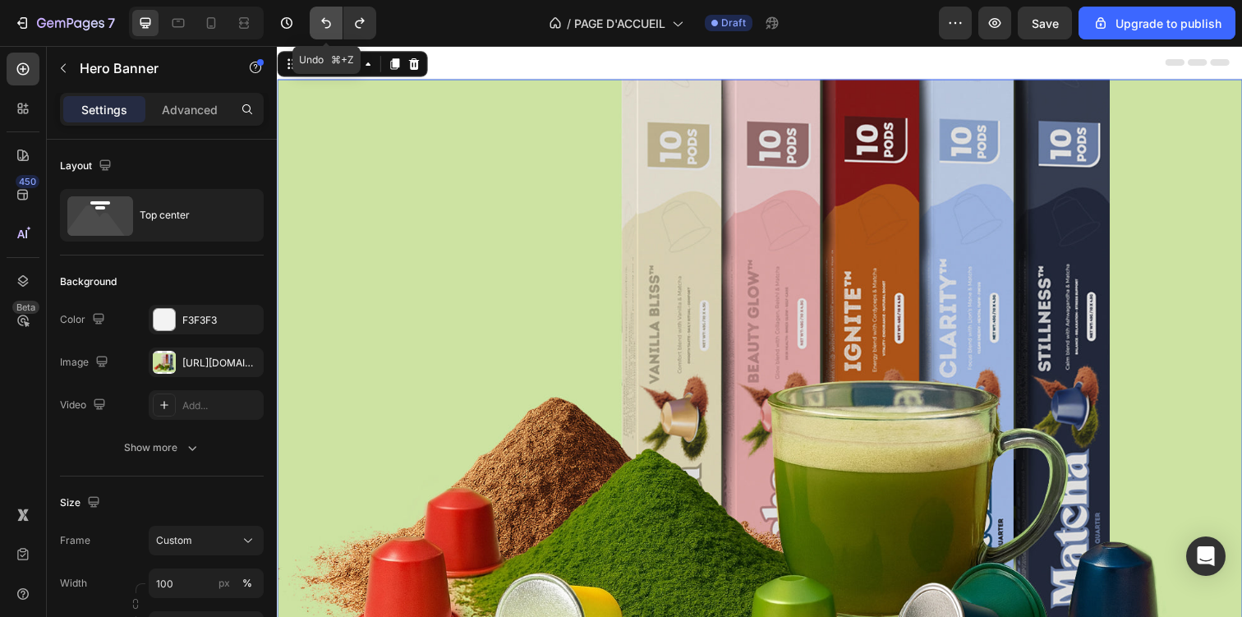
click at [321, 24] on icon "Undo/Redo" at bounding box center [326, 23] width 16 height 16
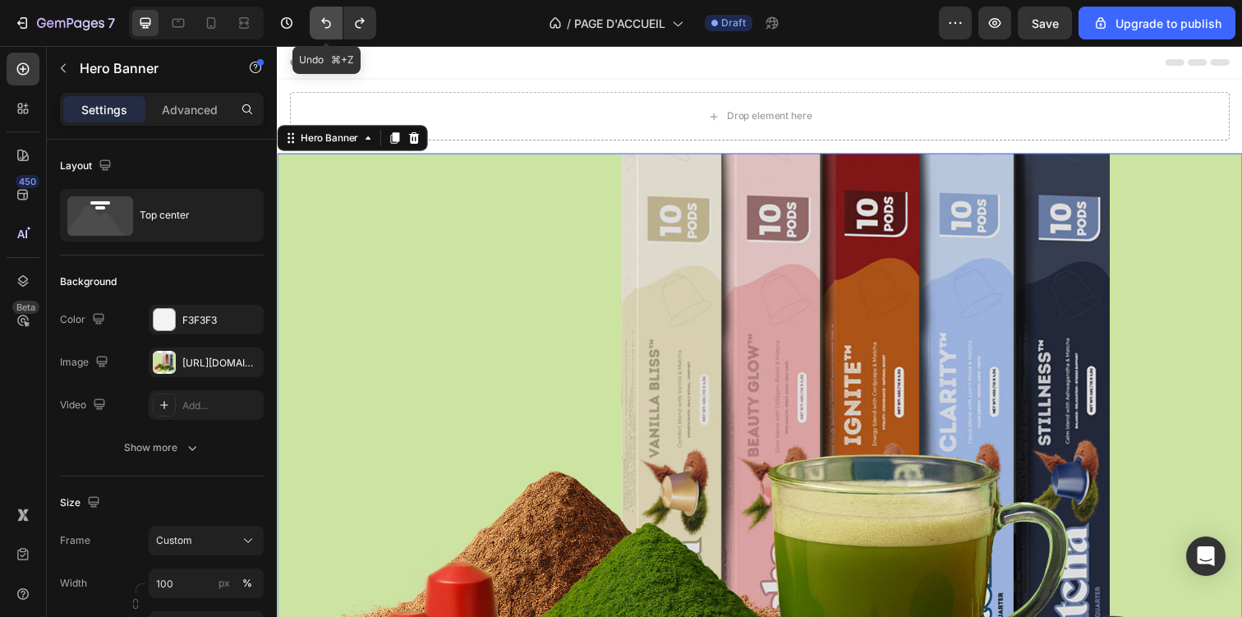
click at [321, 24] on icon "Undo/Redo" at bounding box center [326, 23] width 16 height 16
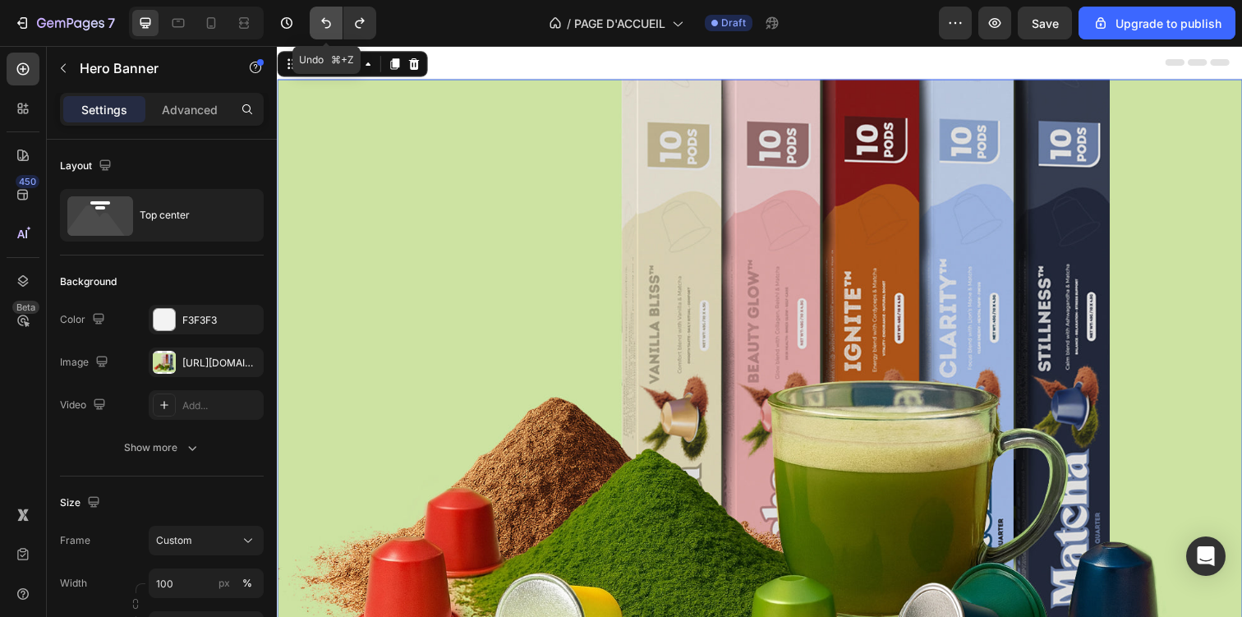
click at [321, 24] on icon "Undo/Redo" at bounding box center [326, 23] width 16 height 16
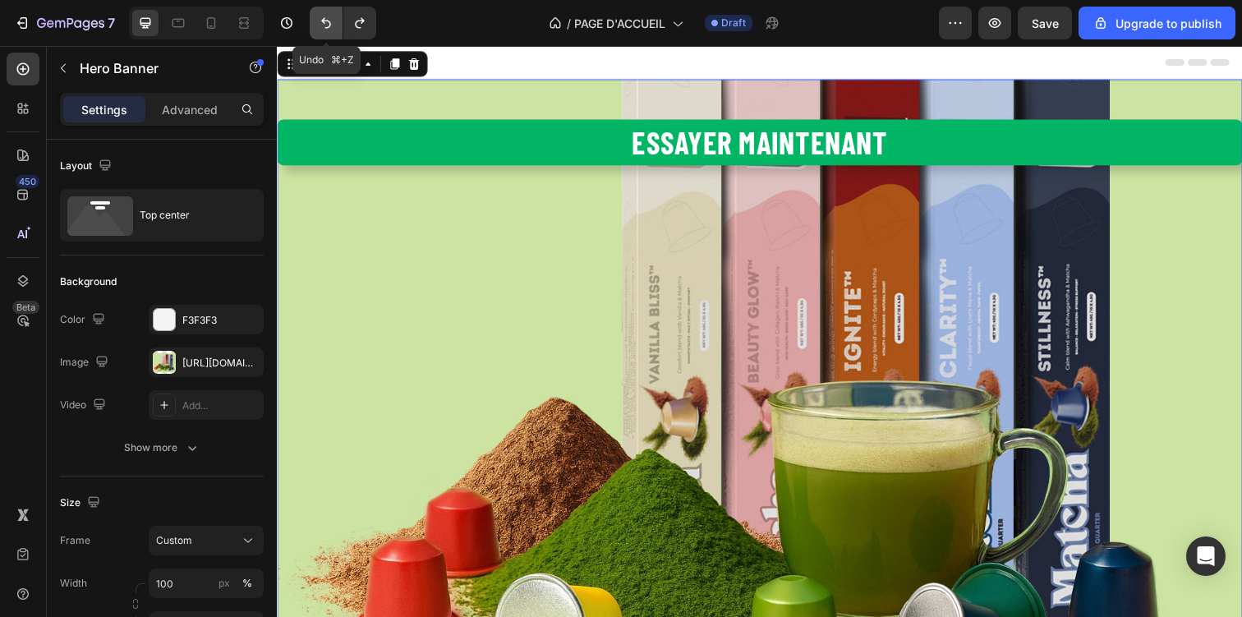
click at [321, 24] on icon "Undo/Redo" at bounding box center [326, 23] width 16 height 16
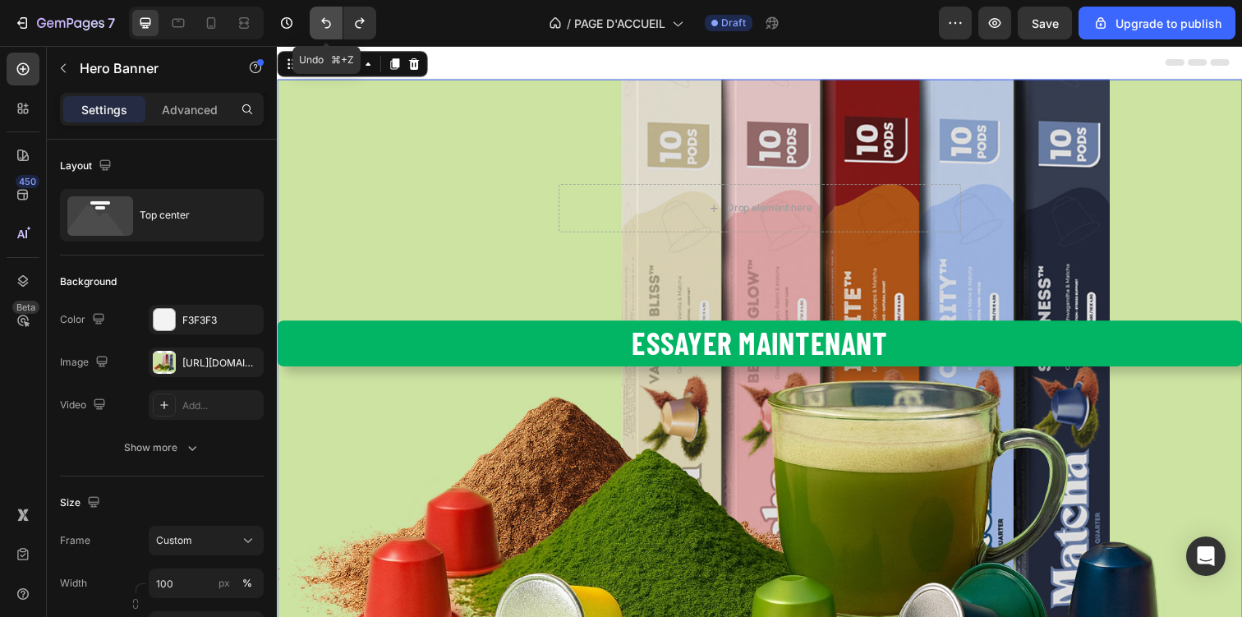
click at [321, 24] on icon "Undo/Redo" at bounding box center [326, 23] width 16 height 16
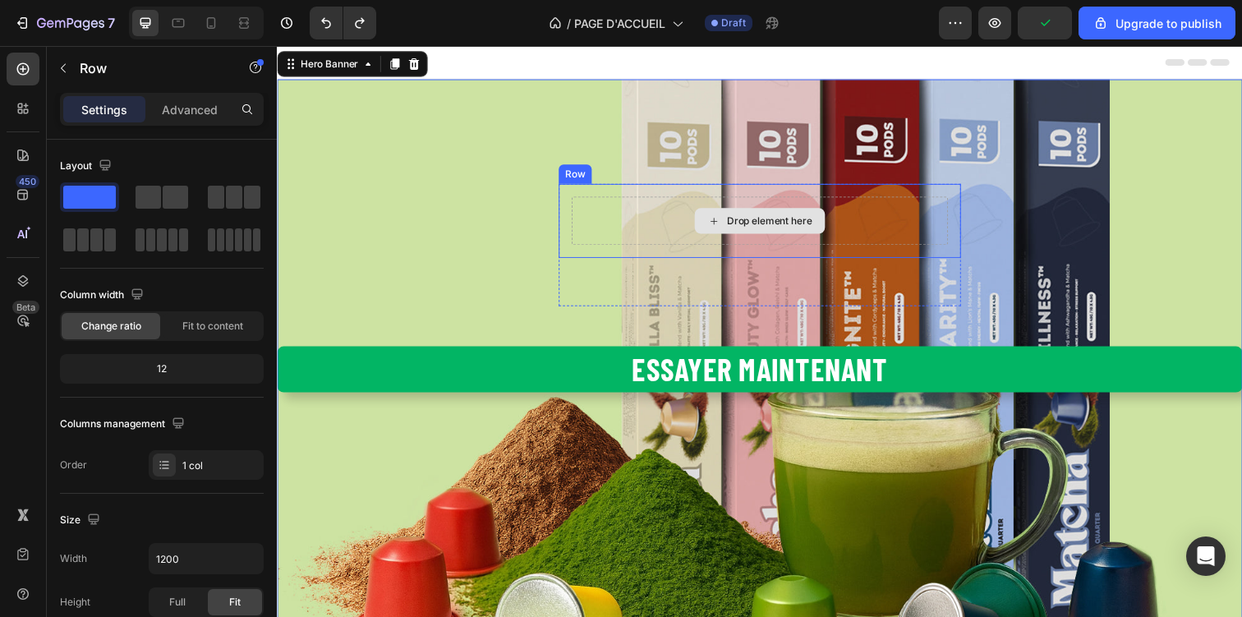
click at [655, 246] on div "Drop element here" at bounding box center [769, 224] width 384 height 49
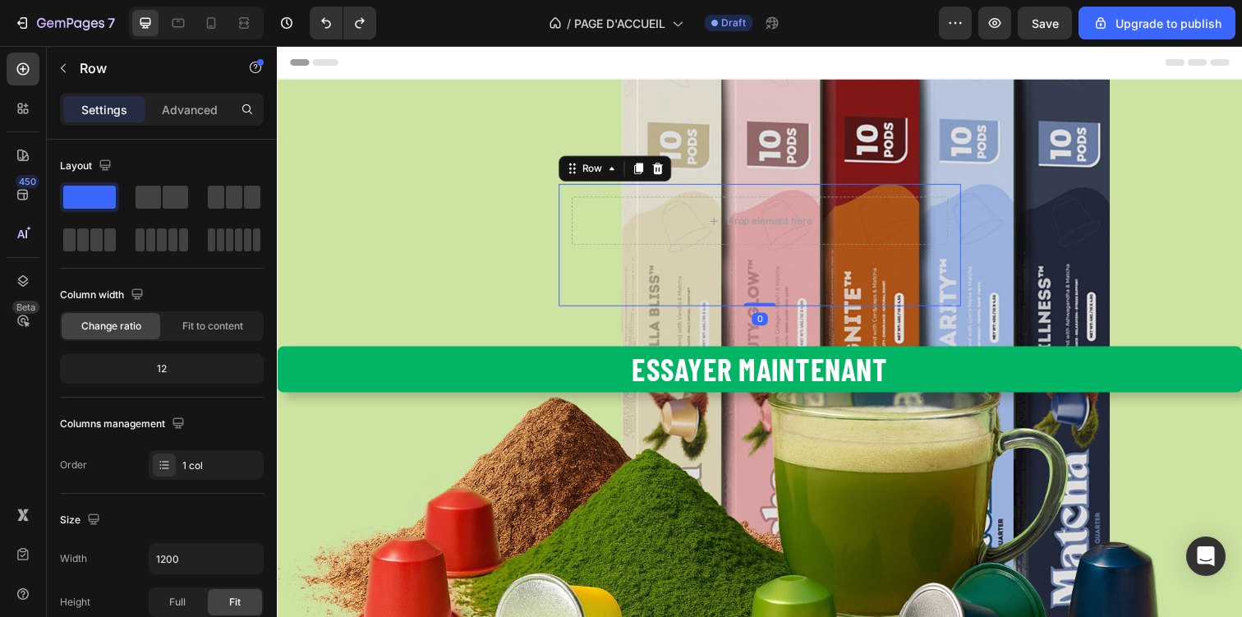
click at [641, 307] on div "Drop element here Row Row 0" at bounding box center [769, 248] width 411 height 125
click at [662, 177] on icon at bounding box center [665, 170] width 13 height 13
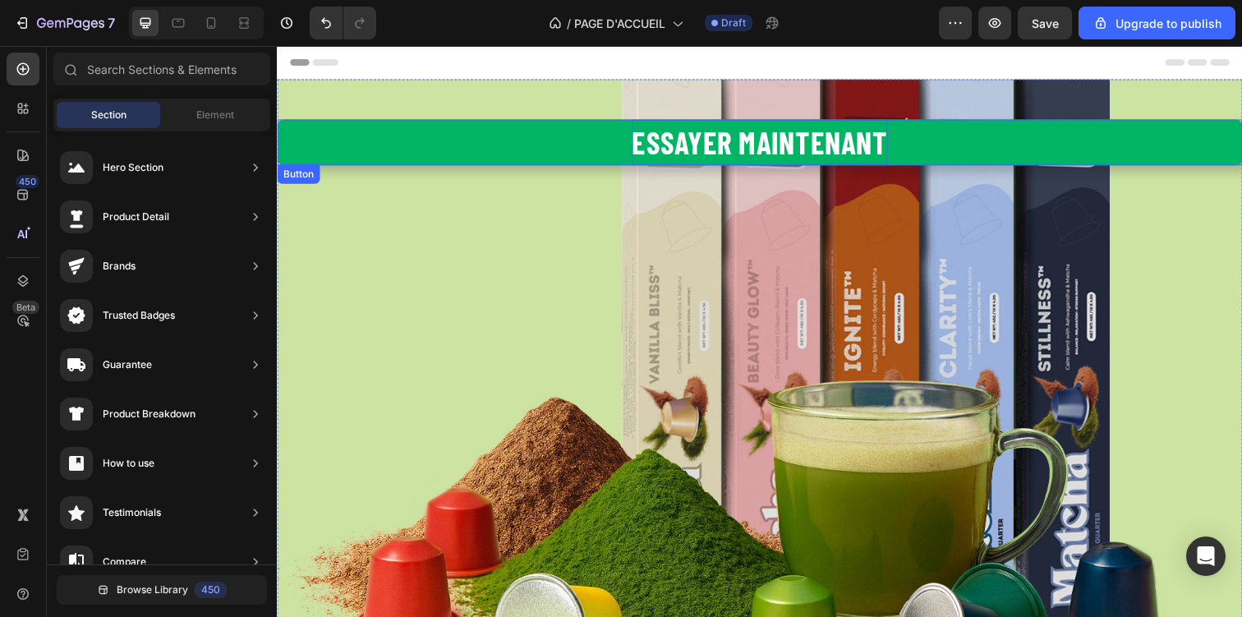
click at [641, 146] on p "Essayer maintenant" at bounding box center [769, 144] width 261 height 47
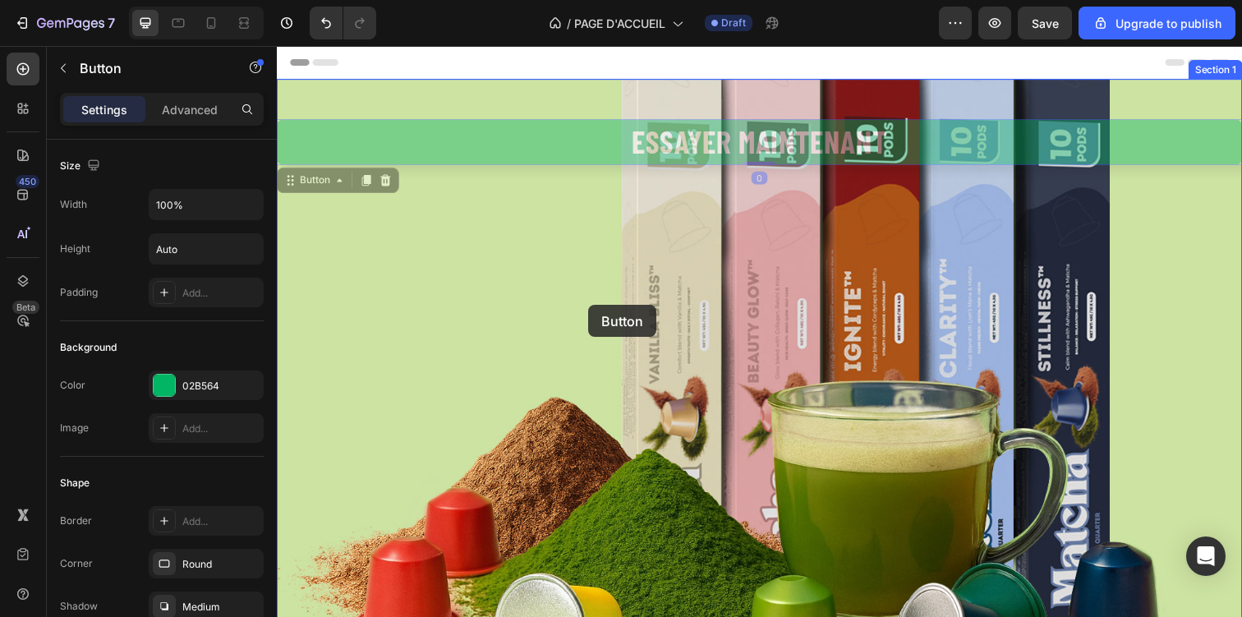
drag, startPoint x: 605, startPoint y: 148, endPoint x: 595, endPoint y: 310, distance: 163.0
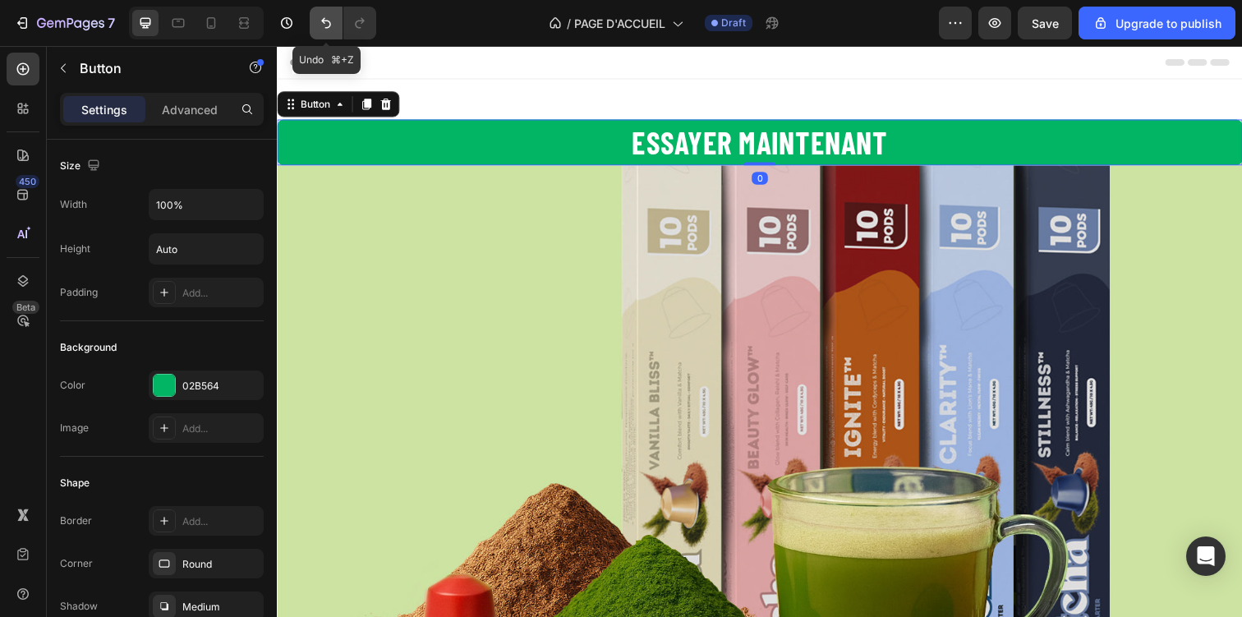
click at [338, 31] on button "Undo/Redo" at bounding box center [326, 23] width 33 height 33
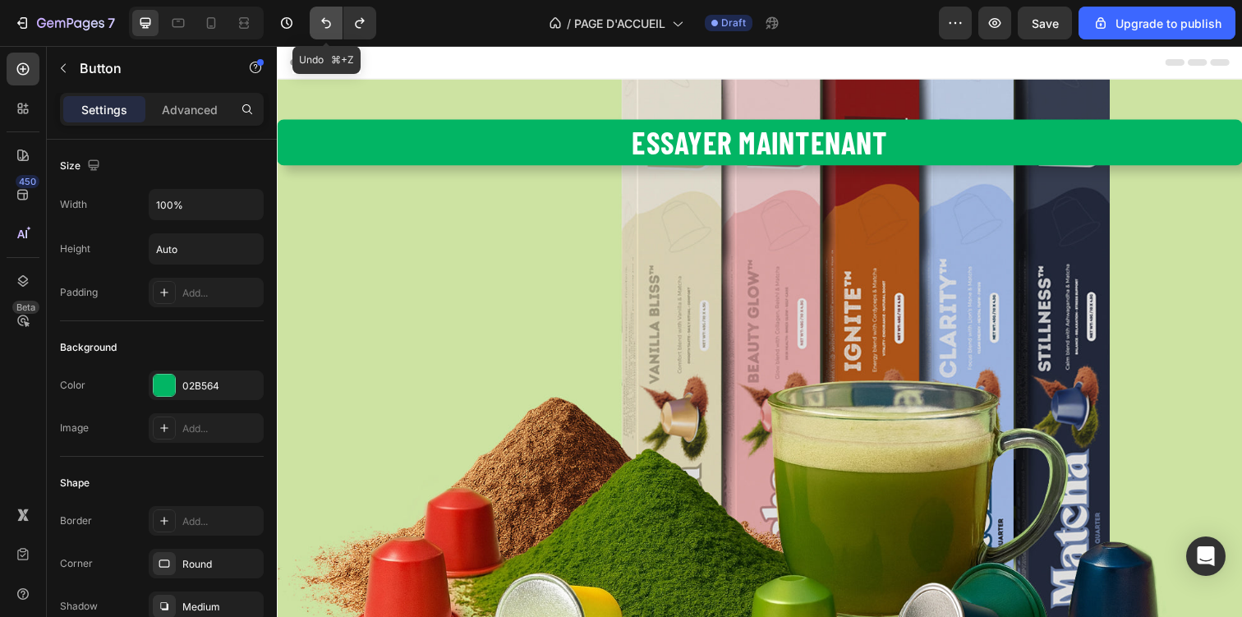
click at [338, 31] on button "Undo/Redo" at bounding box center [326, 23] width 33 height 33
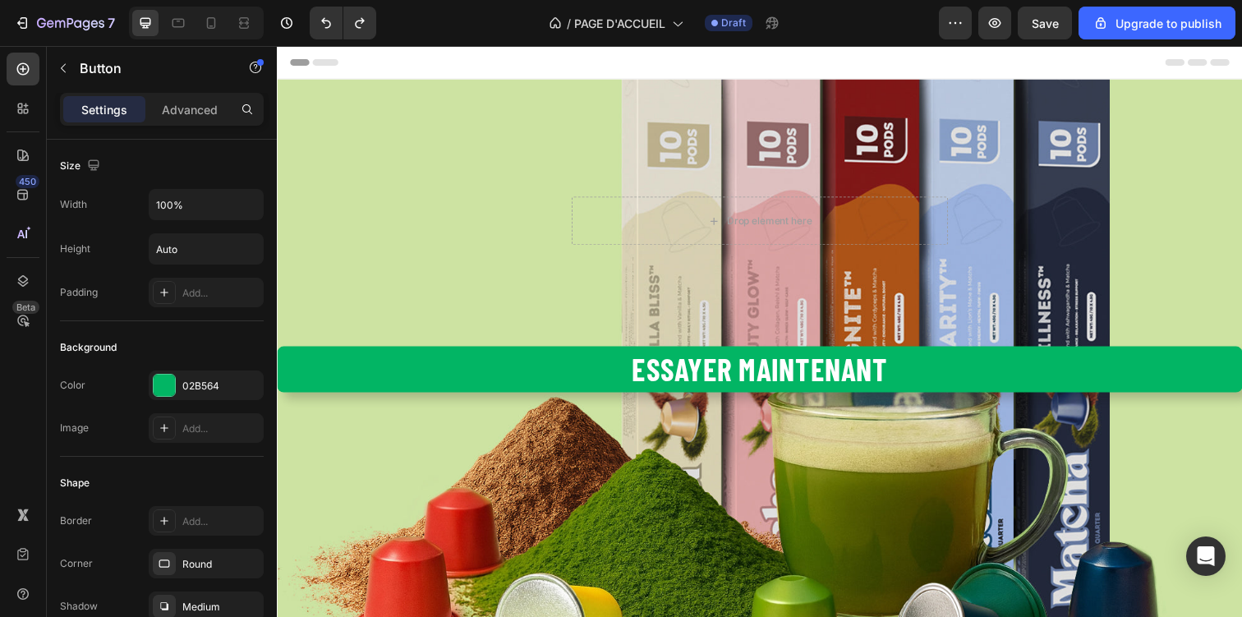
click at [404, 391] on button "Essayer maintenant" at bounding box center [770, 375] width 986 height 47
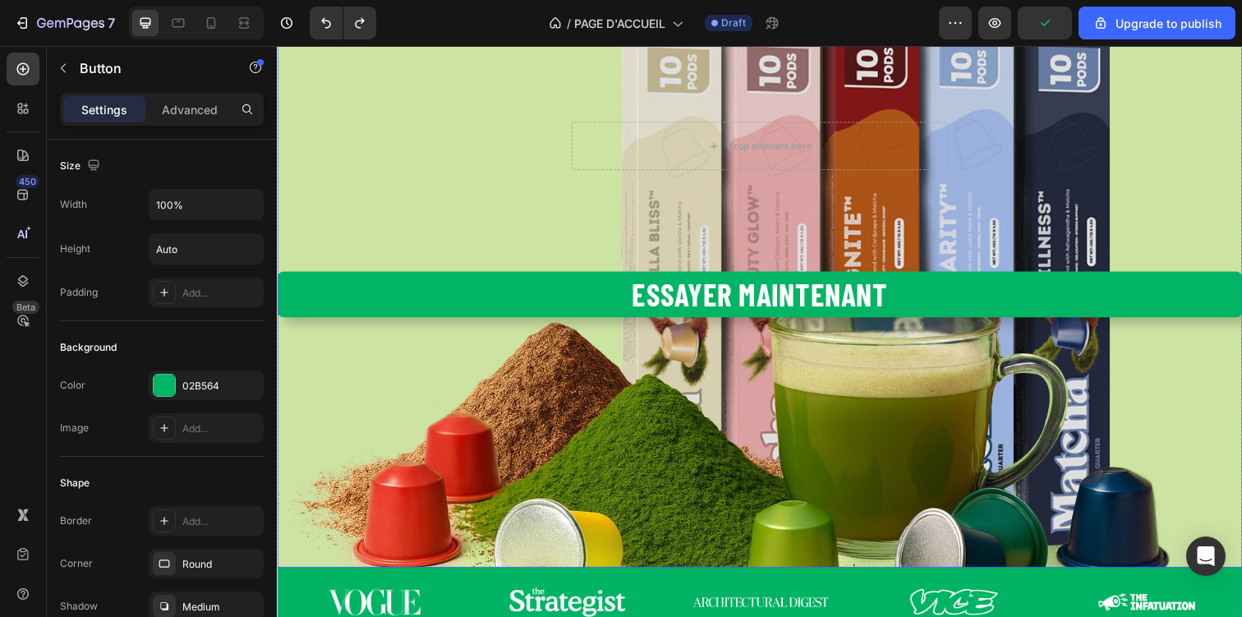
scroll to position [78, 0]
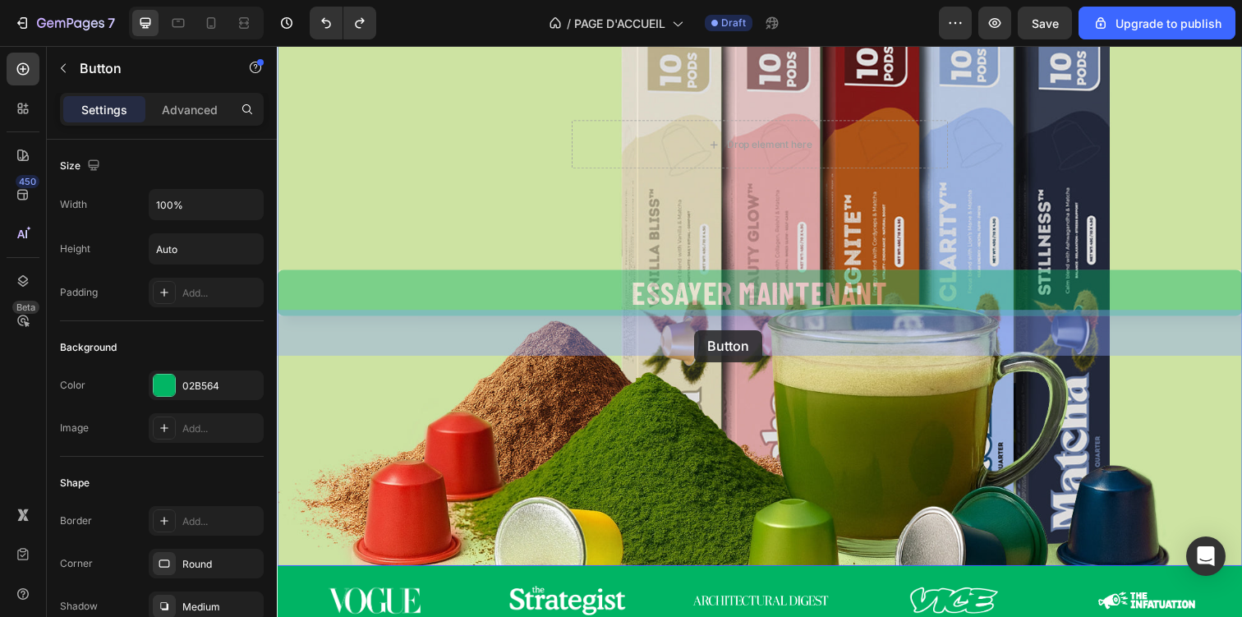
drag, startPoint x: 589, startPoint y: 310, endPoint x: 703, endPoint y: 333, distance: 116.6
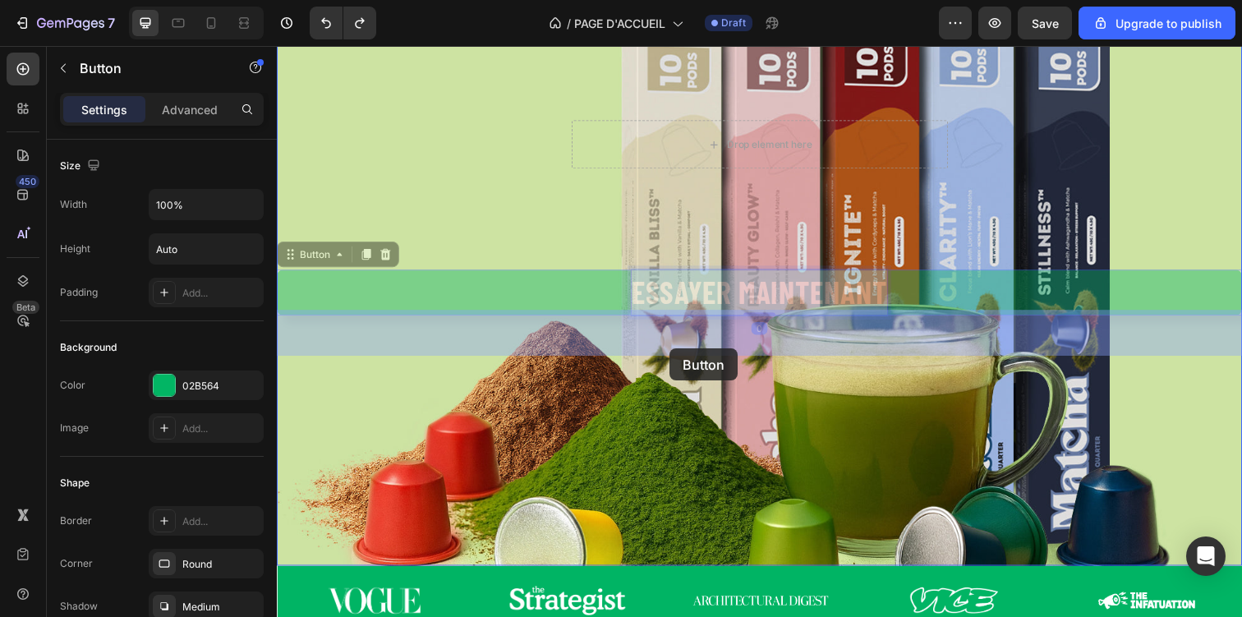
drag, startPoint x: 682, startPoint y: 308, endPoint x: 679, endPoint y: 353, distance: 45.2
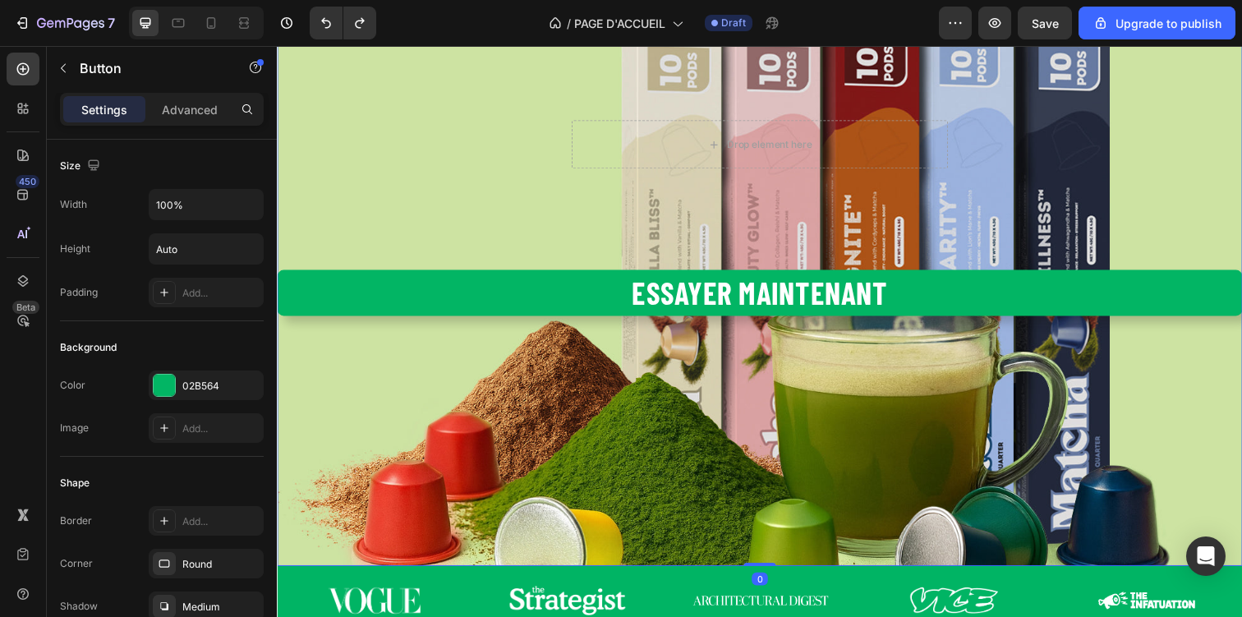
click at [618, 386] on div "Overlay" at bounding box center [770, 289] width 986 height 575
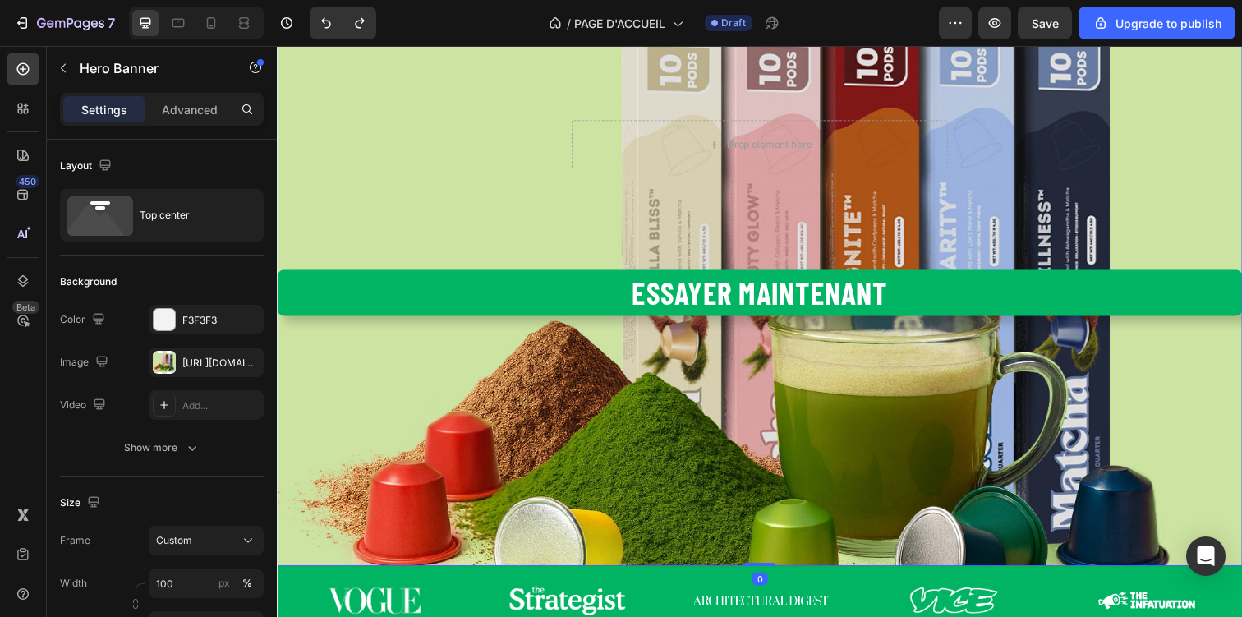
click at [591, 309] on button "Essayer maintenant" at bounding box center [770, 297] width 986 height 47
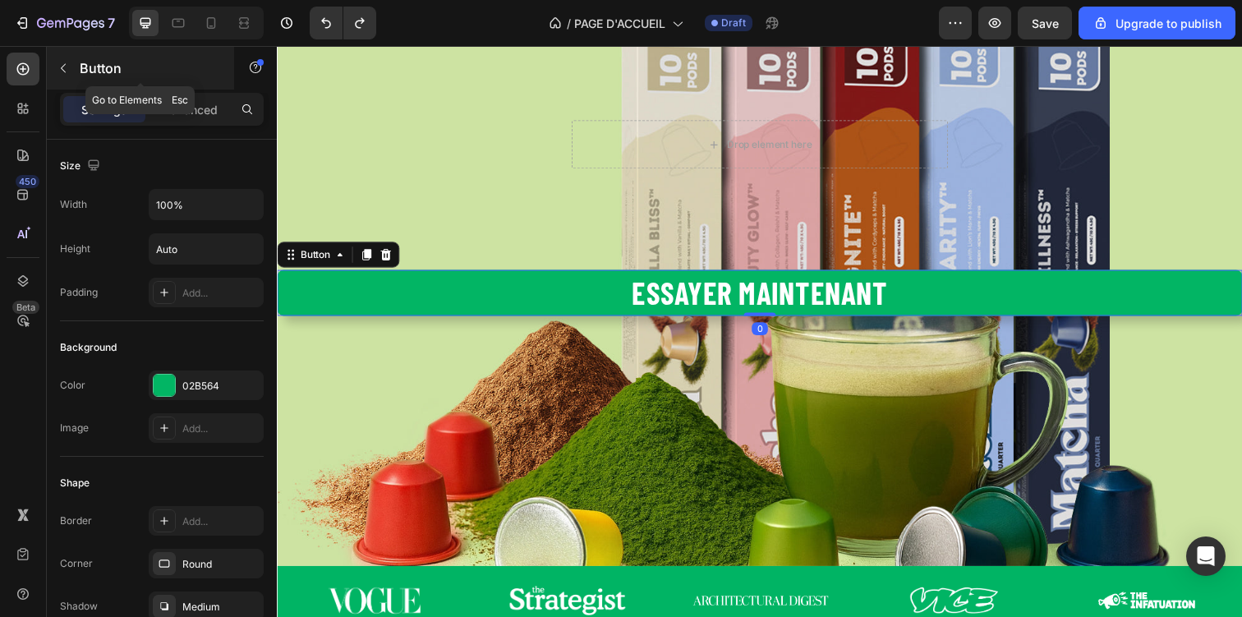
click at [70, 69] on button "button" at bounding box center [63, 68] width 26 height 26
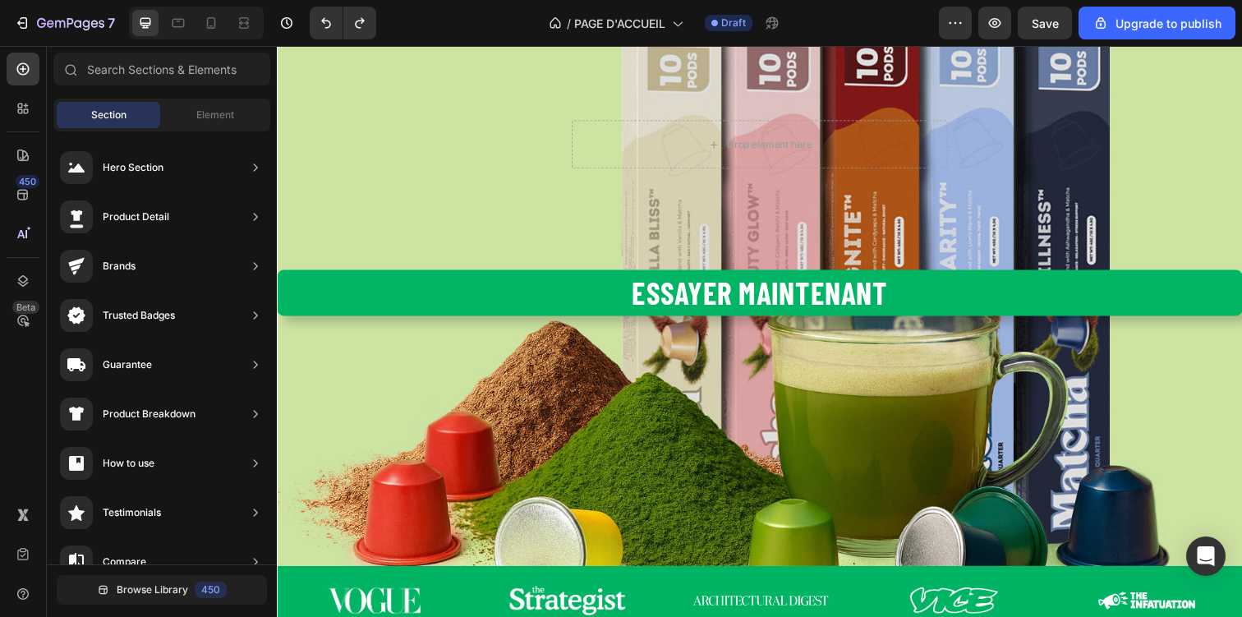
scroll to position [125, 0]
click at [205, 113] on span "Element" at bounding box center [215, 115] width 38 height 15
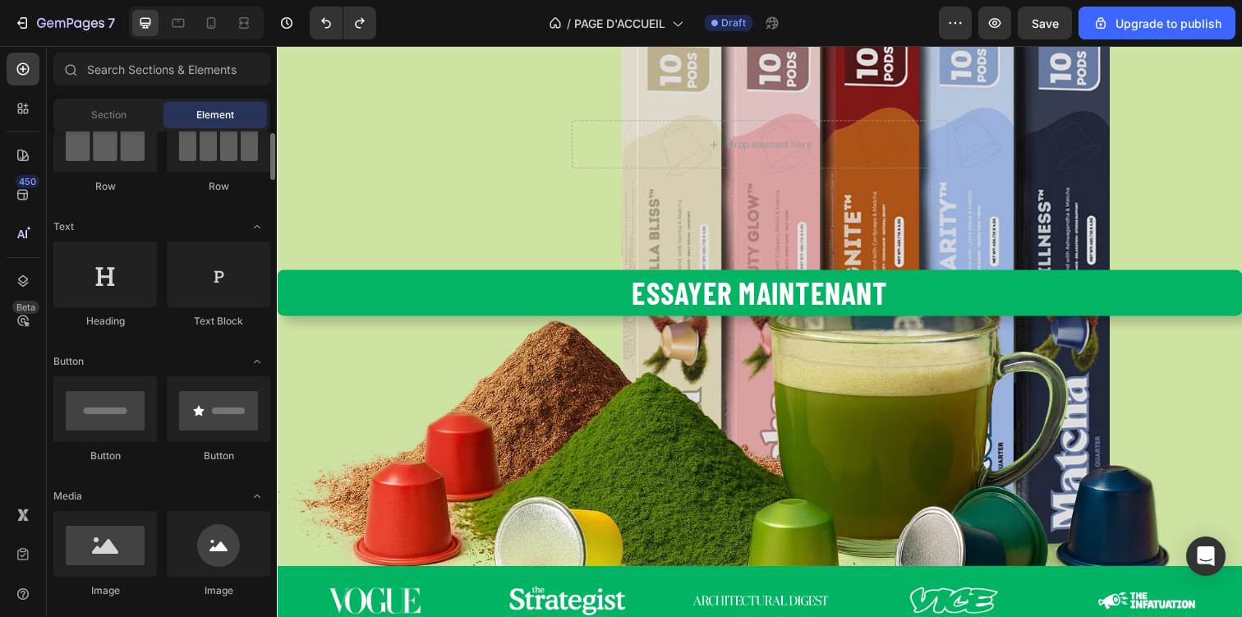
scroll to position [173, 0]
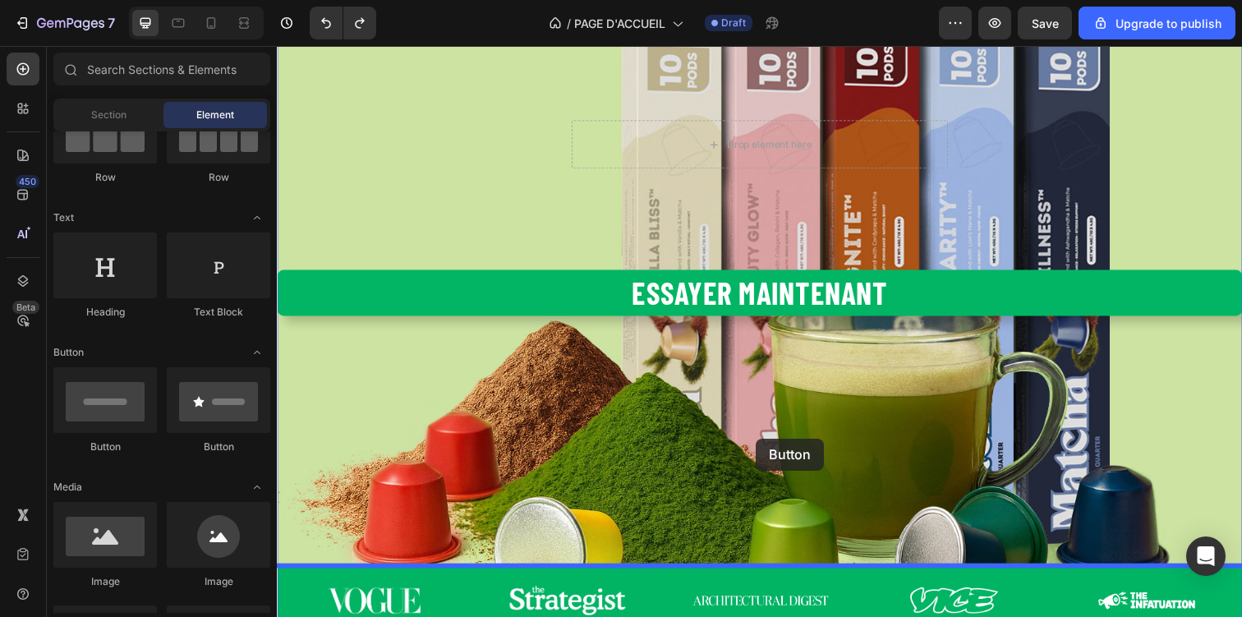
drag, startPoint x: 368, startPoint y: 467, endPoint x: 765, endPoint y: 446, distance: 398.1
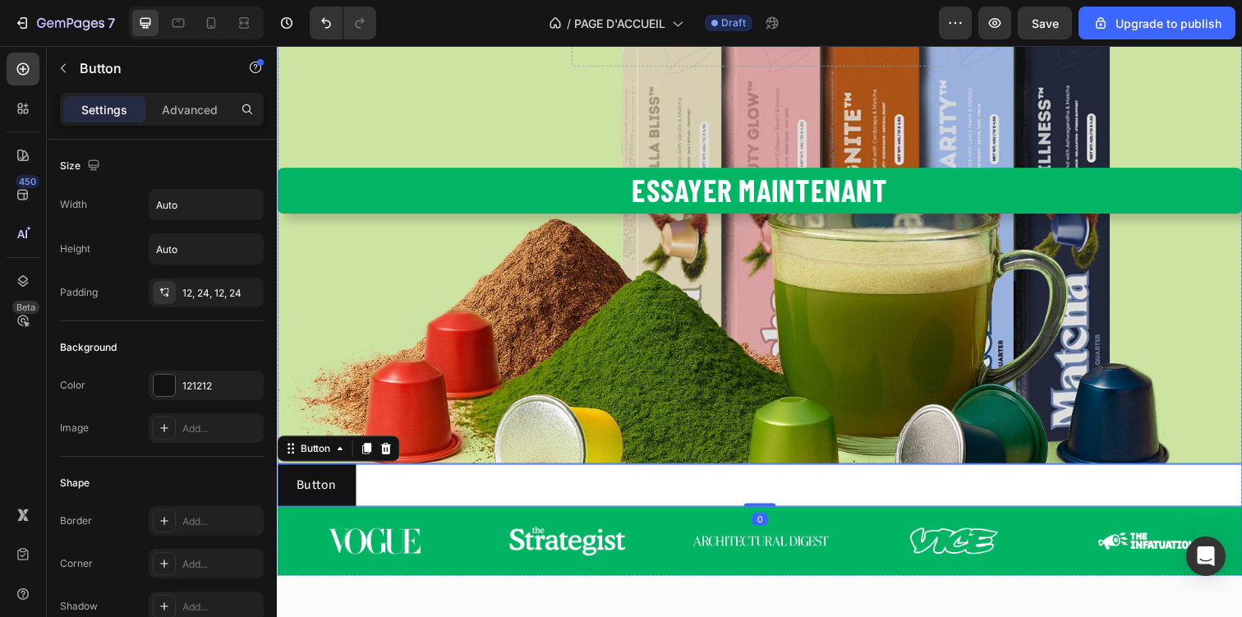
scroll to position [216, 0]
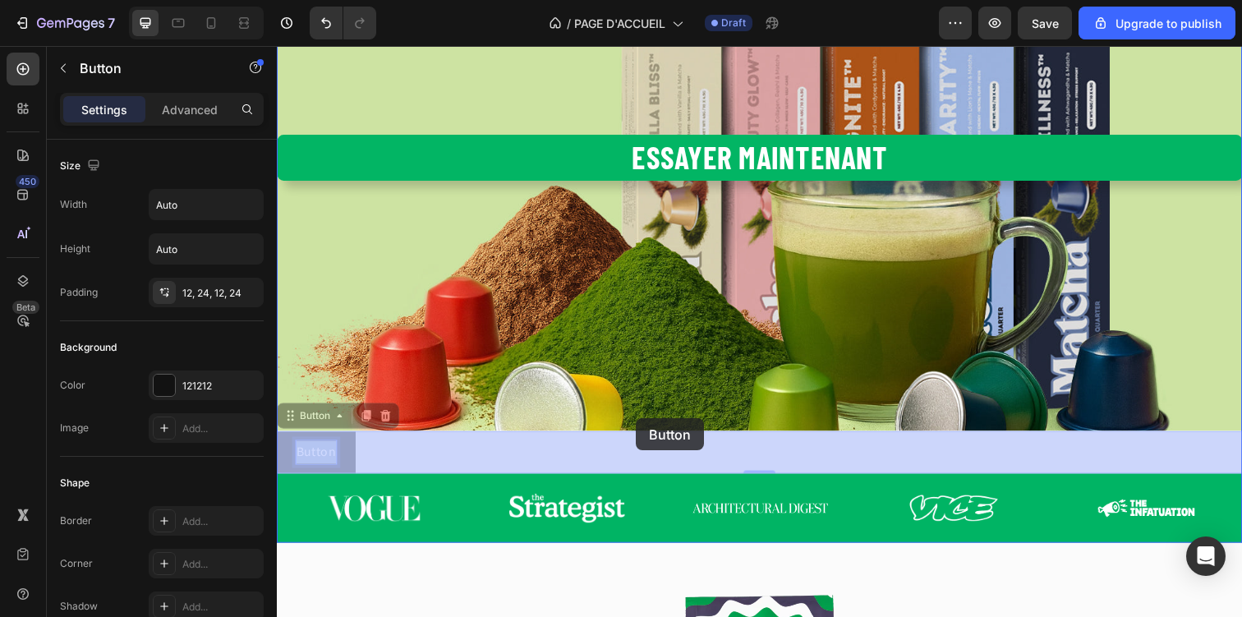
drag, startPoint x: 317, startPoint y: 470, endPoint x: 641, endPoint y: 425, distance: 326.7
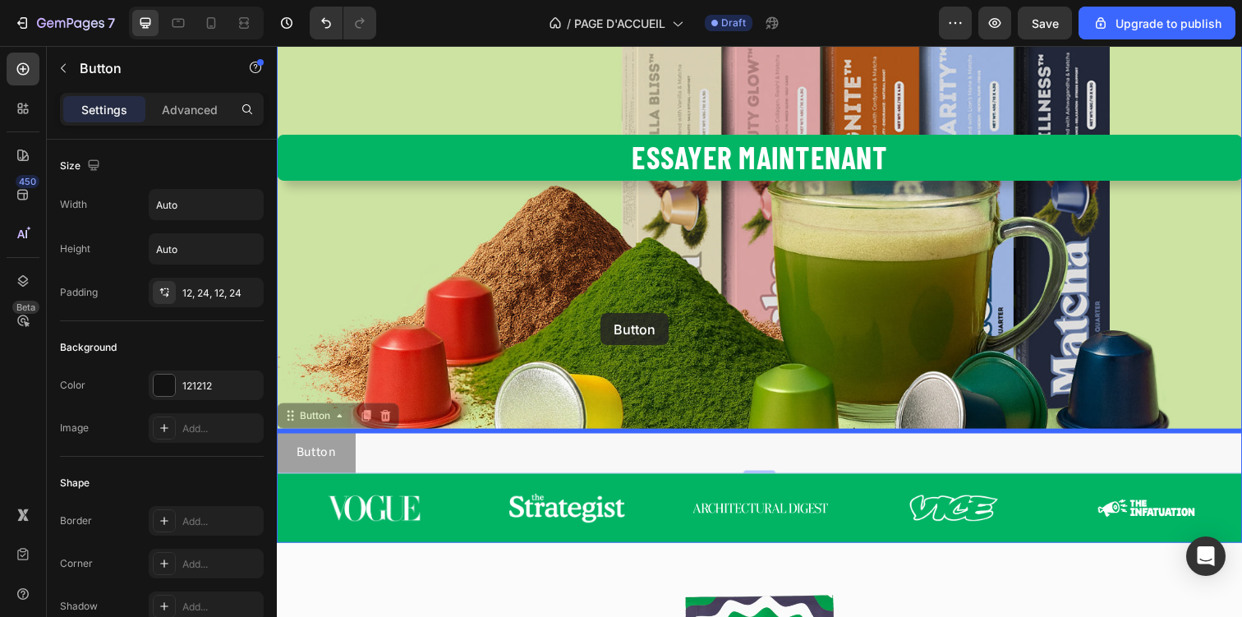
drag, startPoint x: 319, startPoint y: 433, endPoint x: 607, endPoint y: 319, distance: 309.3
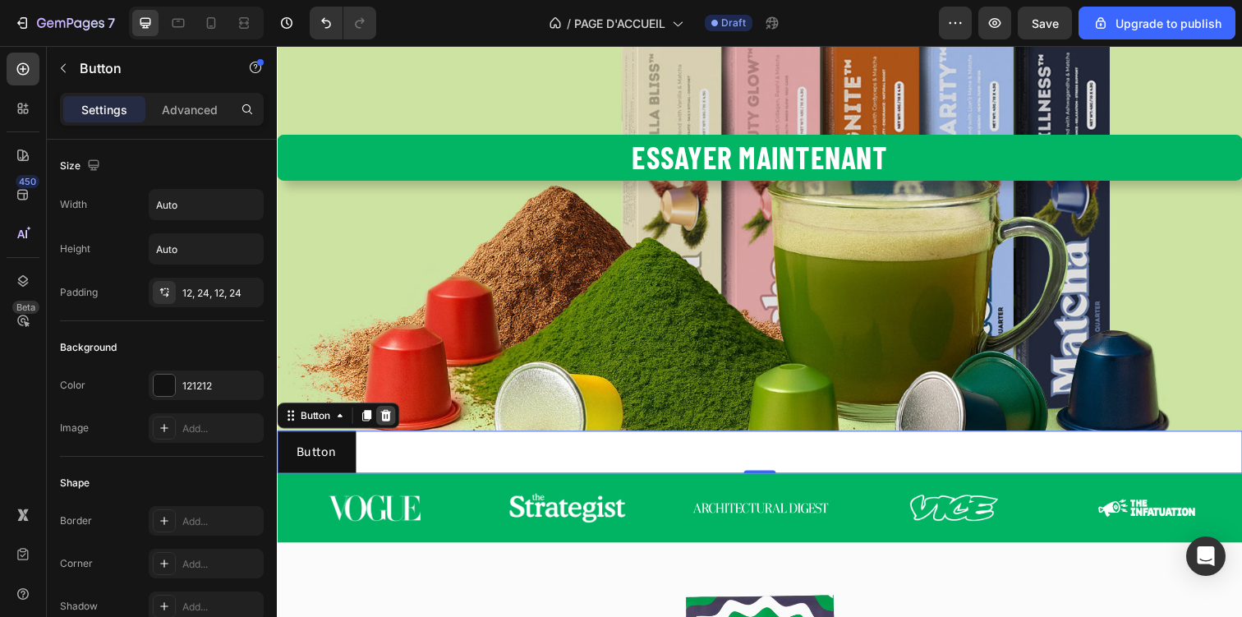
click at [393, 424] on icon at bounding box center [387, 422] width 13 height 13
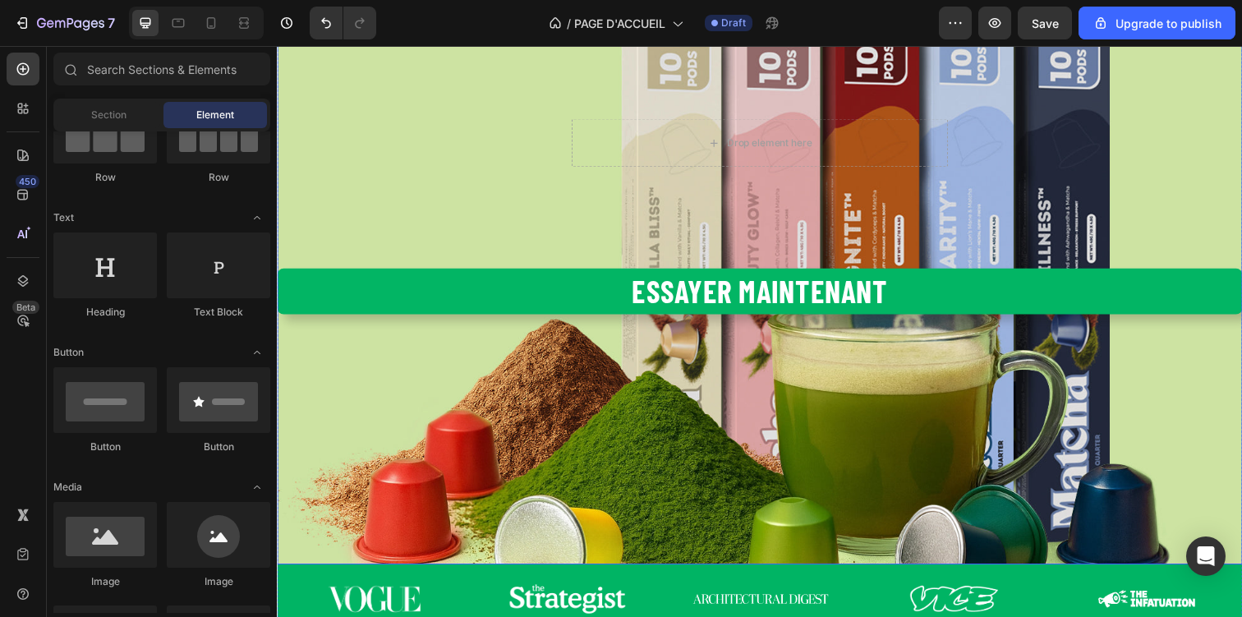
scroll to position [88, 0]
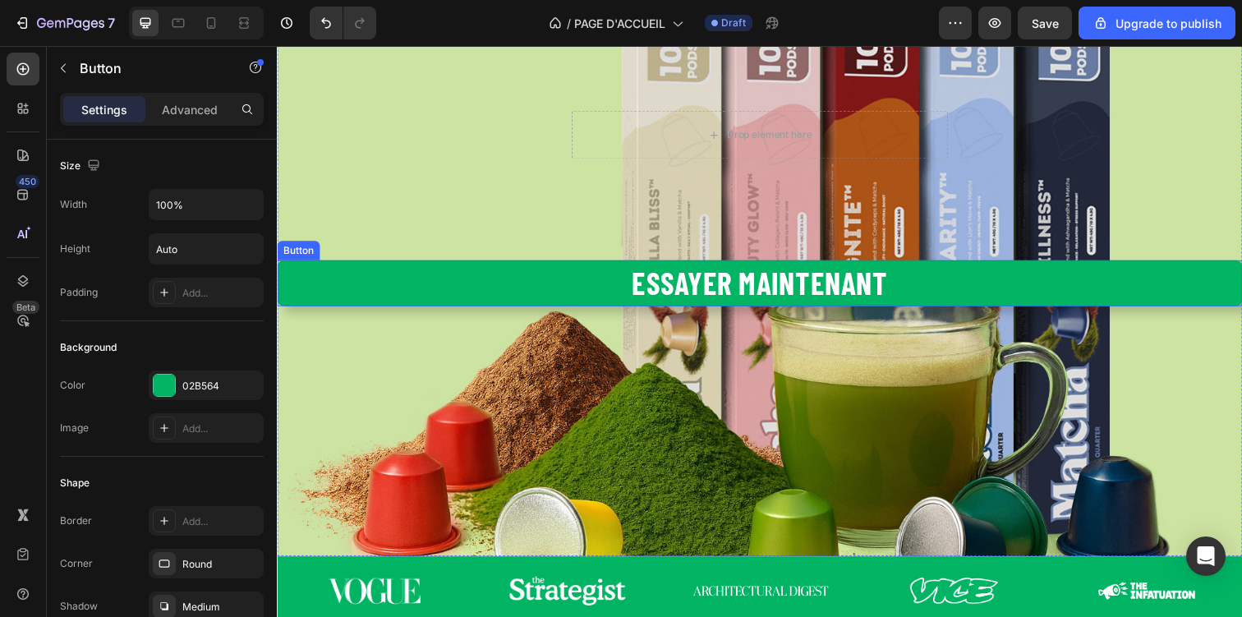
click at [963, 301] on button "Essayer maintenant" at bounding box center [770, 287] width 986 height 47
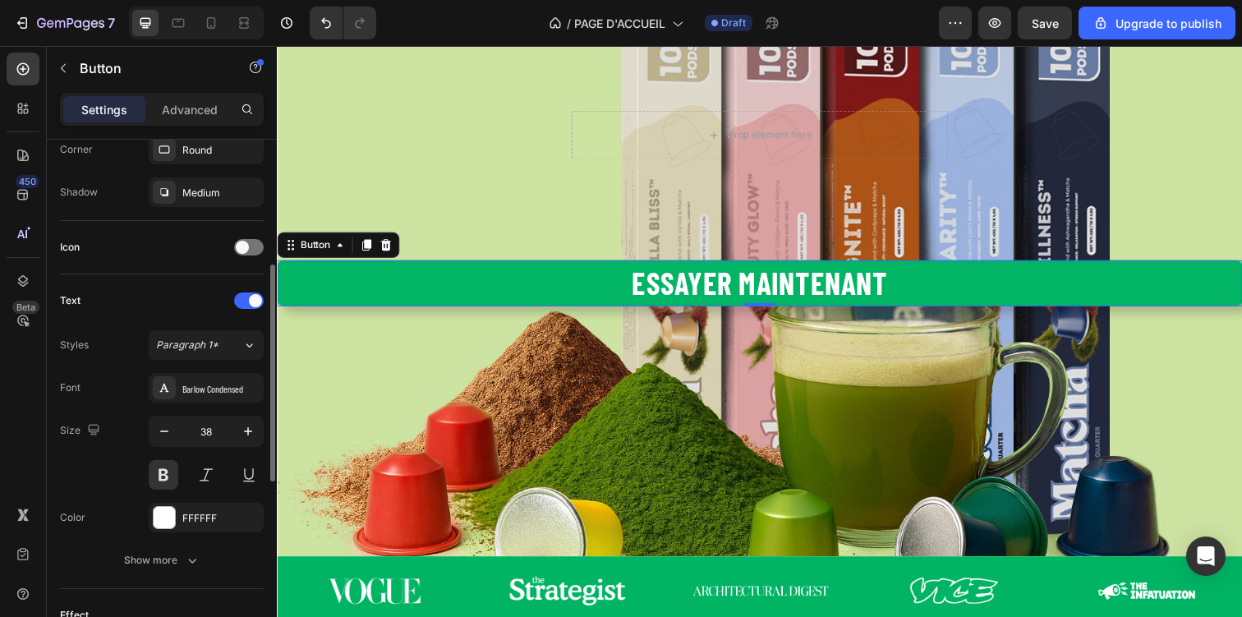
scroll to position [368, 0]
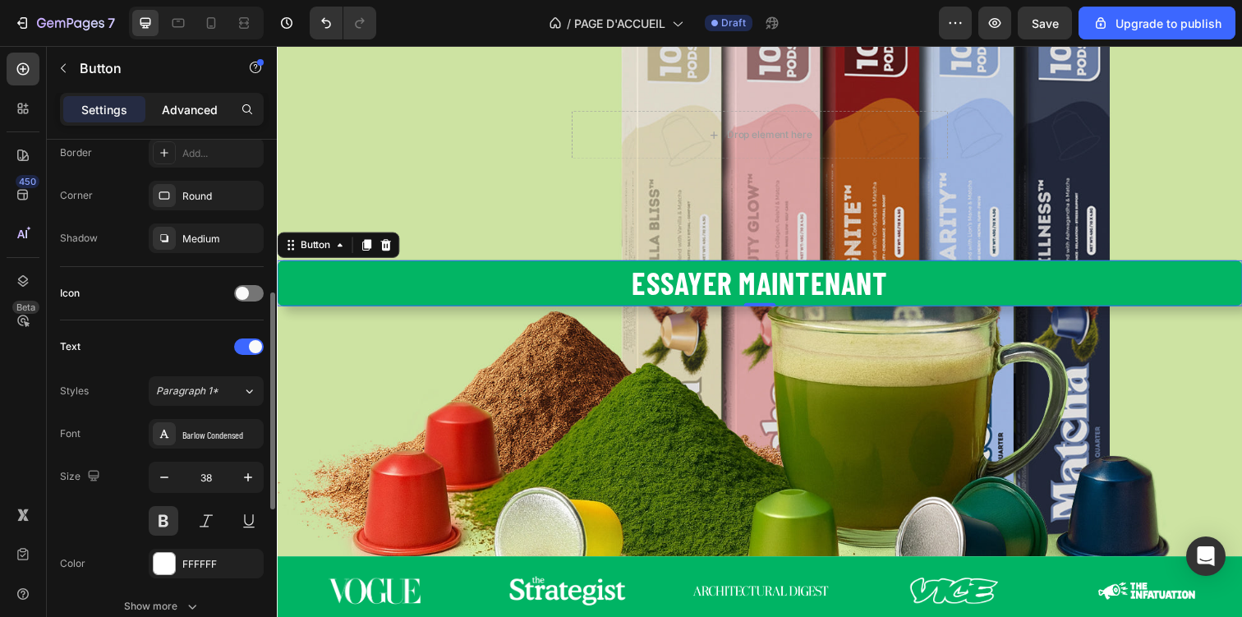
click at [194, 119] on div "Advanced" at bounding box center [190, 109] width 82 height 26
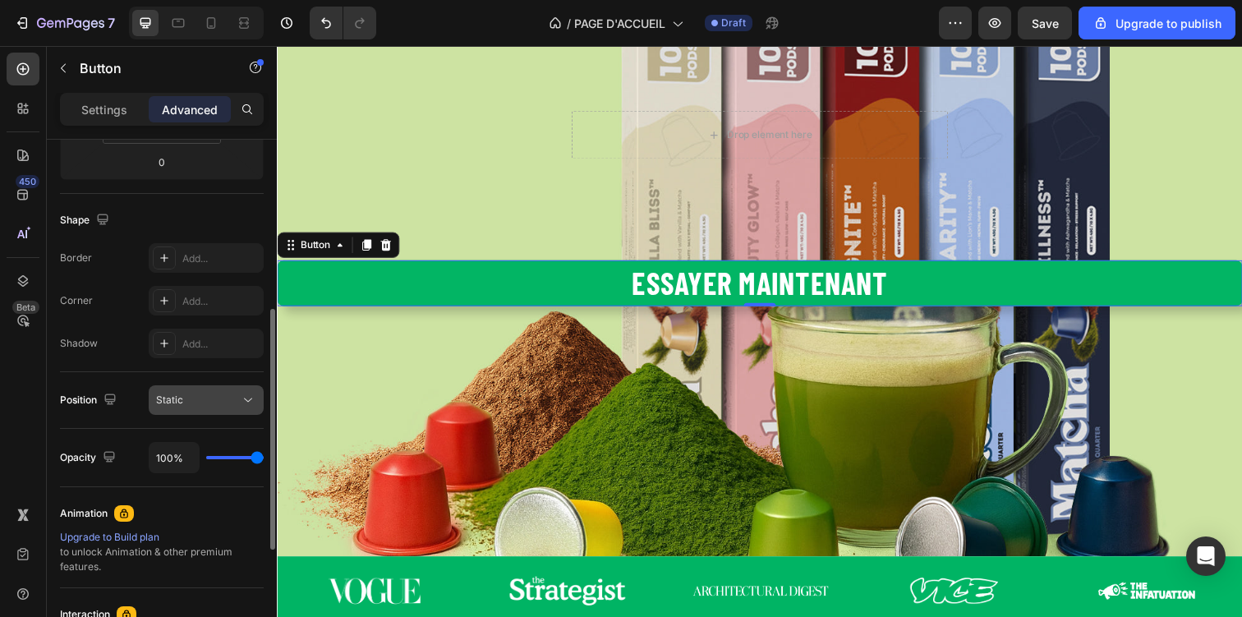
click at [187, 404] on div "Static" at bounding box center [198, 400] width 84 height 15
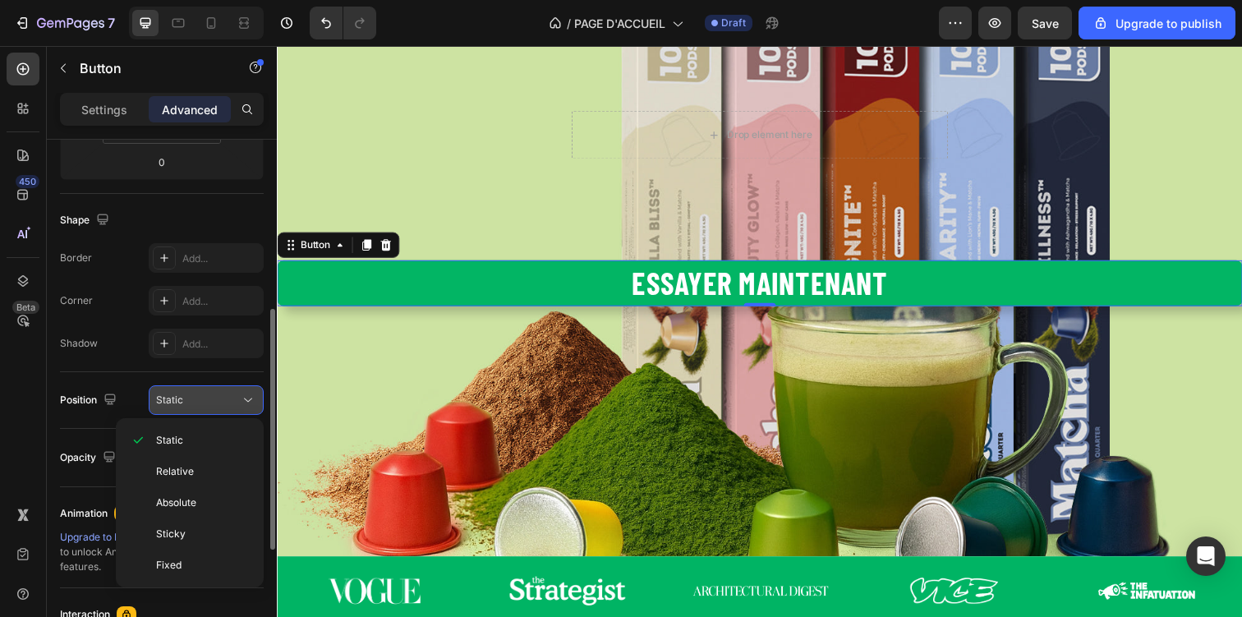
click at [187, 404] on div "Static" at bounding box center [198, 400] width 84 height 15
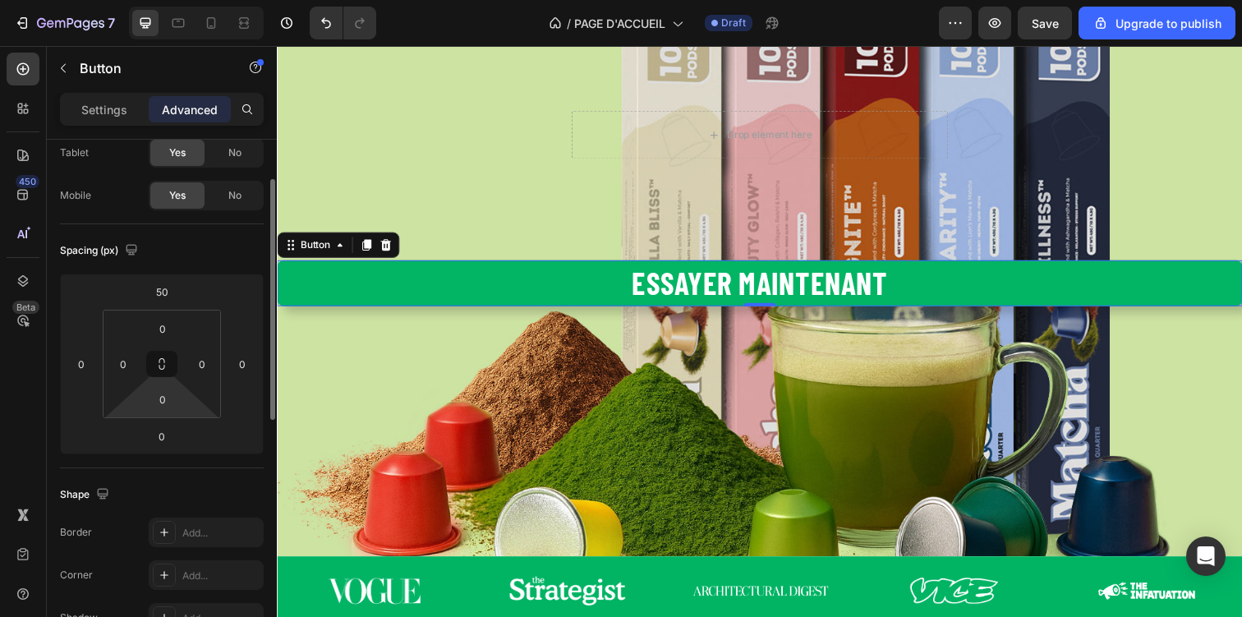
scroll to position [0, 0]
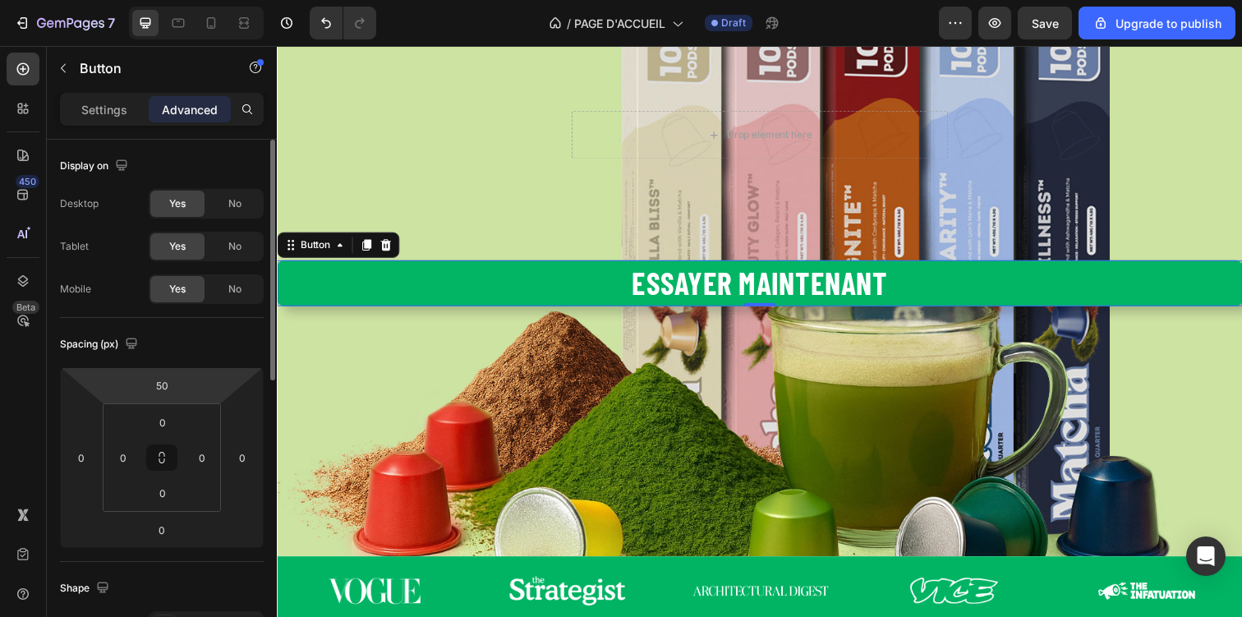
click at [126, 126] on div "Settings Advanced" at bounding box center [162, 116] width 230 height 47
click at [121, 116] on p "Settings" at bounding box center [104, 109] width 46 height 17
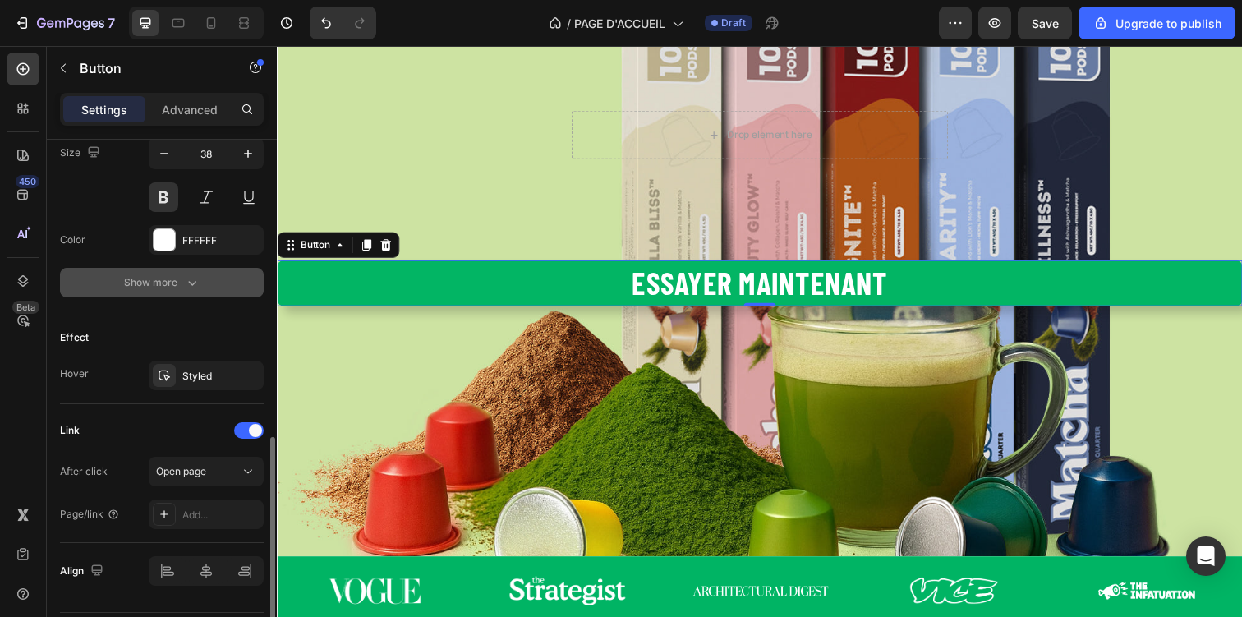
scroll to position [739, 0]
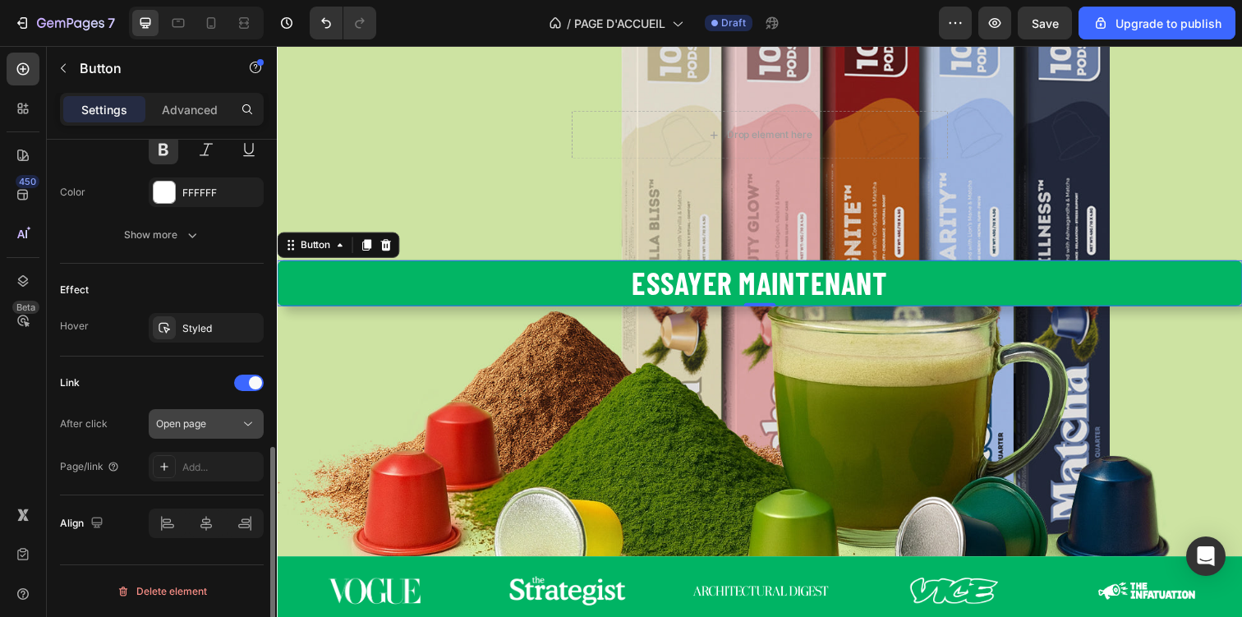
click at [186, 425] on span "Open page" at bounding box center [181, 423] width 50 height 12
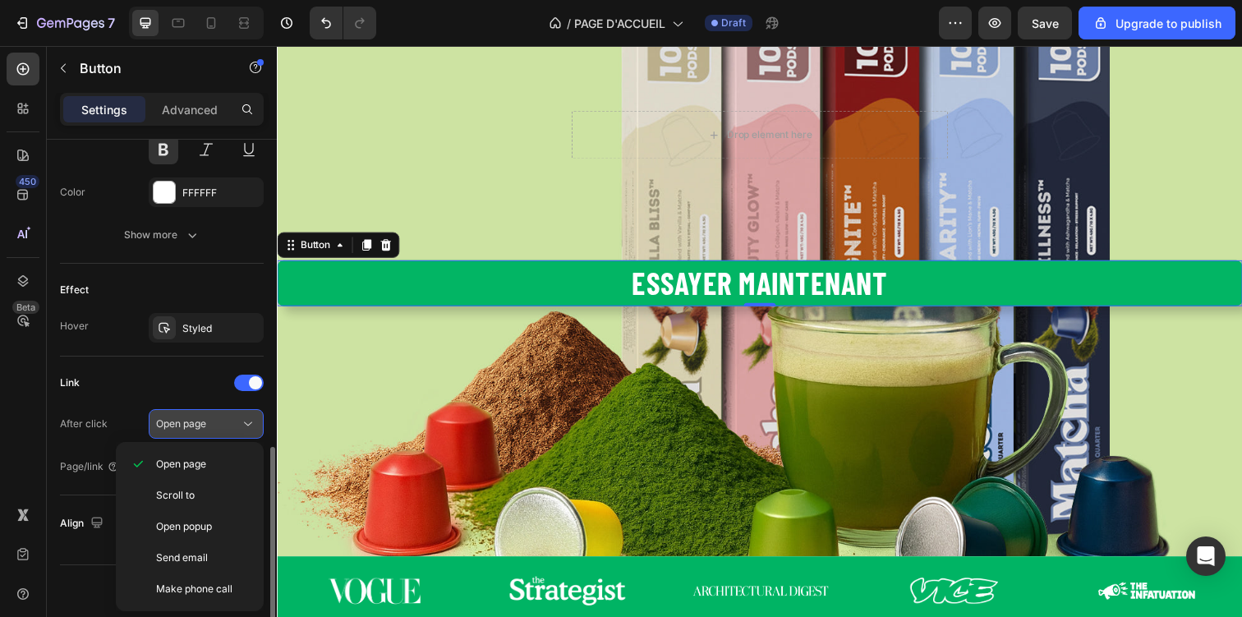
click at [186, 425] on span "Open page" at bounding box center [181, 423] width 50 height 12
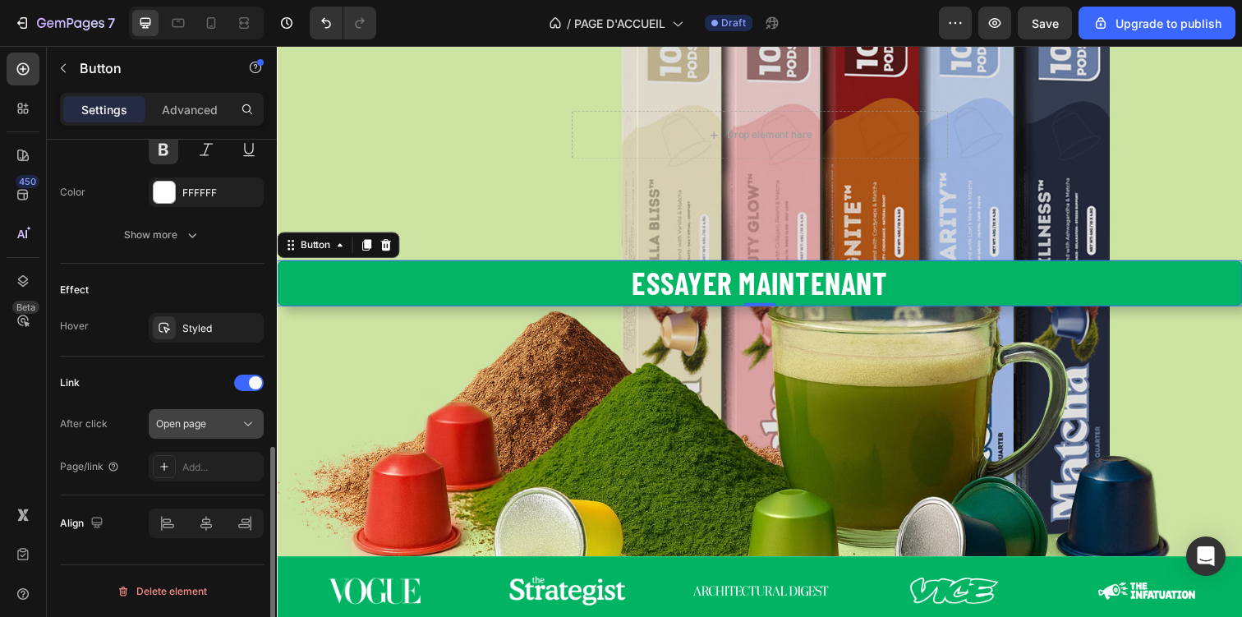
click at [186, 425] on span "Open page" at bounding box center [181, 423] width 50 height 12
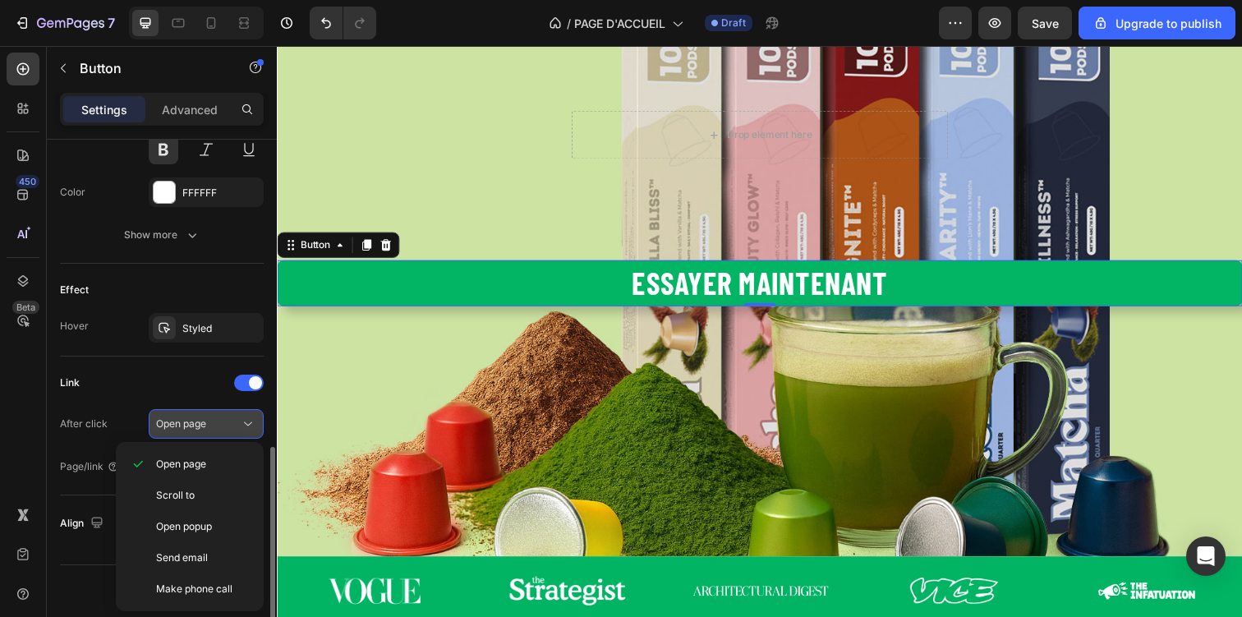
click at [186, 425] on span "Open page" at bounding box center [181, 423] width 50 height 12
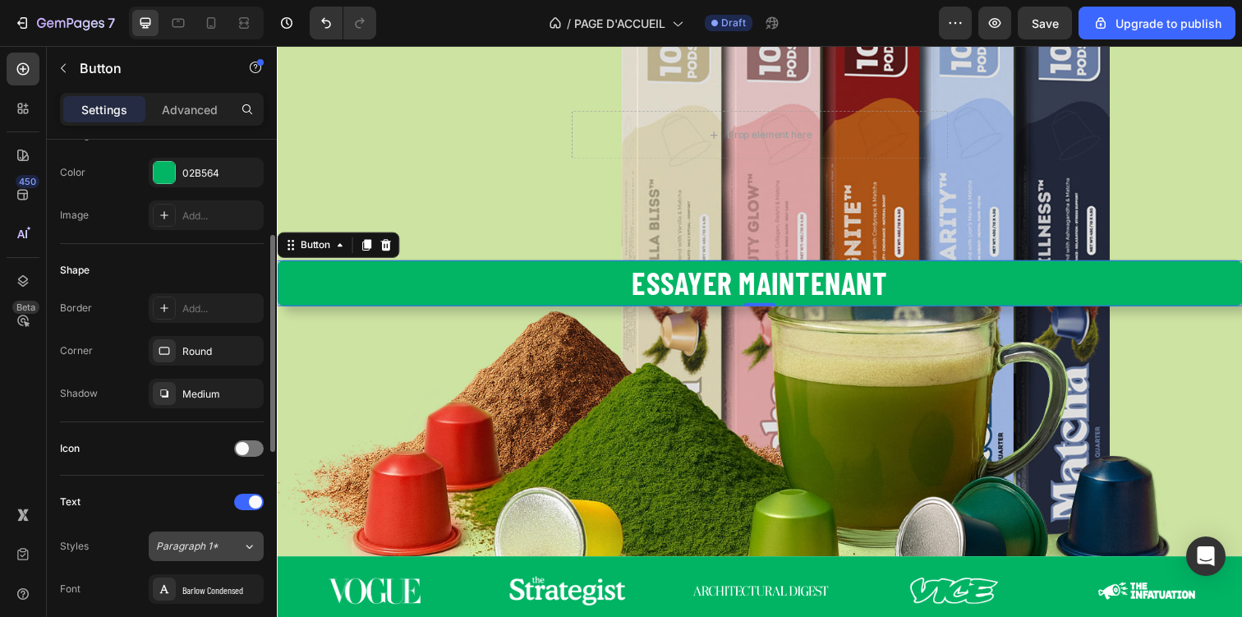
scroll to position [202, 0]
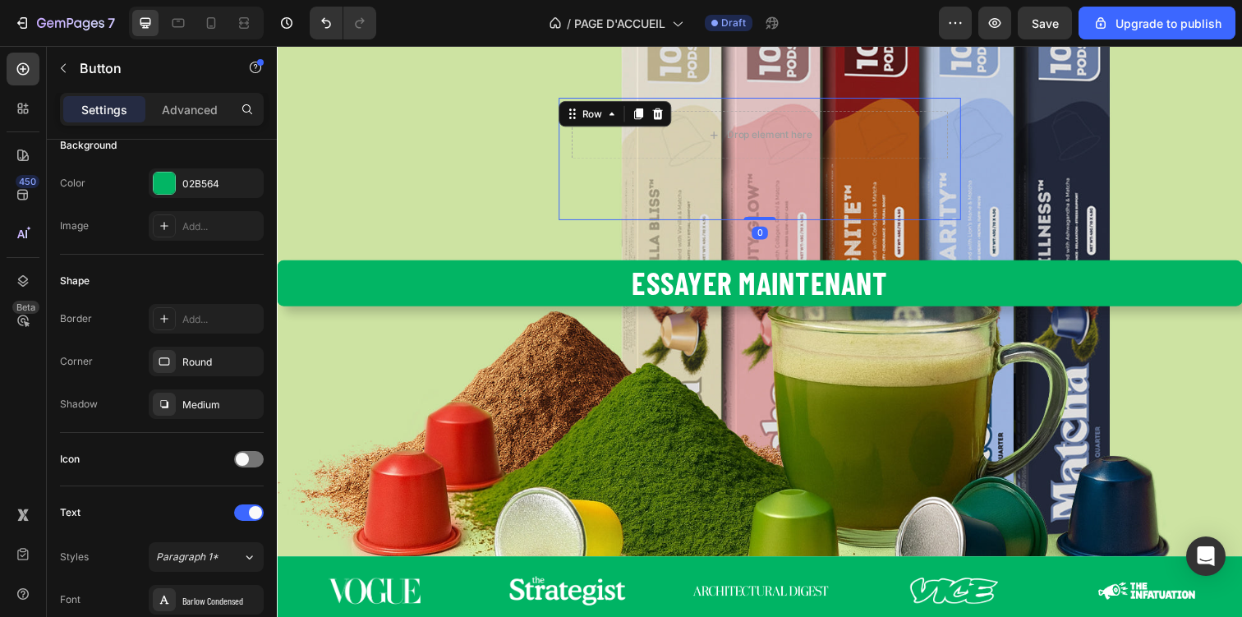
click at [580, 202] on div "Drop element here Row Row 0" at bounding box center [769, 161] width 411 height 125
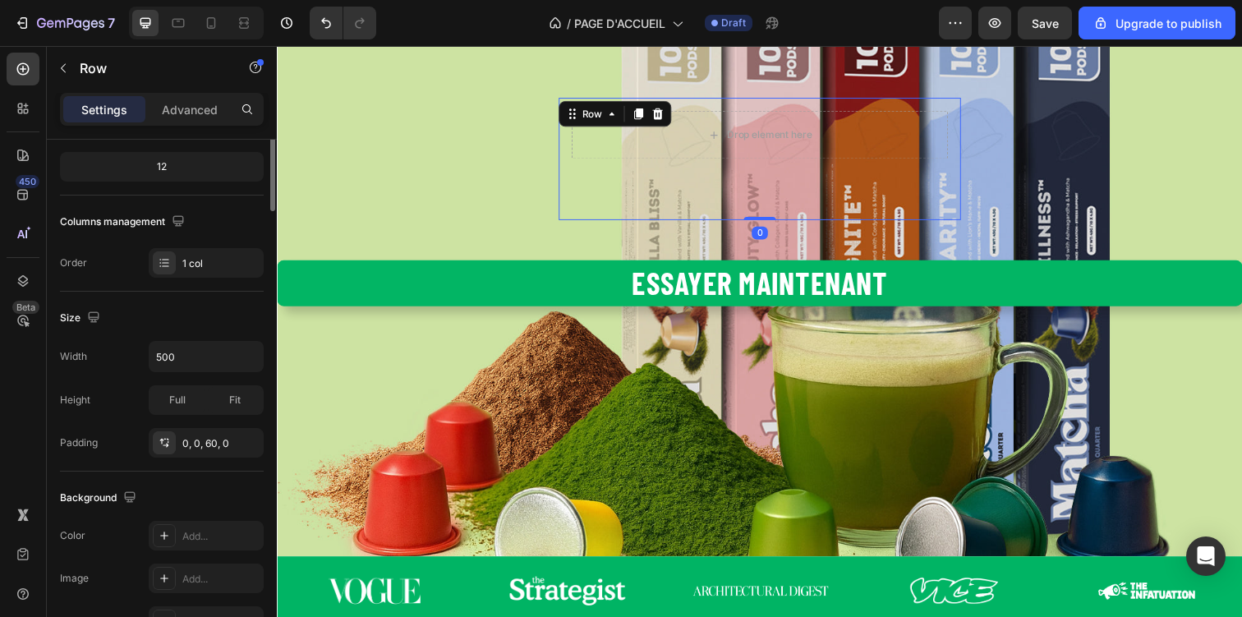
scroll to position [0, 0]
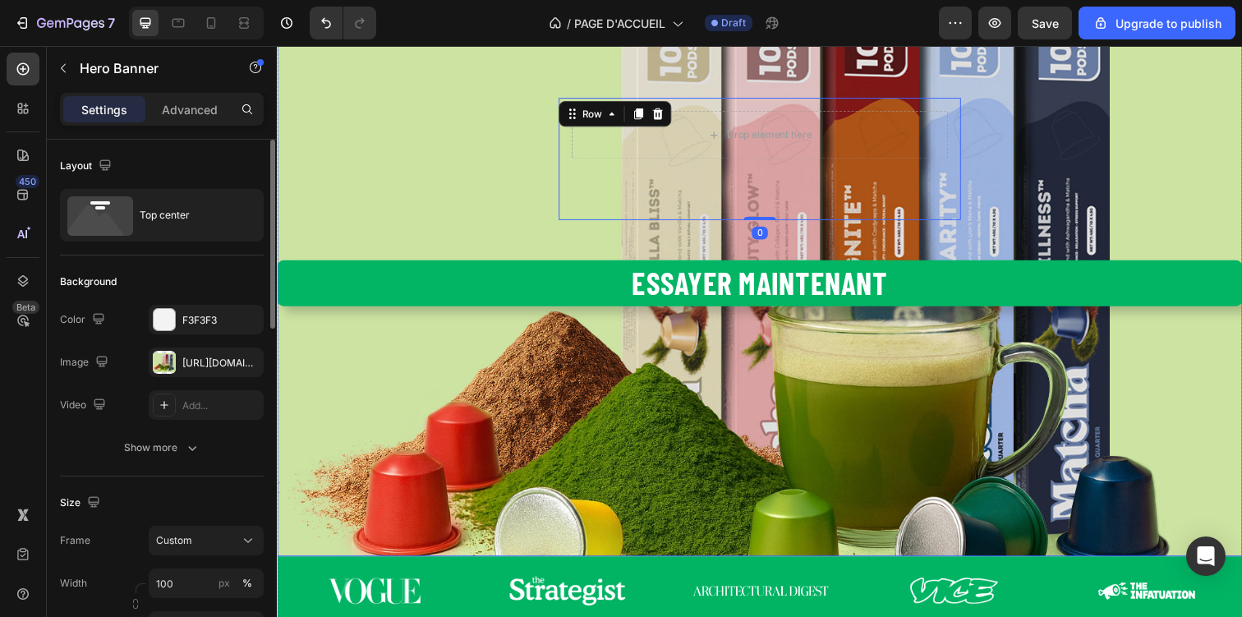
click at [507, 210] on div "Le matcha nouvelle génération Heading Drop element here Row Row 0 Essayer maint…" at bounding box center [770, 151] width 986 height 319
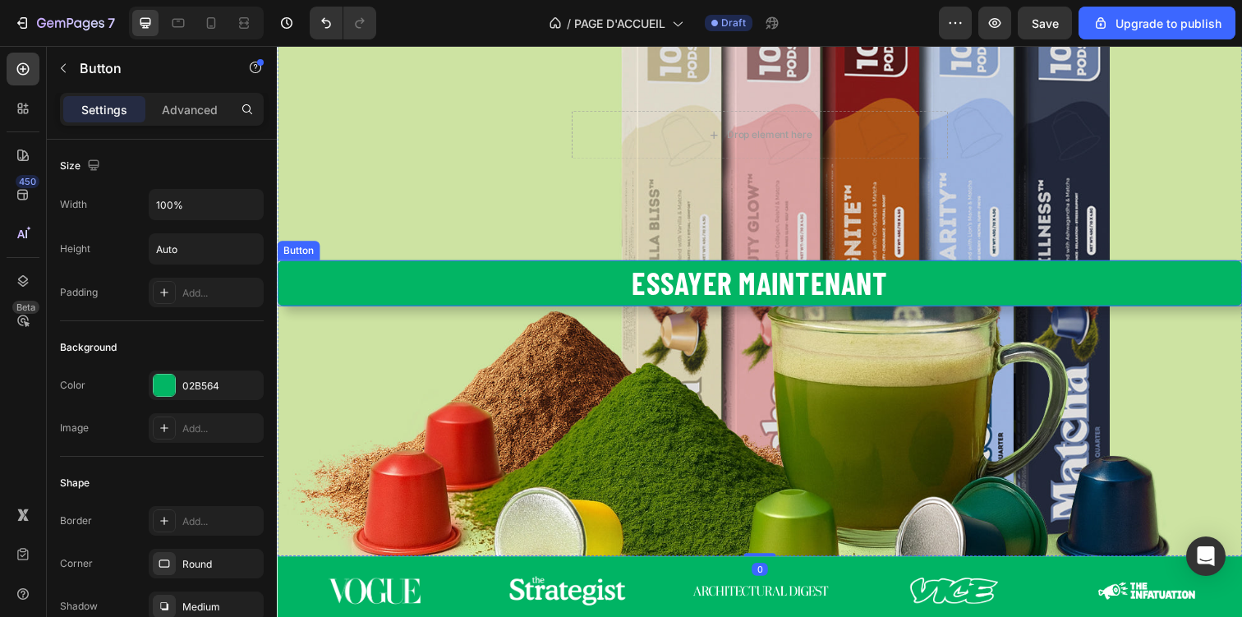
click at [455, 284] on button "Essayer maintenant" at bounding box center [770, 287] width 986 height 47
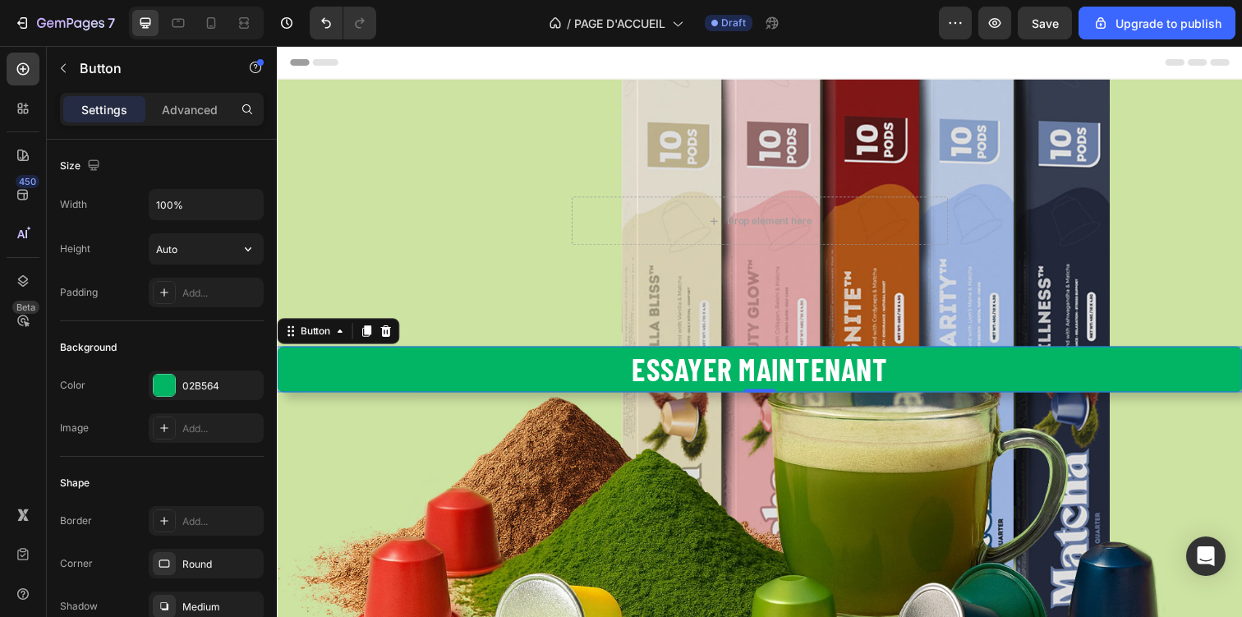
scroll to position [88, 0]
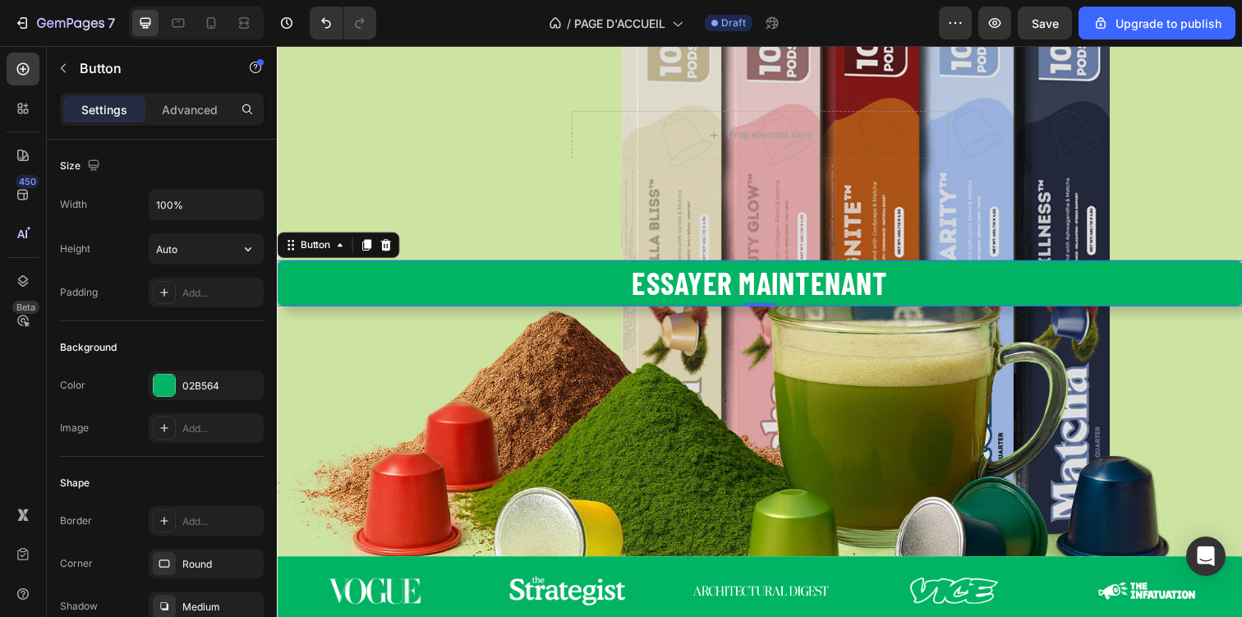
click at [244, 244] on icon "button" at bounding box center [248, 249] width 16 height 16
click at [236, 290] on span "Auto" at bounding box center [238, 290] width 21 height 15
click at [200, 287] on div "Add..." at bounding box center [220, 293] width 77 height 15
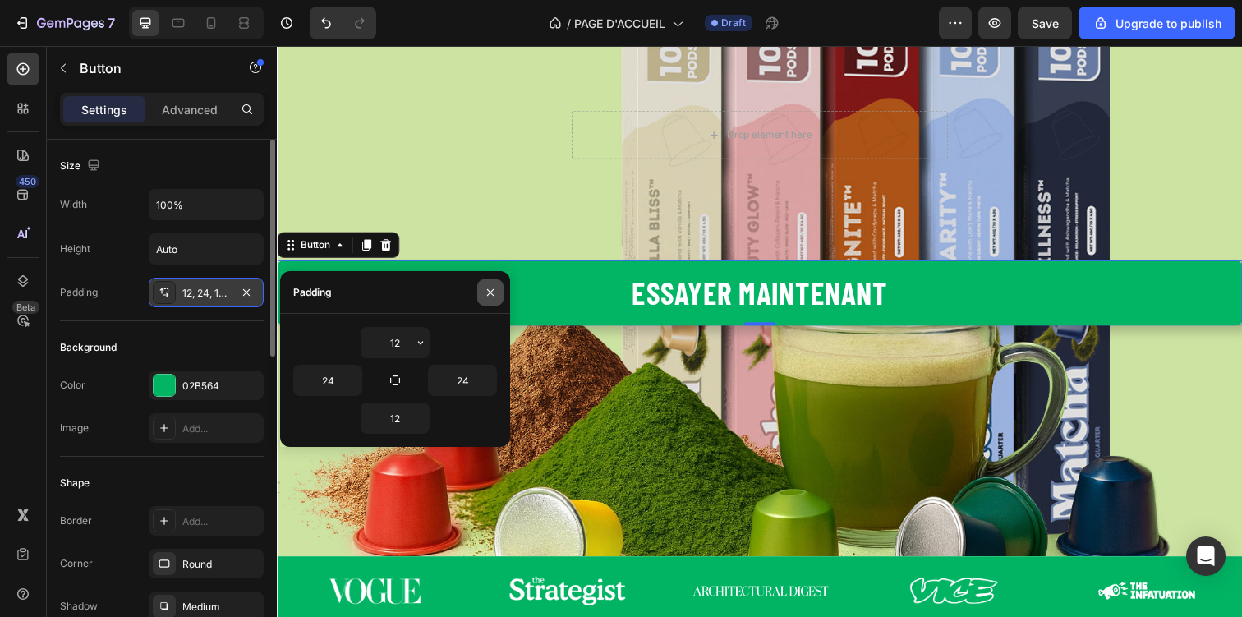
click at [492, 296] on icon "button" at bounding box center [490, 292] width 13 height 13
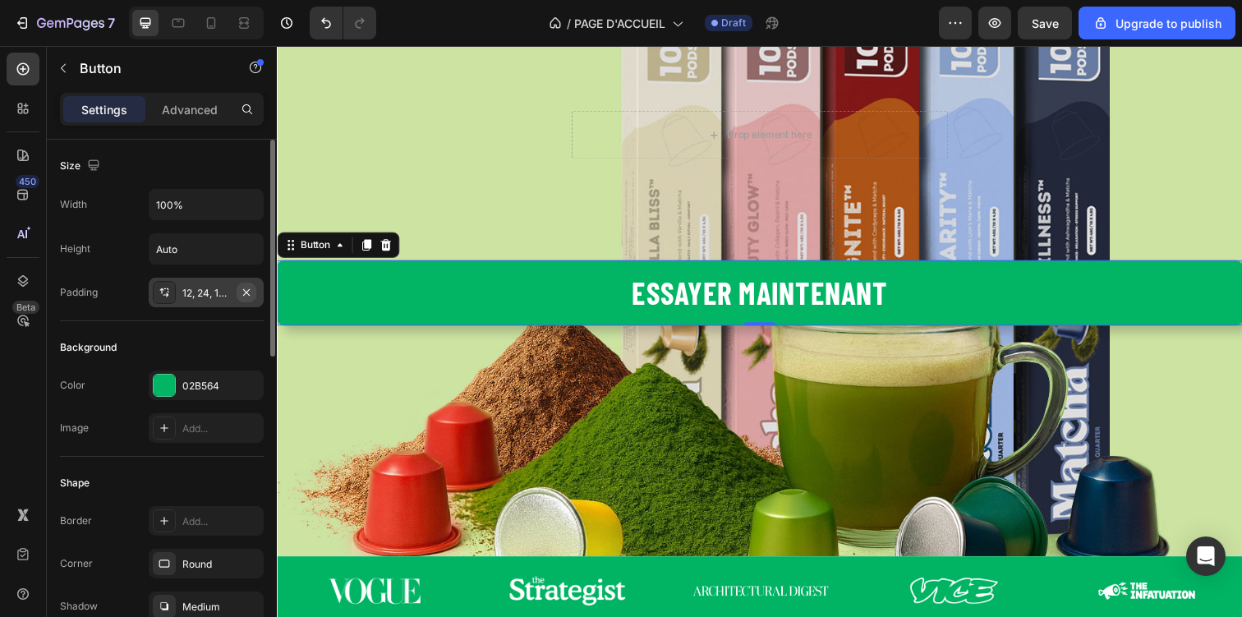
click at [251, 297] on icon "button" at bounding box center [246, 292] width 13 height 13
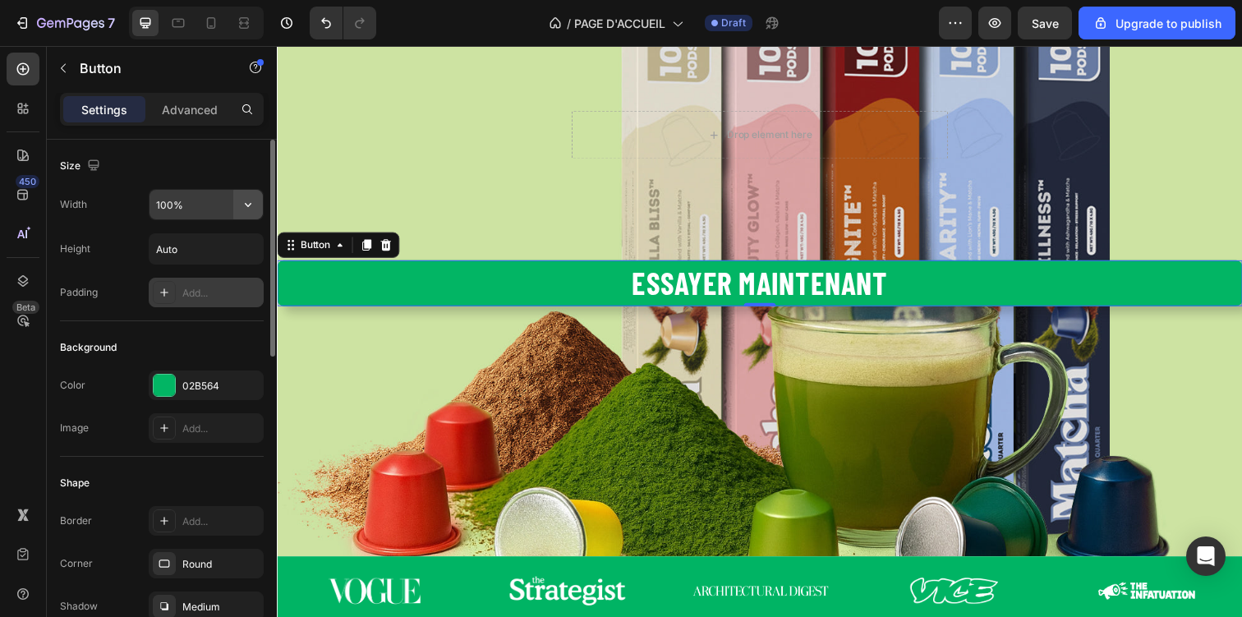
click at [237, 207] on button "button" at bounding box center [248, 205] width 30 height 30
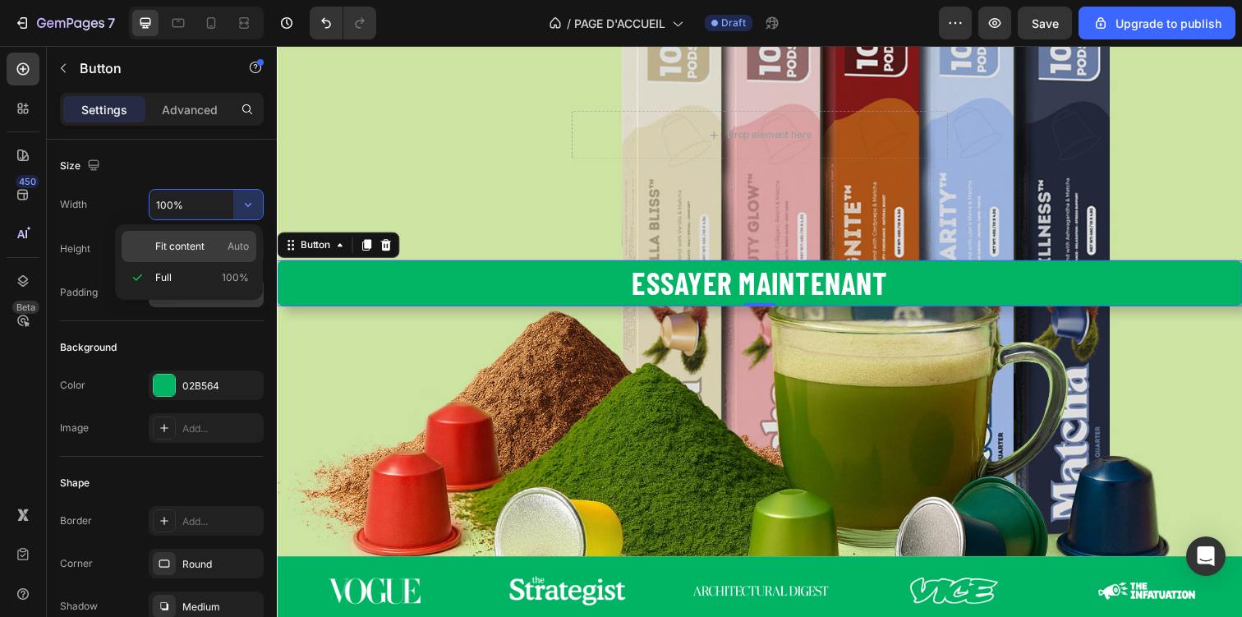
click at [210, 244] on p "Fit content Auto" at bounding box center [202, 246] width 94 height 15
type input "Auto"
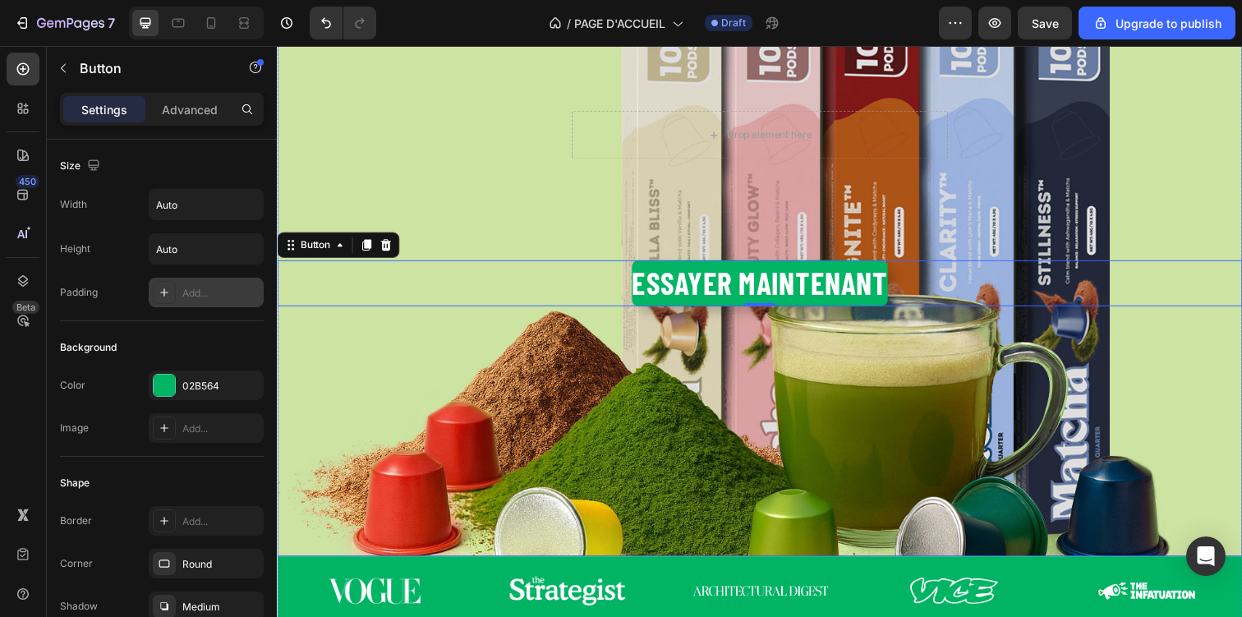
click at [473, 365] on div "Overlay" at bounding box center [770, 279] width 986 height 575
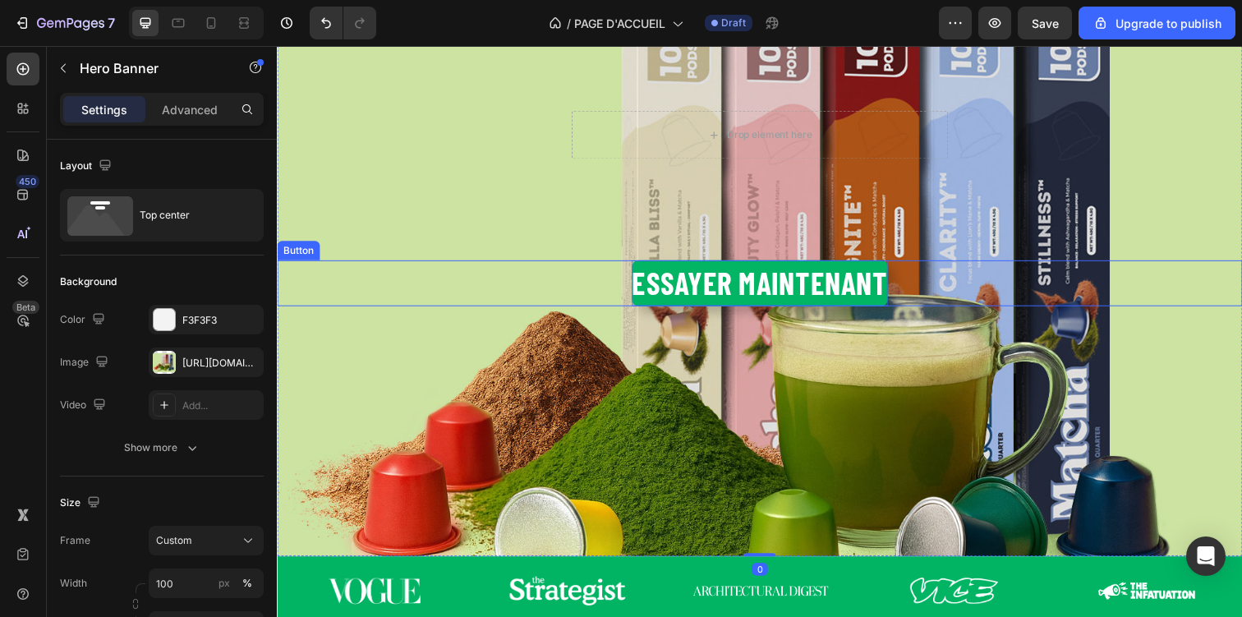
click at [717, 287] on p "Essayer maintenant" at bounding box center [769, 287] width 261 height 47
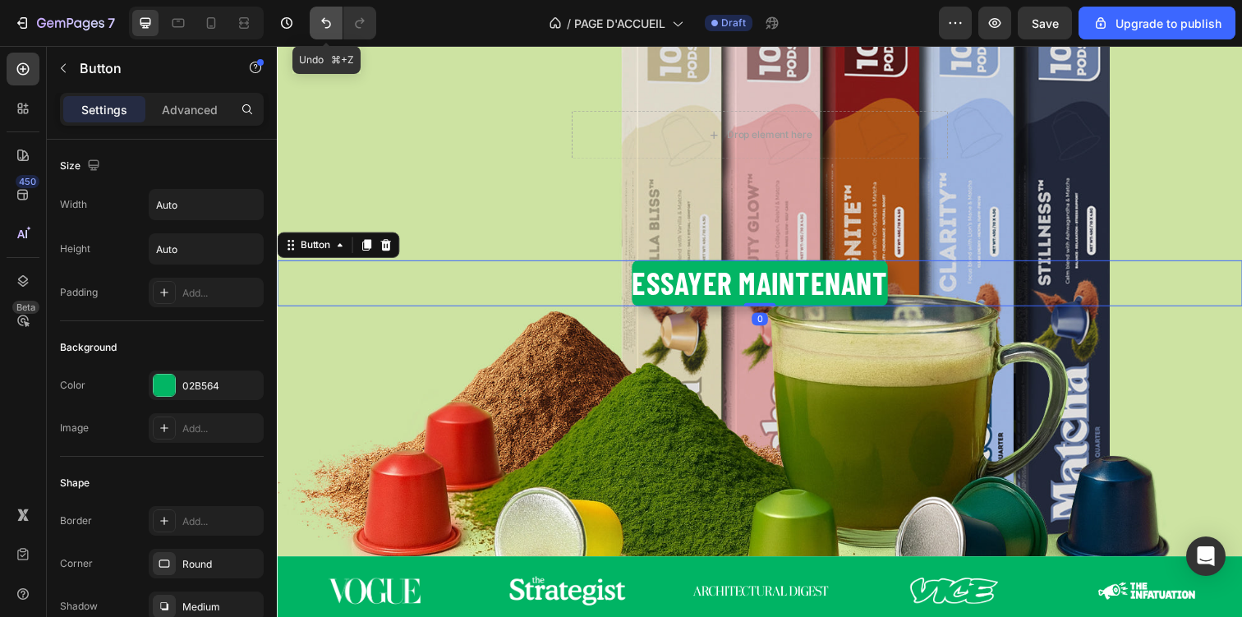
click at [328, 21] on icon "Undo/Redo" at bounding box center [326, 23] width 16 height 16
type input "100%"
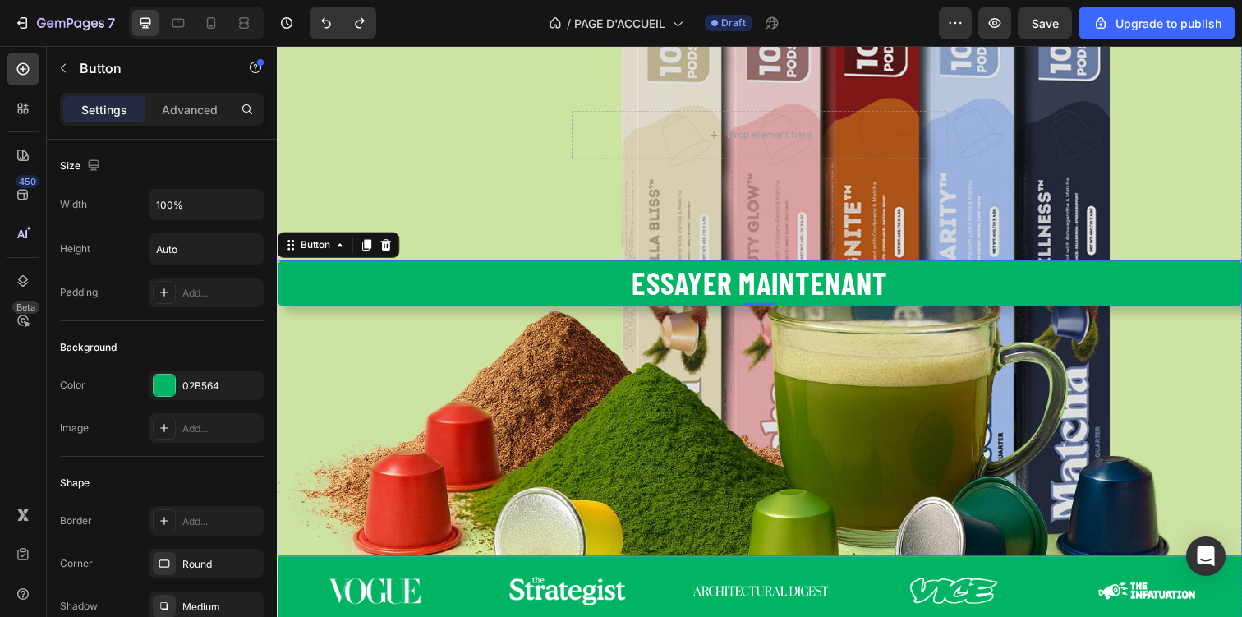
click at [474, 474] on div "Overlay" at bounding box center [770, 279] width 986 height 575
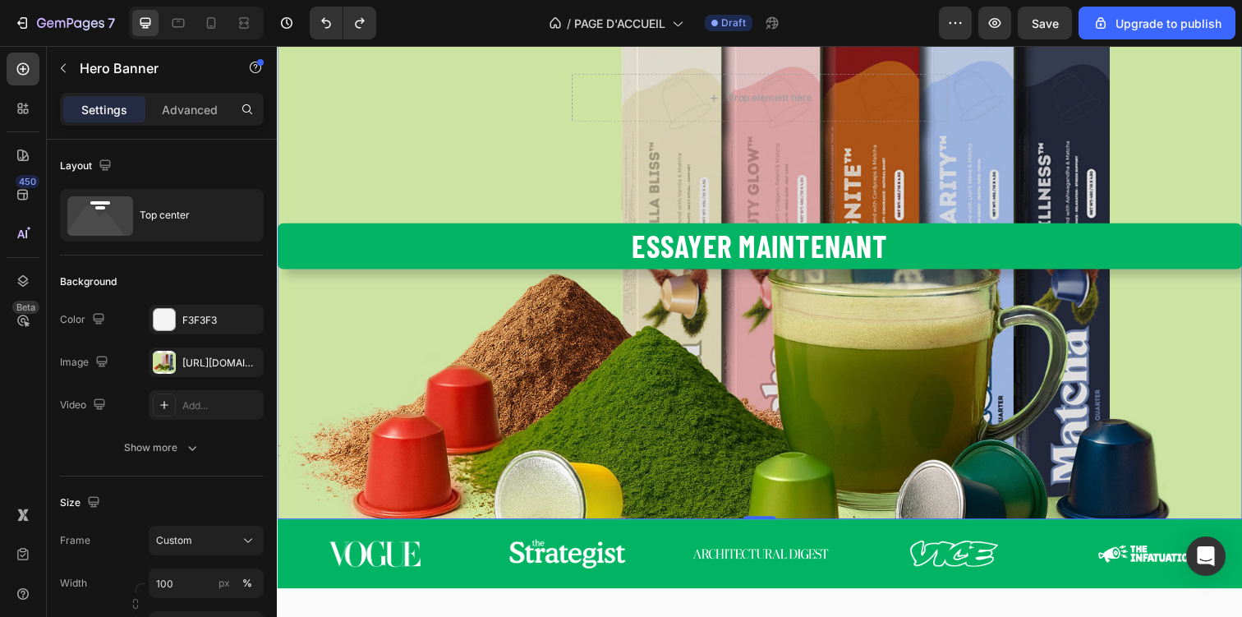
scroll to position [128, 0]
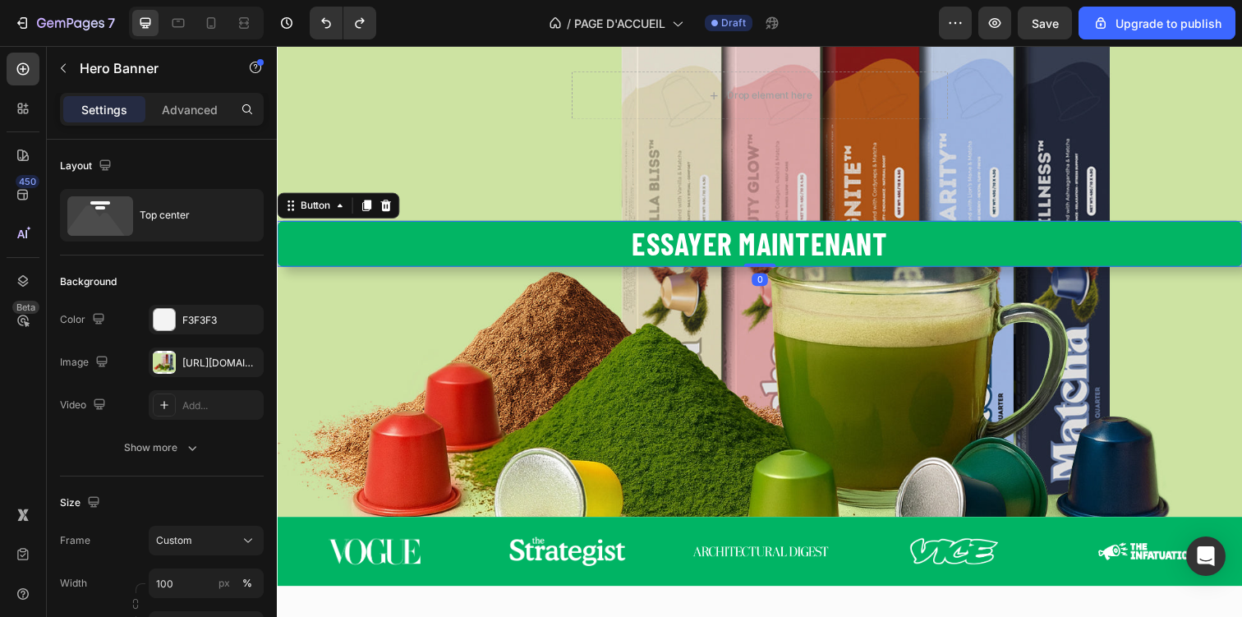
click at [579, 230] on button "Essayer maintenant" at bounding box center [770, 247] width 986 height 47
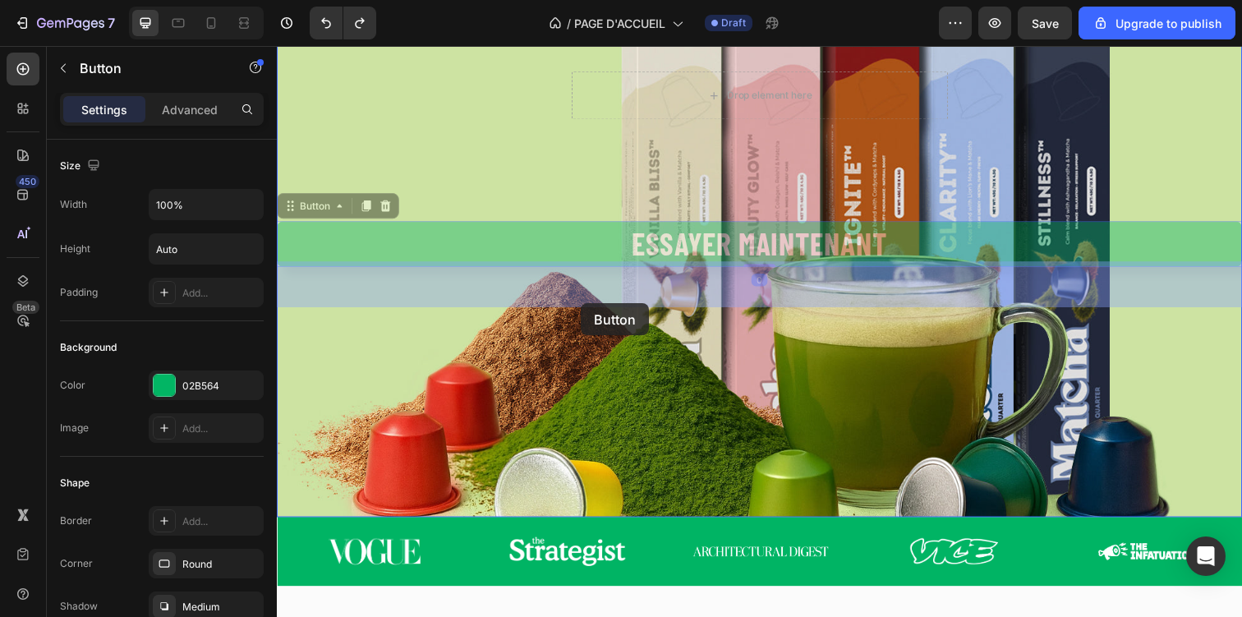
drag, startPoint x: 321, startPoint y: 212, endPoint x: 587, endPoint y: 309, distance: 283.2
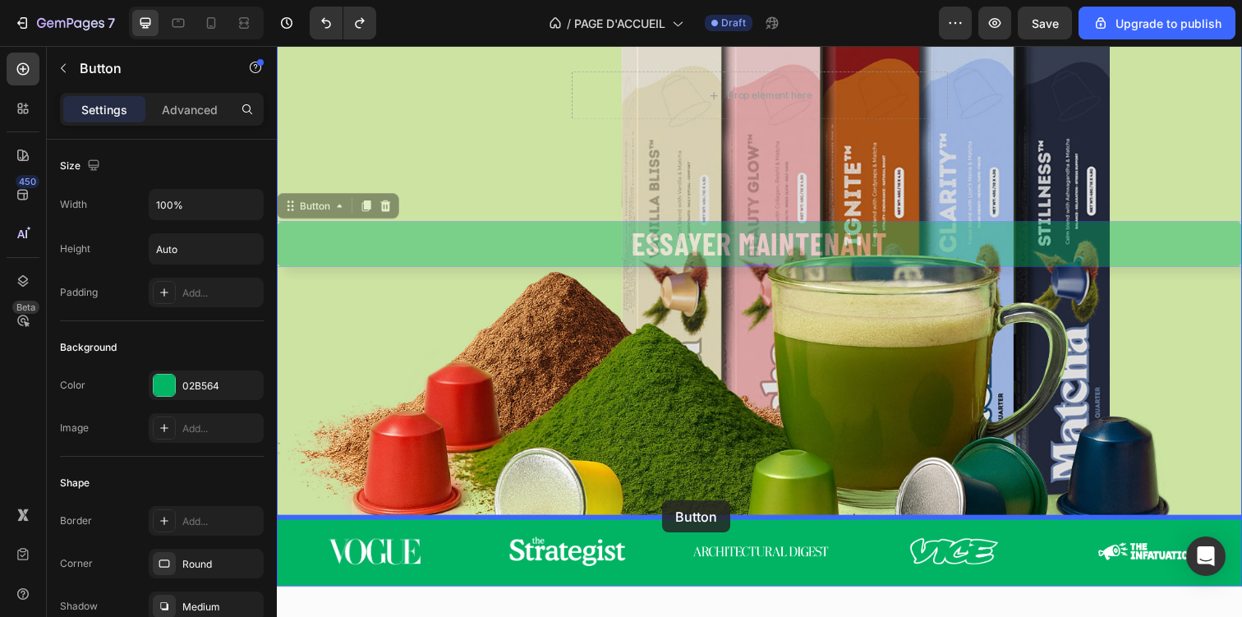
drag, startPoint x: 326, startPoint y: 208, endPoint x: 670, endPoint y: 510, distance: 458.0
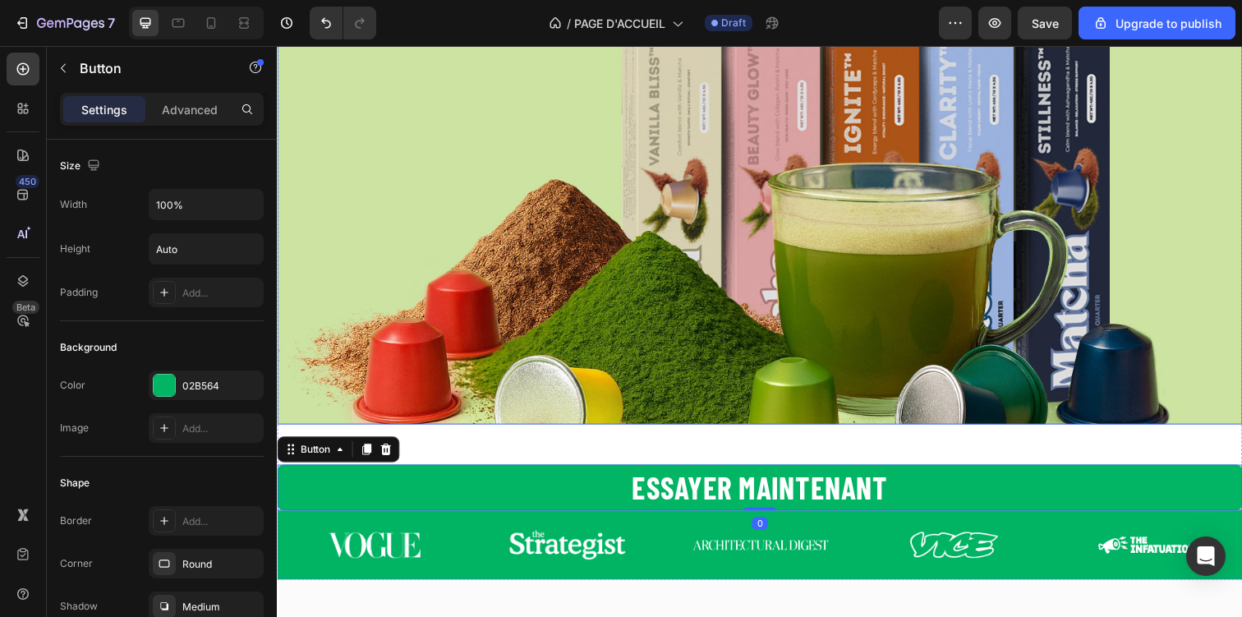
scroll to position [237, 0]
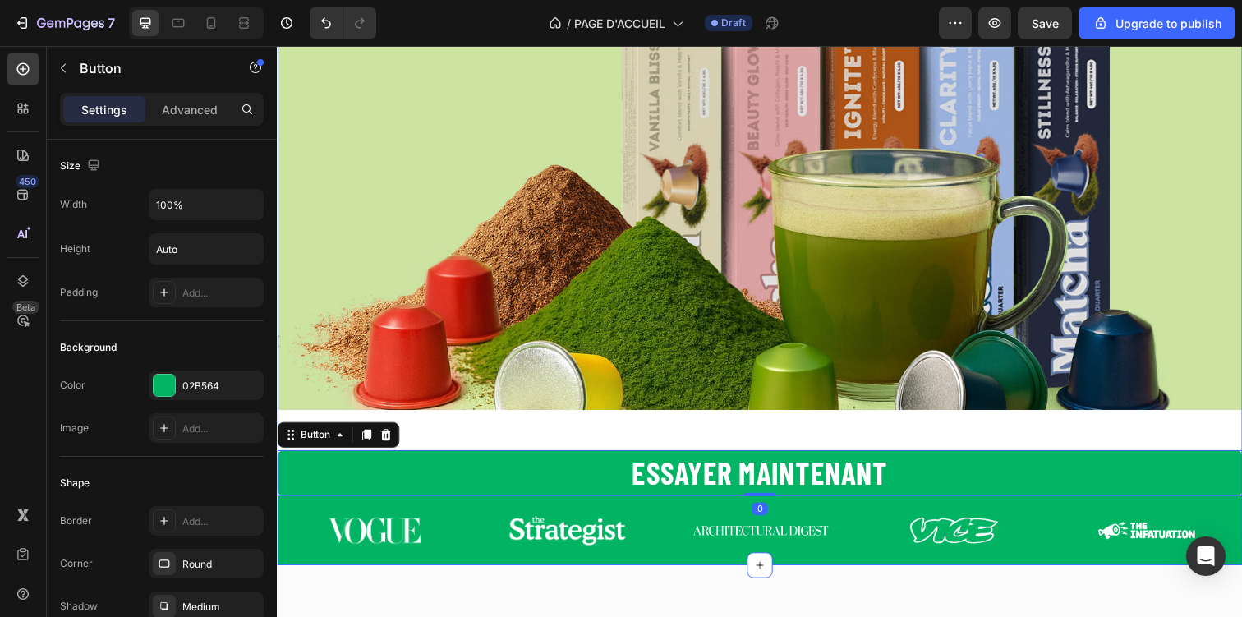
click at [643, 439] on div "Essayer maintenant Button 0" at bounding box center [770, 461] width 986 height 88
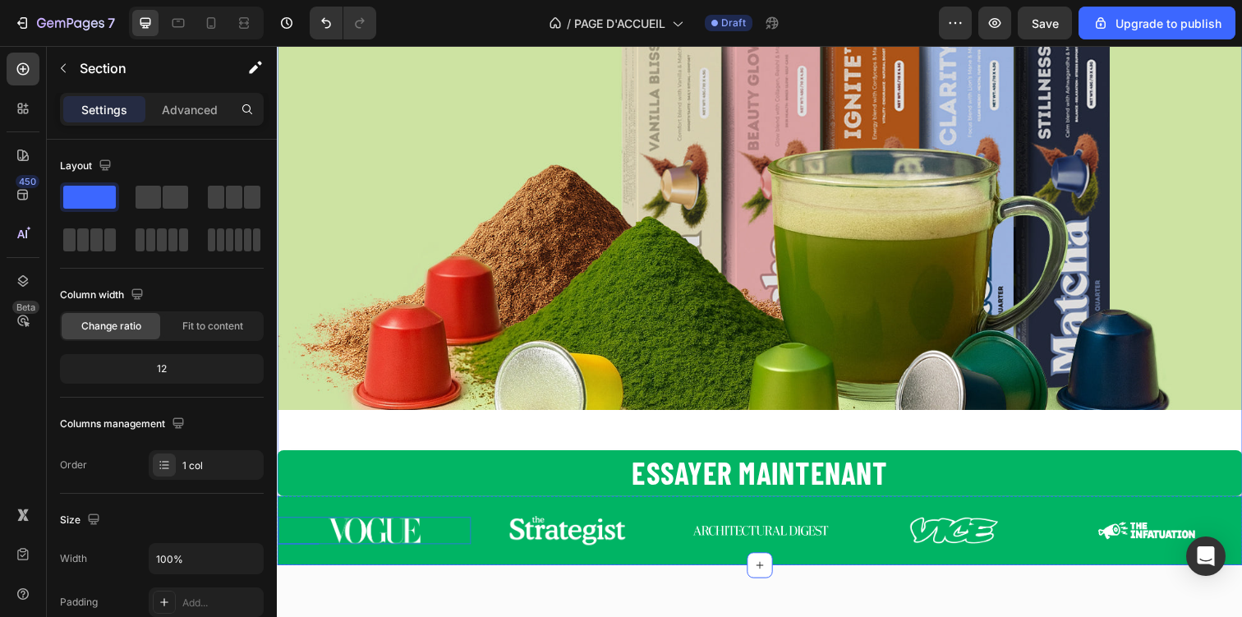
click at [316, 553] on div at bounding box center [376, 540] width 197 height 28
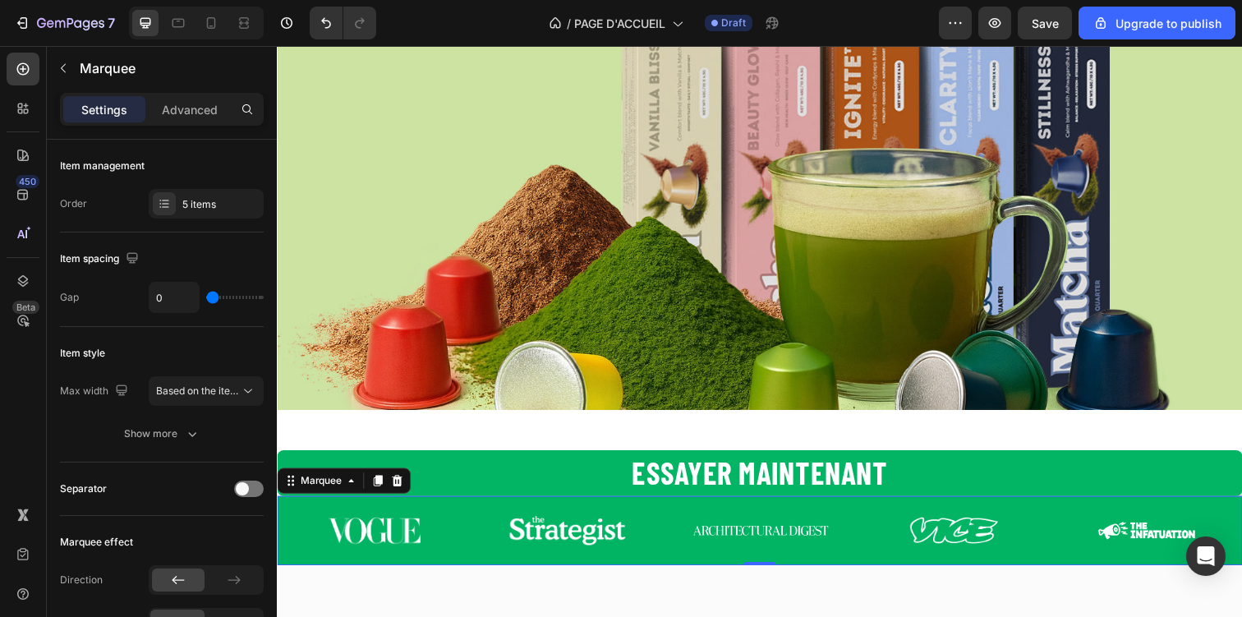
click at [290, 514] on div "Image Image Image Image Image" at bounding box center [771, 540] width 986 height 54
click at [398, 494] on icon at bounding box center [399, 489] width 11 height 11
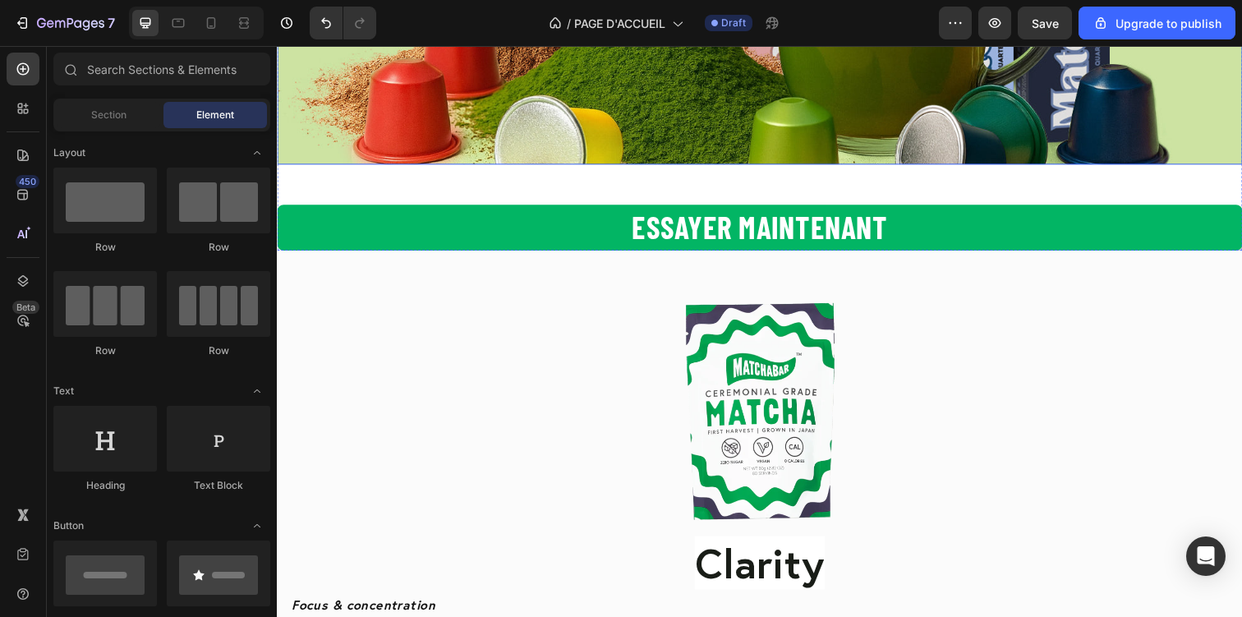
scroll to position [494, 0]
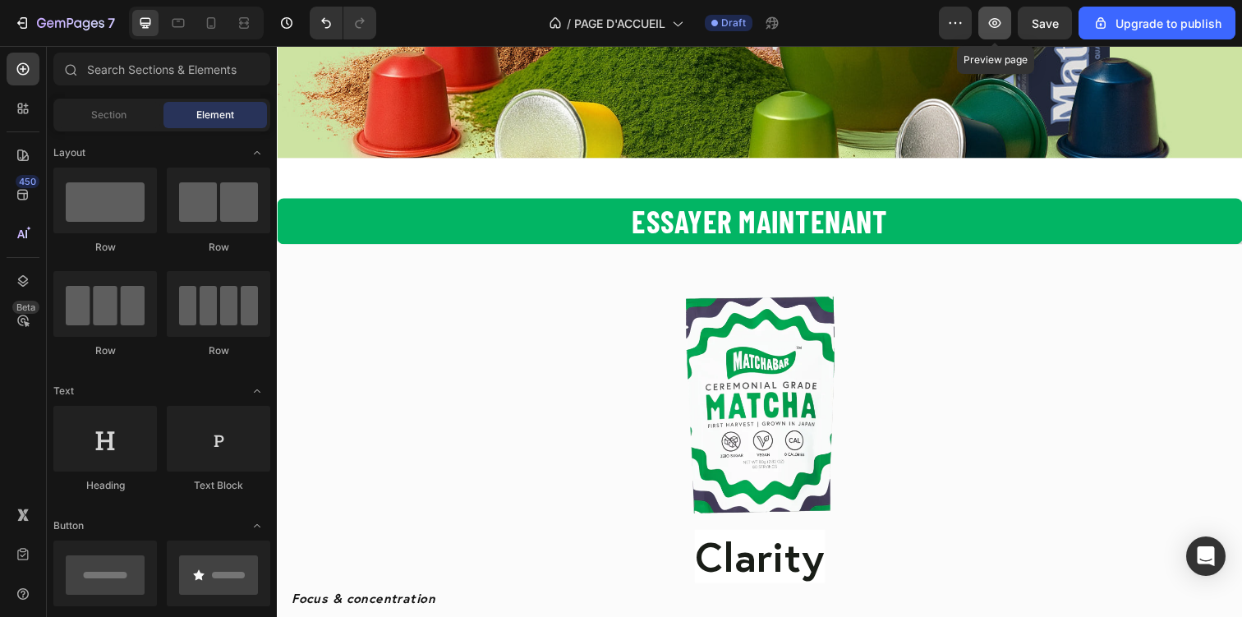
click at [994, 21] on icon "button" at bounding box center [994, 23] width 5 height 5
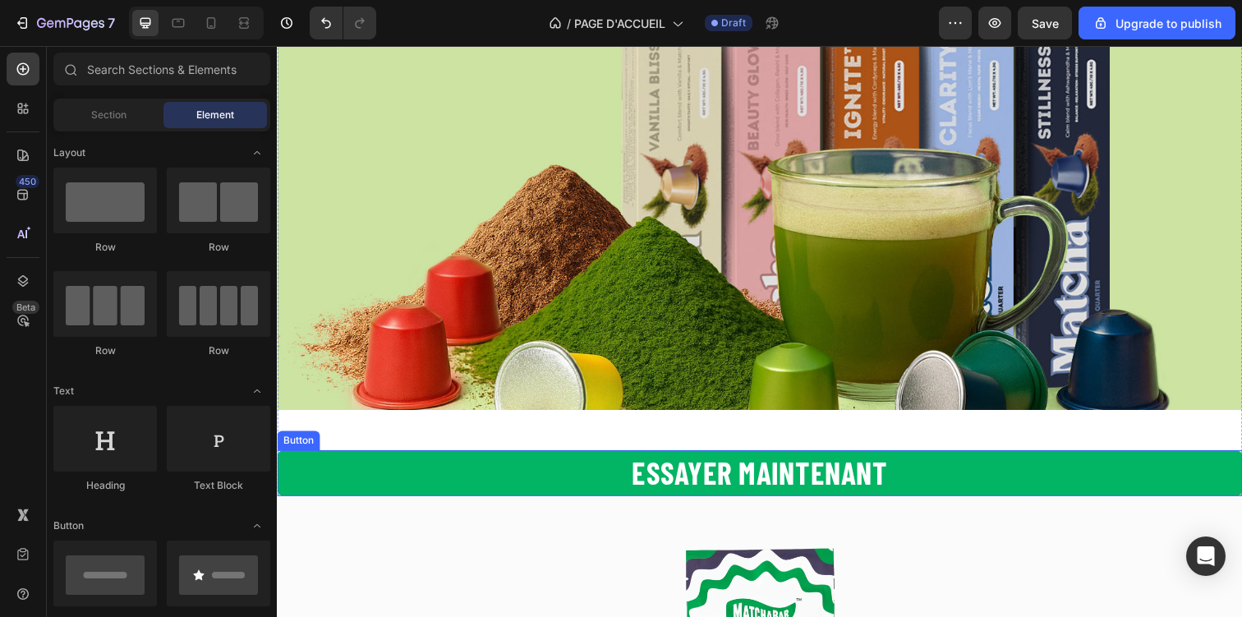
scroll to position [223, 0]
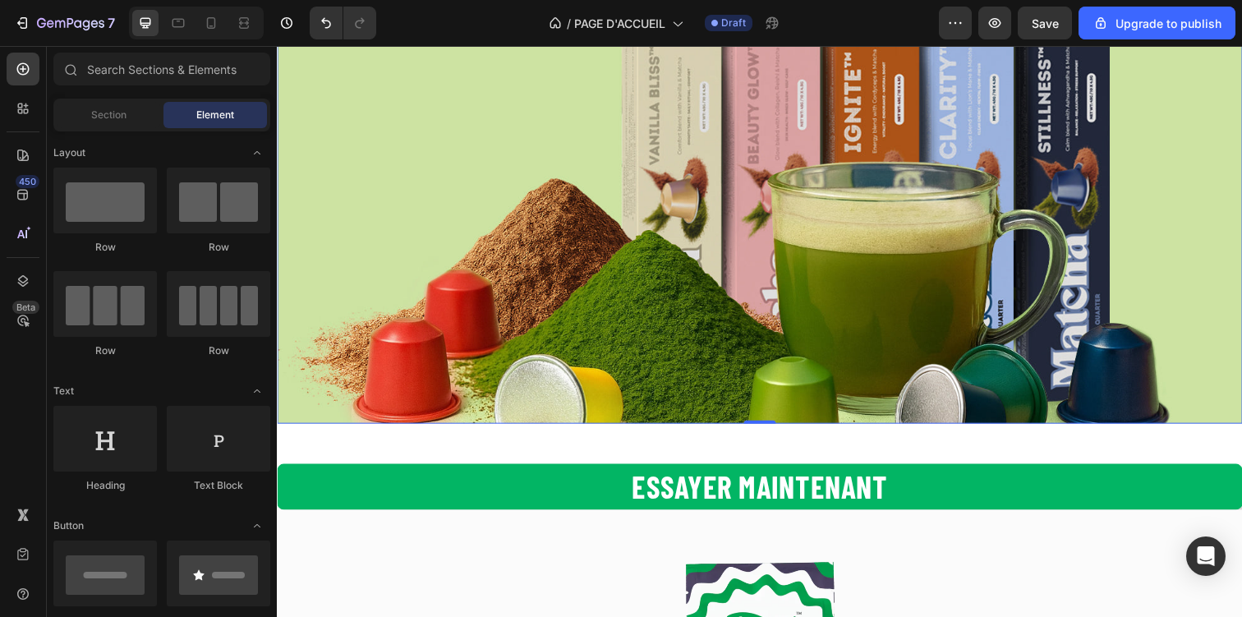
click at [590, 209] on div "Overlay" at bounding box center [770, 143] width 986 height 575
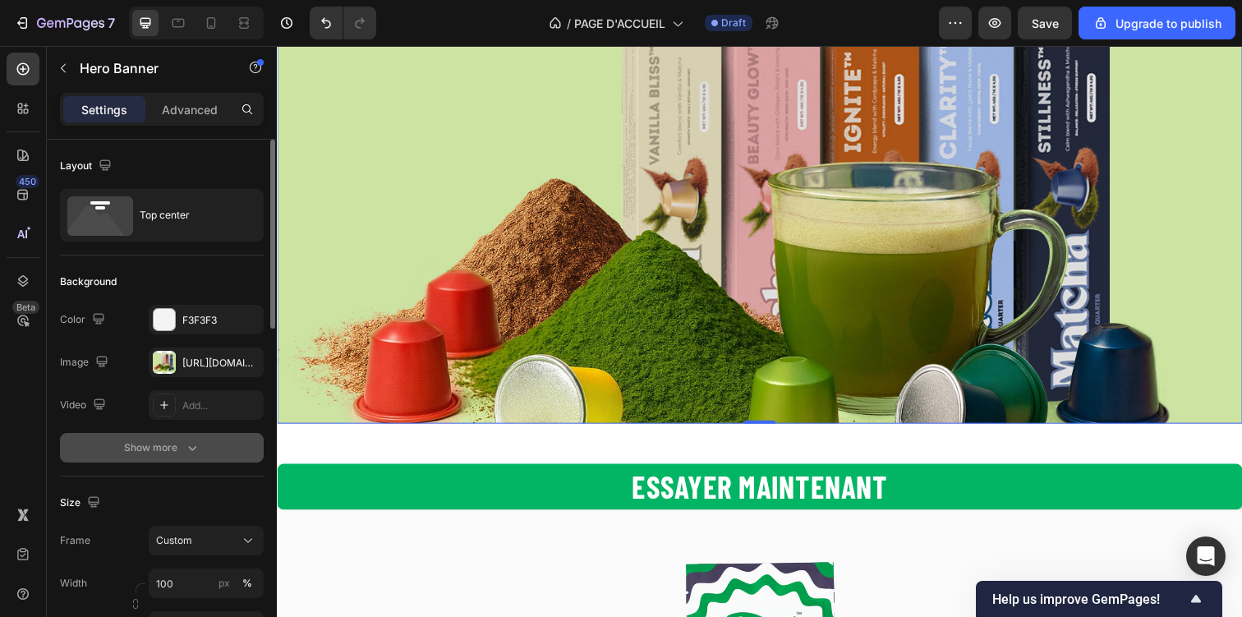
click at [191, 444] on icon "button" at bounding box center [192, 447] width 16 height 16
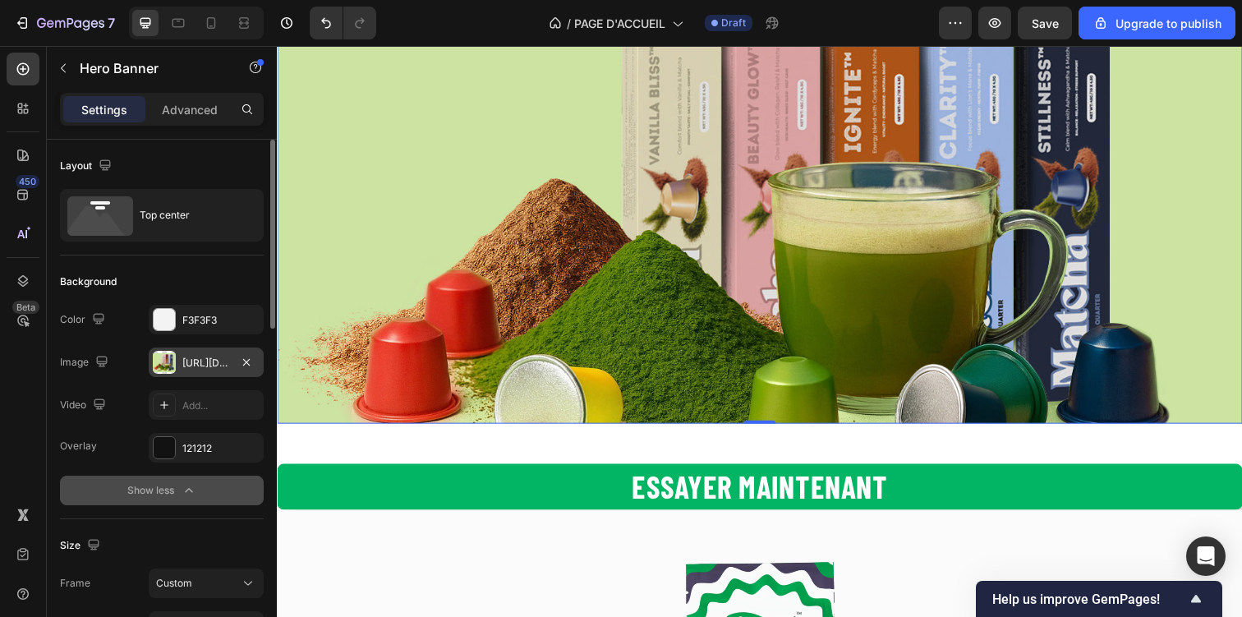
click at [198, 353] on div "[URL][DOMAIN_NAME]" at bounding box center [206, 362] width 115 height 30
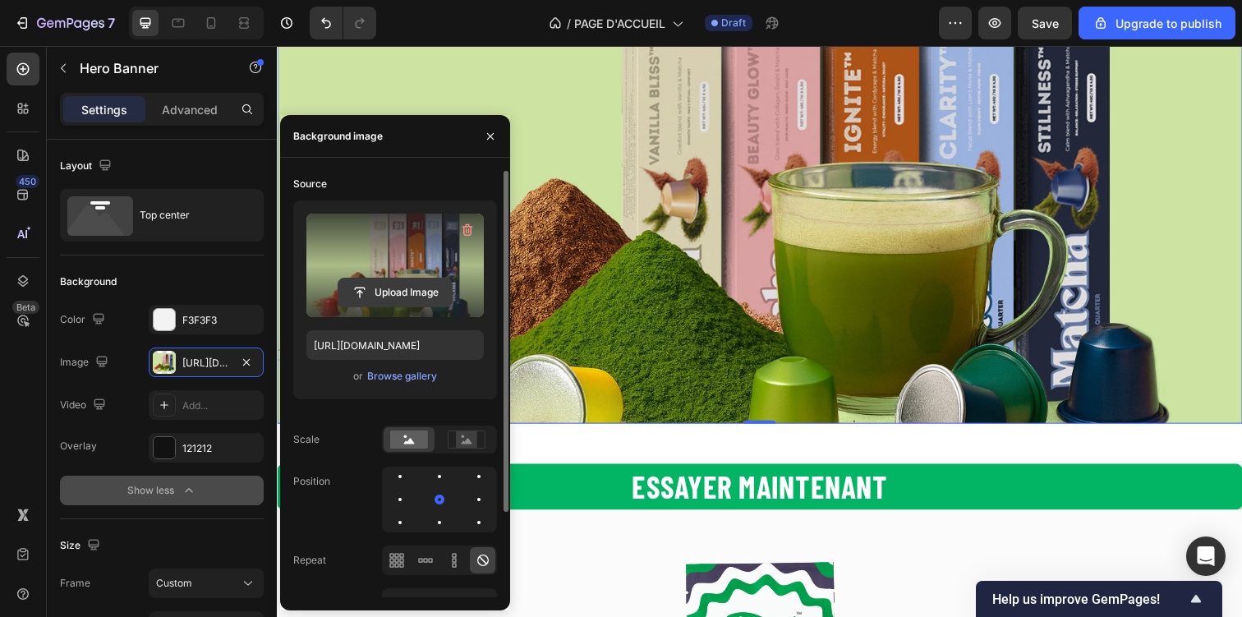
click at [423, 283] on input "file" at bounding box center [394, 292] width 113 height 28
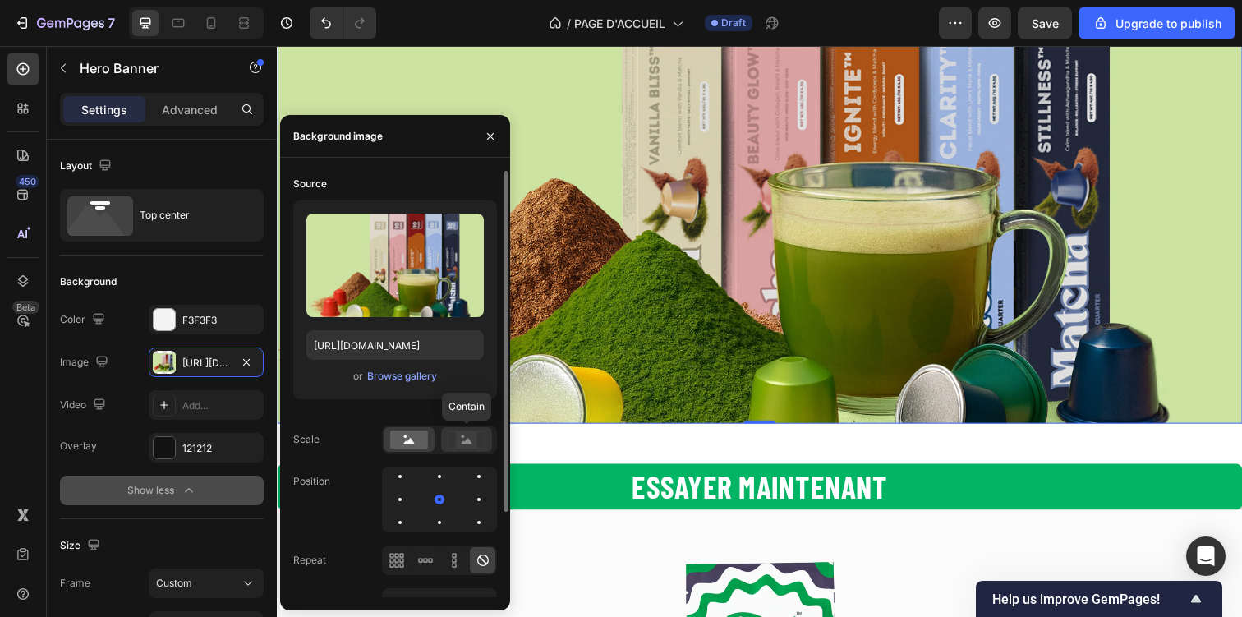
click at [462, 441] on rect at bounding box center [466, 439] width 21 height 16
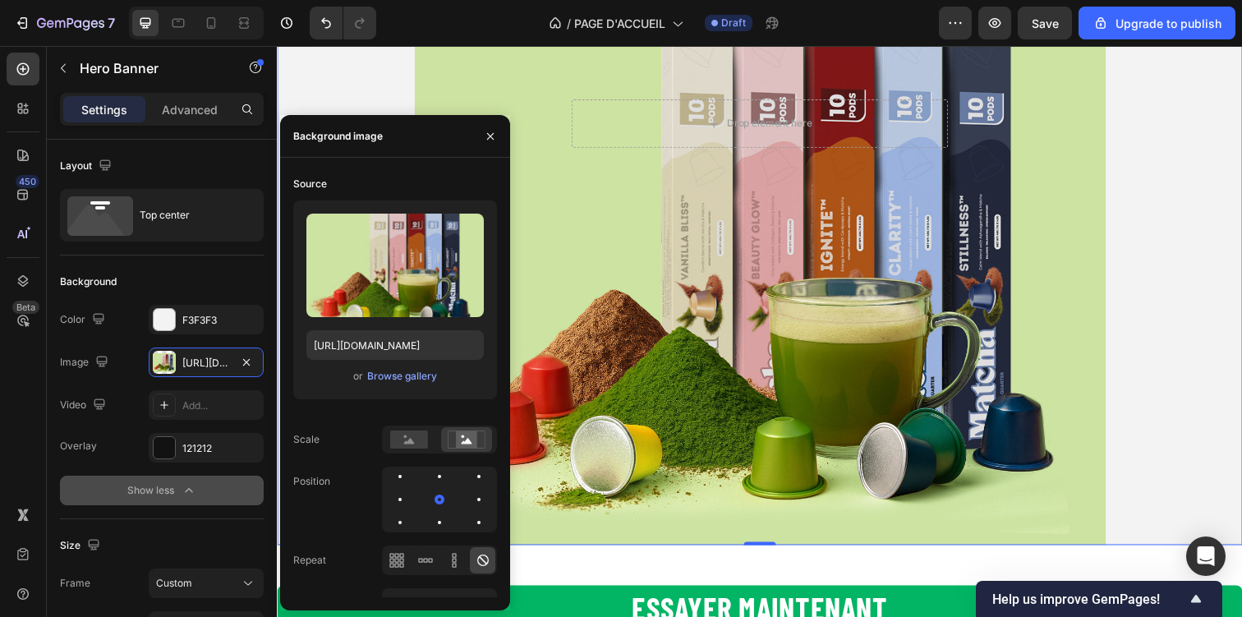
scroll to position [102, 0]
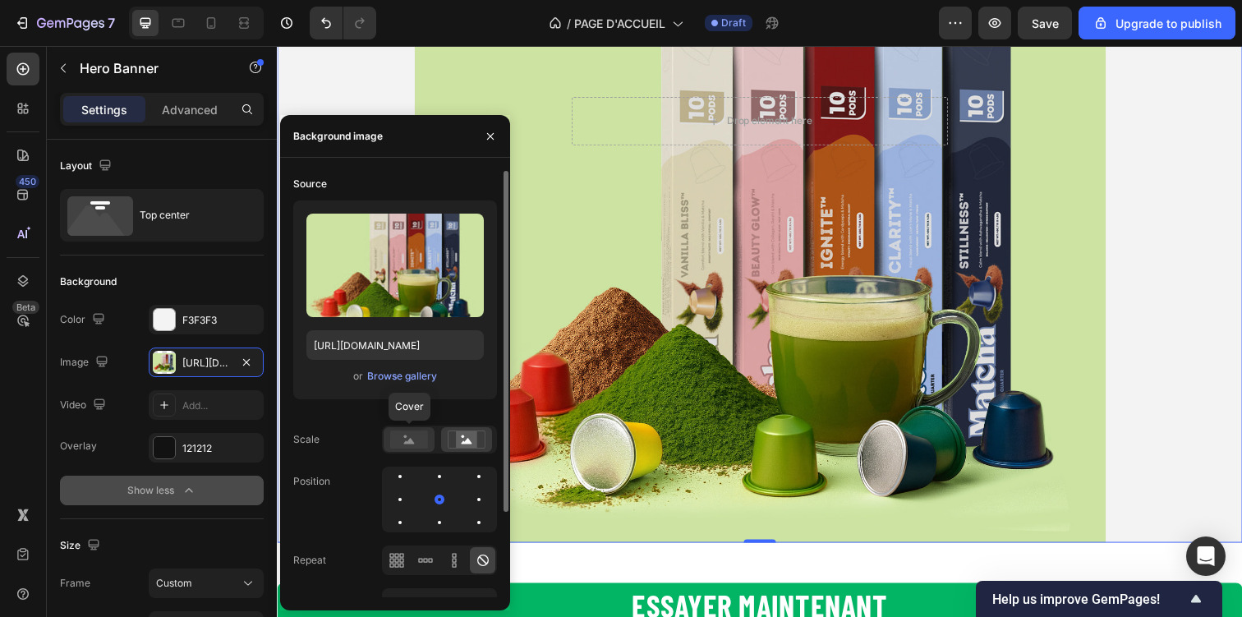
click at [401, 448] on div at bounding box center [409, 439] width 51 height 25
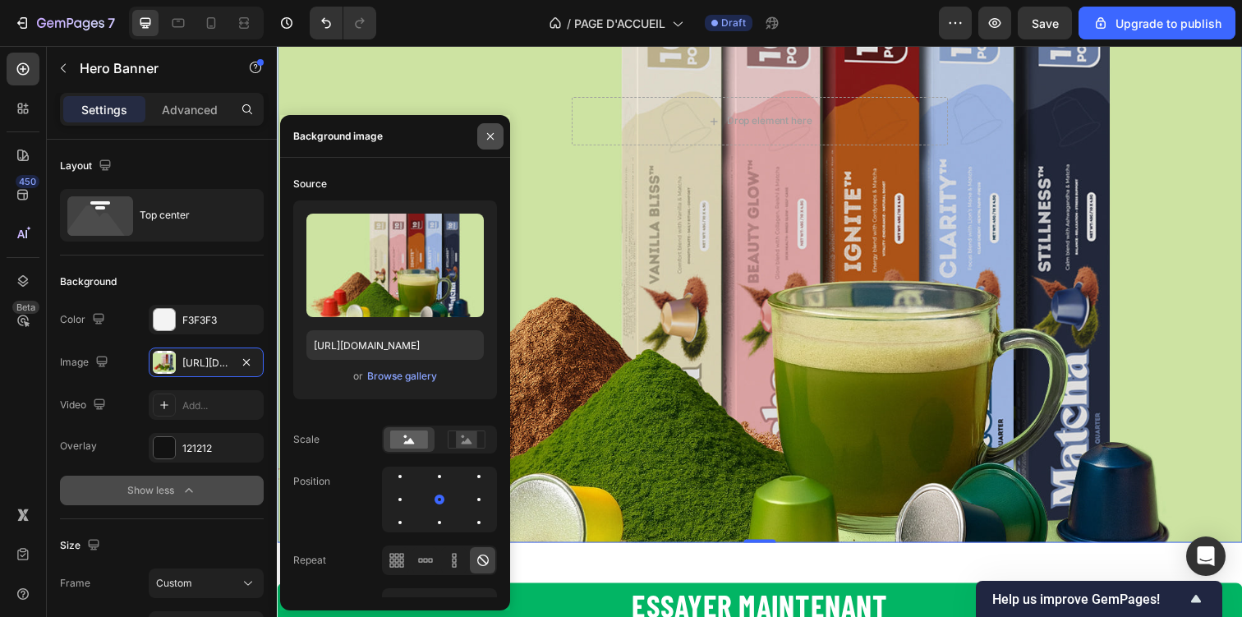
click at [491, 136] on icon "button" at bounding box center [490, 136] width 13 height 13
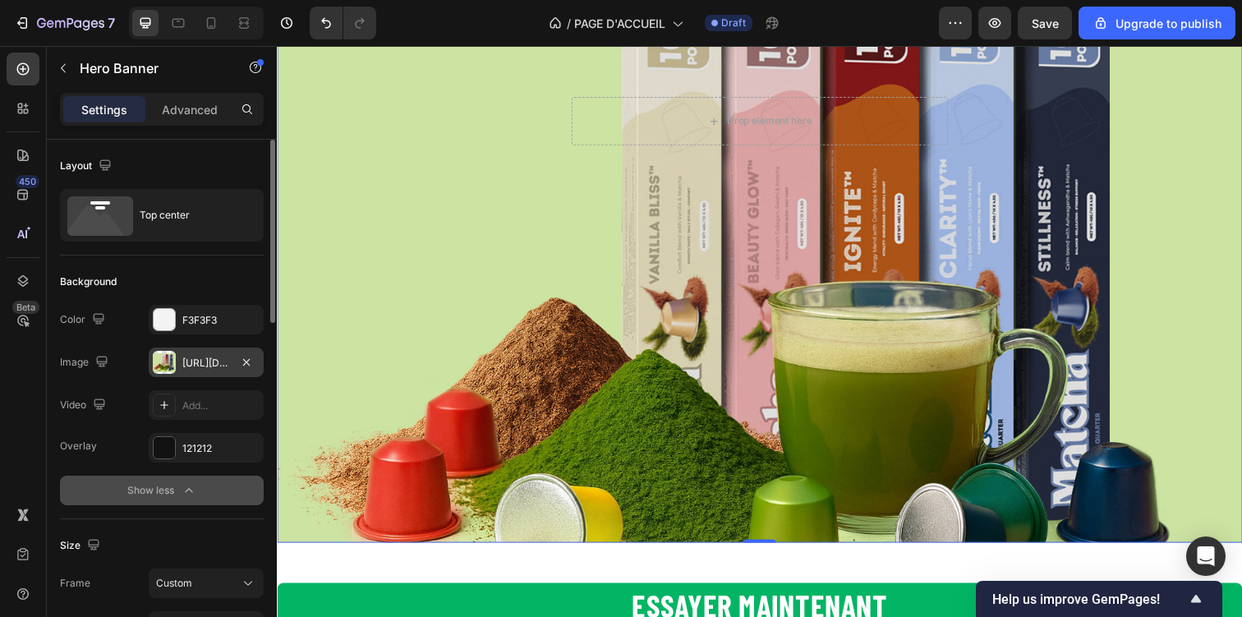
click at [184, 366] on div "[URL][DOMAIN_NAME]" at bounding box center [206, 363] width 48 height 15
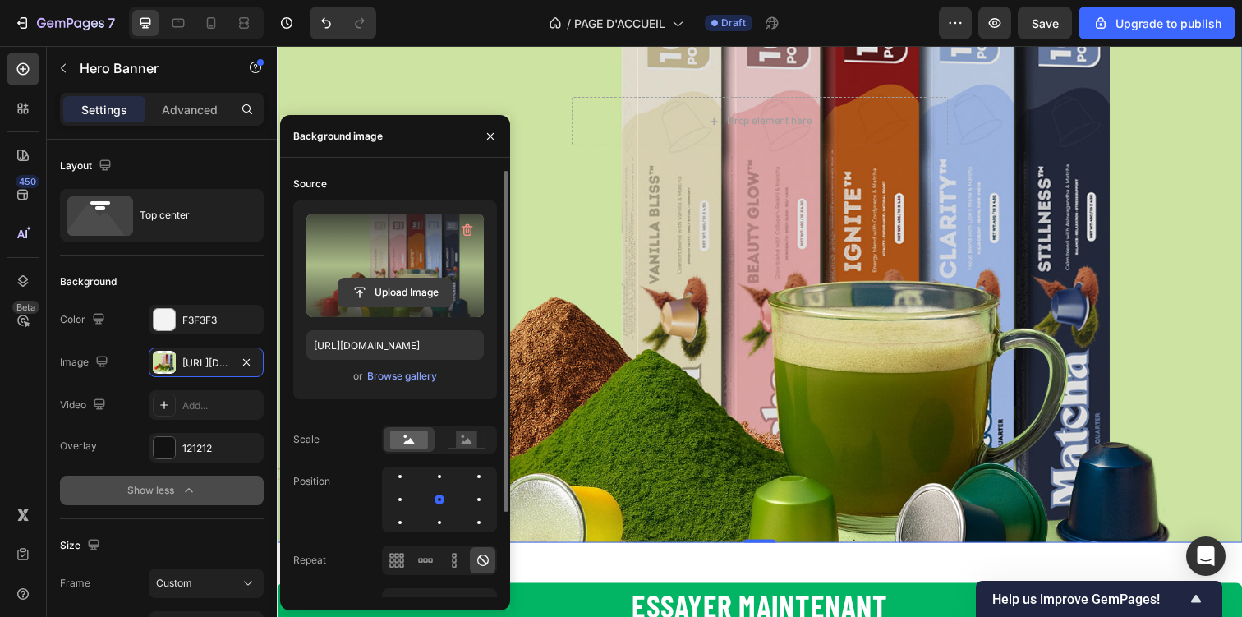
click at [354, 286] on input "file" at bounding box center [394, 292] width 113 height 28
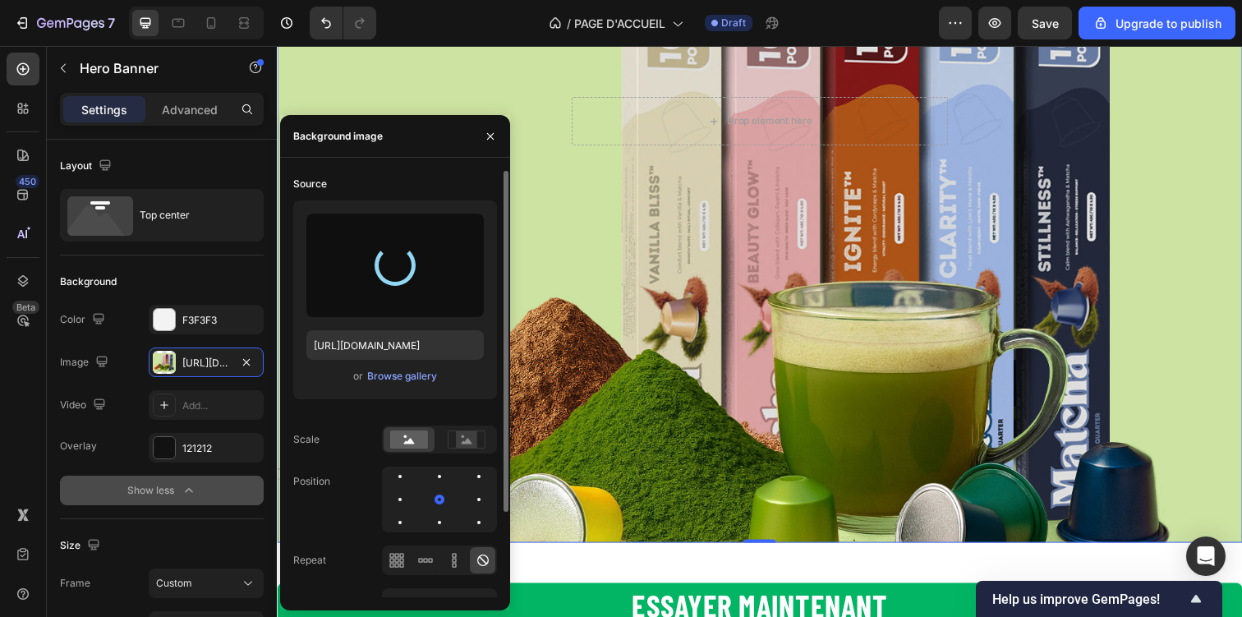
type input "[URL][DOMAIN_NAME]"
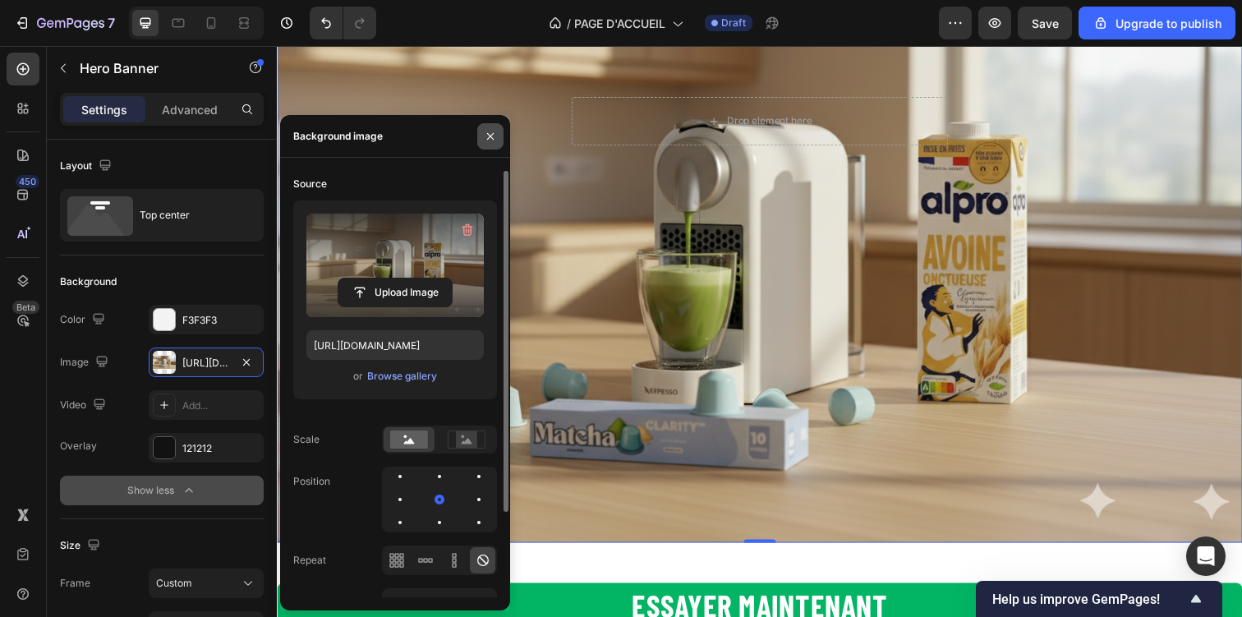
click at [484, 132] on icon "button" at bounding box center [490, 136] width 13 height 13
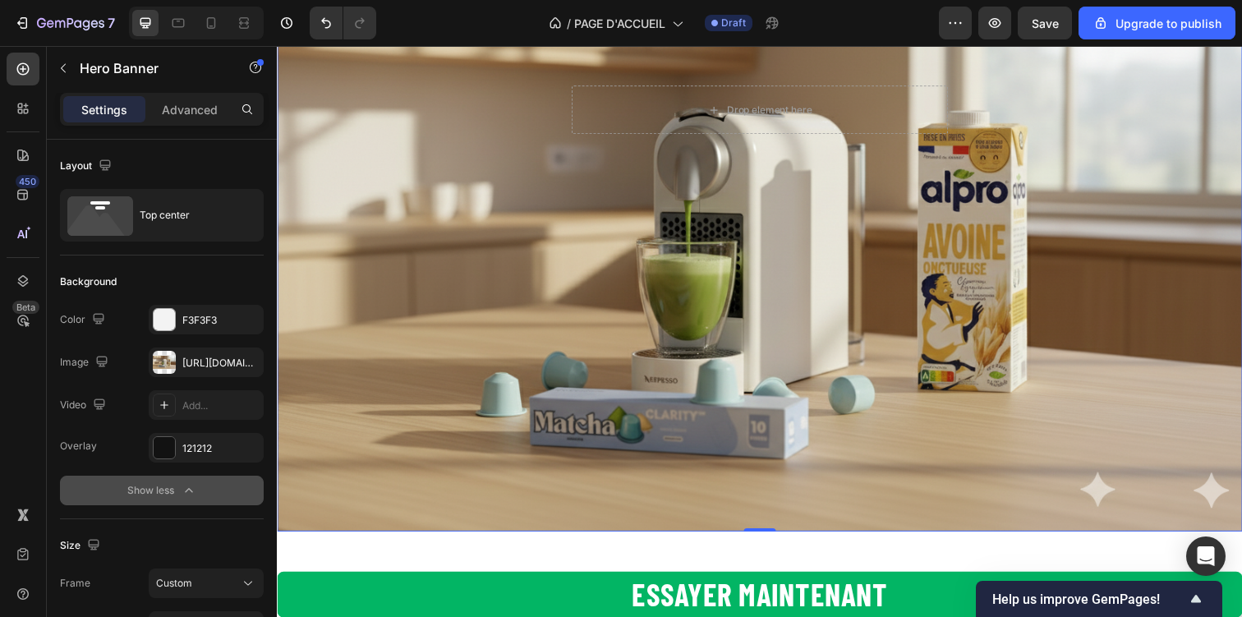
scroll to position [126, 0]
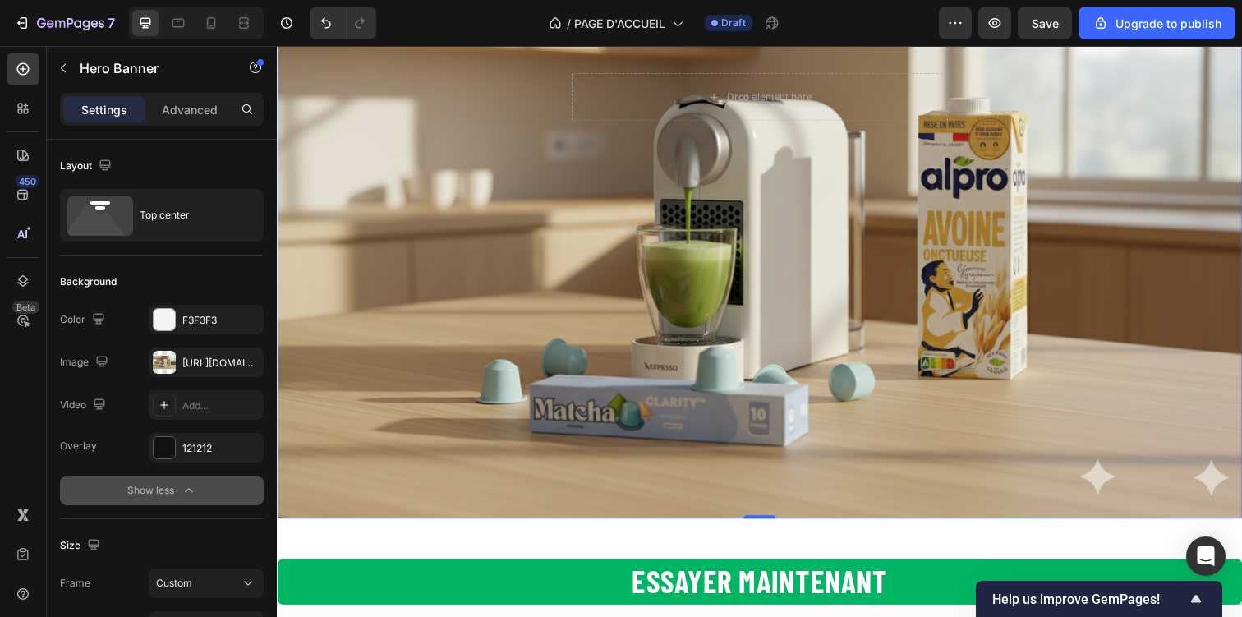
click at [996, 352] on div "Overlay" at bounding box center [770, 240] width 986 height 575
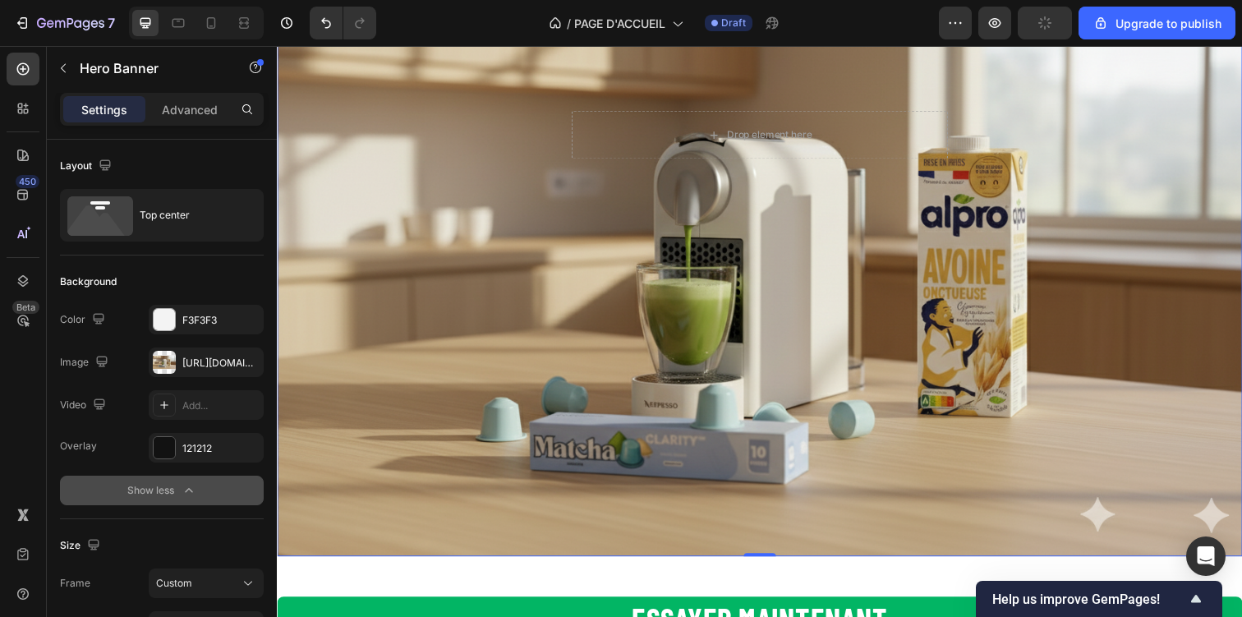
scroll to position [90, 0]
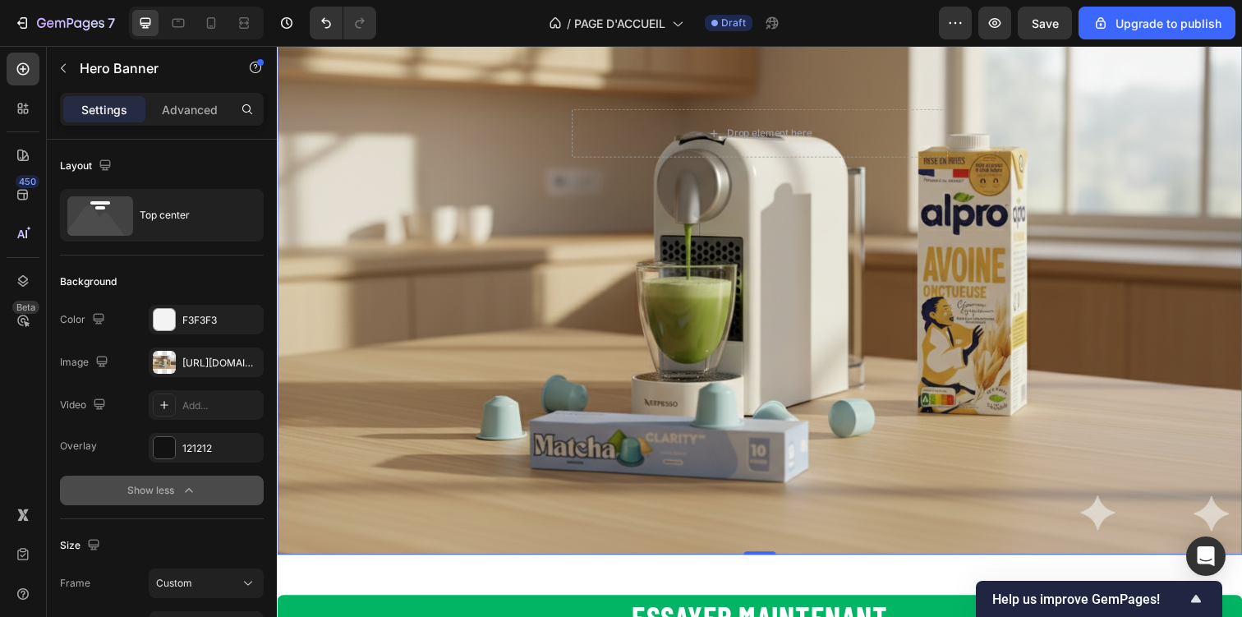
click at [821, 100] on div "Drop element here Row" at bounding box center [769, 135] width 411 height 76
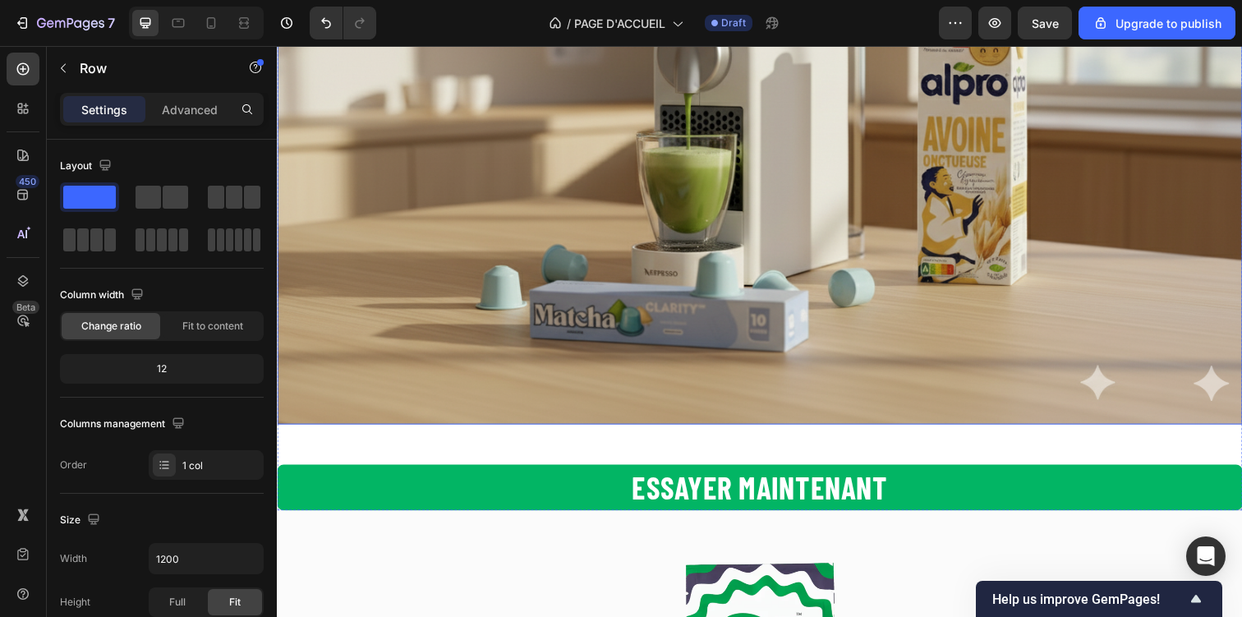
scroll to position [250, 0]
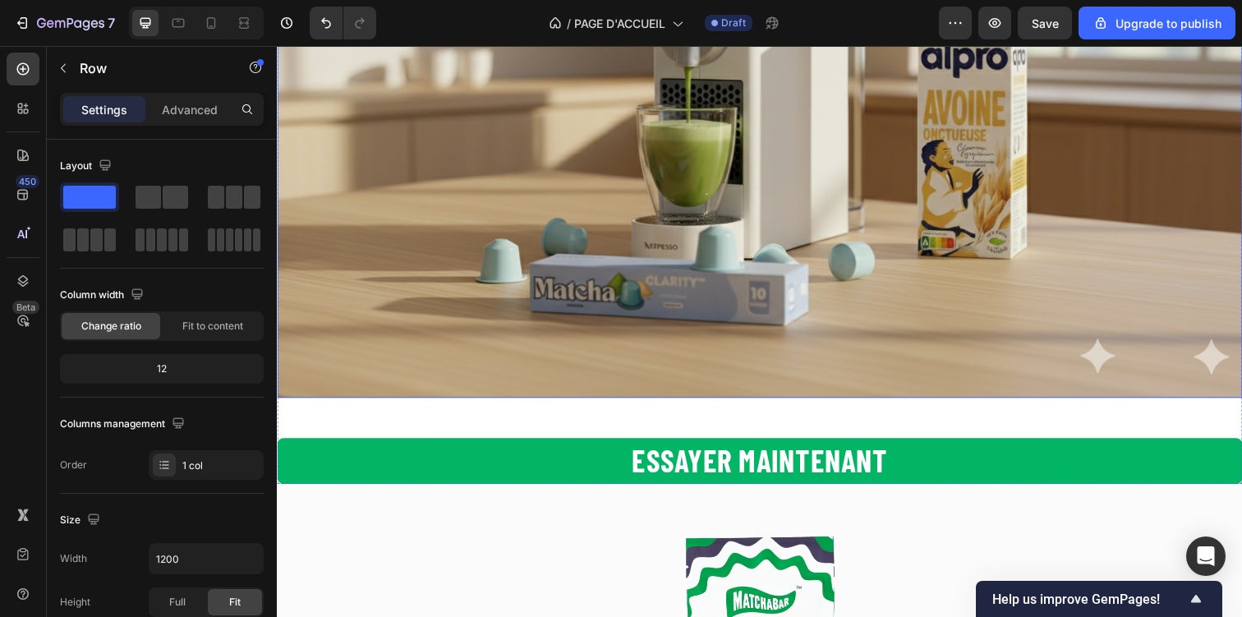
click at [798, 258] on div "Overlay" at bounding box center [770, 117] width 986 height 575
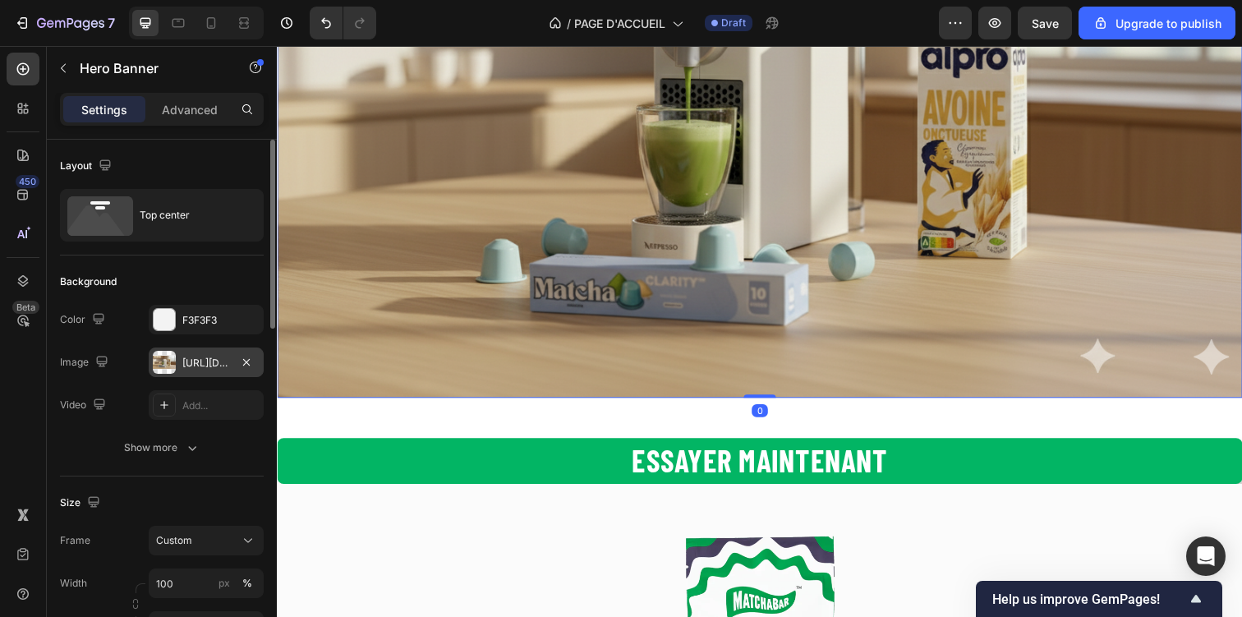
click at [202, 358] on div "[URL][DOMAIN_NAME]" at bounding box center [206, 363] width 48 height 15
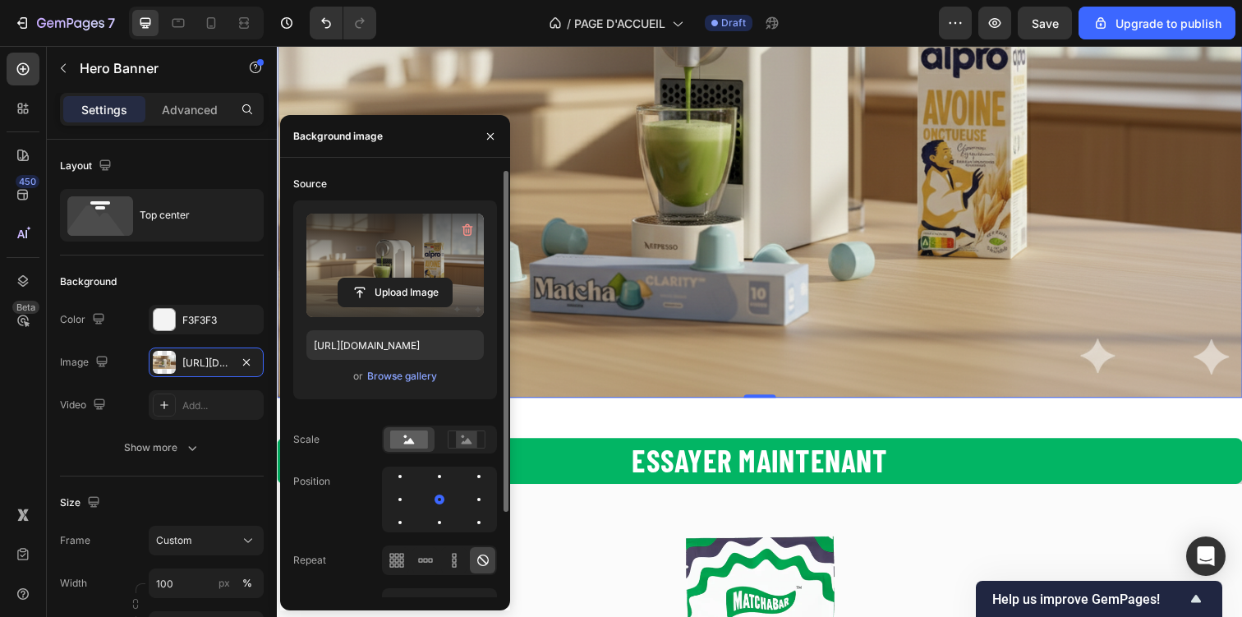
click at [411, 266] on label at bounding box center [394, 265] width 177 height 103
click at [411, 278] on input "file" at bounding box center [394, 292] width 113 height 28
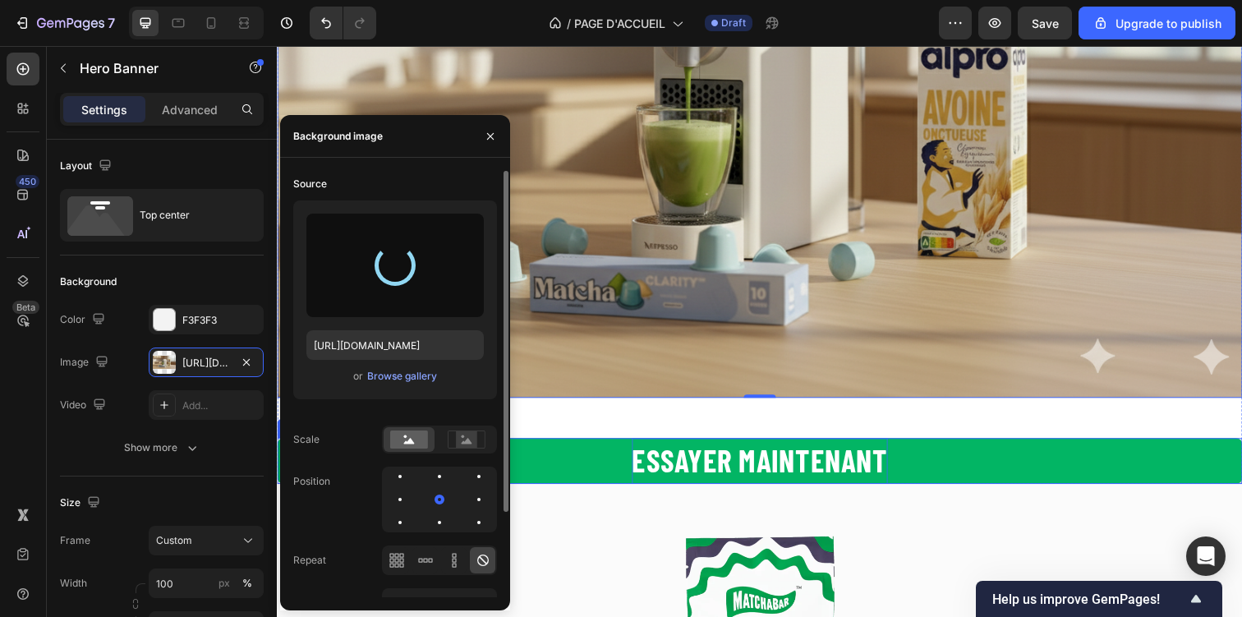
type input "[URL][DOMAIN_NAME]"
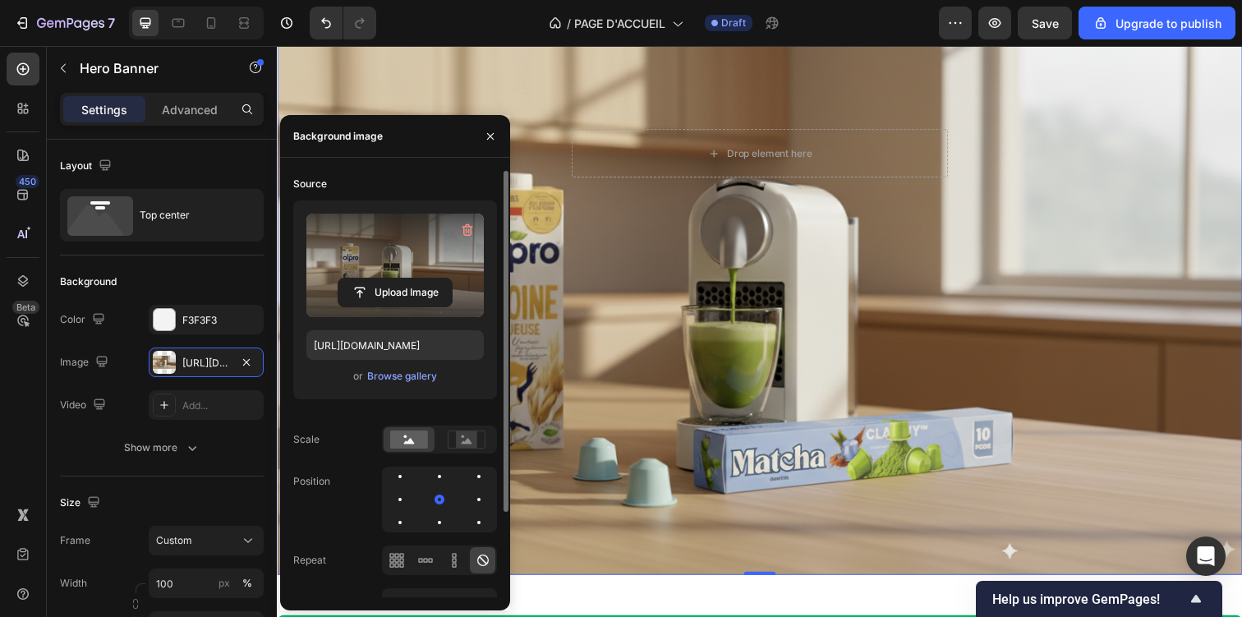
scroll to position [61, 0]
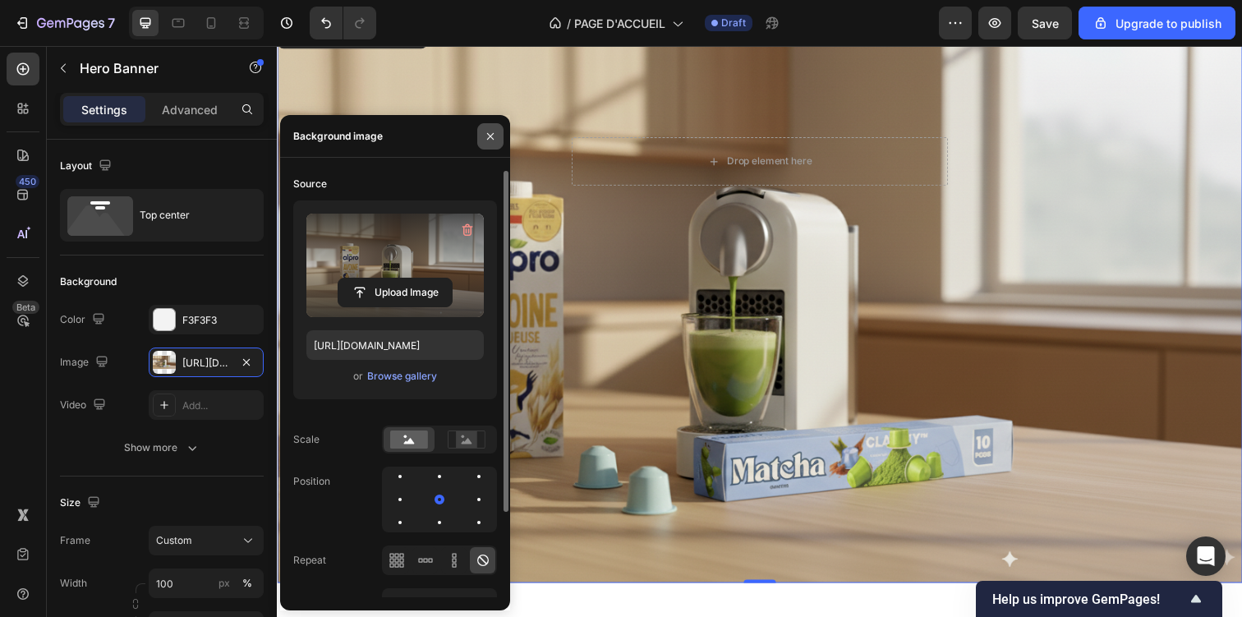
click at [488, 140] on icon "button" at bounding box center [490, 136] width 13 height 13
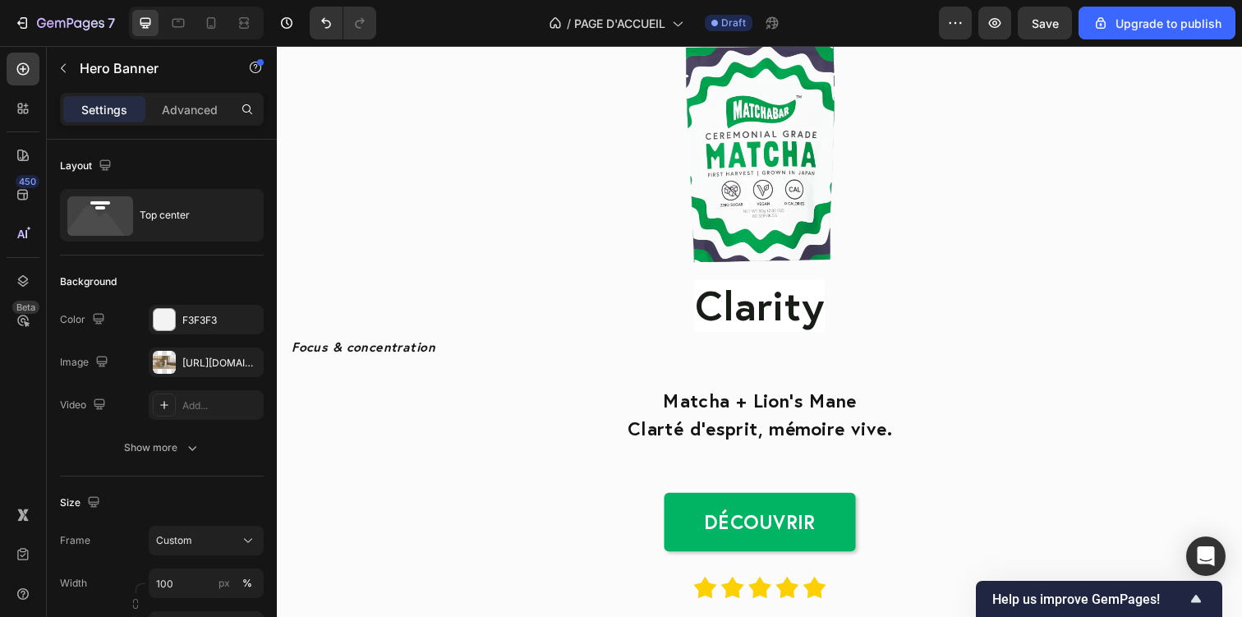
scroll to position [0, 0]
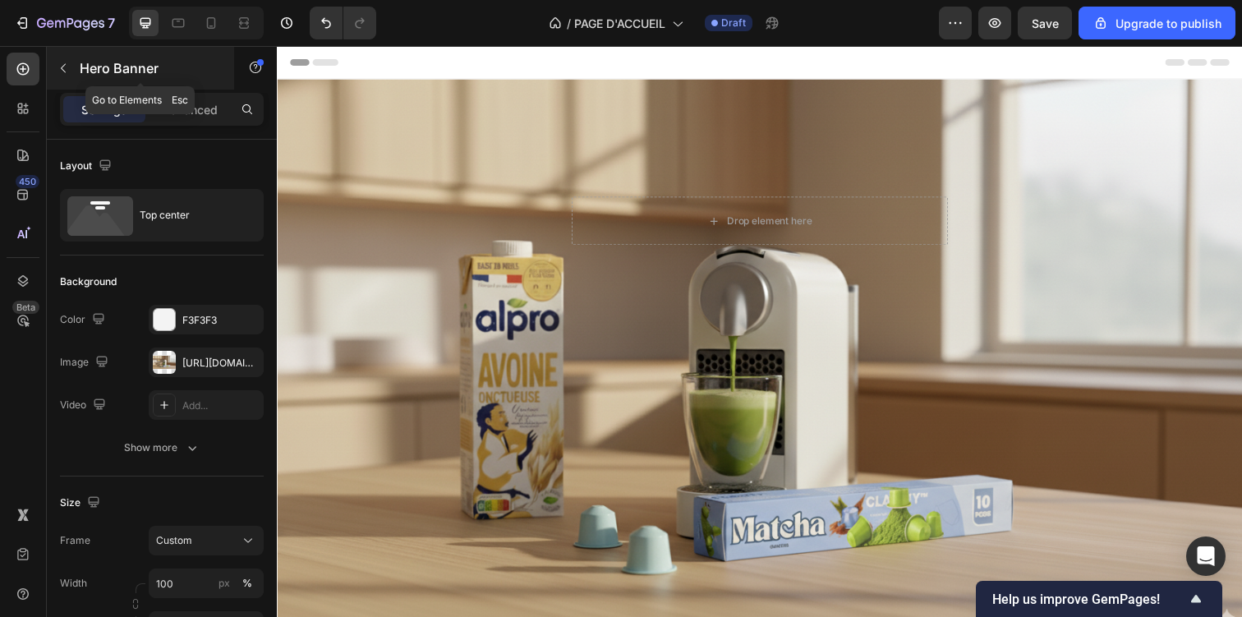
click at [66, 58] on button "button" at bounding box center [63, 68] width 26 height 26
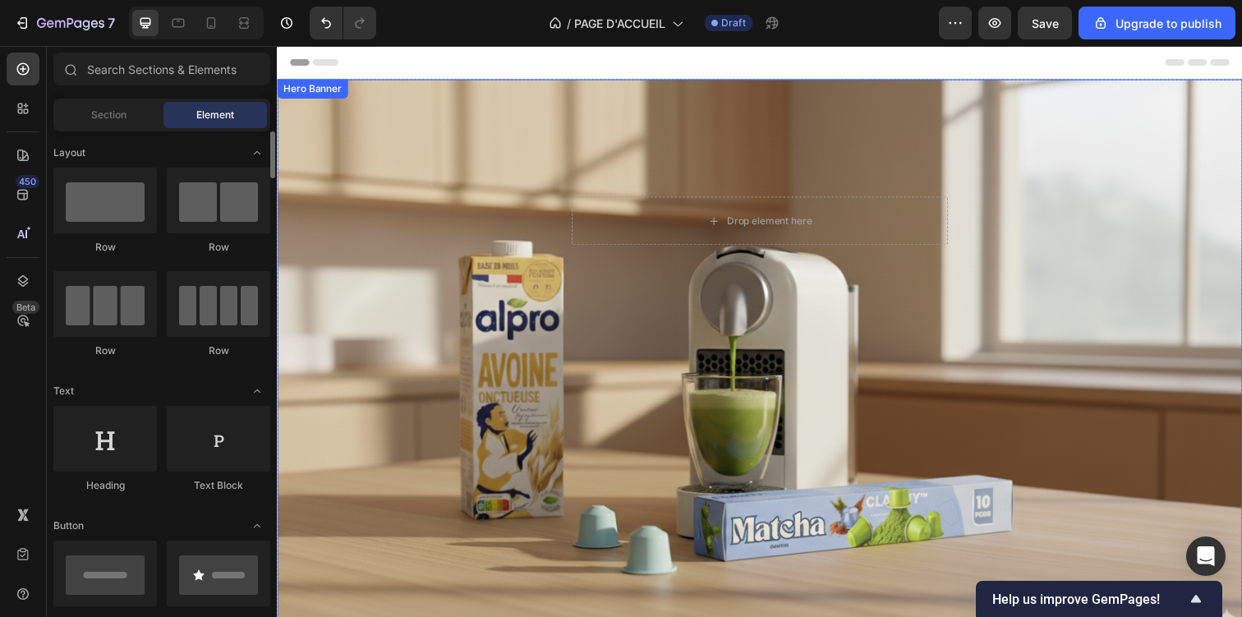
click at [506, 266] on div "Le matcha nouvelle génération Heading Drop element here Row Row" at bounding box center [770, 196] width 986 height 232
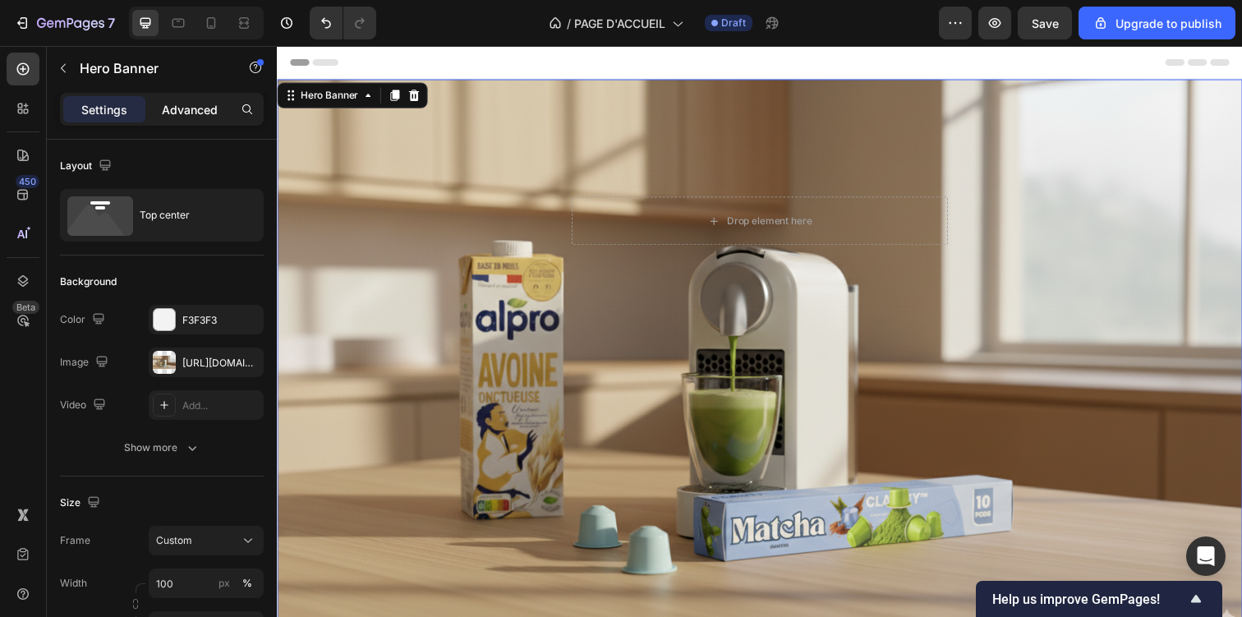
click at [187, 113] on p "Advanced" at bounding box center [190, 109] width 56 height 17
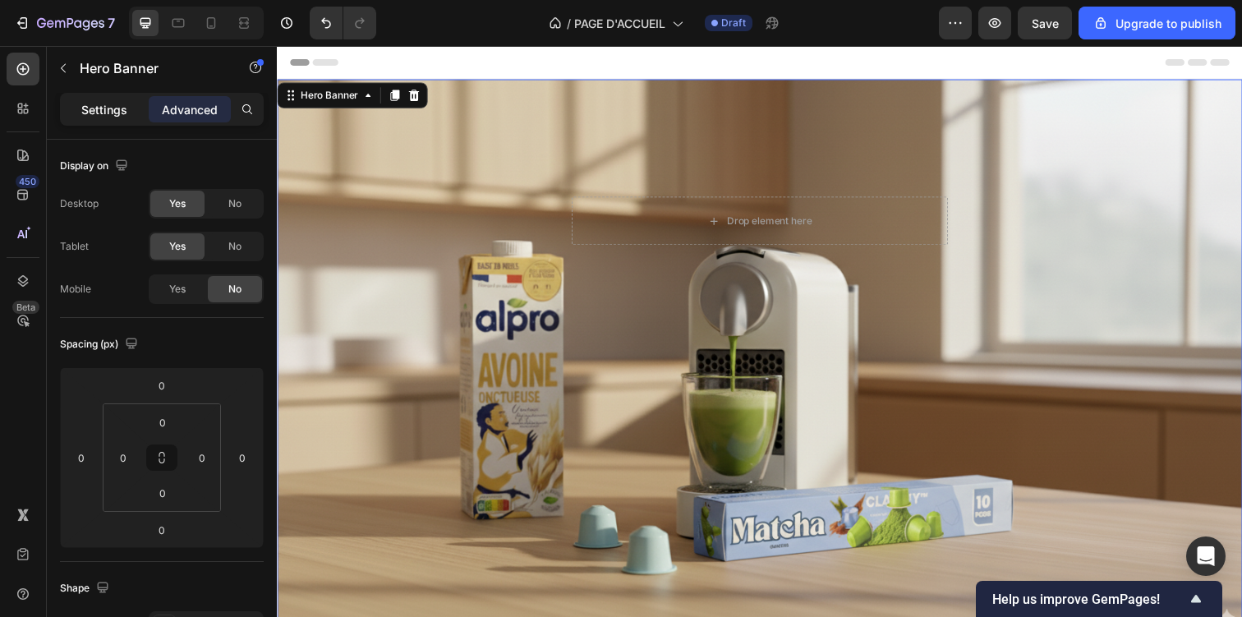
click at [116, 119] on div "Settings" at bounding box center [104, 109] width 82 height 26
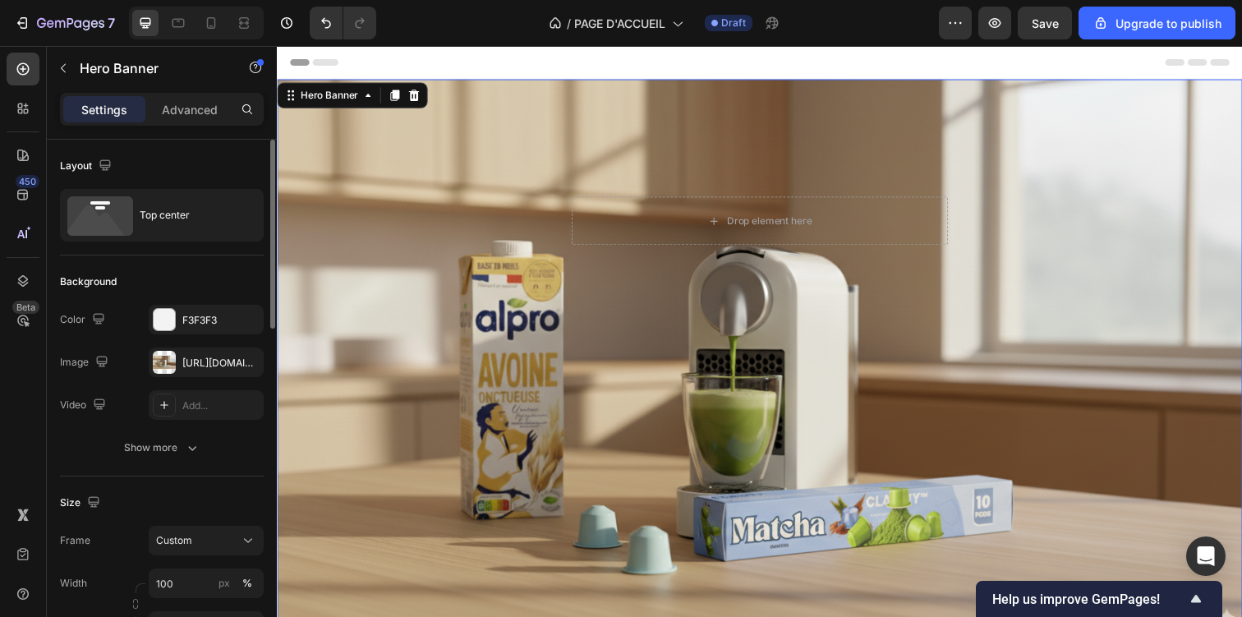
scroll to position [47, 0]
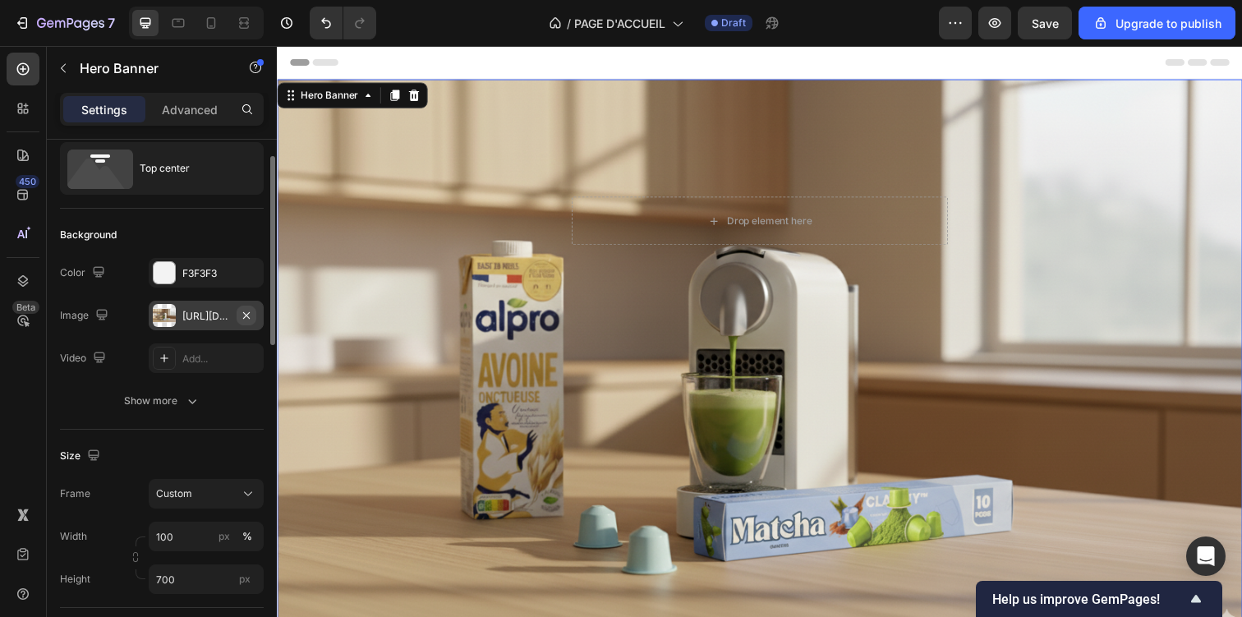
click at [251, 313] on icon "button" at bounding box center [246, 315] width 13 height 13
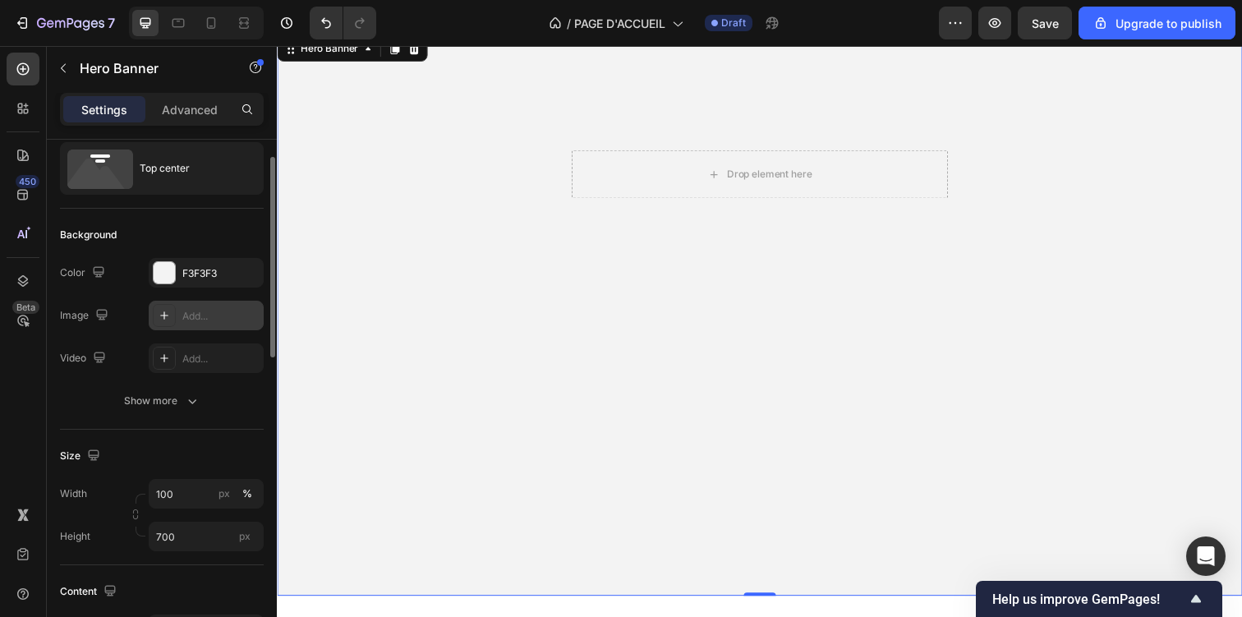
scroll to position [70, 0]
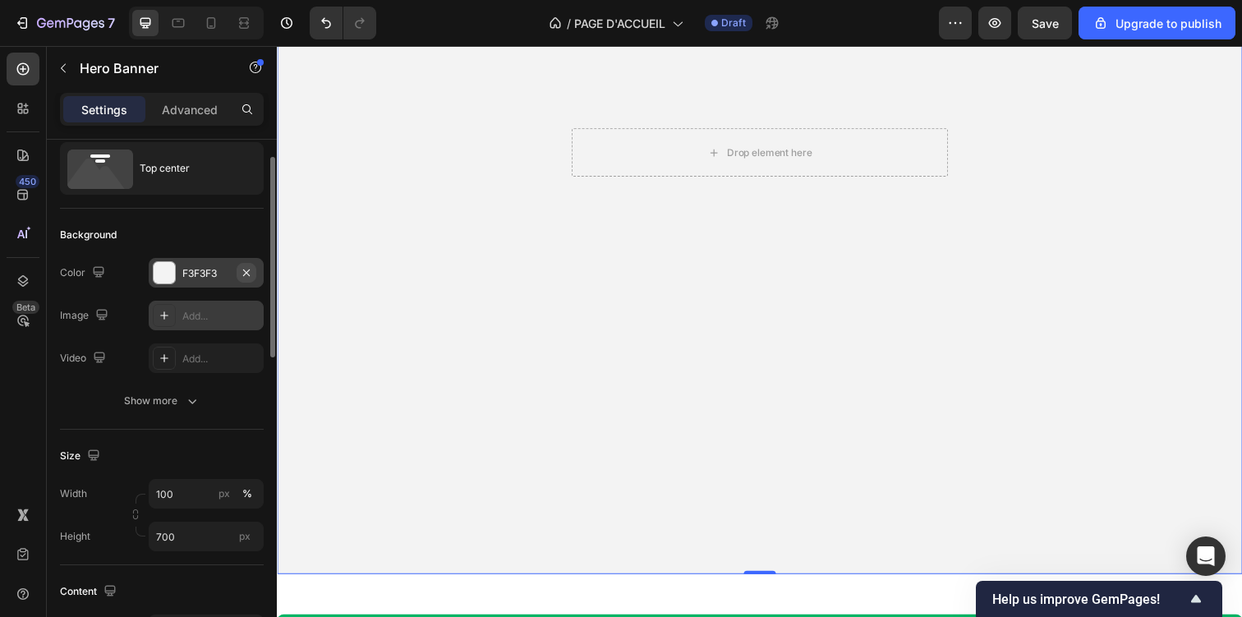
click at [246, 277] on icon "button" at bounding box center [246, 272] width 13 height 13
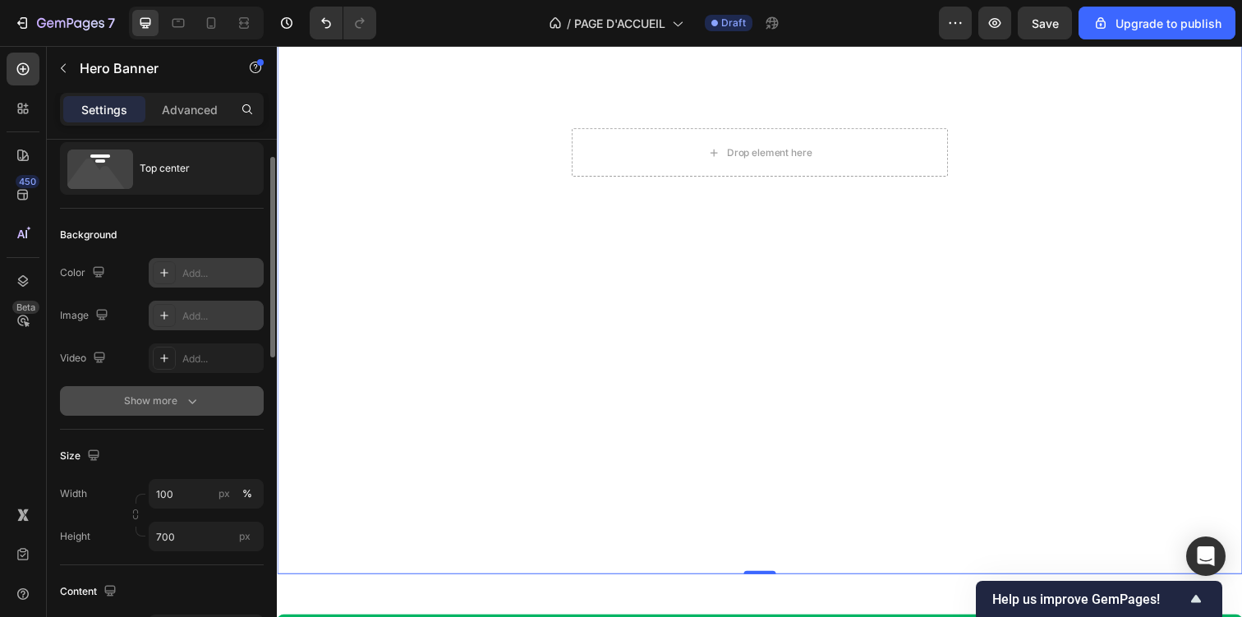
click at [177, 395] on div "Show more" at bounding box center [162, 401] width 76 height 16
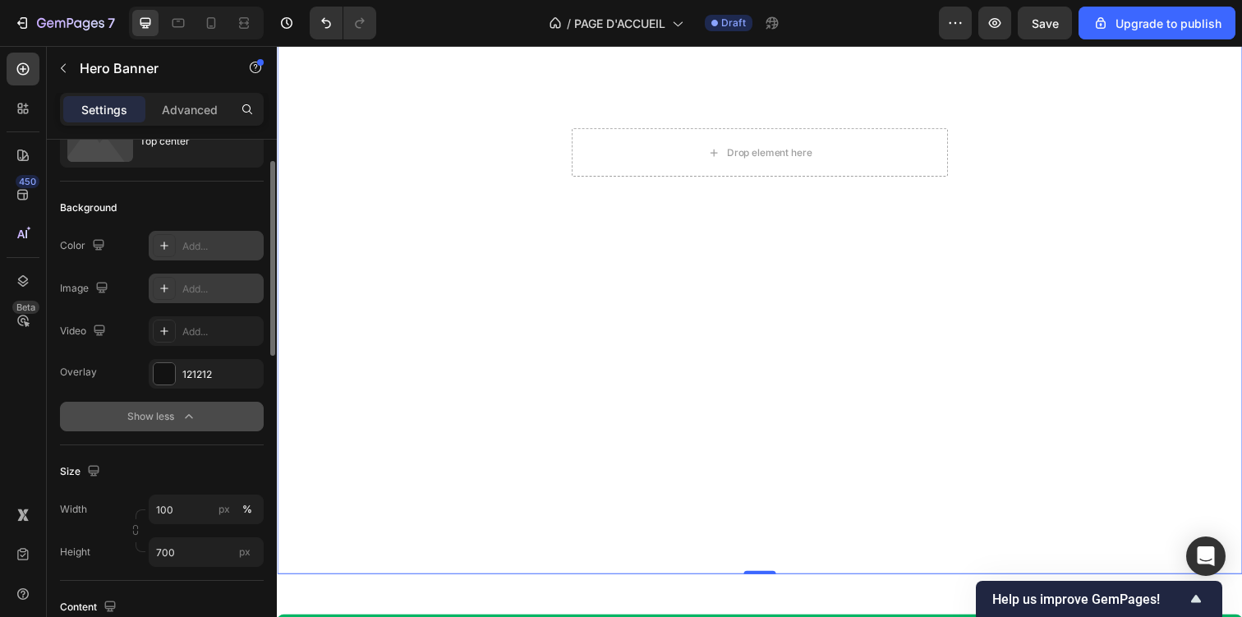
scroll to position [61, 0]
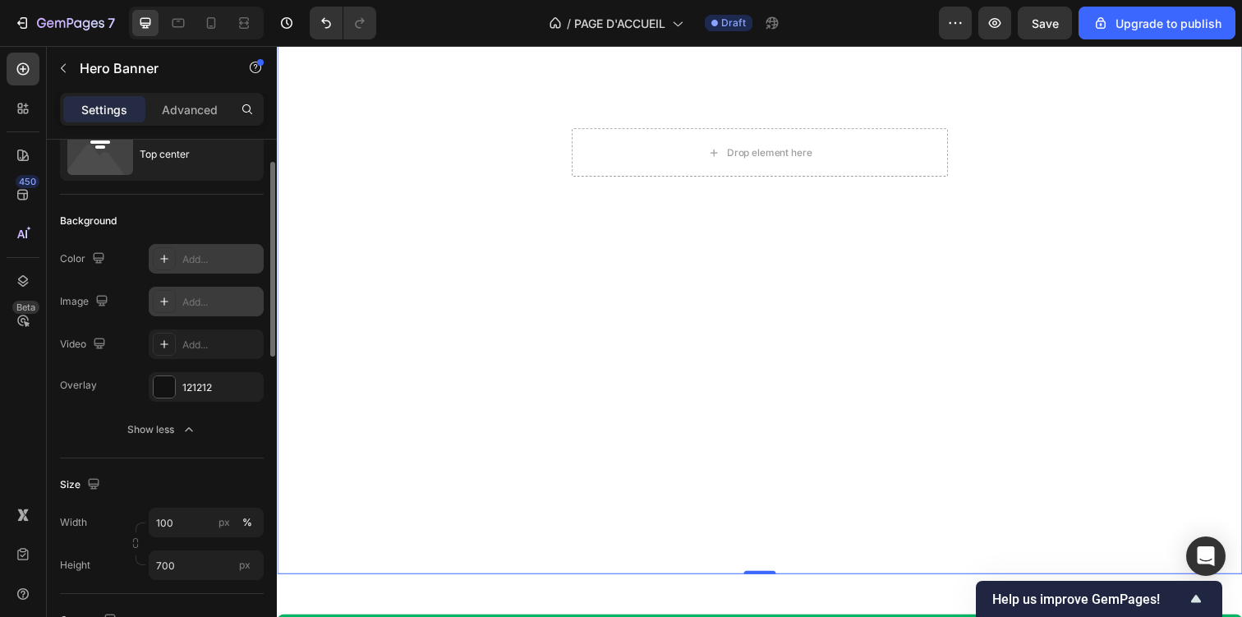
click at [190, 299] on div "Add..." at bounding box center [220, 302] width 77 height 15
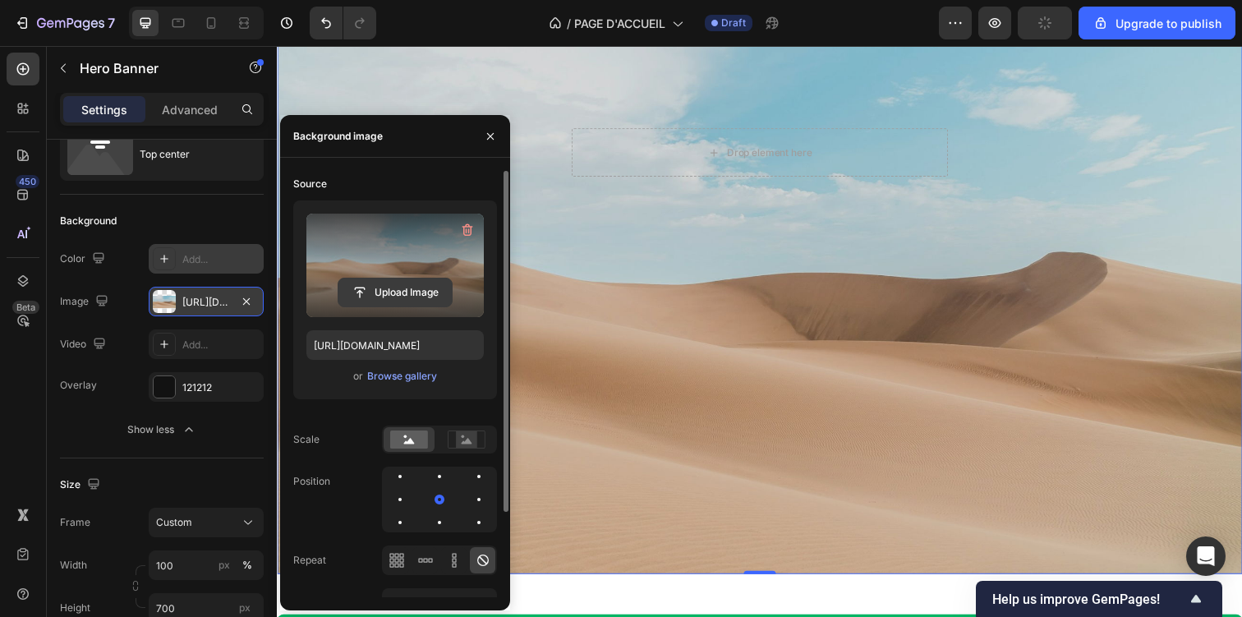
click at [386, 292] on input "file" at bounding box center [394, 292] width 113 height 28
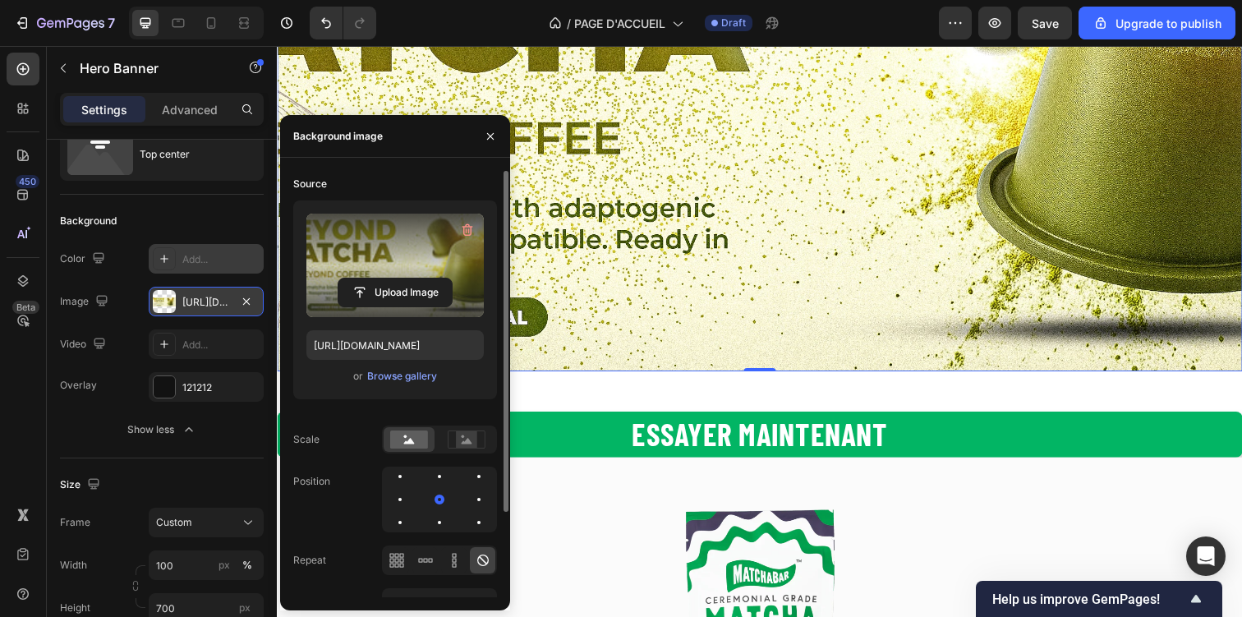
scroll to position [0, 0]
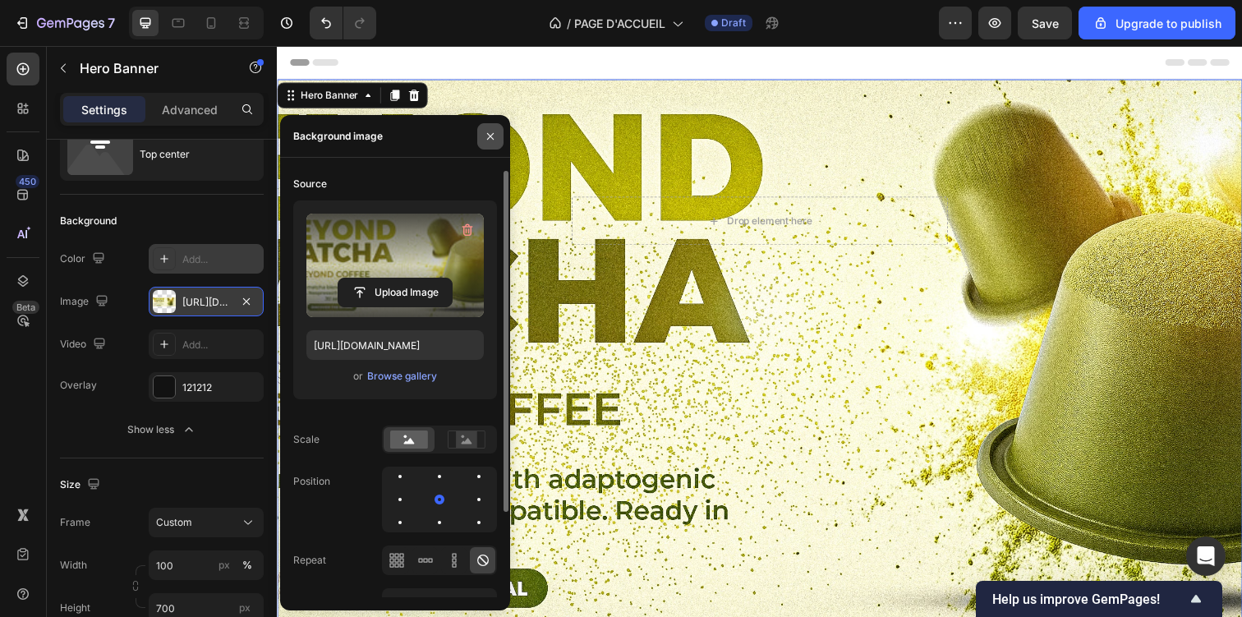
click at [494, 142] on button "button" at bounding box center [490, 136] width 26 height 26
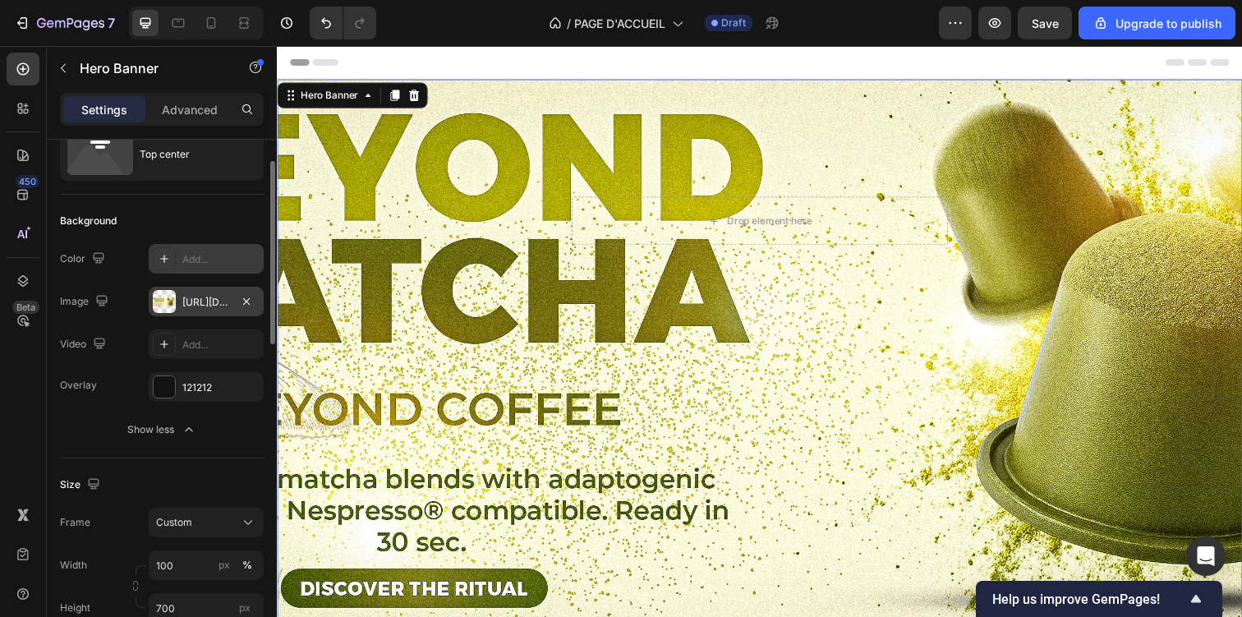
click at [162, 444] on div "Background The changes might be hidden by the video. Color Add... Image [URL][D…" at bounding box center [162, 327] width 204 height 264
click at [191, 305] on div "[URL][DOMAIN_NAME]" at bounding box center [206, 302] width 48 height 15
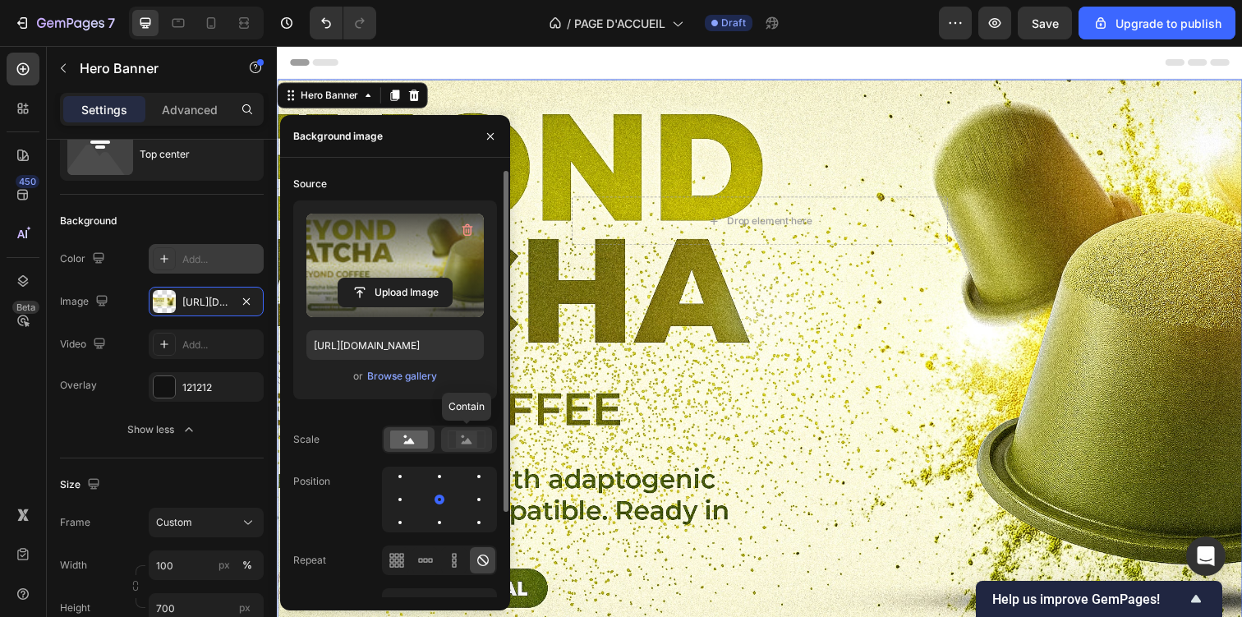
click at [462, 441] on rect at bounding box center [466, 439] width 21 height 16
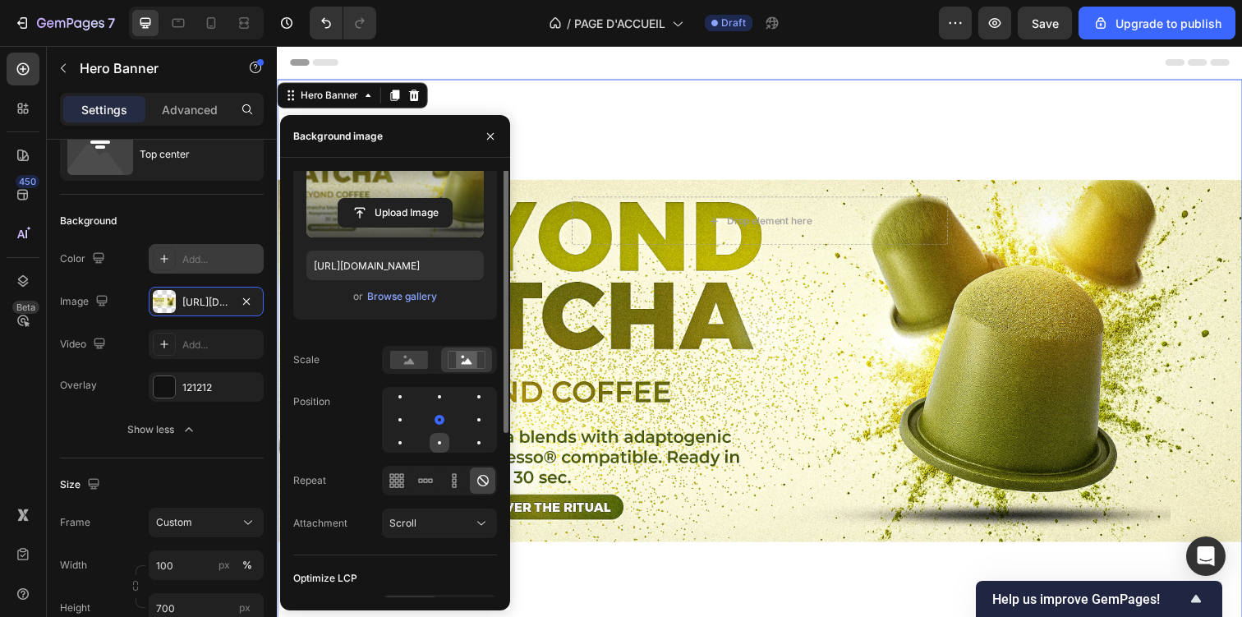
scroll to position [93, 0]
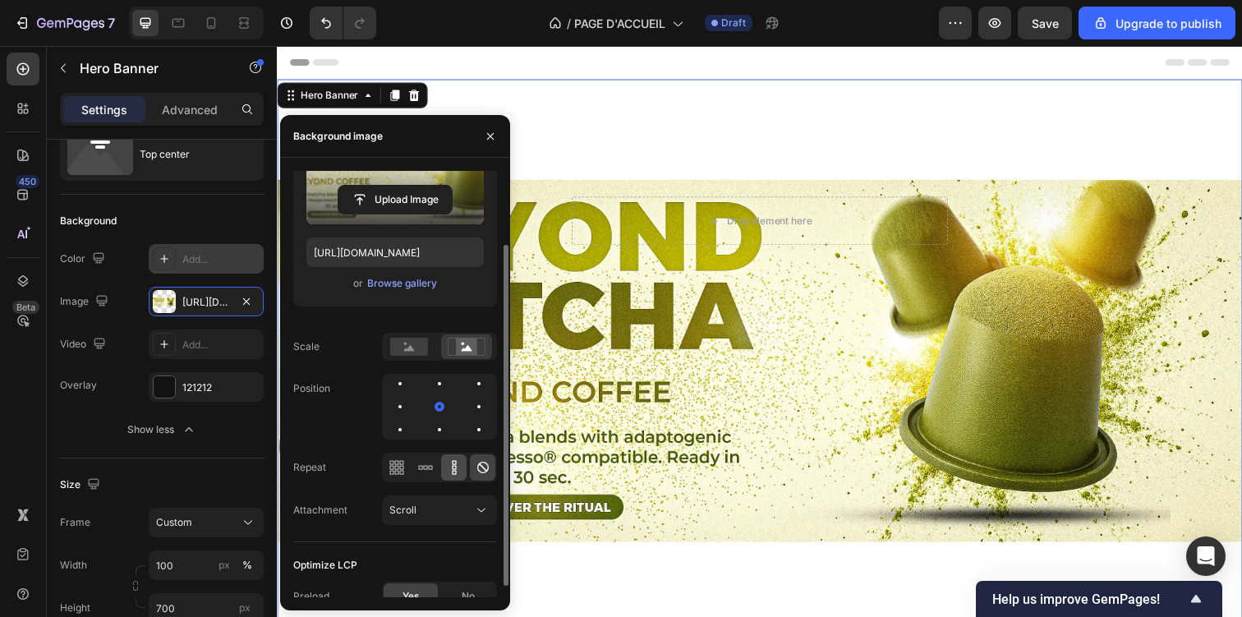
click at [450, 476] on div at bounding box center [453, 467] width 25 height 26
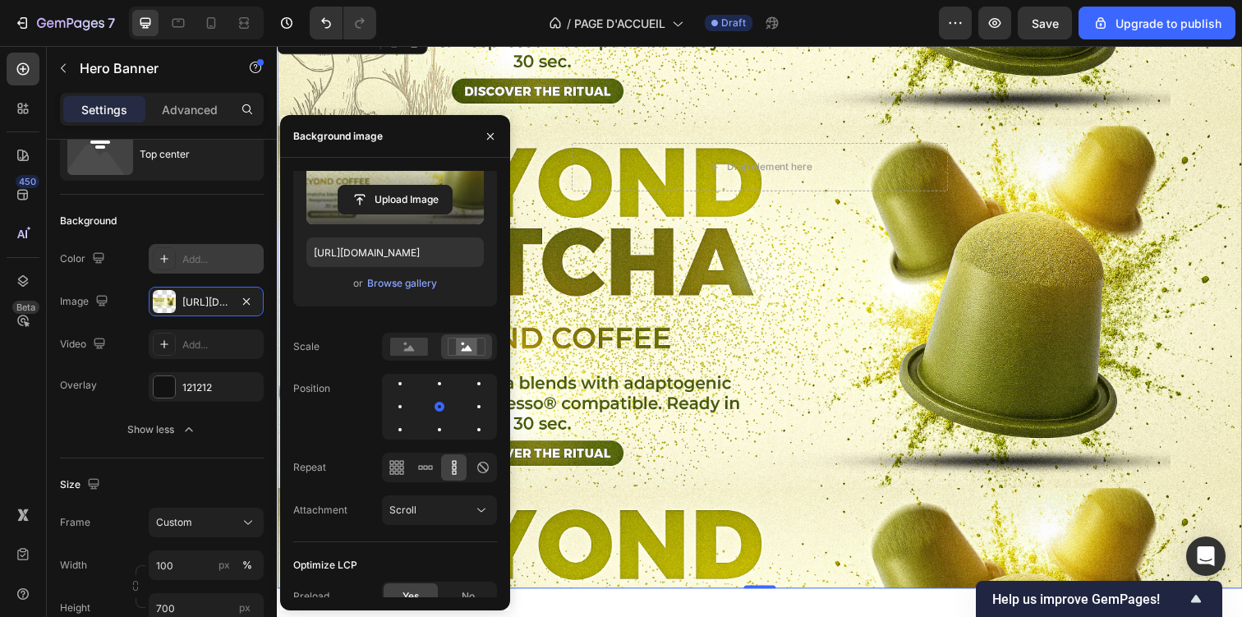
scroll to position [0, 0]
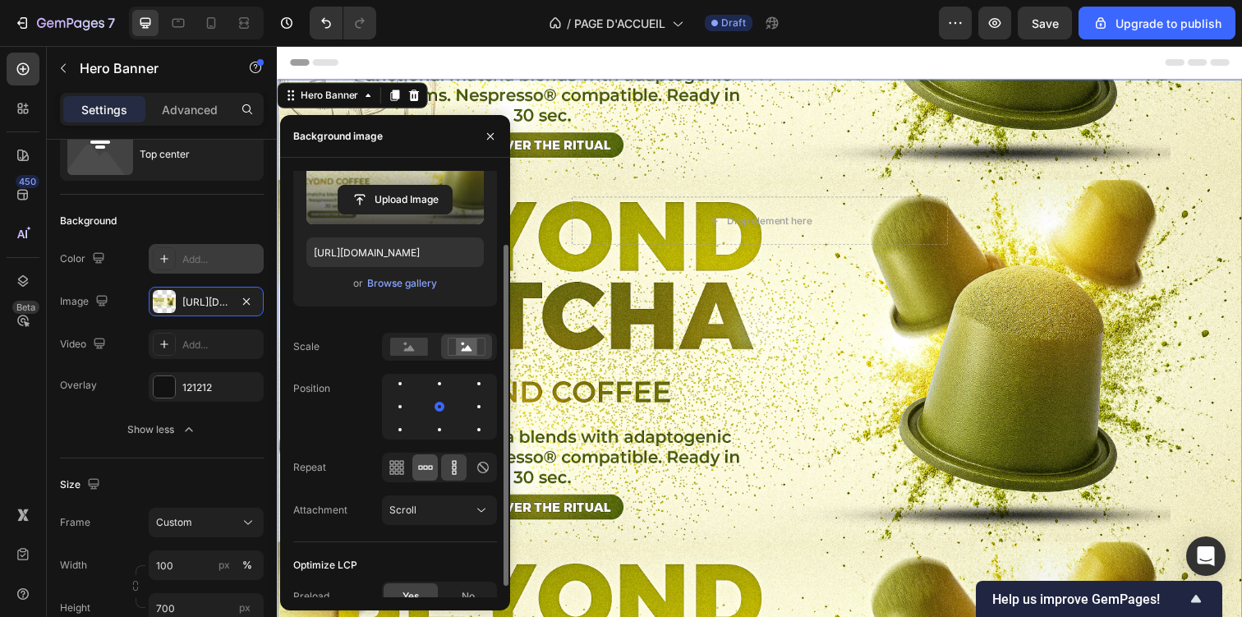
click at [428, 467] on icon at bounding box center [430, 467] width 4 height 4
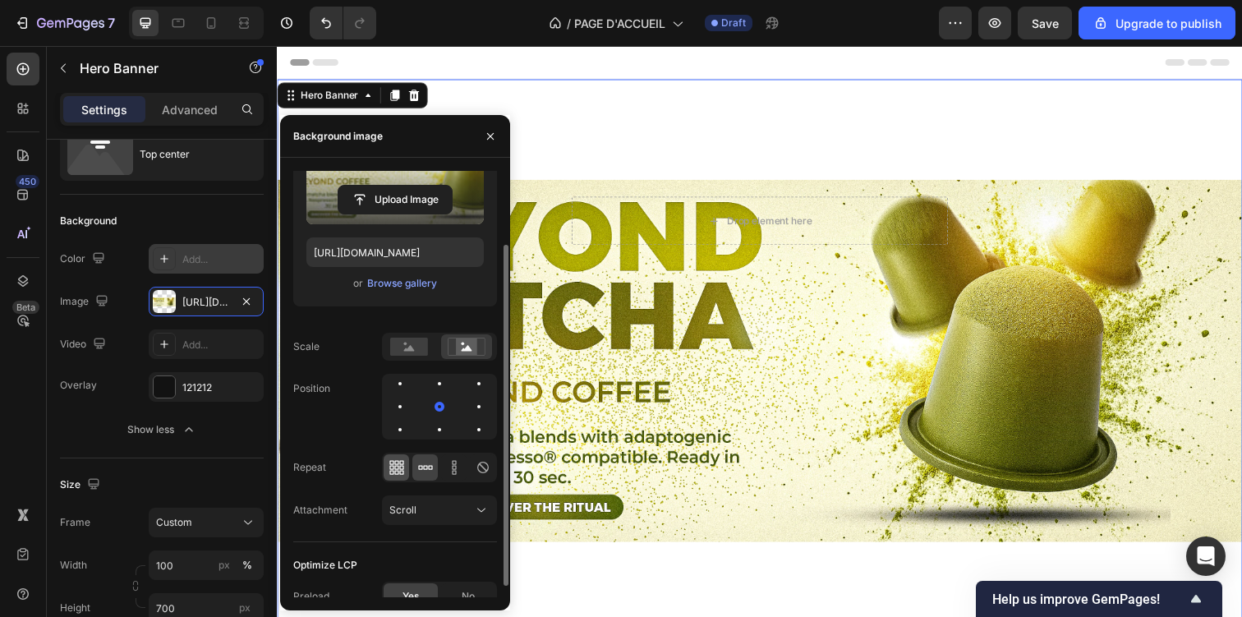
click at [396, 474] on icon at bounding box center [396, 472] width 4 height 4
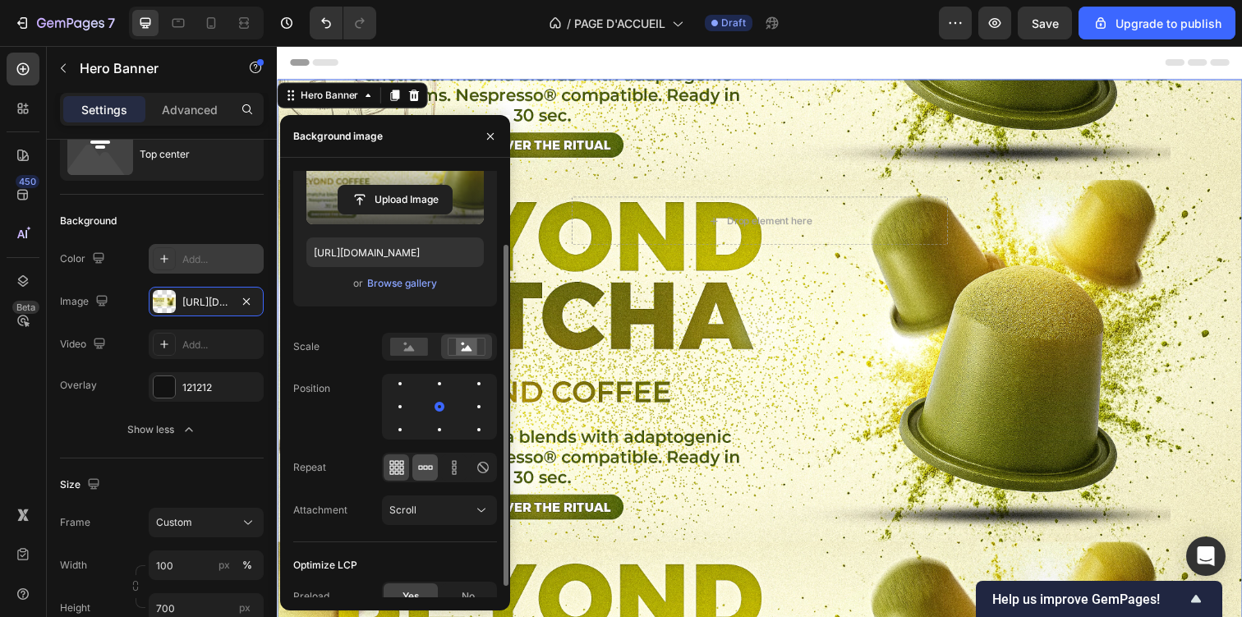
click at [423, 474] on icon at bounding box center [425, 467] width 16 height 16
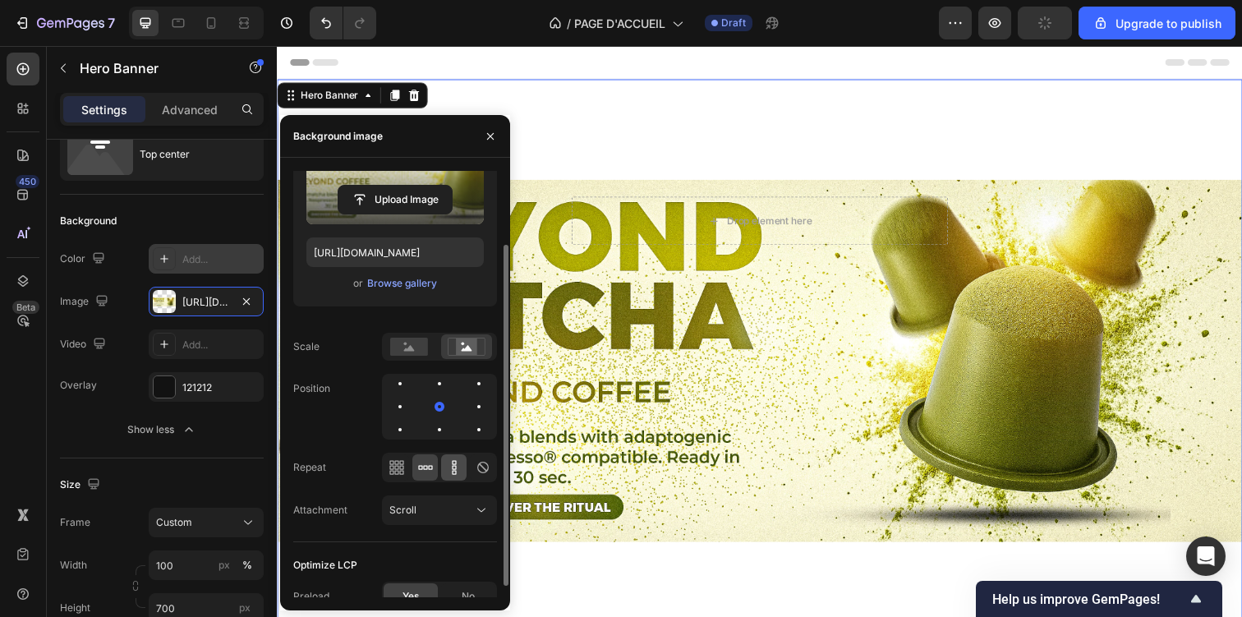
click at [451, 458] on div at bounding box center [453, 467] width 25 height 26
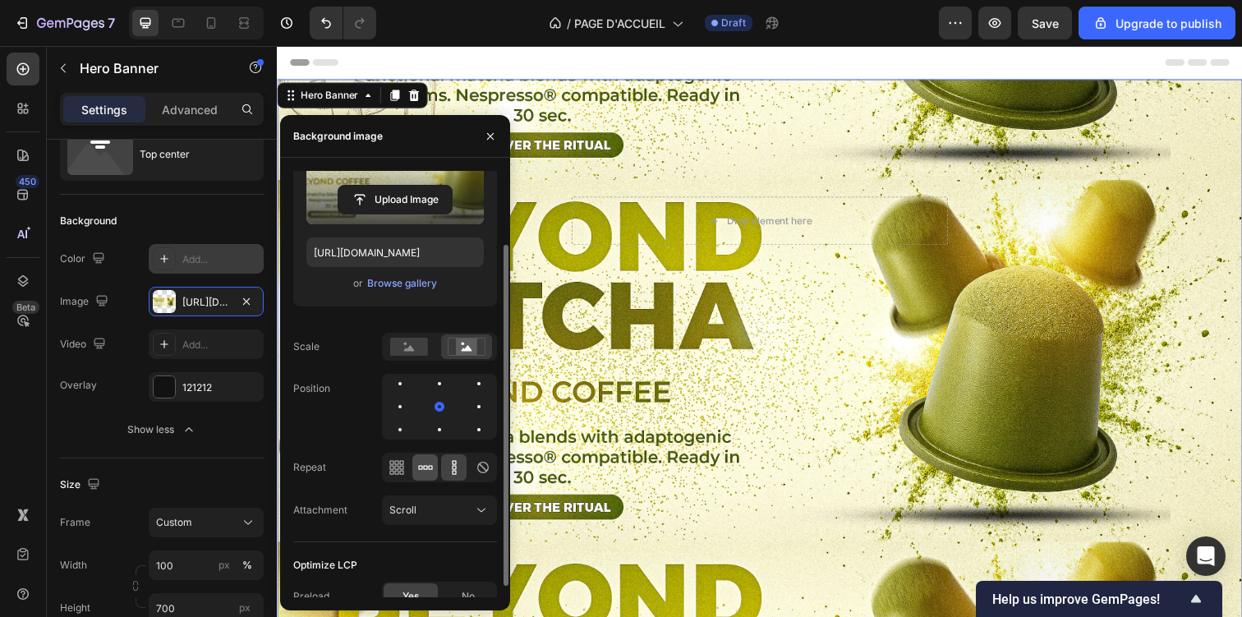
click at [423, 472] on icon at bounding box center [425, 467] width 16 height 16
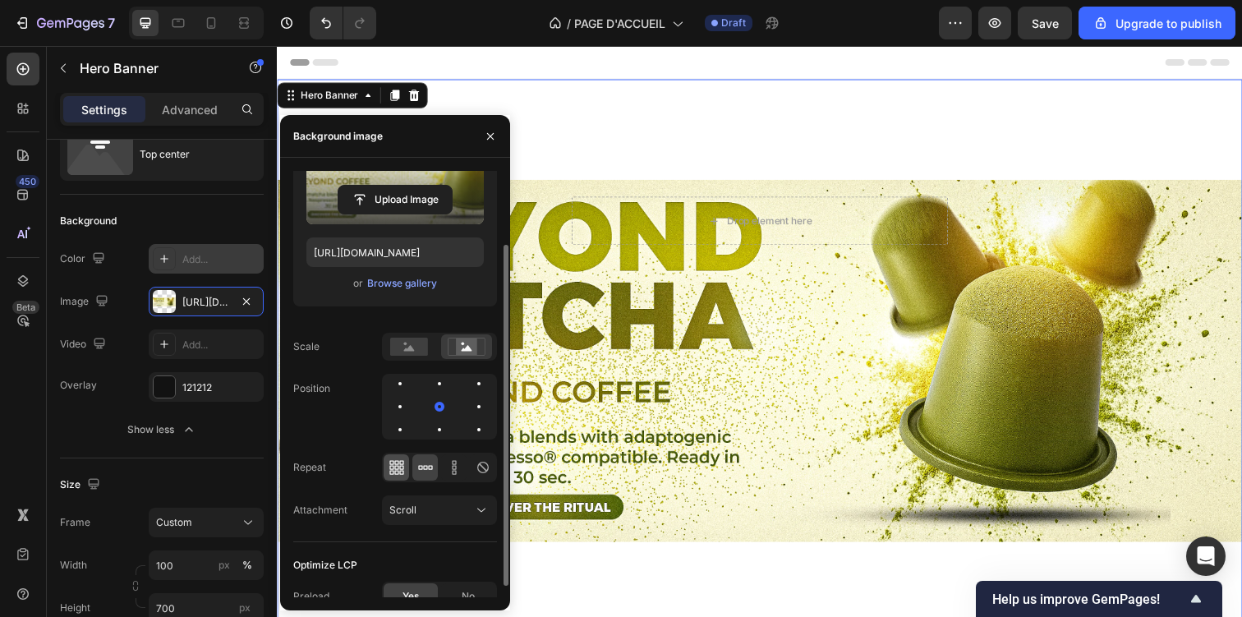
click at [394, 468] on icon at bounding box center [396, 467] width 4 height 4
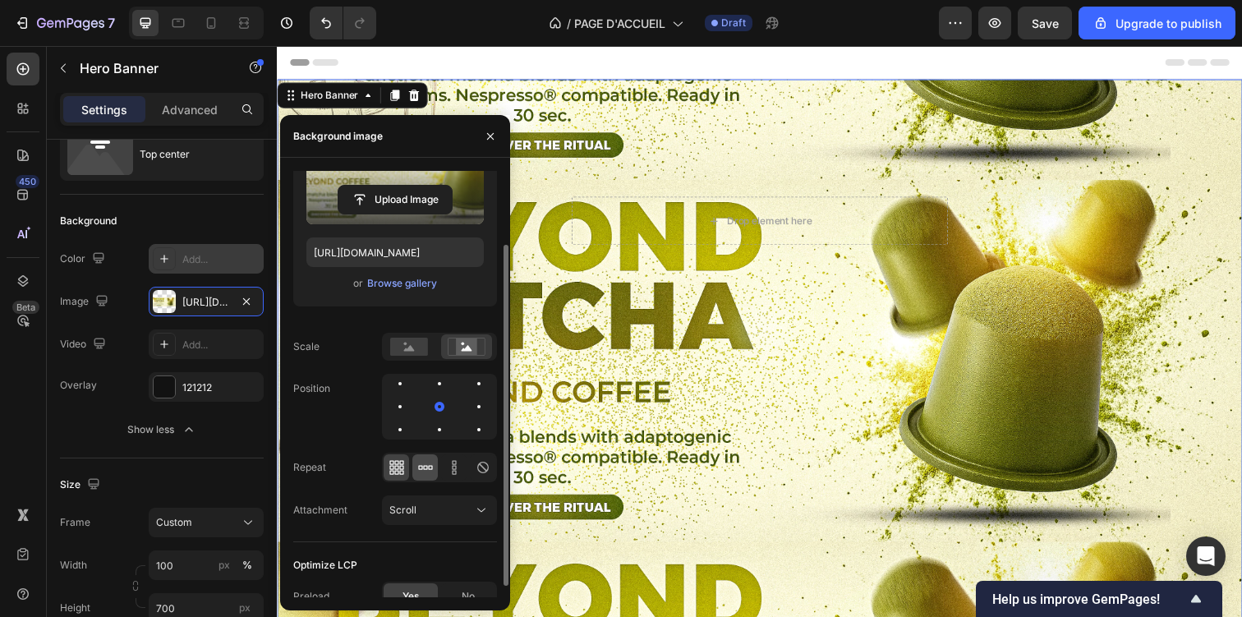
click at [423, 467] on icon at bounding box center [425, 467] width 4 height 4
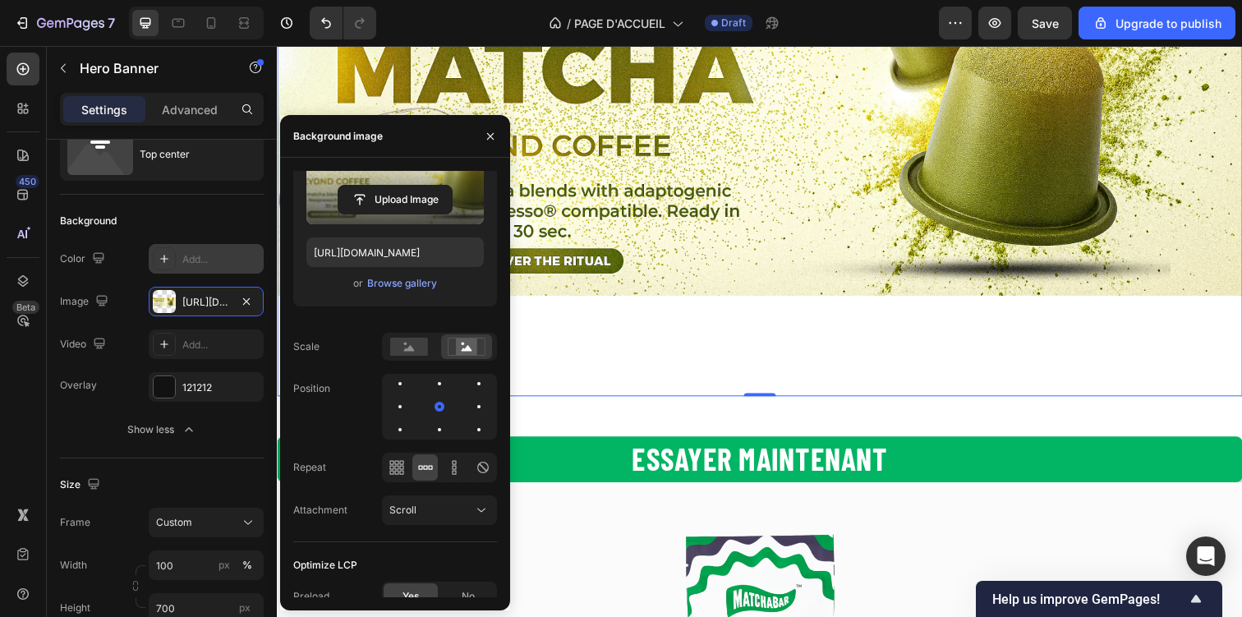
scroll to position [274, 0]
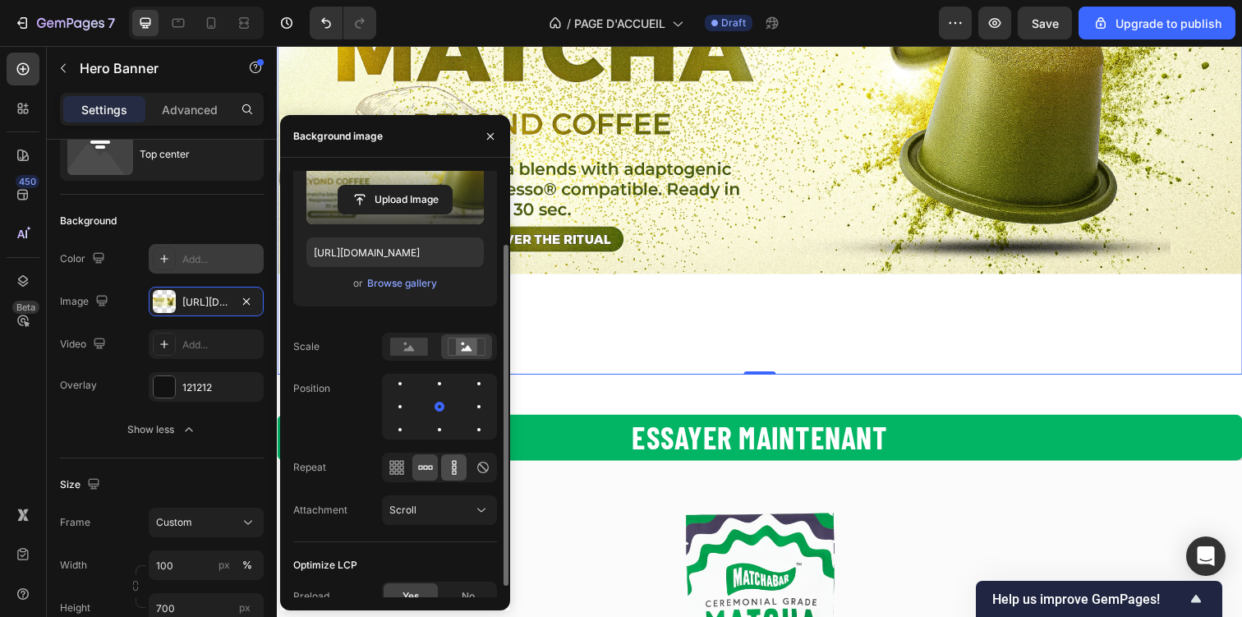
click at [453, 471] on icon at bounding box center [454, 467] width 16 height 16
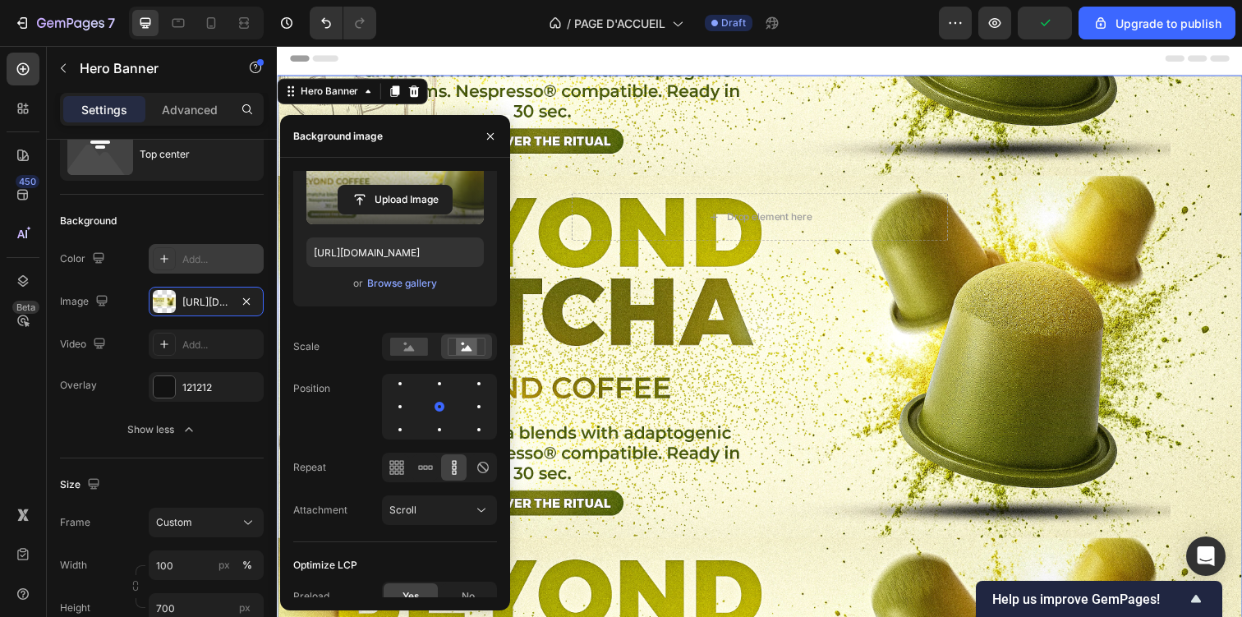
scroll to position [0, 0]
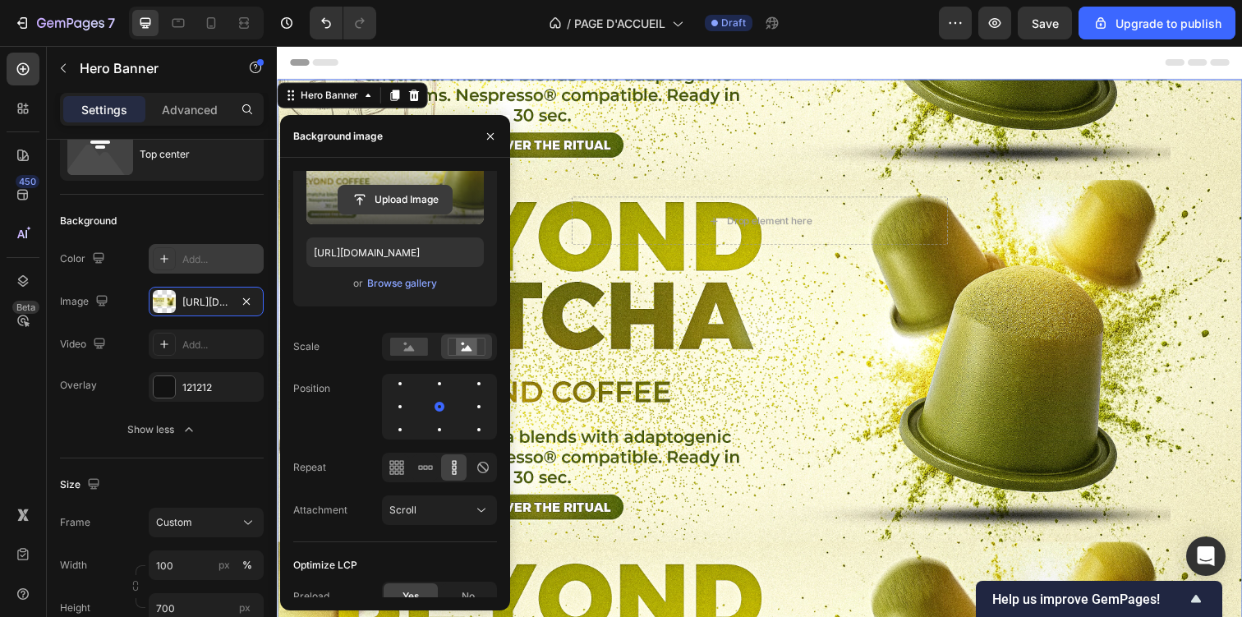
click at [436, 200] on input "file" at bounding box center [394, 200] width 113 height 28
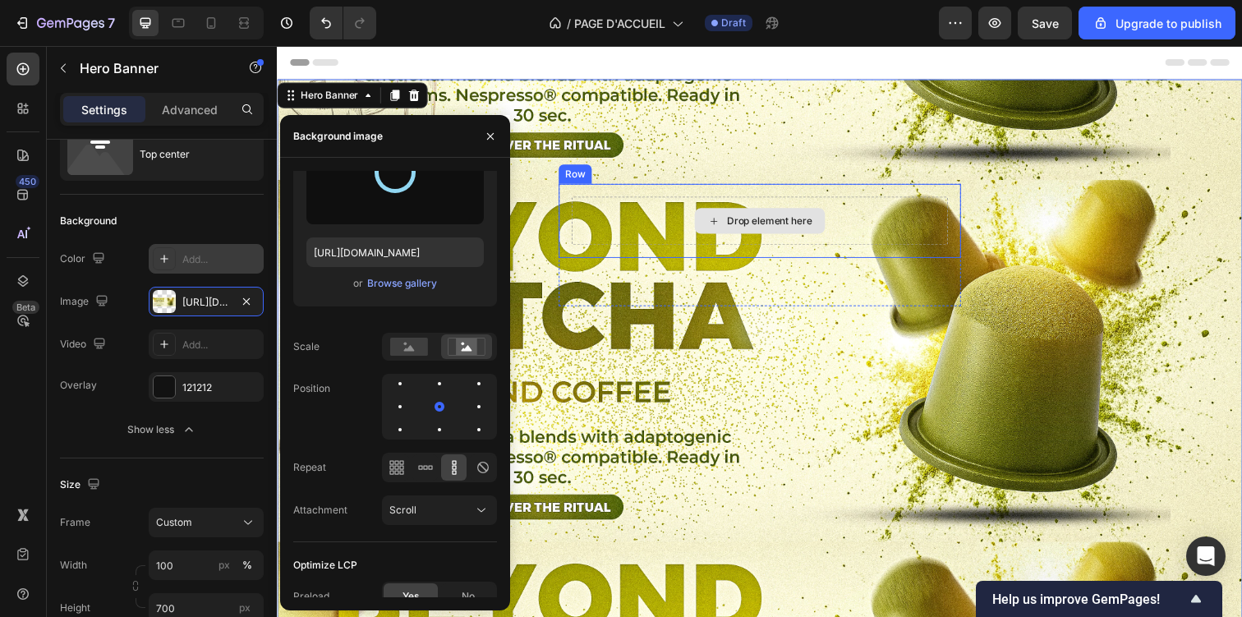
type input "[URL][DOMAIN_NAME]"
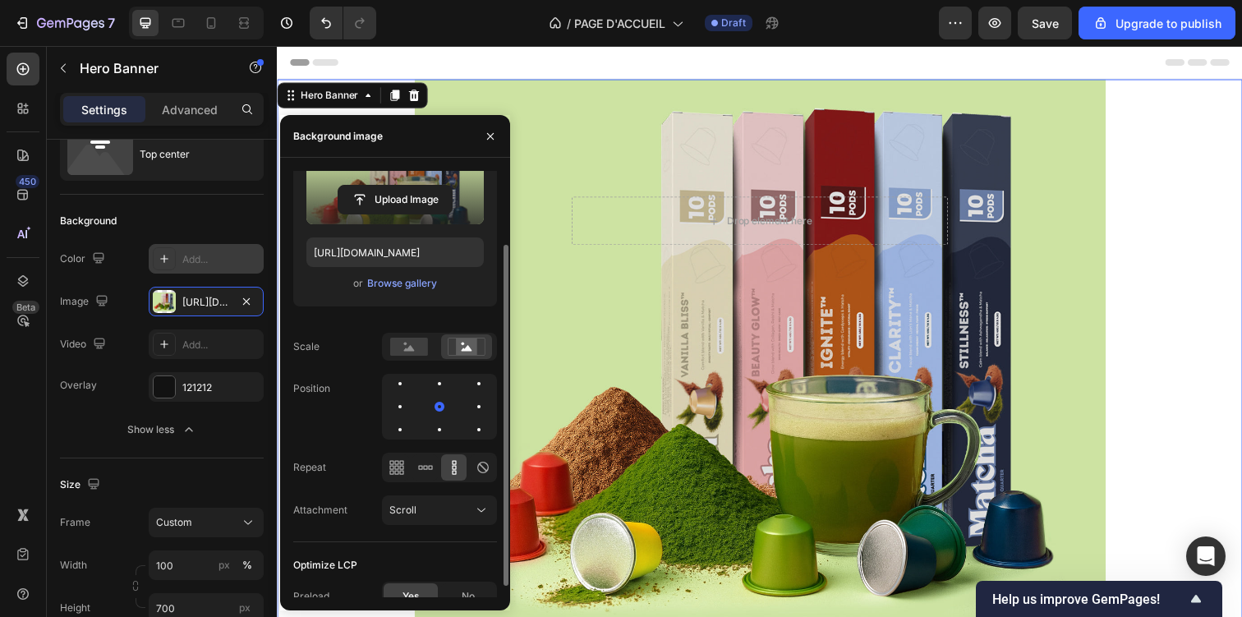
click at [483, 481] on div at bounding box center [439, 468] width 115 height 30
click at [483, 476] on div at bounding box center [482, 467] width 25 height 26
click at [419, 331] on div "Source Upload Image [URL][DOMAIN_NAME] or Browse gallery Scale Position Repeat …" at bounding box center [395, 310] width 204 height 464
click at [419, 343] on rect at bounding box center [409, 347] width 38 height 18
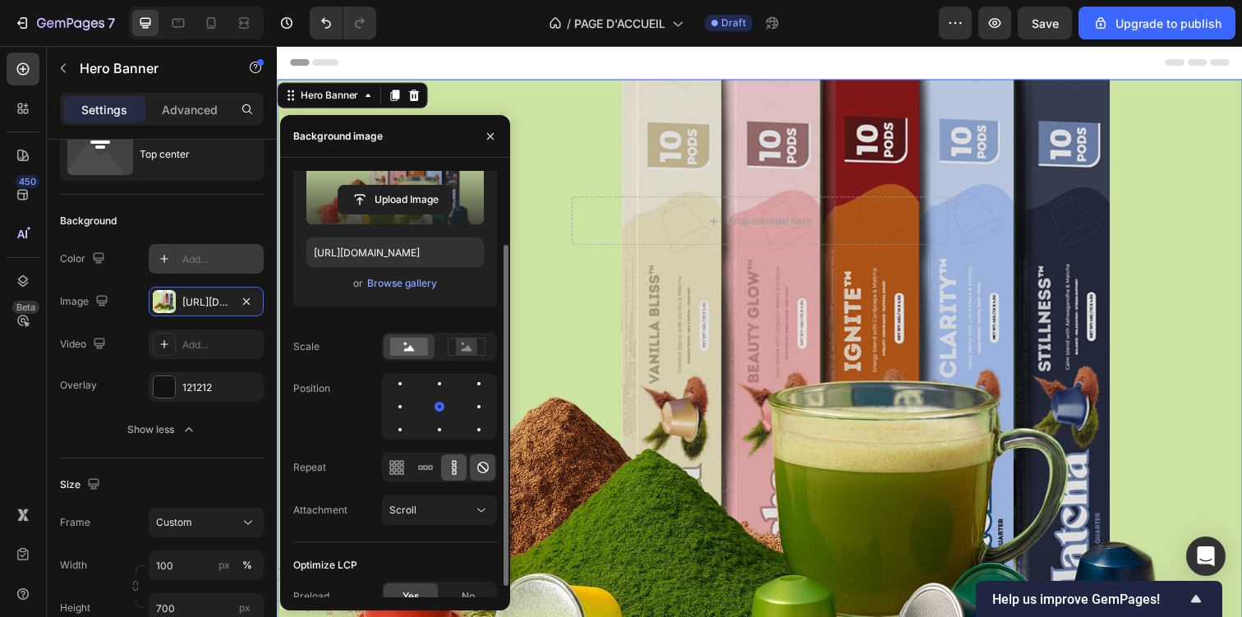
click at [454, 466] on icon at bounding box center [454, 467] width 16 height 16
click at [583, 148] on div "Le matcha nouvelle génération Heading Drop element here Row Row" at bounding box center [770, 196] width 986 height 232
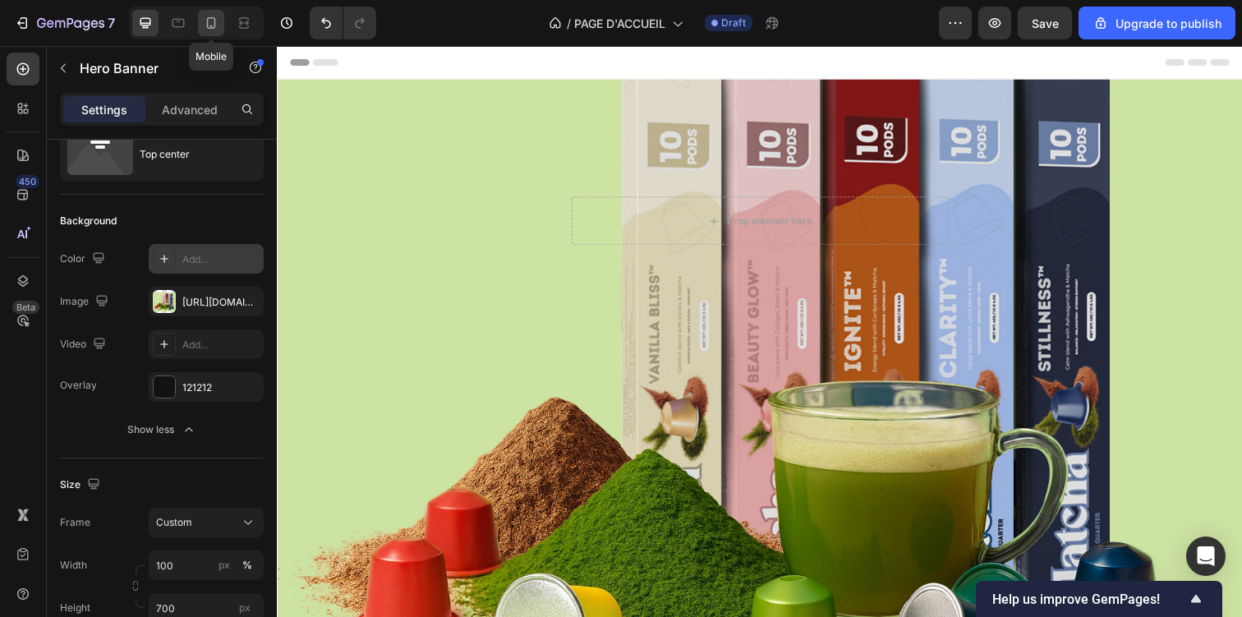
click at [205, 27] on icon at bounding box center [211, 23] width 16 height 16
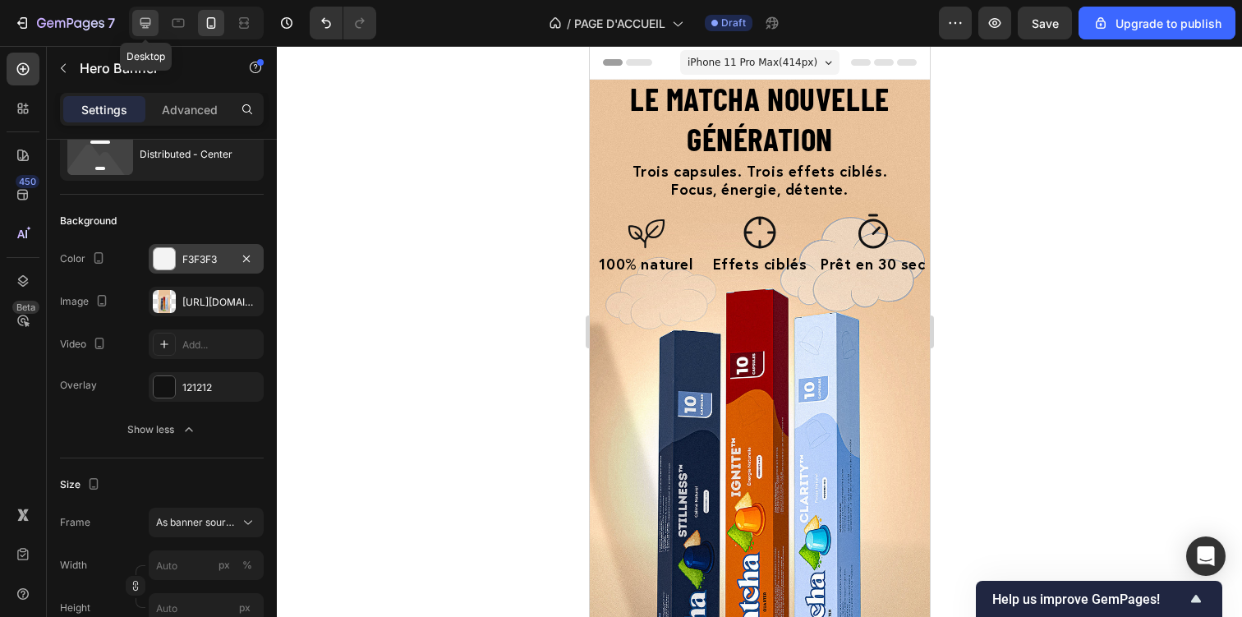
click at [132, 30] on div at bounding box center [145, 23] width 26 height 26
type input "100"
type input "700"
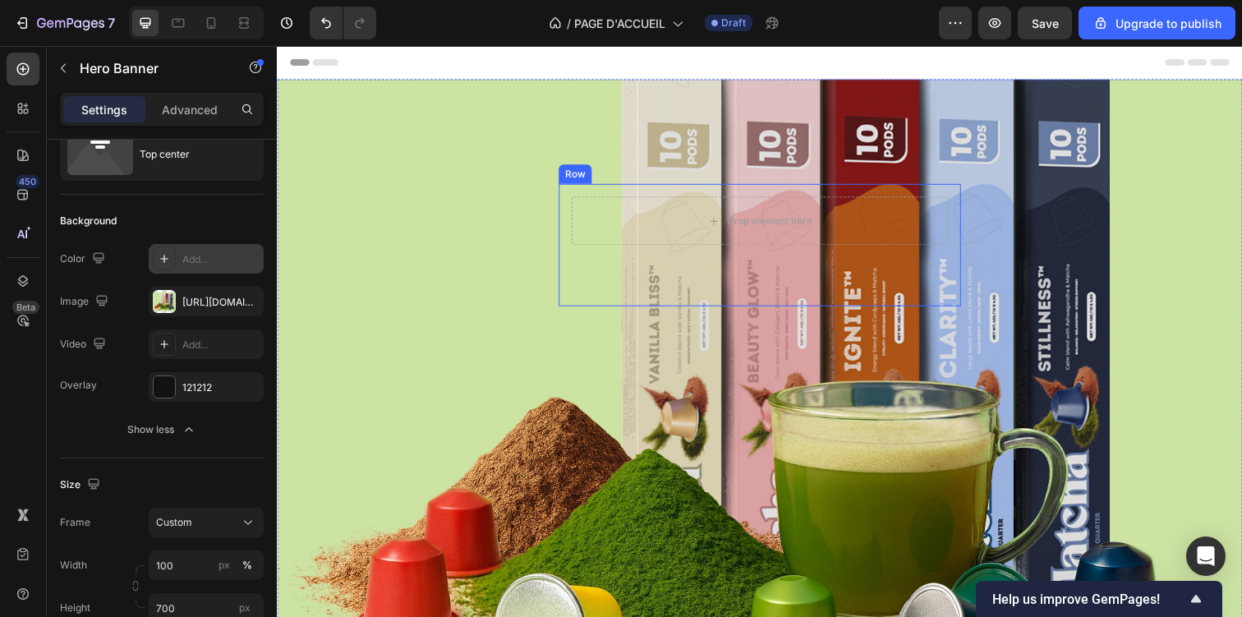
click at [564, 283] on div "Drop element here Row Row" at bounding box center [769, 248] width 411 height 125
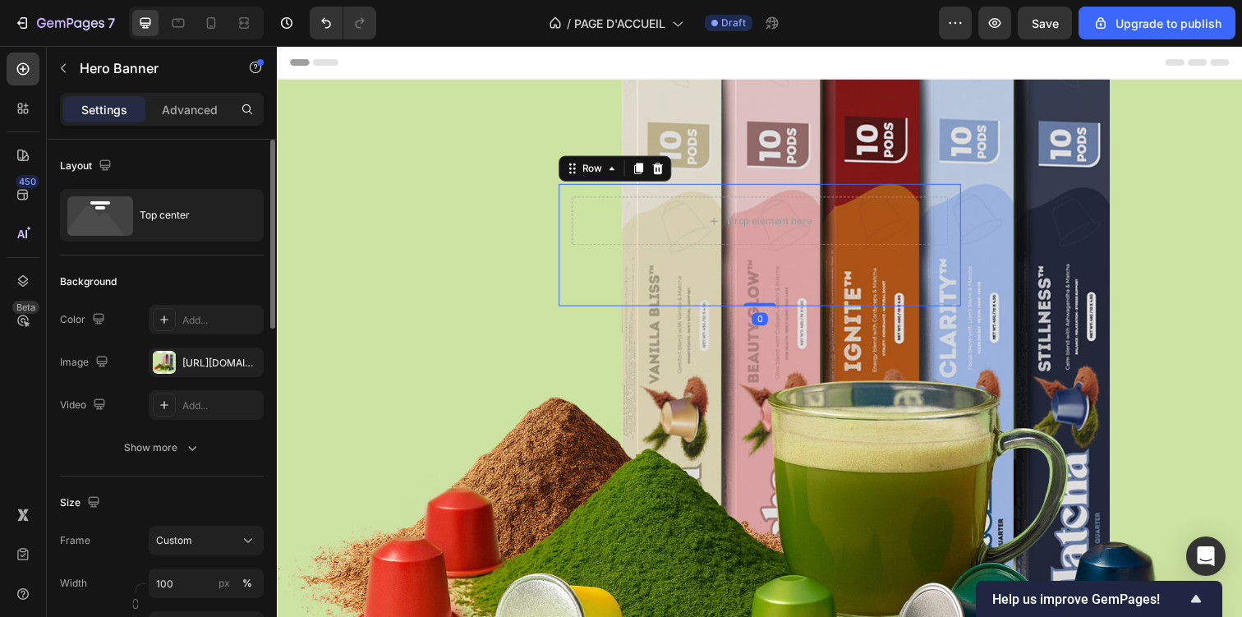
click at [499, 315] on div "Overlay" at bounding box center [770, 367] width 986 height 575
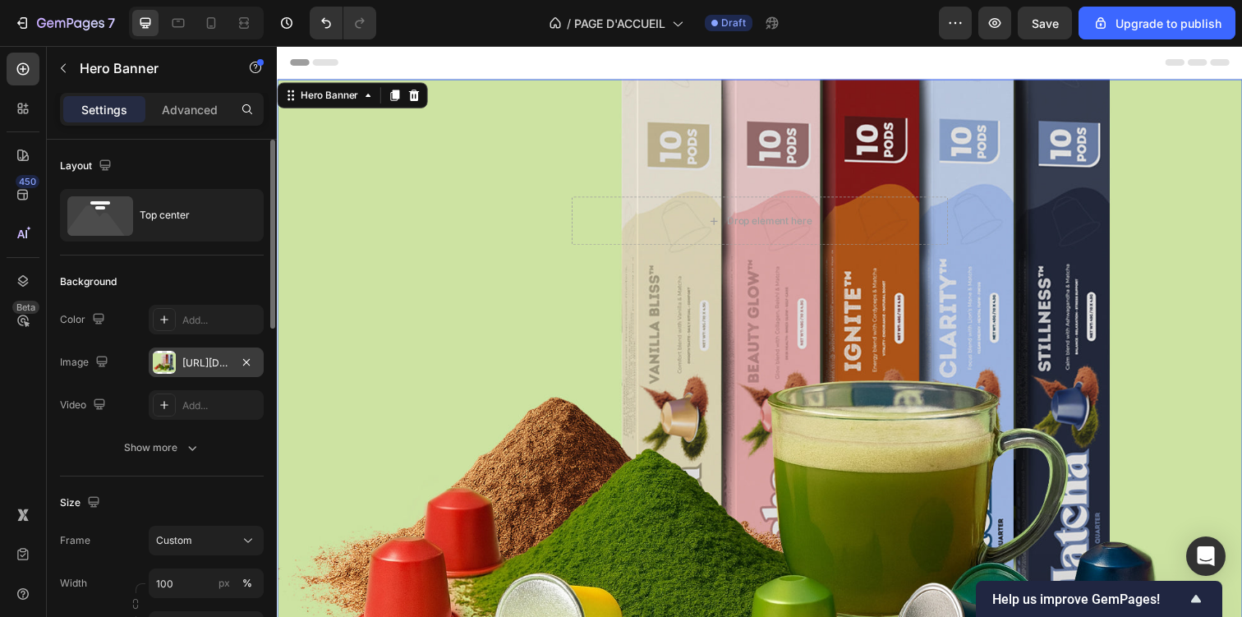
click at [172, 358] on div at bounding box center [164, 362] width 23 height 23
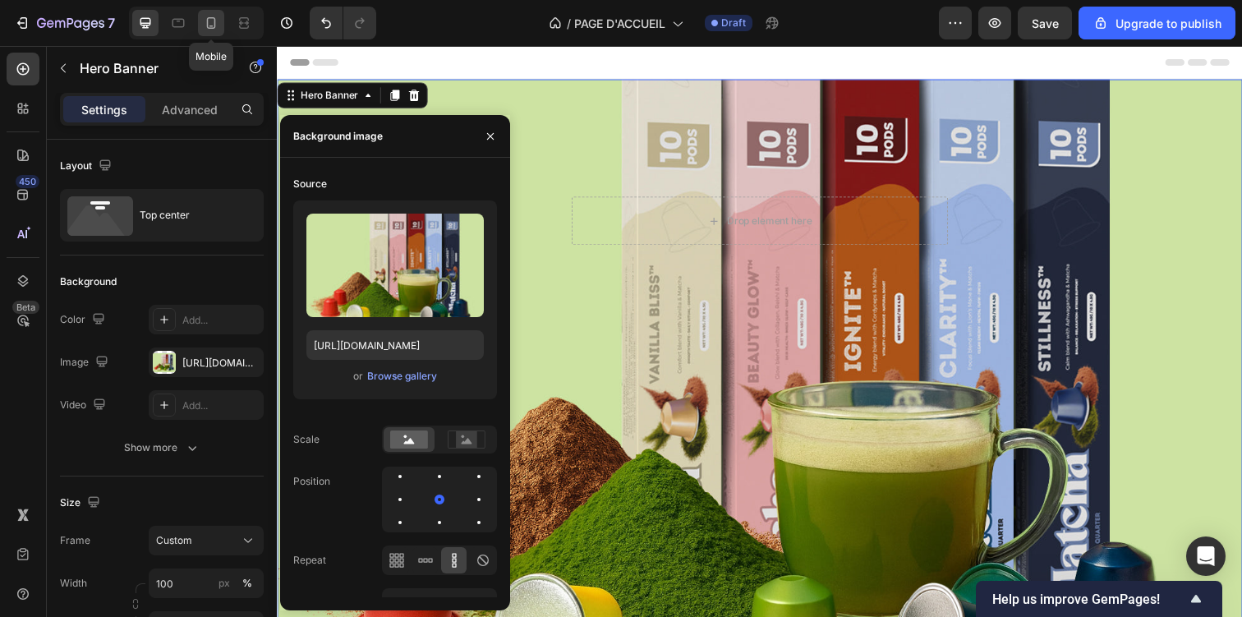
click at [214, 23] on icon at bounding box center [211, 23] width 16 height 16
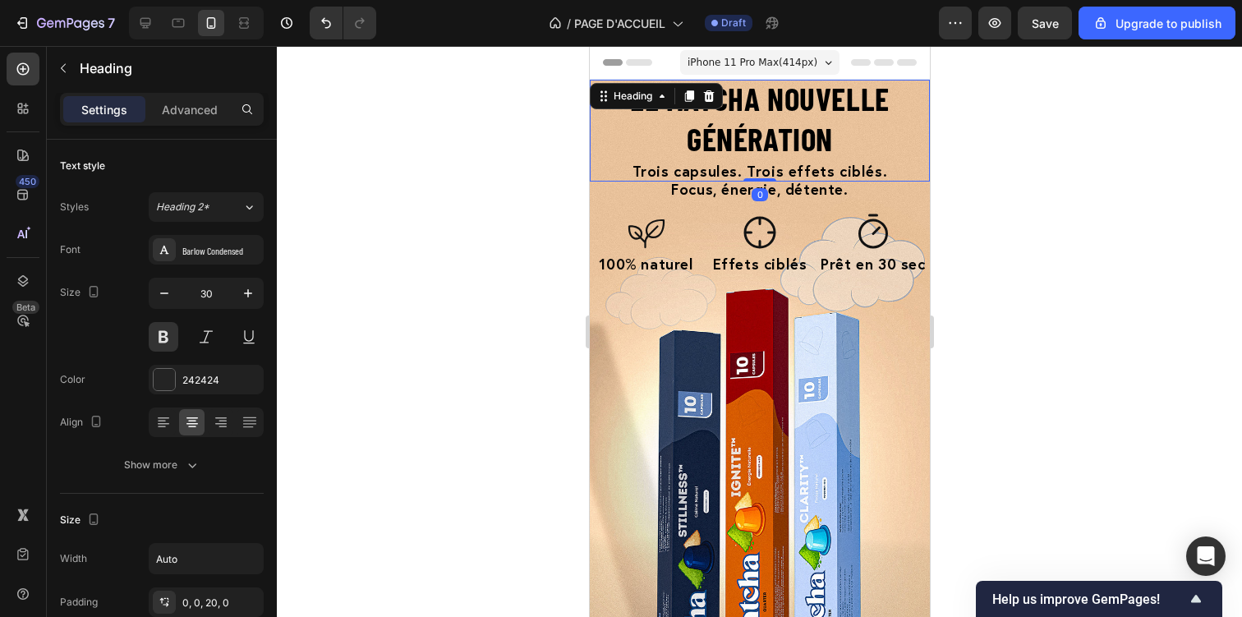
click at [751, 105] on strong "Le matcha nouvelle génération" at bounding box center [759, 118] width 260 height 79
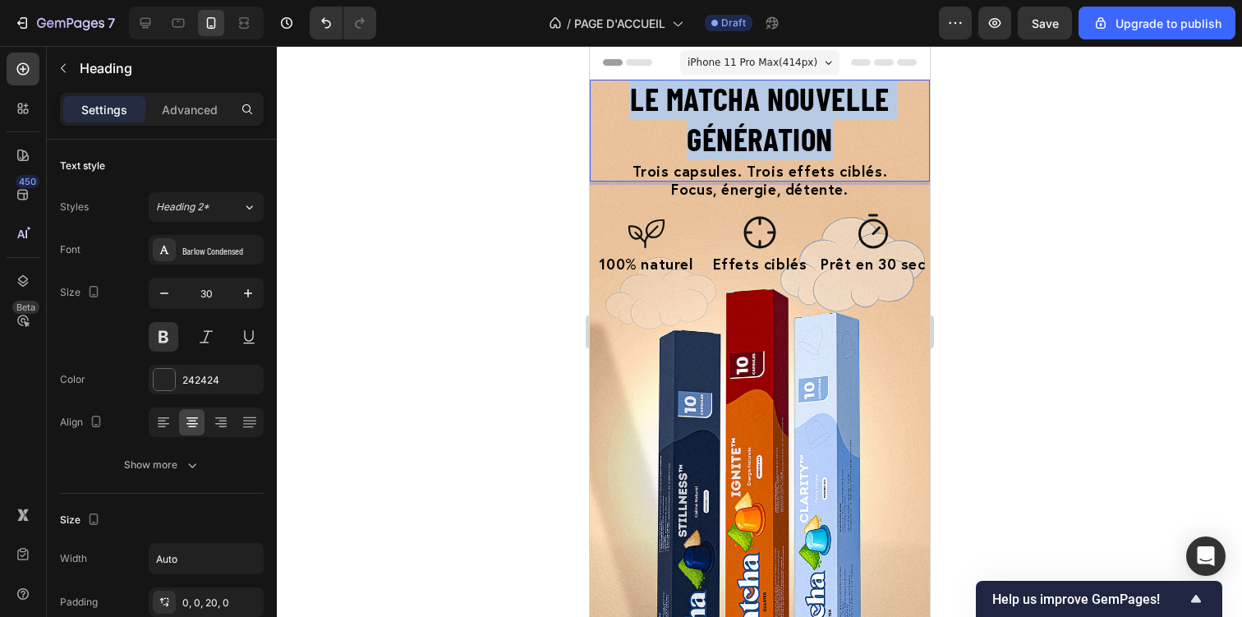
click at [751, 105] on strong "Le matcha nouvelle génération" at bounding box center [759, 118] width 260 height 79
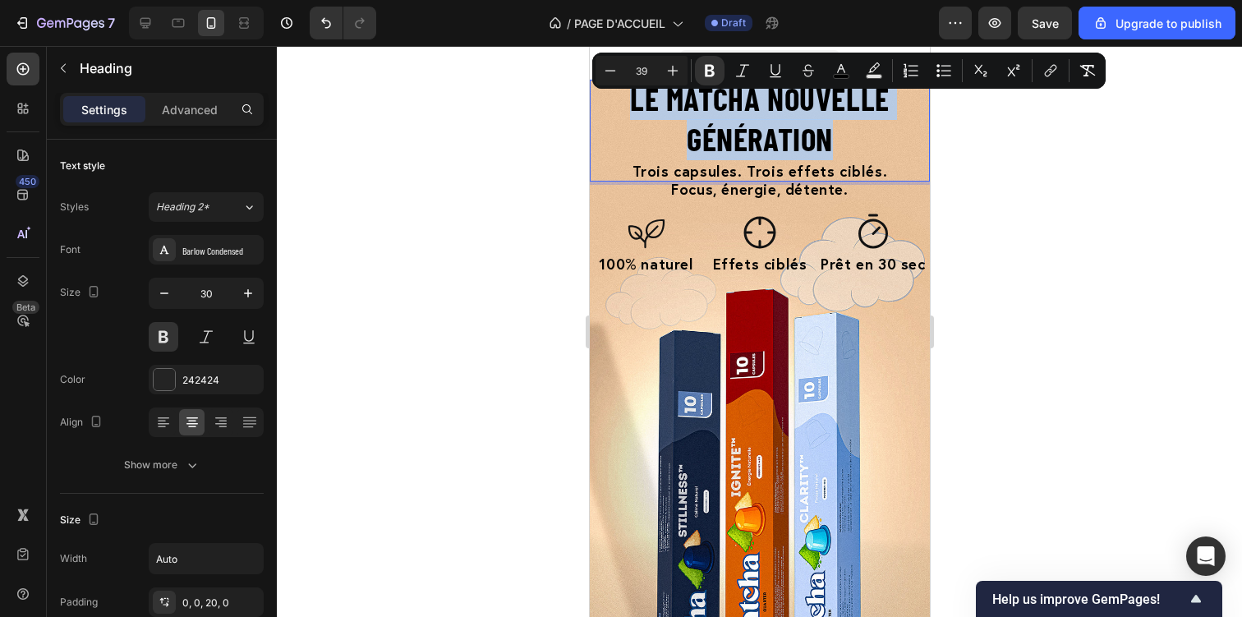
copy strong "Le matcha nouvelle génération"
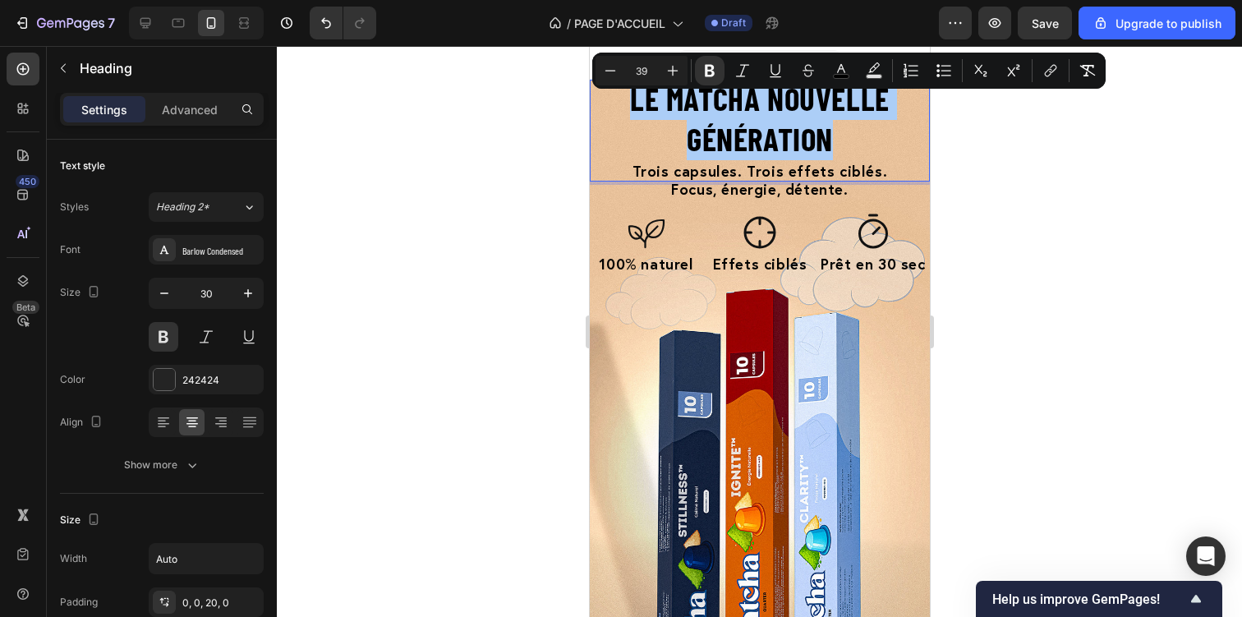
click at [489, 223] on div at bounding box center [759, 331] width 965 height 571
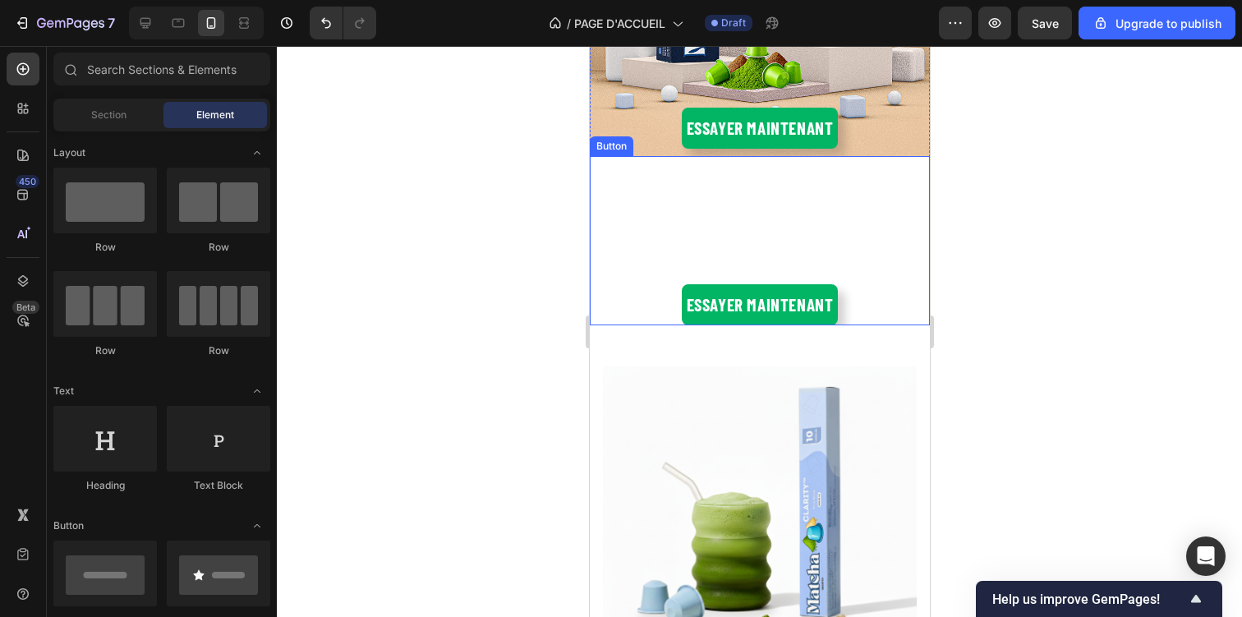
scroll to position [632, 0]
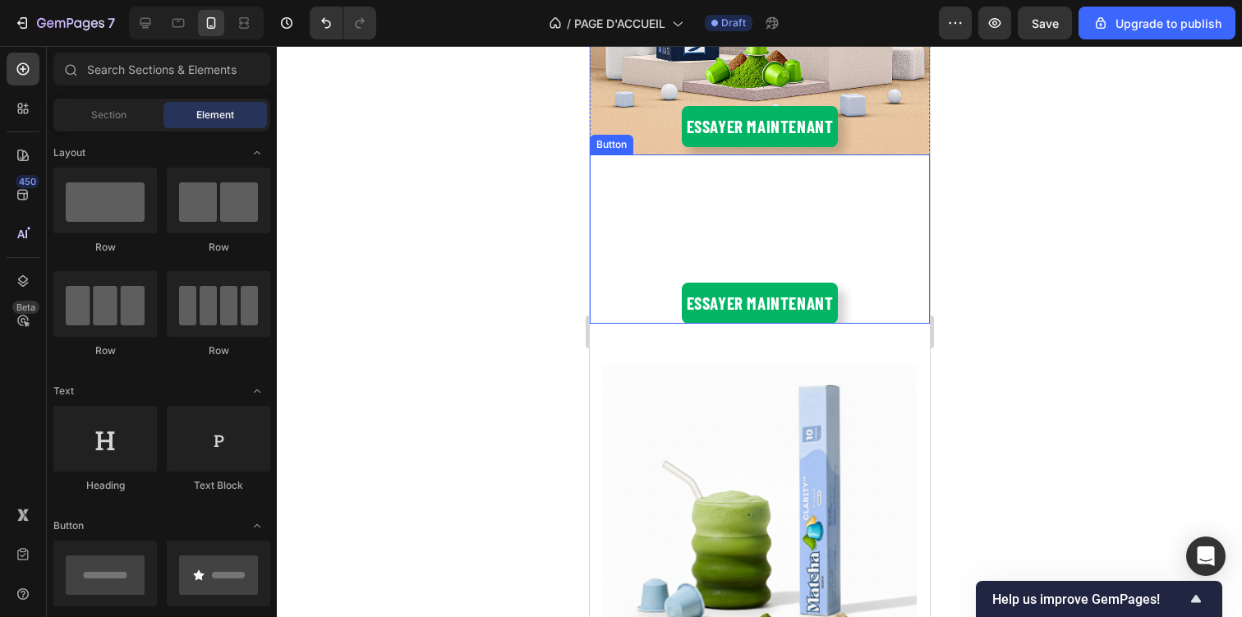
click at [776, 240] on div "Essayer maintenant Button" at bounding box center [759, 238] width 340 height 169
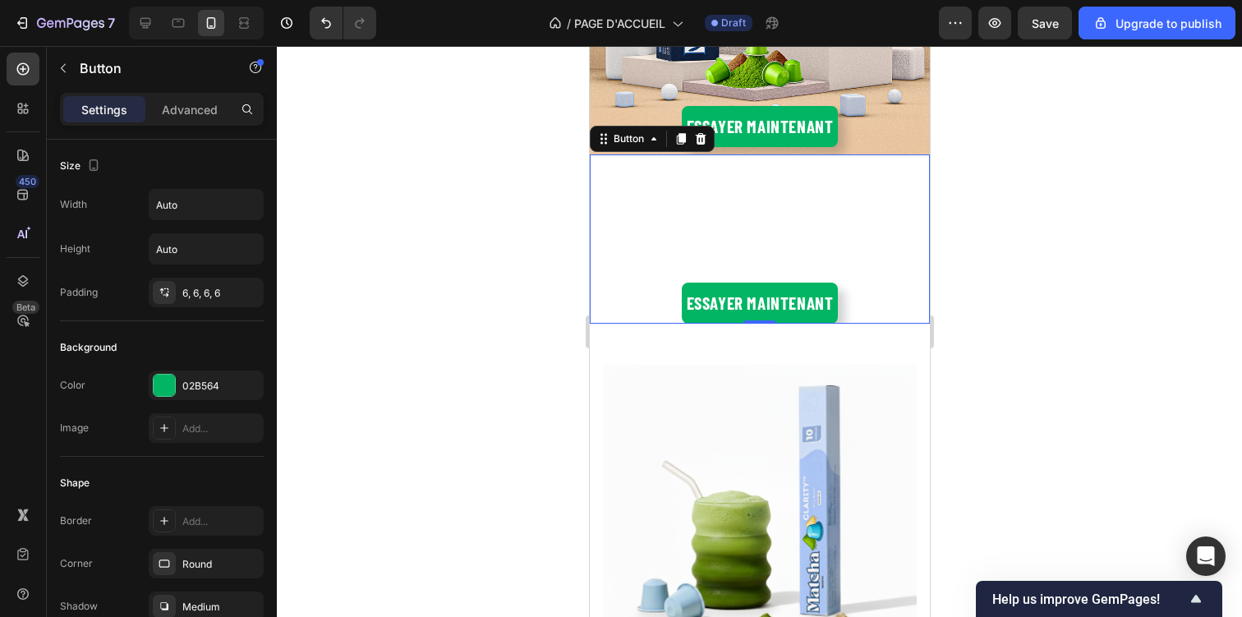
click at [175, 124] on div "Settings Advanced" at bounding box center [162, 109] width 204 height 33
click at [182, 113] on p "Advanced" at bounding box center [190, 109] width 56 height 17
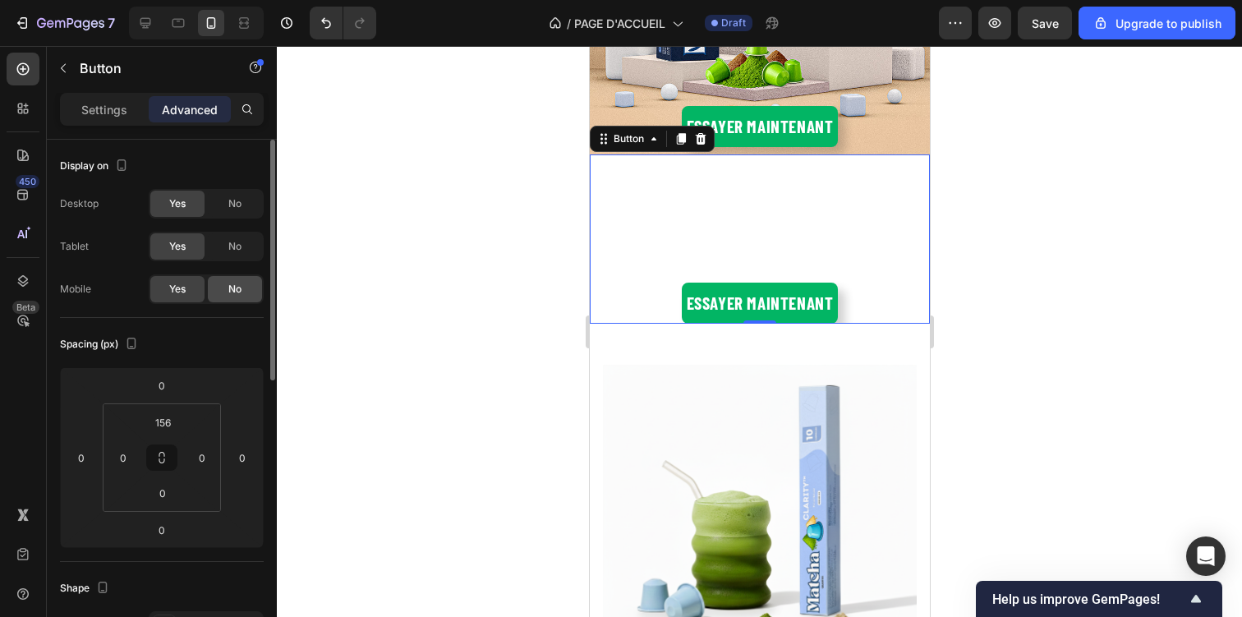
click at [228, 292] on span "No" at bounding box center [234, 289] width 13 height 15
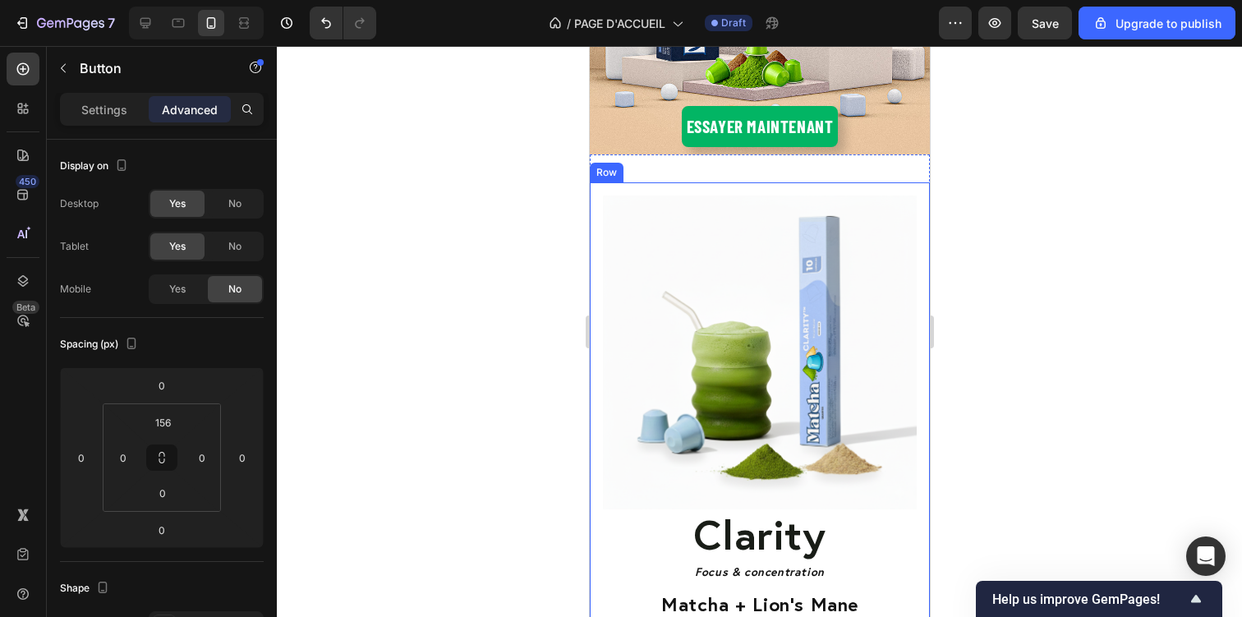
click at [1009, 232] on div at bounding box center [759, 331] width 965 height 571
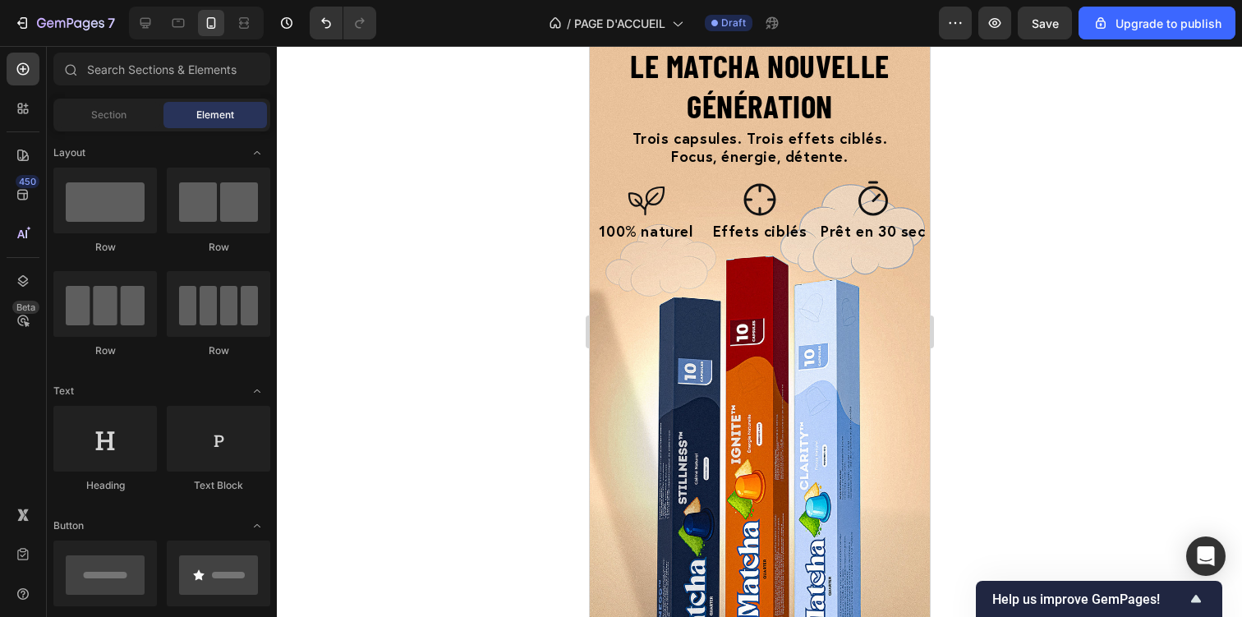
scroll to position [0, 0]
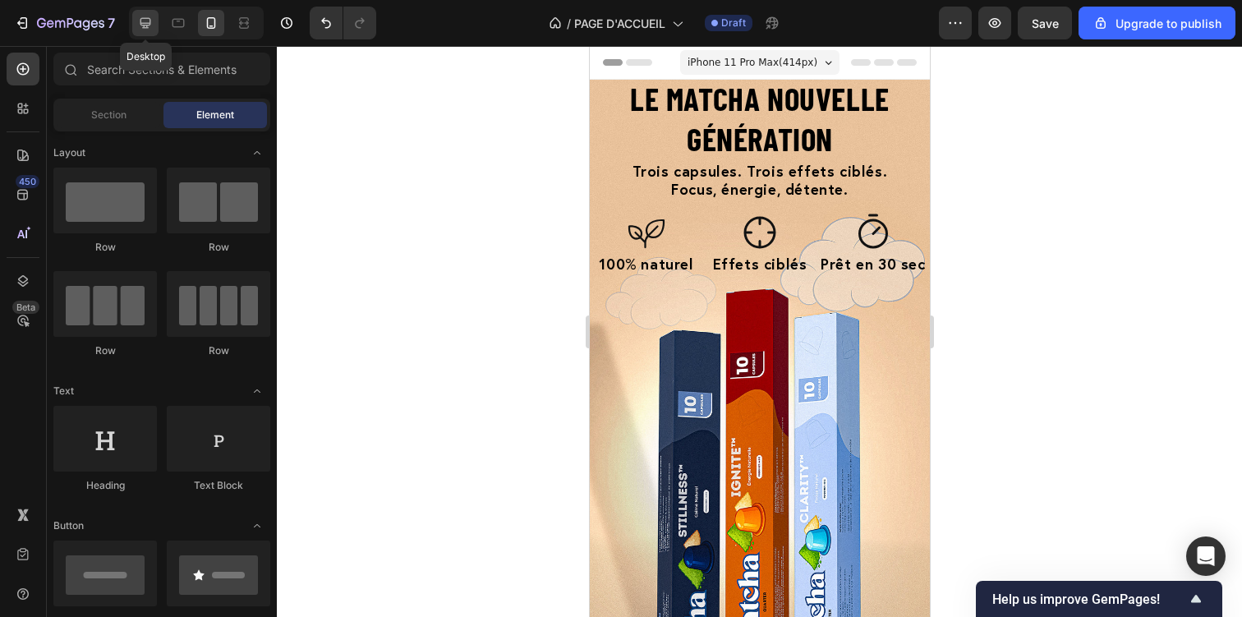
click at [148, 22] on icon at bounding box center [145, 23] width 16 height 16
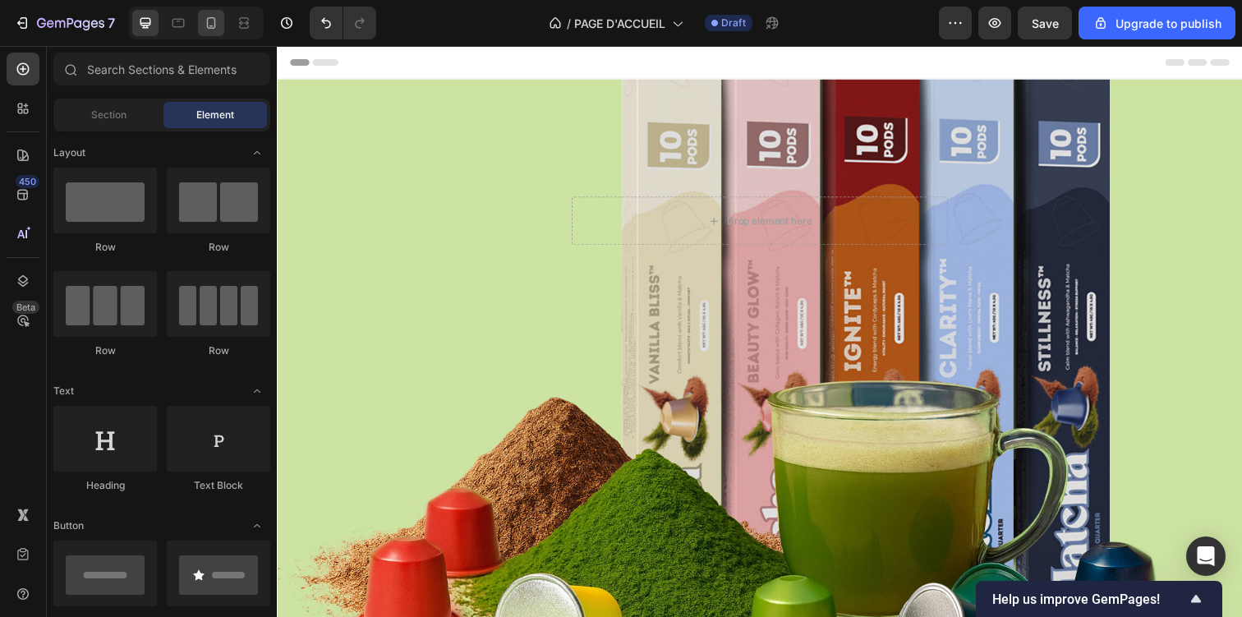
click at [219, 28] on div at bounding box center [211, 23] width 26 height 26
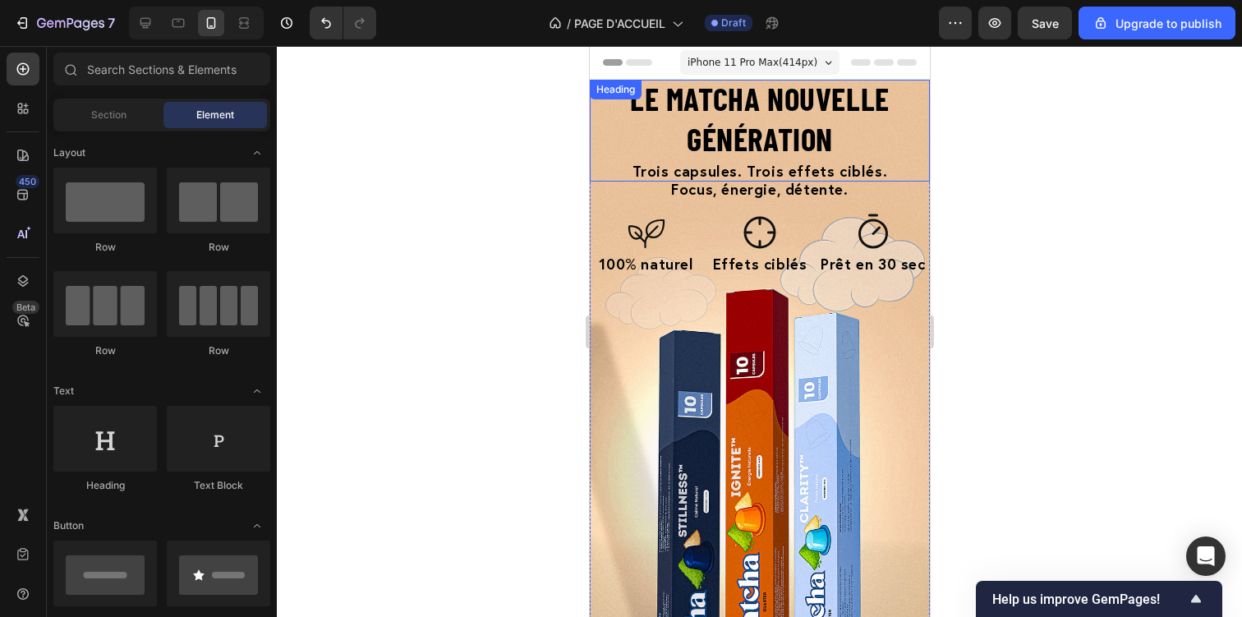
click at [689, 116] on strong "Le matcha nouvelle génération" at bounding box center [759, 118] width 260 height 79
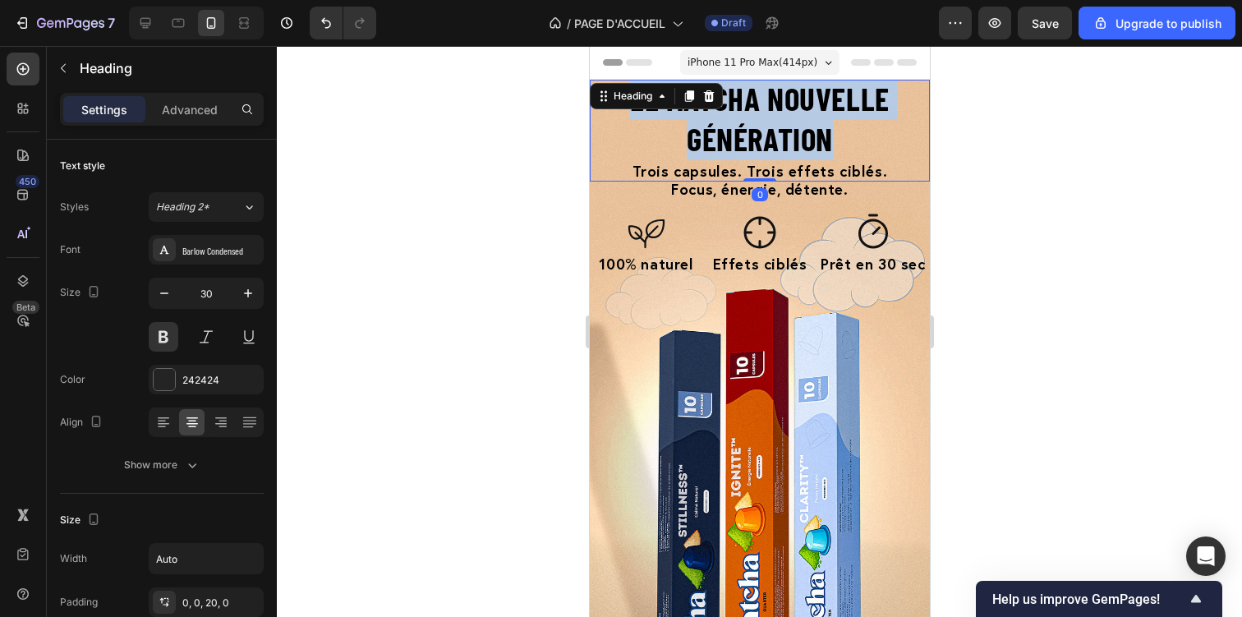
click at [689, 116] on strong "Le matcha nouvelle génération" at bounding box center [759, 118] width 260 height 79
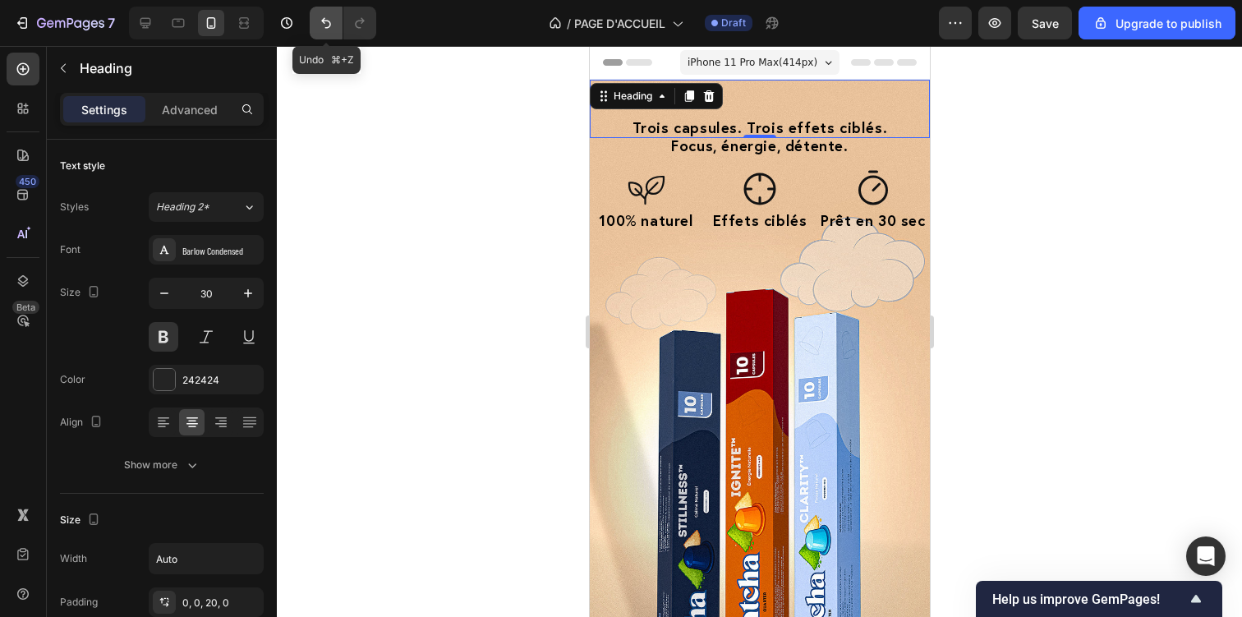
click at [323, 21] on icon "Undo/Redo" at bounding box center [326, 23] width 10 height 11
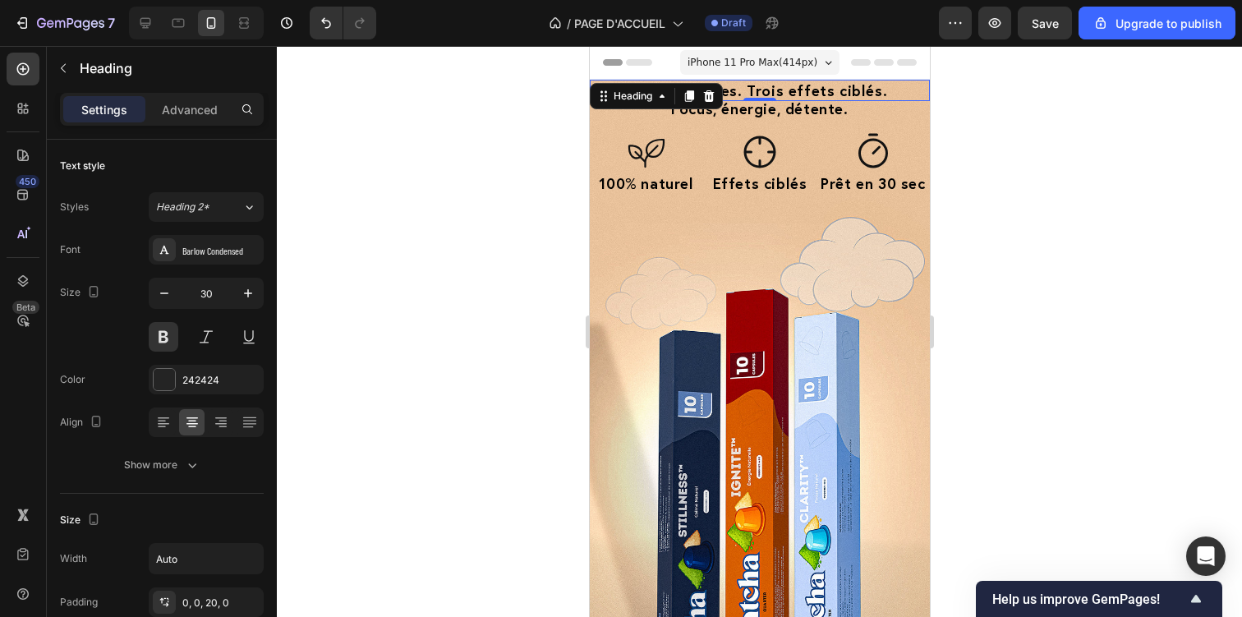
click at [367, 140] on div at bounding box center [759, 331] width 965 height 571
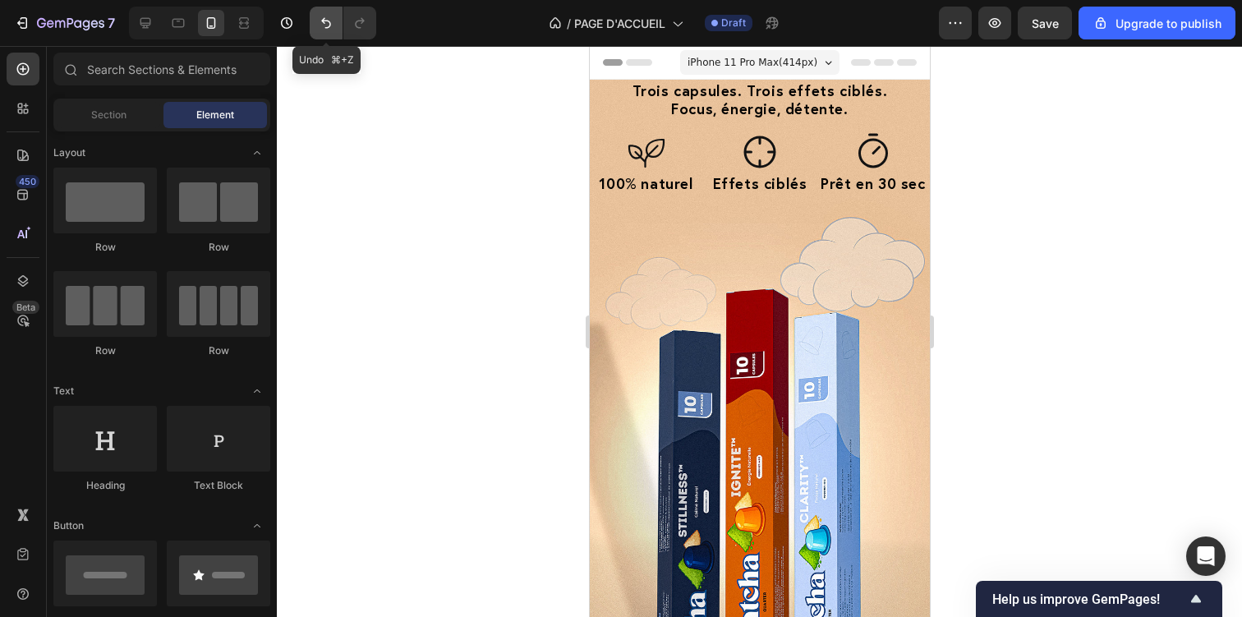
click at [329, 30] on icon "Undo/Redo" at bounding box center [326, 23] width 16 height 16
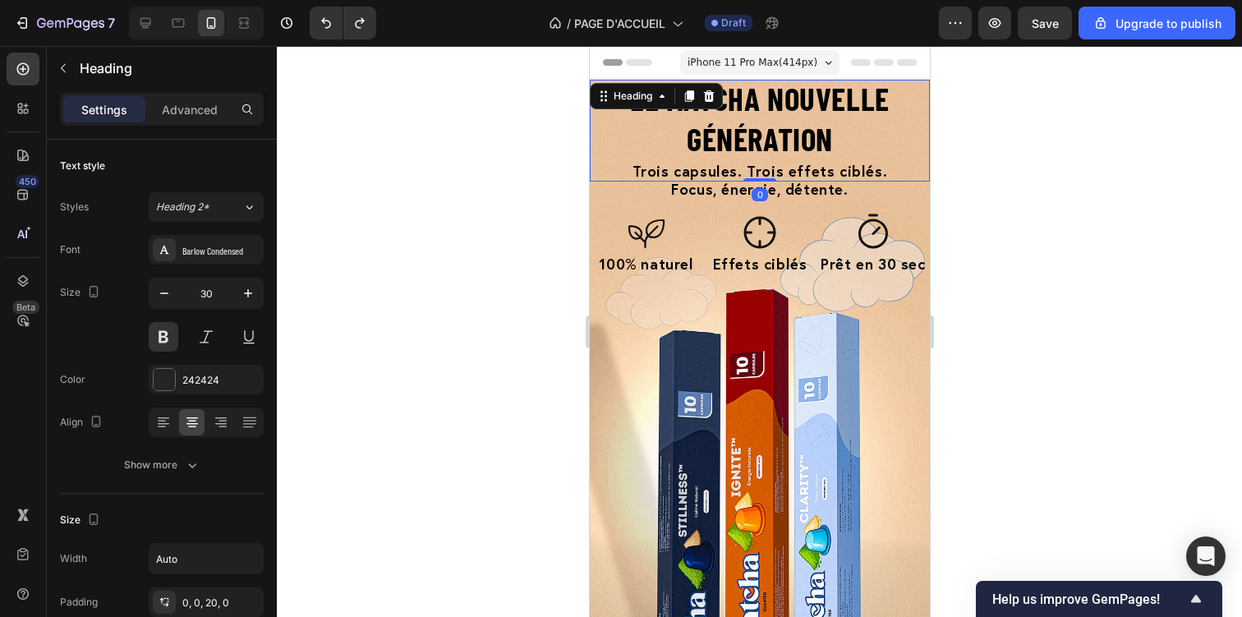
click at [725, 107] on strong "Le matcha nouvelle génération" at bounding box center [759, 118] width 260 height 79
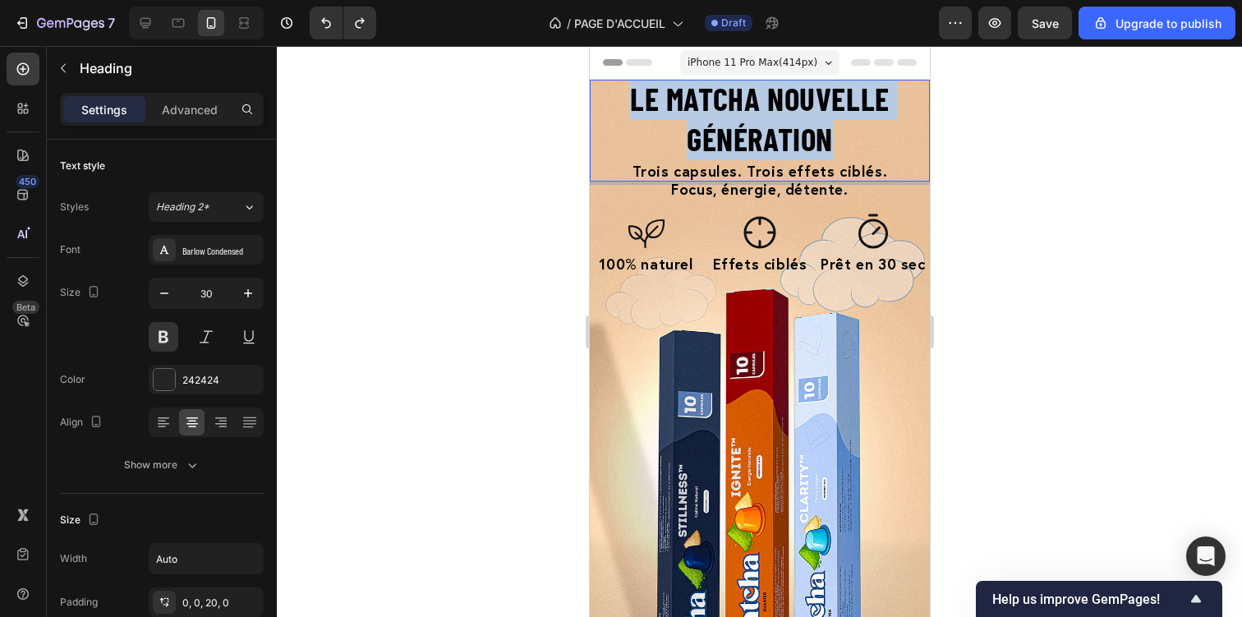
click at [725, 107] on strong "Le matcha nouvelle génération" at bounding box center [759, 118] width 260 height 79
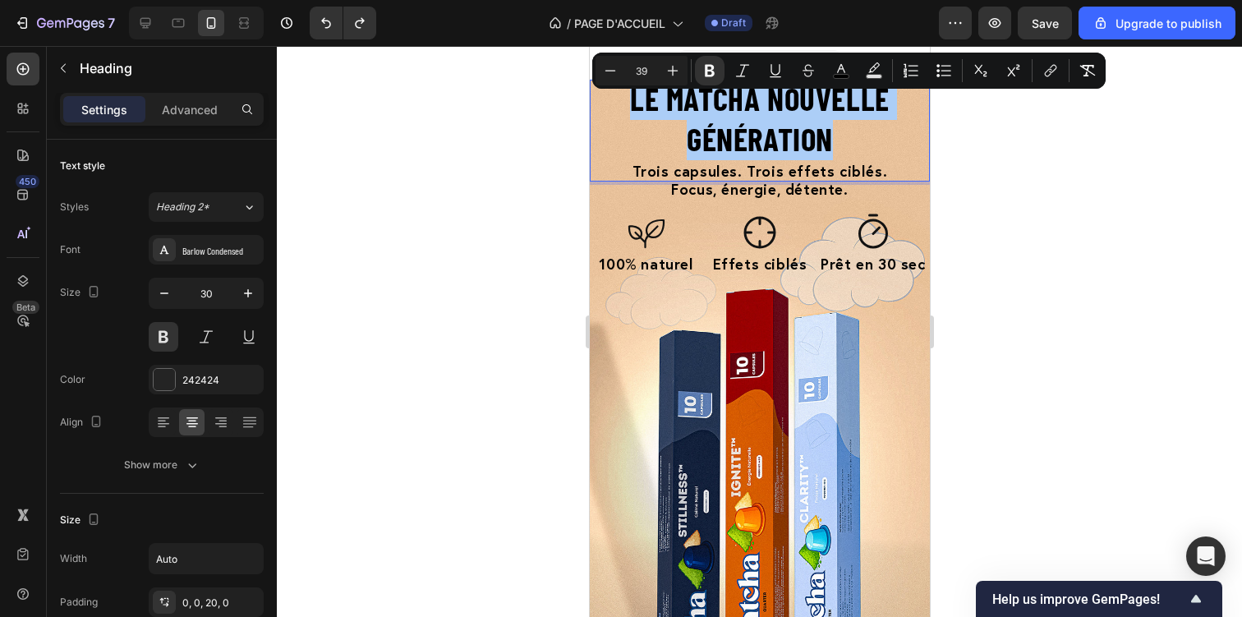
click at [465, 210] on div at bounding box center [759, 331] width 965 height 571
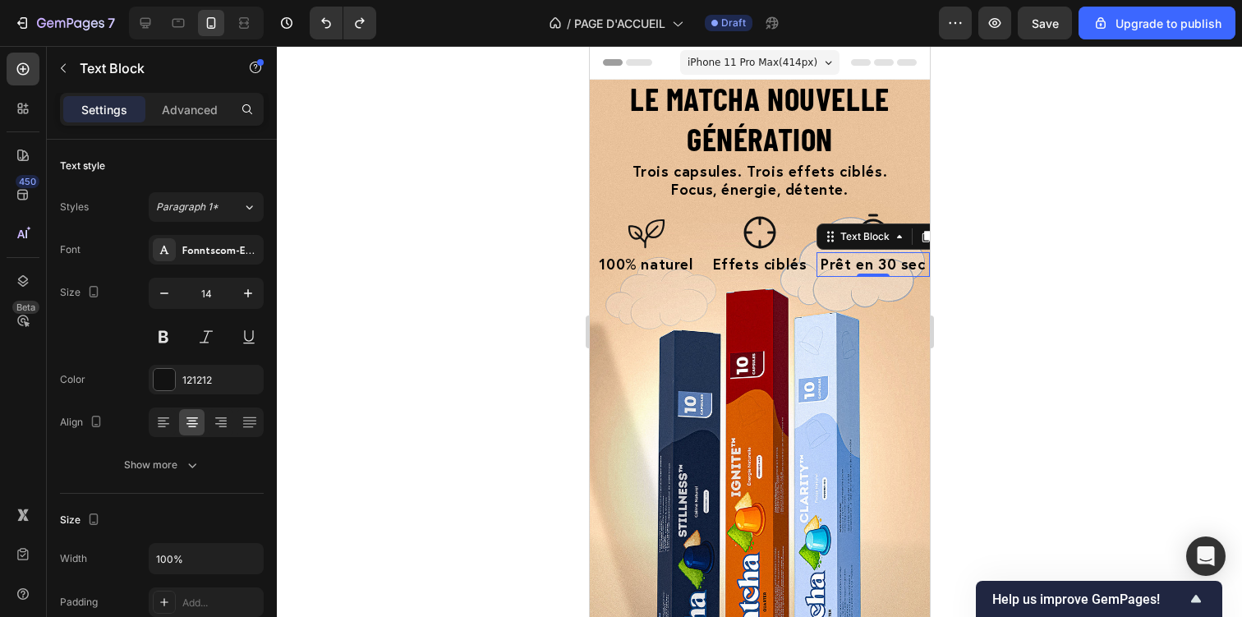
click at [863, 269] on span "Prêt en 30 sec" at bounding box center [872, 264] width 104 height 20
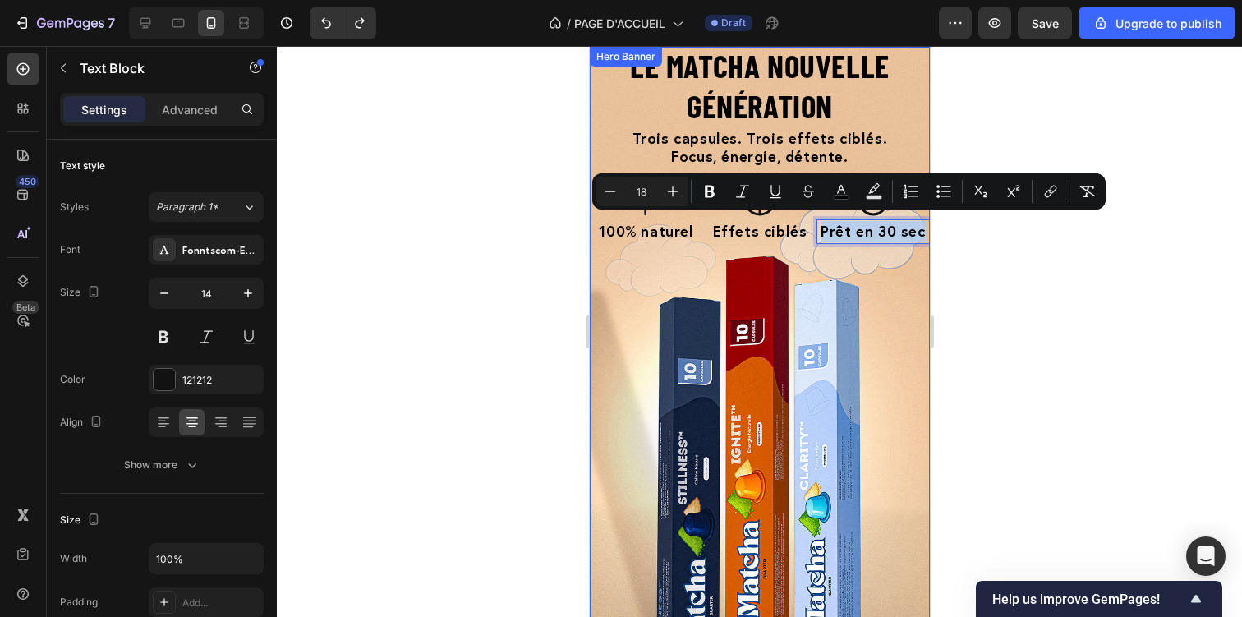
scroll to position [52, 0]
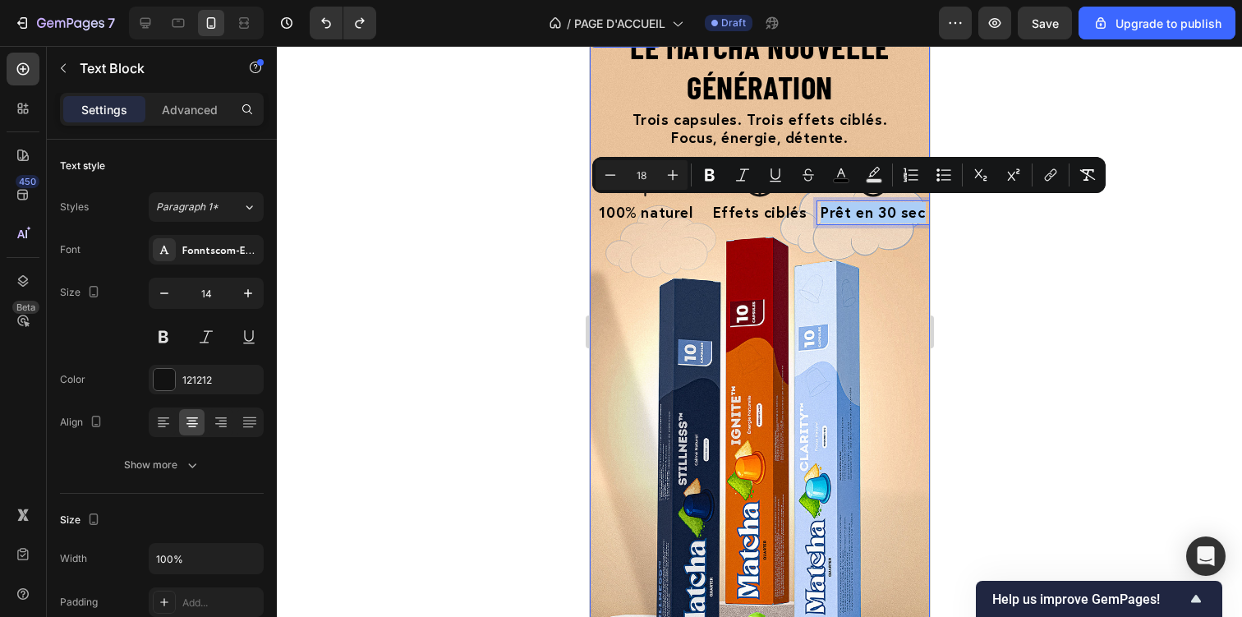
click at [1038, 333] on div at bounding box center [759, 331] width 965 height 571
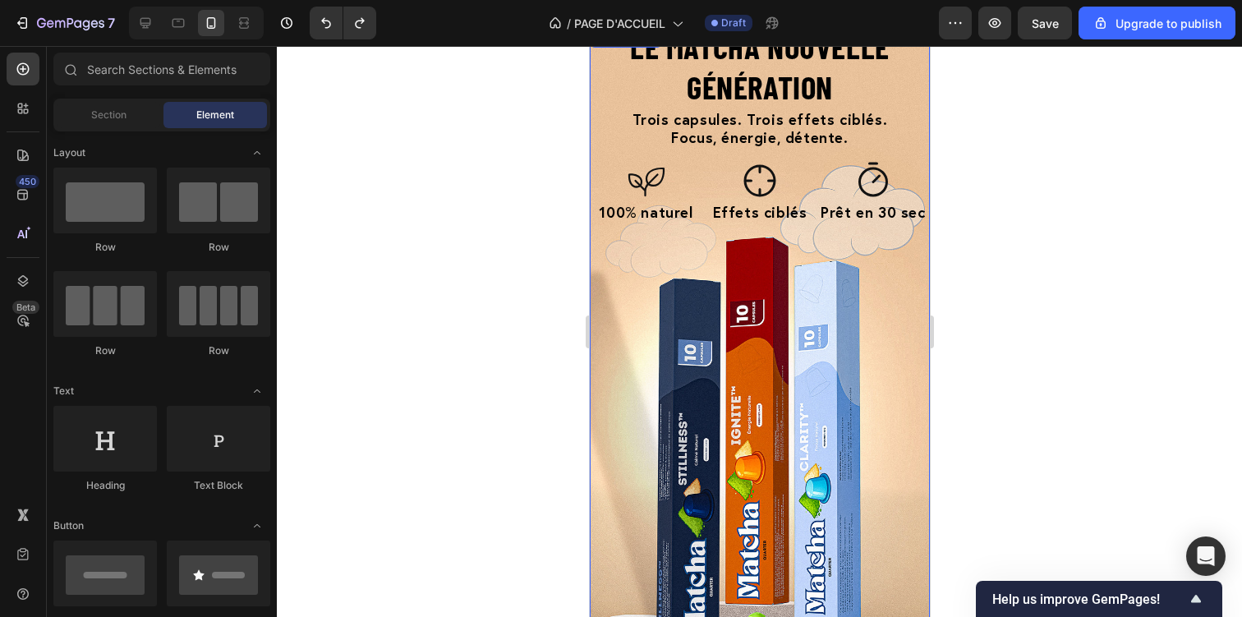
scroll to position [0, 0]
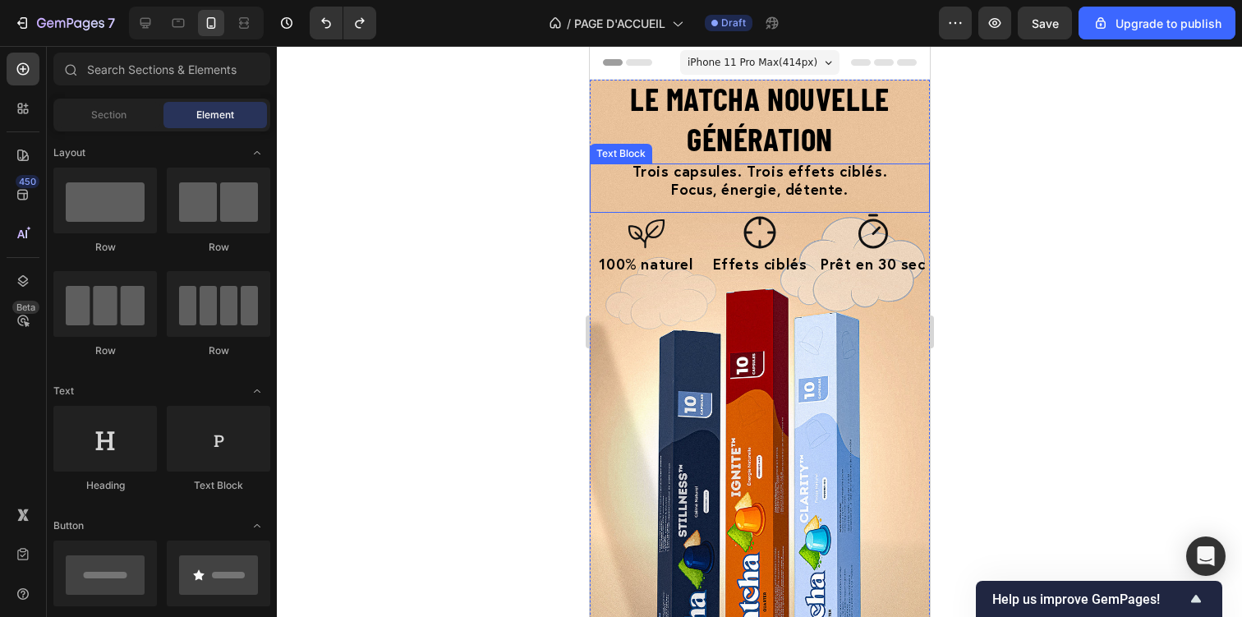
click at [733, 169] on strong "Trois capsules. Trois effets ciblés." at bounding box center [759, 171] width 255 height 20
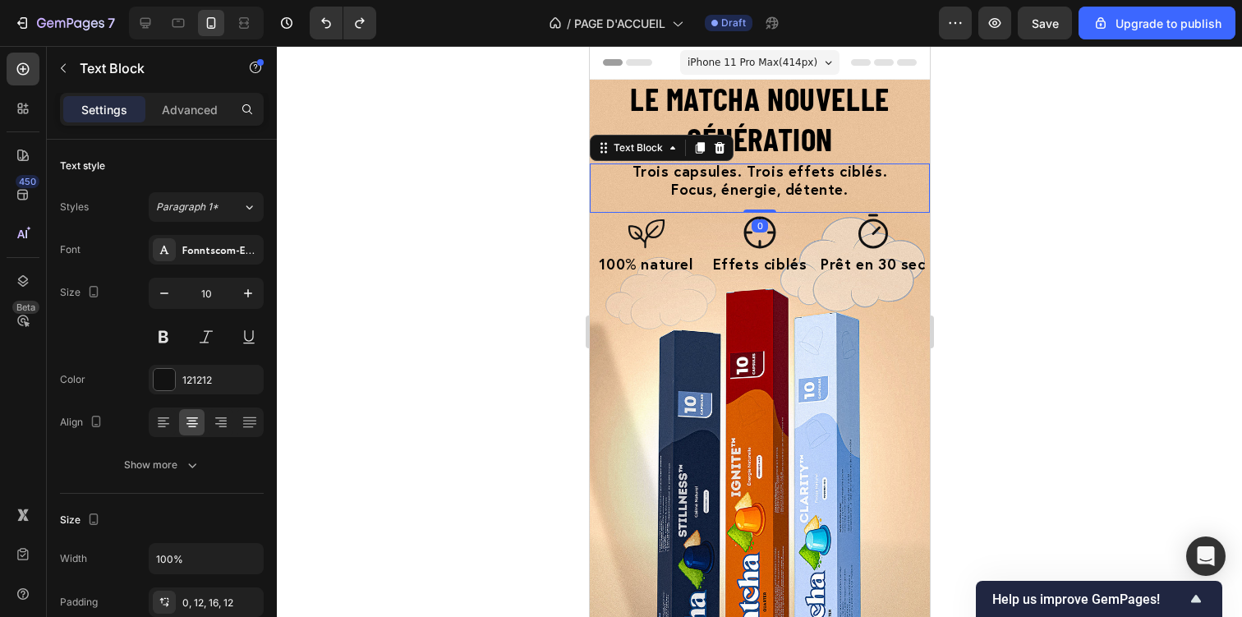
click at [733, 169] on strong "Trois capsules. Trois effets ciblés." at bounding box center [759, 171] width 255 height 20
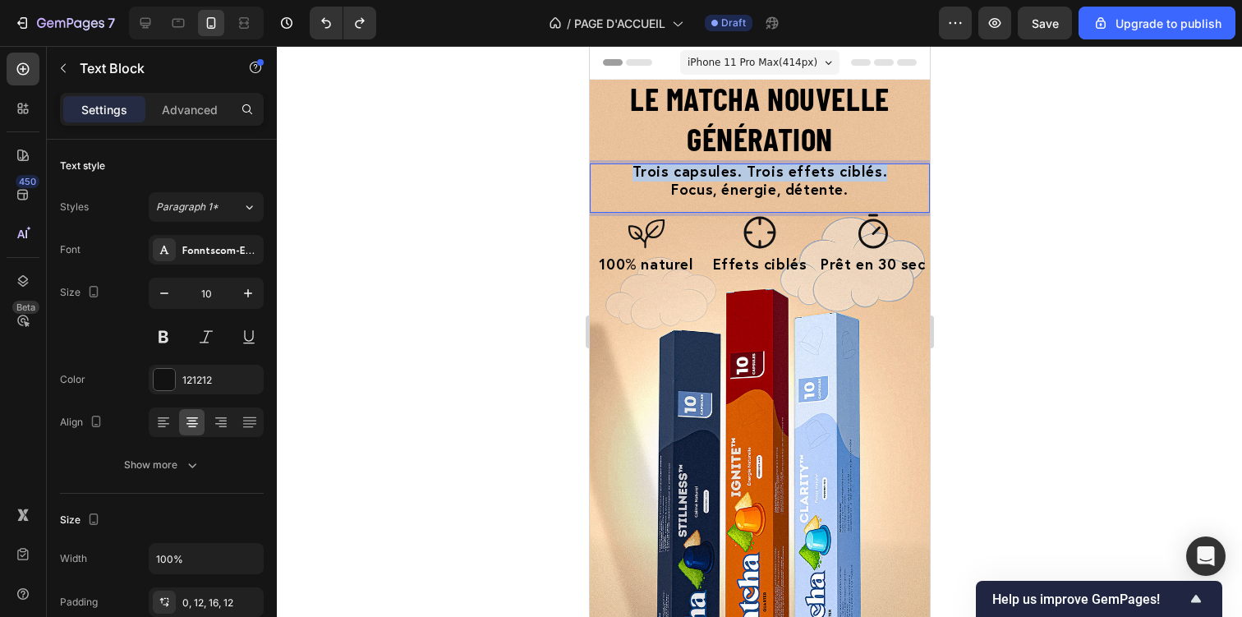
click at [733, 169] on strong "Trois capsules. Trois effets ciblés." at bounding box center [759, 171] width 255 height 20
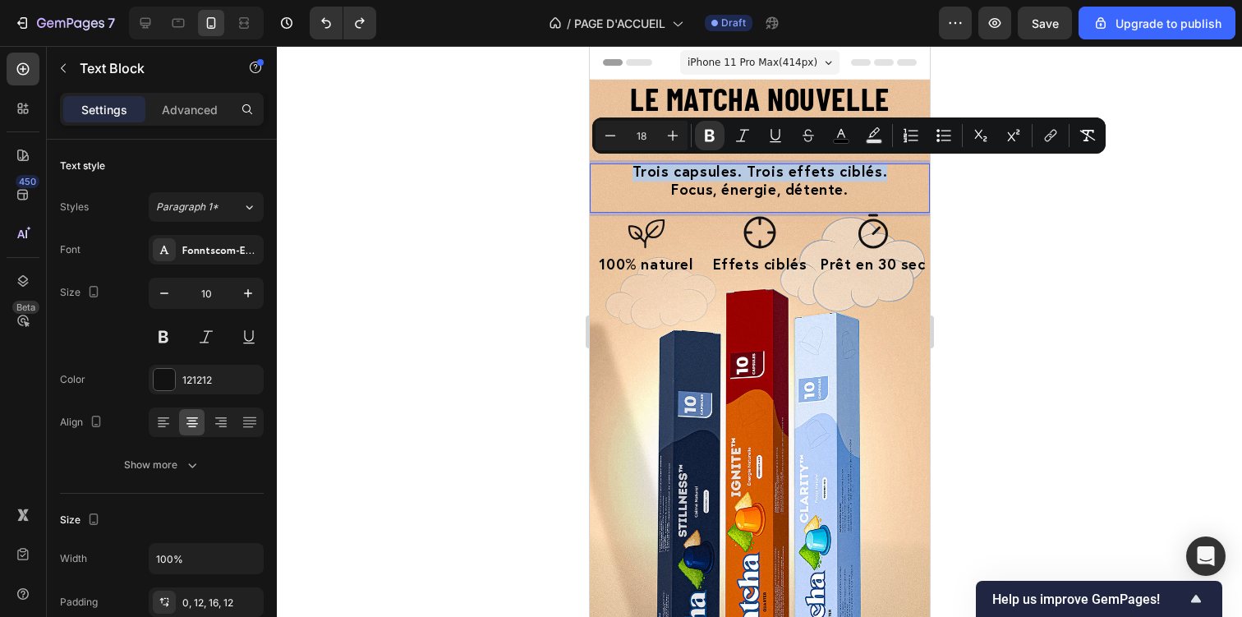
drag, startPoint x: 850, startPoint y: 186, endPoint x: 604, endPoint y: 165, distance: 247.3
click at [604, 165] on div "Trois capsules. Trois effets ciblés. Focus, énergie, détente." at bounding box center [759, 187] width 340 height 49
copy div "Trois capsules. Trois effets ciblés. Focus, énergie, détente."
click at [469, 315] on div at bounding box center [759, 331] width 965 height 571
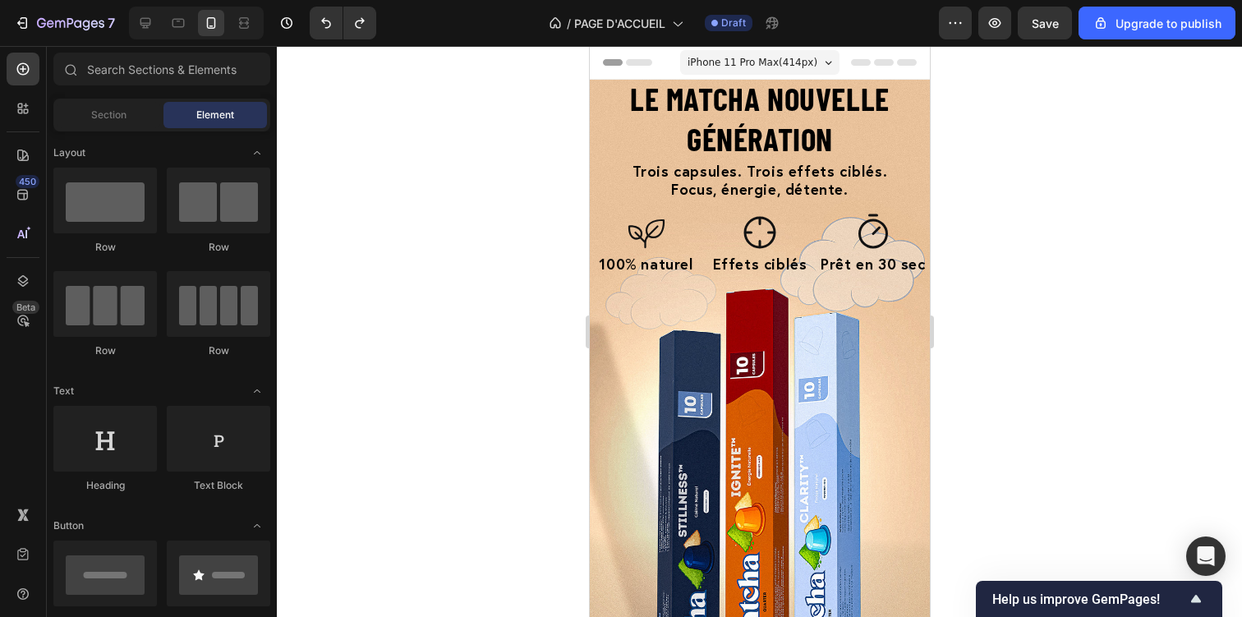
click at [487, 192] on div at bounding box center [759, 331] width 965 height 571
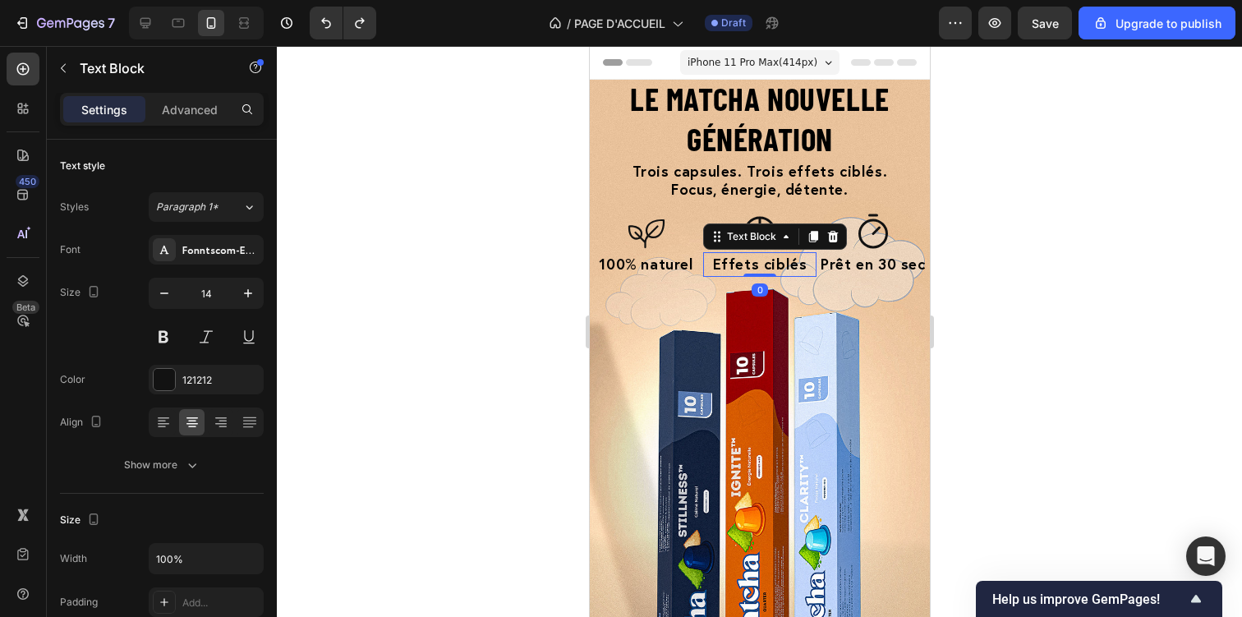
click at [719, 261] on span "Effets ciblés" at bounding box center [759, 264] width 94 height 20
click at [738, 264] on span "Effets ciblés" at bounding box center [759, 264] width 94 height 20
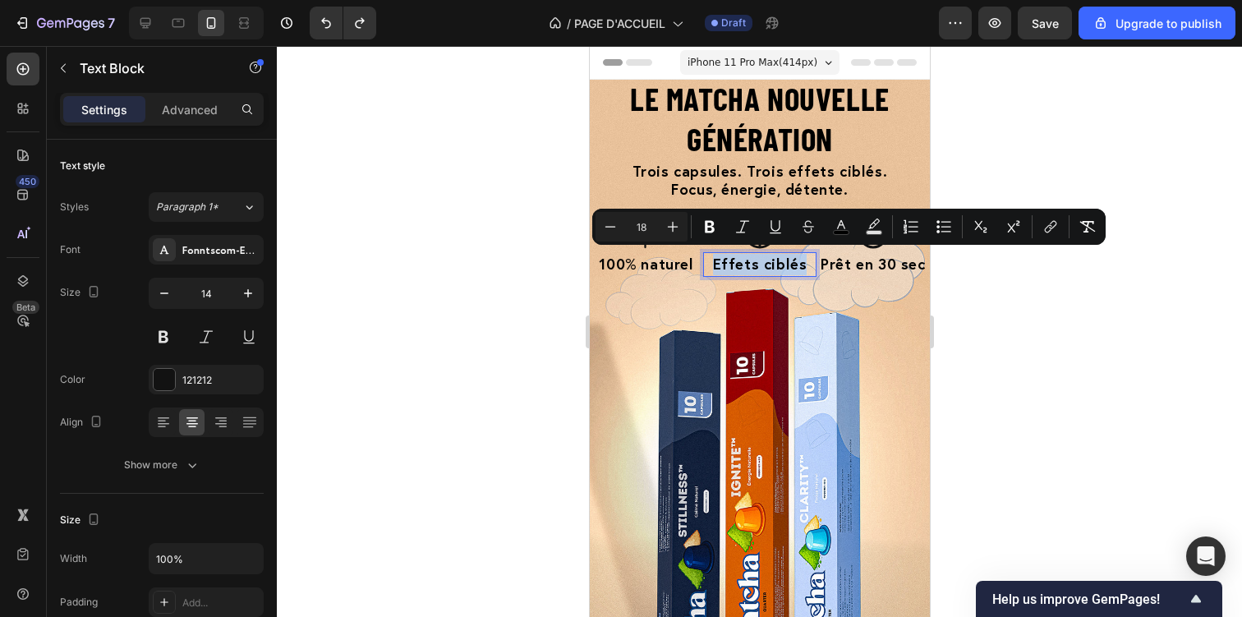
copy span "Effets ciblés"
